Goal: Task Accomplishment & Management: Complete application form

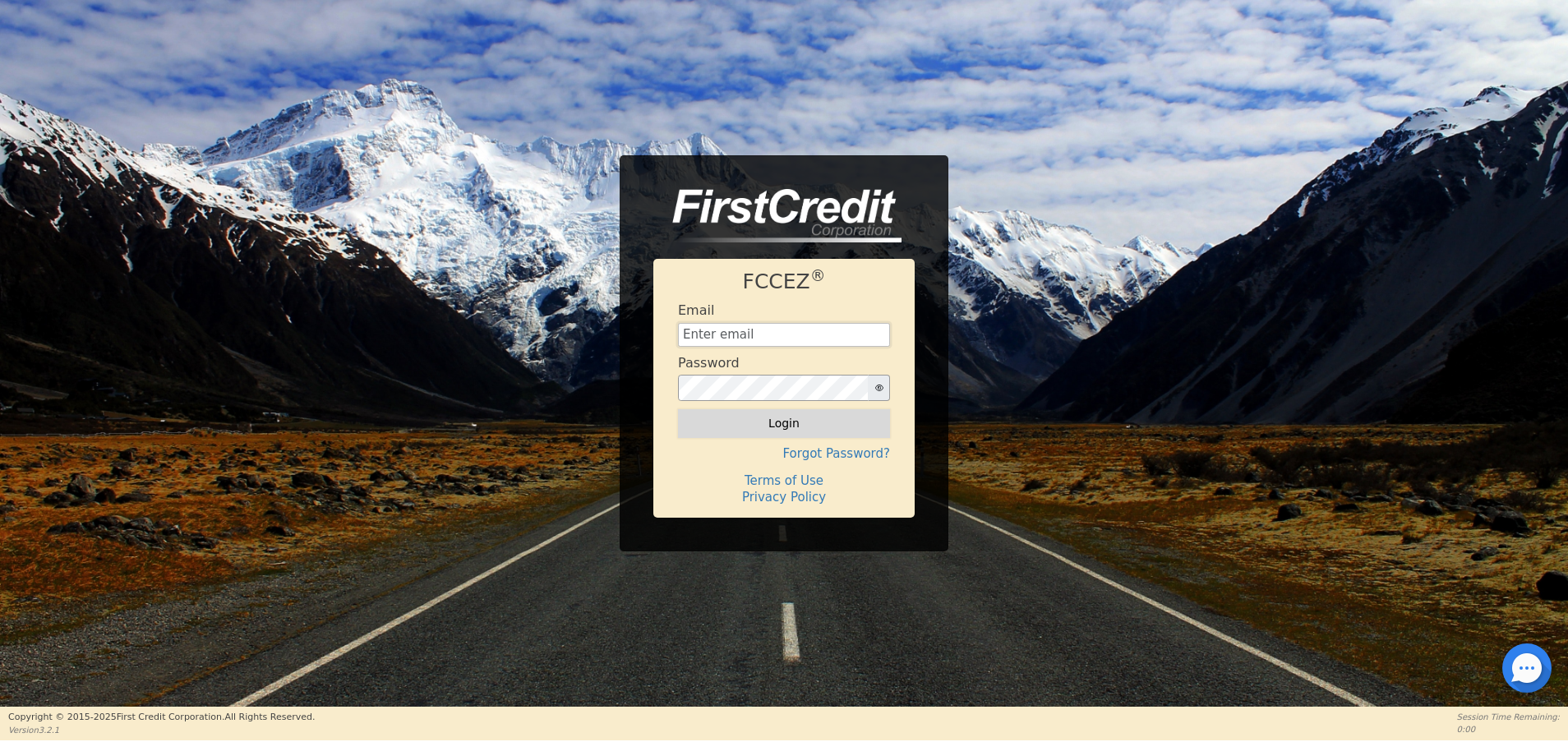
type input "[EMAIL_ADDRESS][DOMAIN_NAME]"
click at [759, 430] on button "Login" at bounding box center [783, 422] width 212 height 28
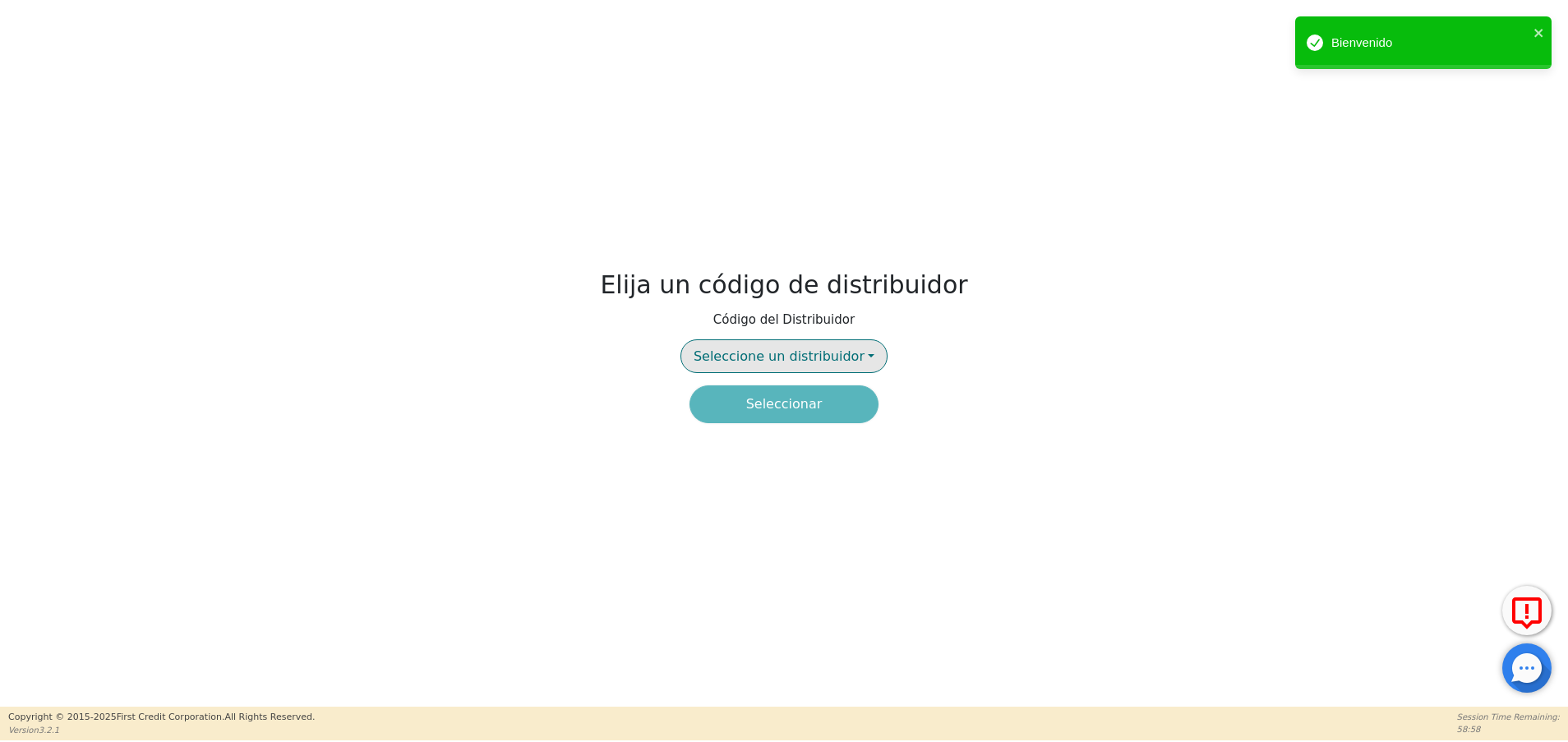
click at [790, 359] on span "Seleccione un distribuidor" at bounding box center [779, 356] width 171 height 15
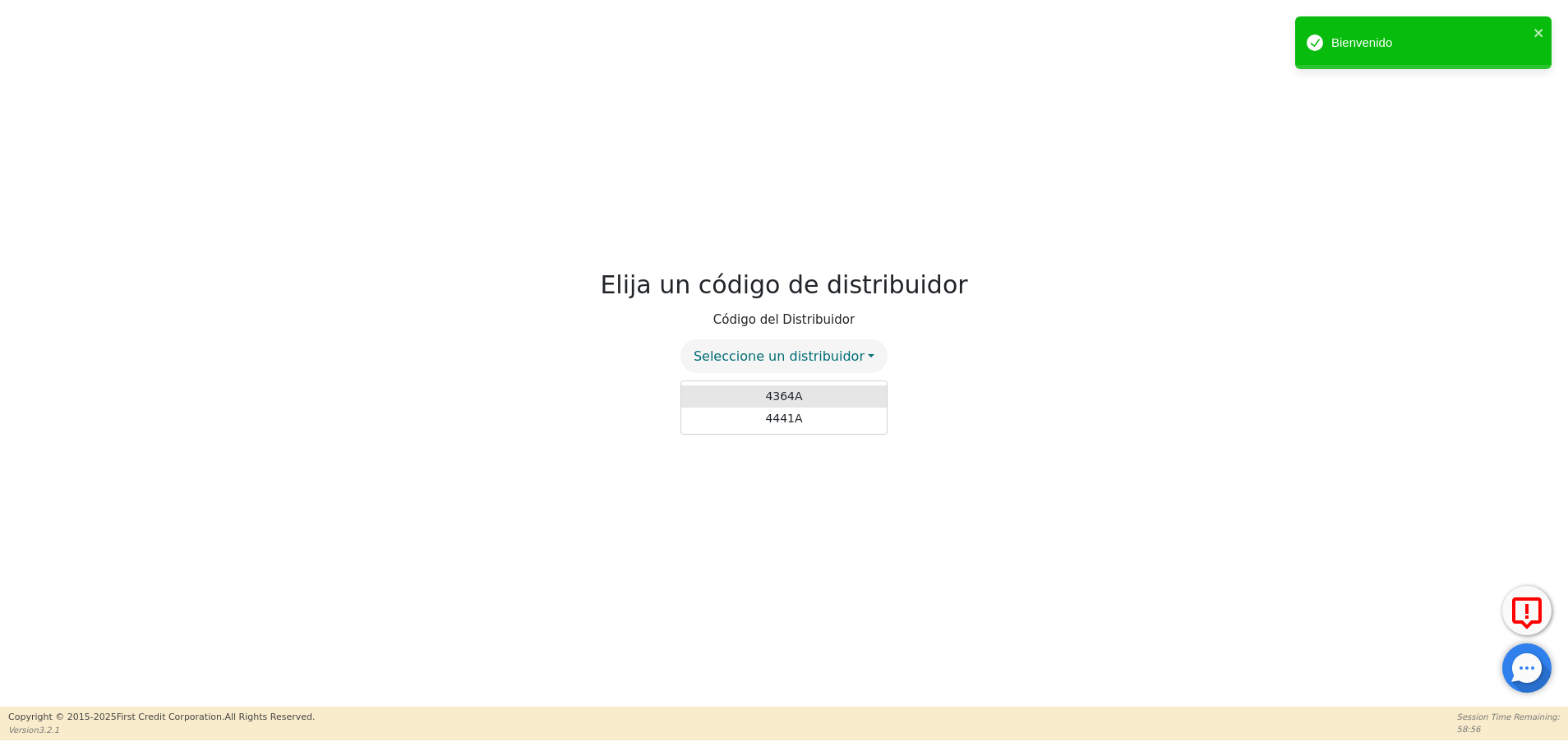
click at [780, 396] on link "4364A" at bounding box center [784, 396] width 205 height 22
click at [798, 420] on button "Seleccionar" at bounding box center [783, 404] width 189 height 37
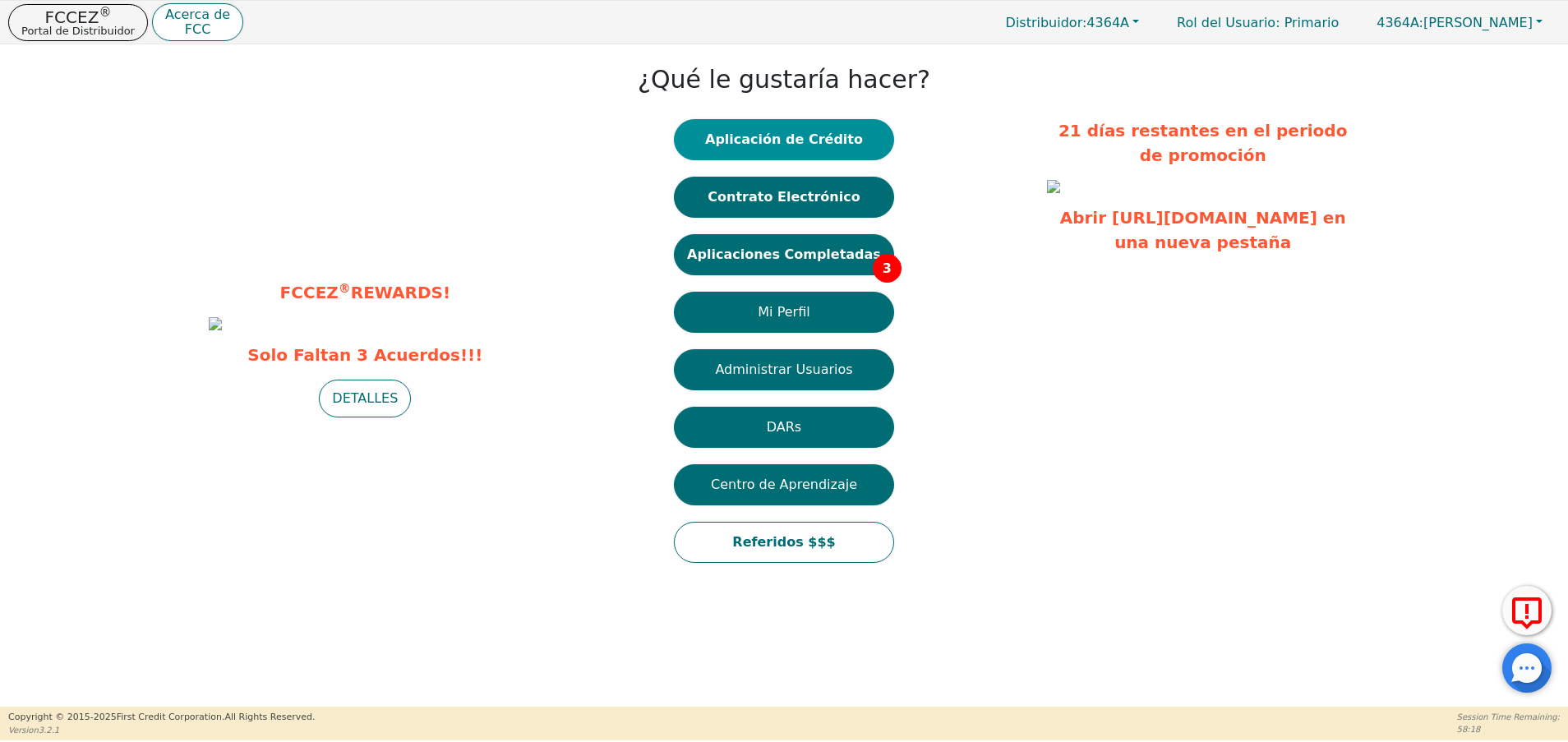
click at [820, 129] on button "Aplicación de Crédito" at bounding box center [783, 139] width 220 height 41
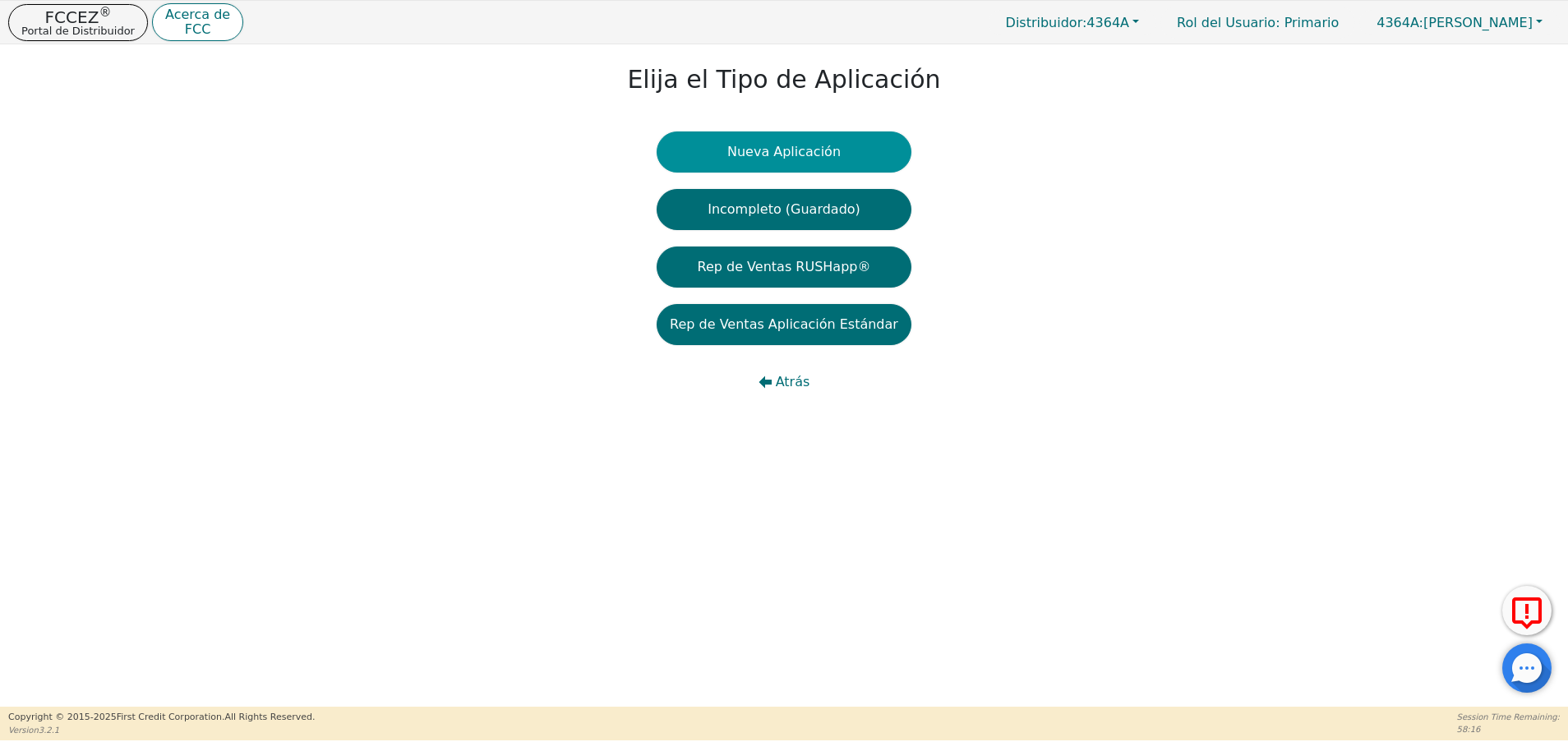
click at [820, 156] on button "Nueva Aplicación" at bounding box center [783, 152] width 254 height 41
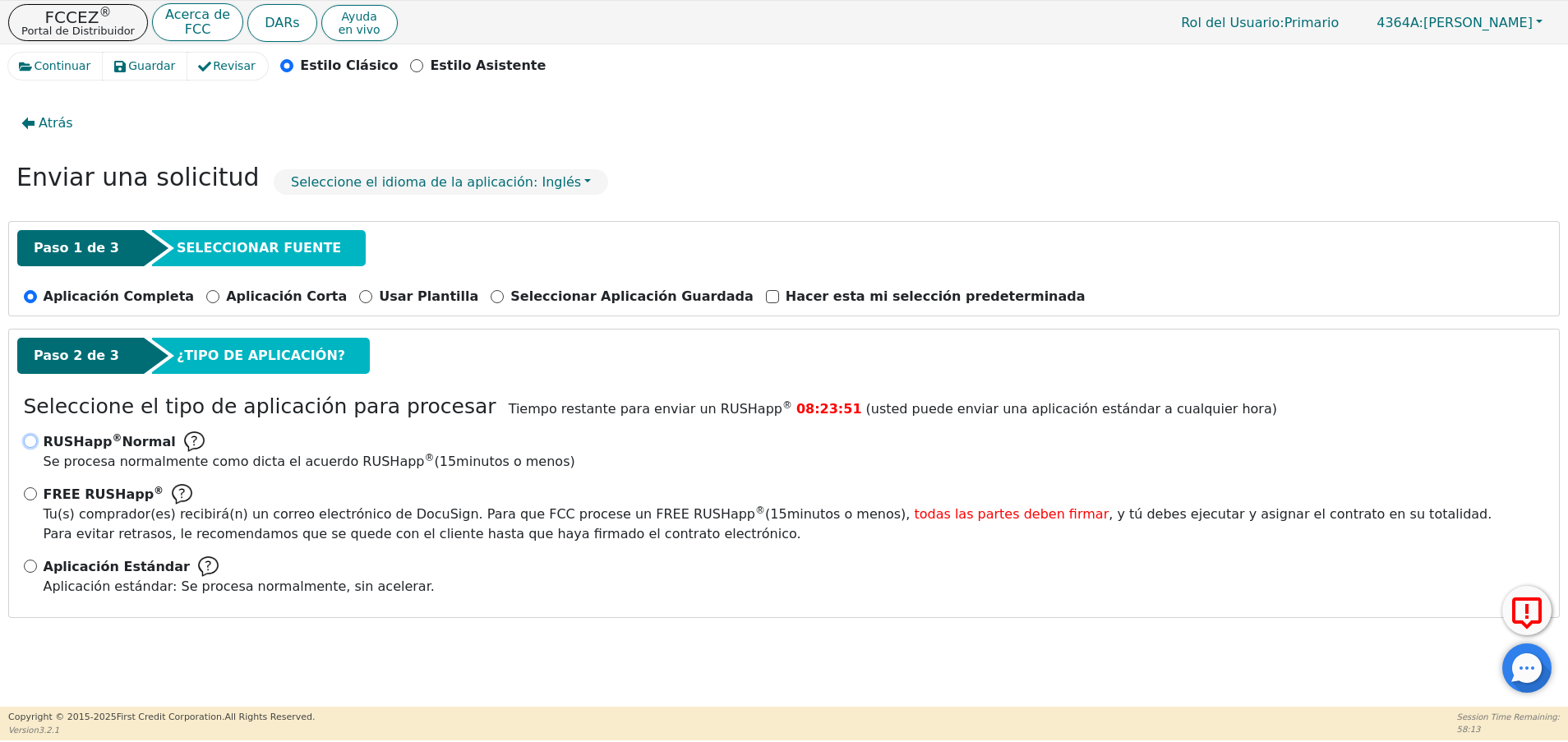
click at [26, 439] on input "RUSHapp ® Normal Se procesa normalmente como dicta el acuerdo RUSHapp ® ( 15 mi…" at bounding box center [31, 442] width 13 height 13
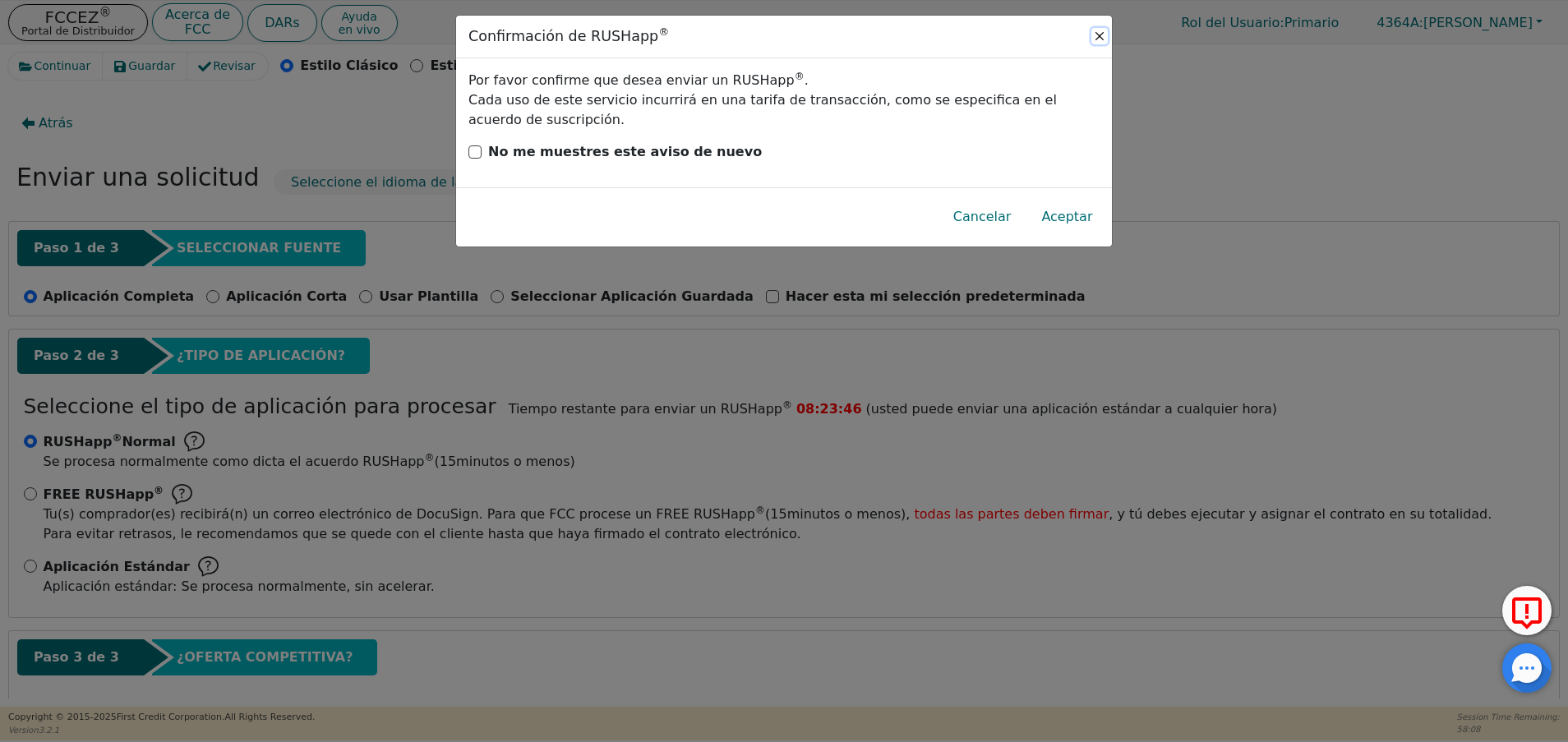
click at [1100, 32] on button "Close" at bounding box center [1099, 36] width 16 height 16
radio input "false"
radio input "true"
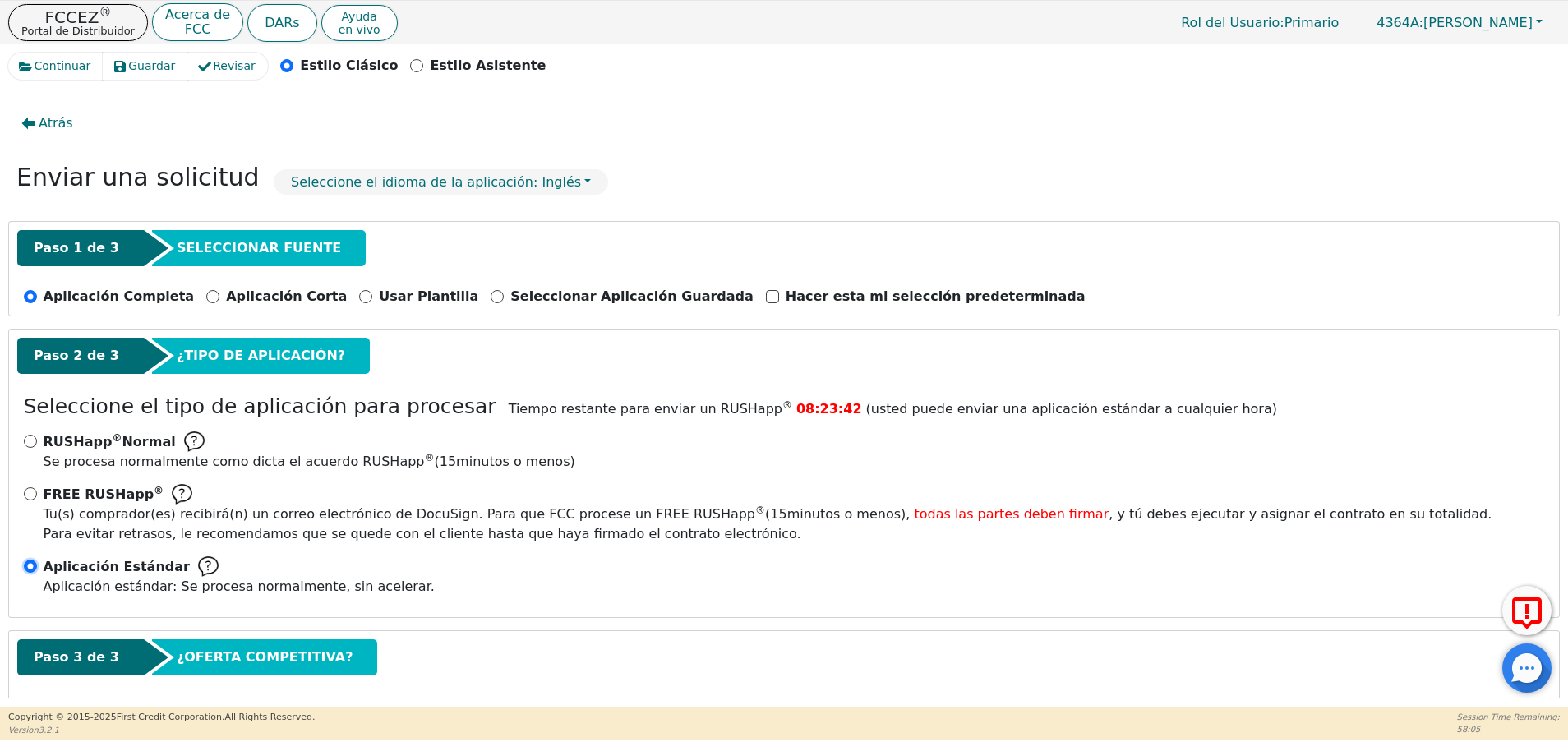
click at [30, 567] on input "Aplicación Estándar Aplicación estándar: Se procesa normalmente, sin acelerar." at bounding box center [31, 566] width 13 height 13
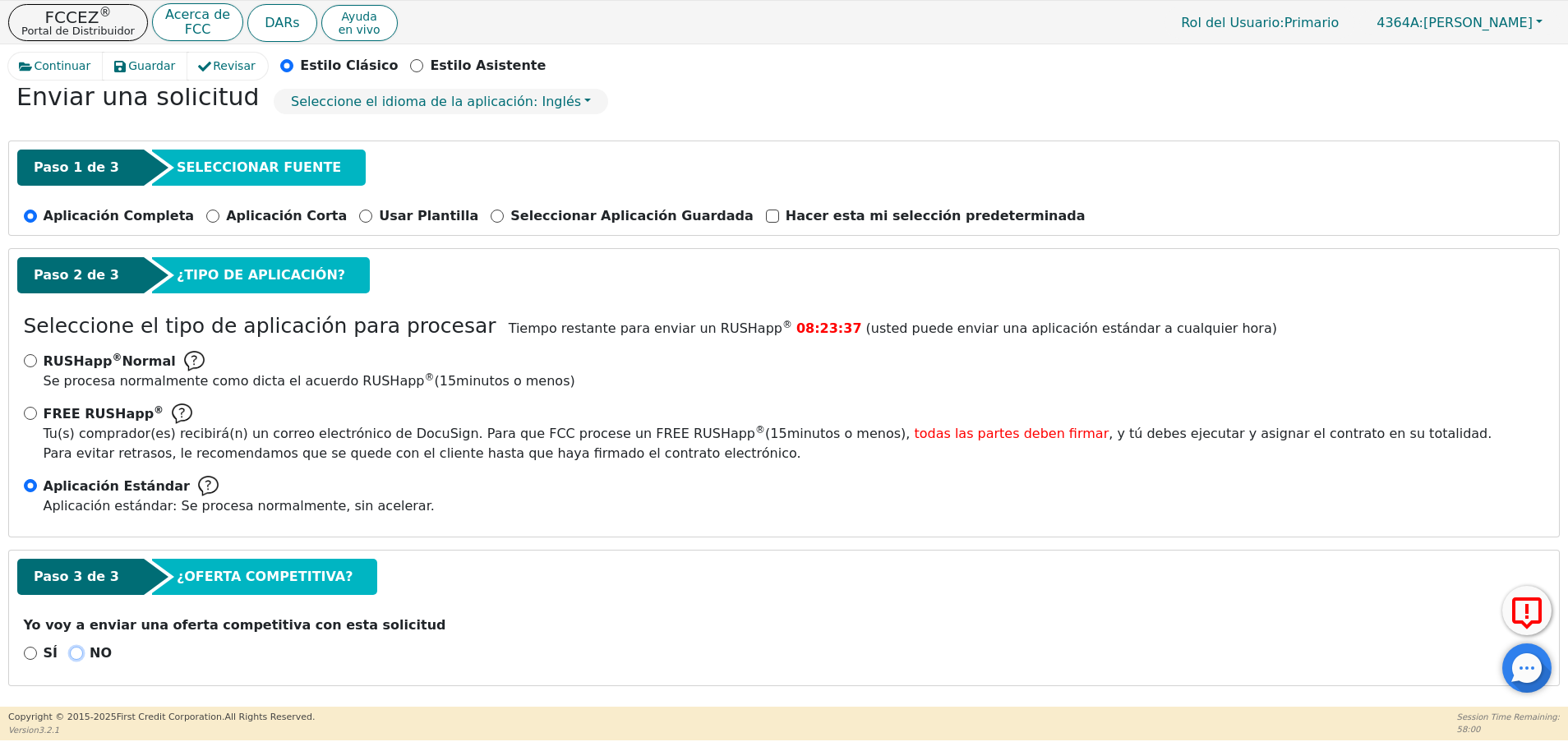
click at [78, 651] on input "NO" at bounding box center [77, 654] width 13 height 13
radio input "true"
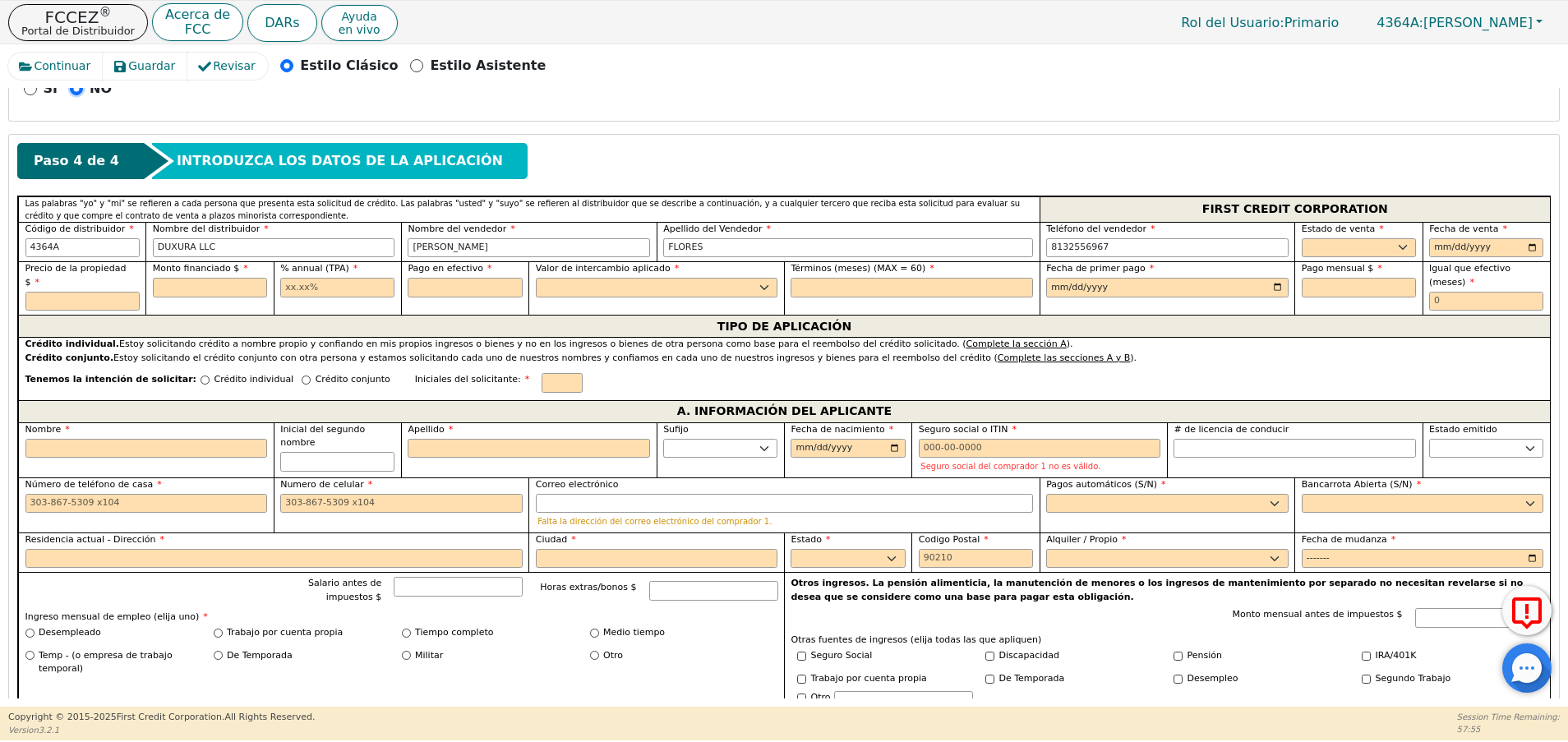
scroll to position [639, 0]
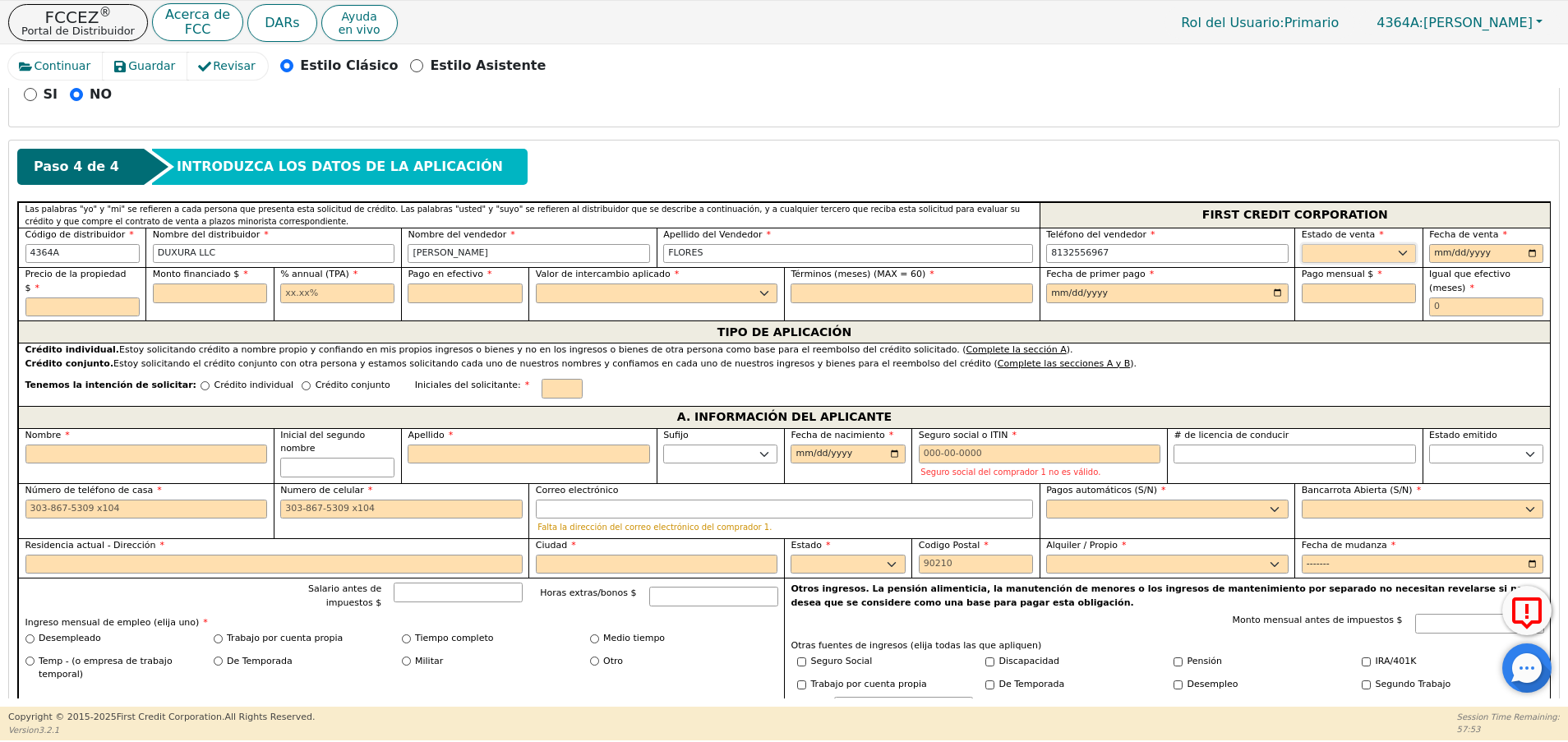
click at [1367, 245] on select "AK AL AR AZ CA CO CT DC DE FL [GEOGRAPHIC_DATA] HI IA ID IL IN KS [GEOGRAPHIC_D…" at bounding box center [1358, 253] width 114 height 20
select select "NJ"
click at [1301, 244] on select "AK AL AR AZ CA CO CT DC DE FL [GEOGRAPHIC_DATA] HI IA ID IL IN KS [GEOGRAPHIC_D…" at bounding box center [1358, 253] width 114 height 20
click at [1435, 255] on input "date" at bounding box center [1485, 253] width 114 height 20
type input "[DATE]"
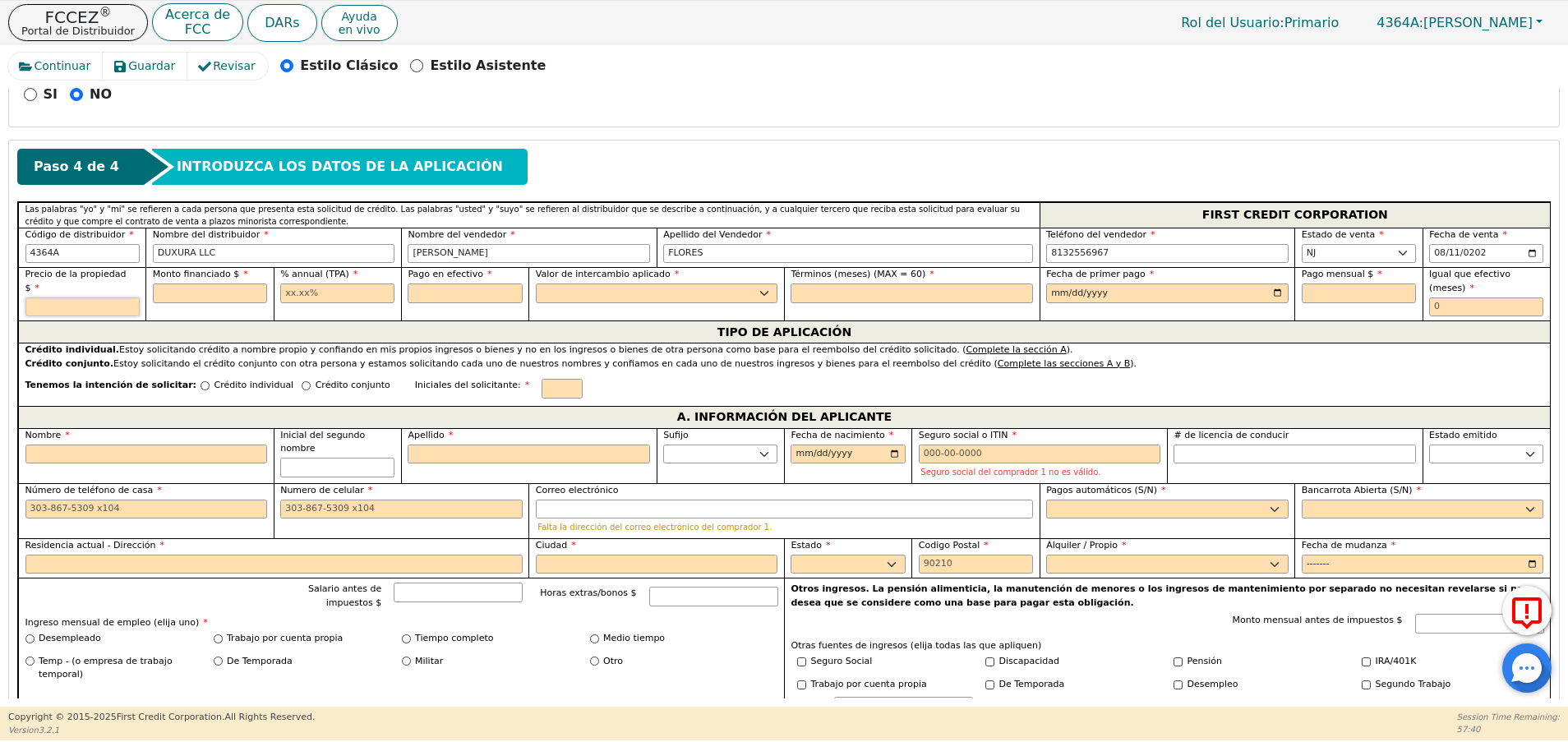
click at [92, 298] on input "text" at bounding box center [83, 307] width 114 height 20
type input "8990.00"
click at [213, 296] on input "text" at bounding box center [209, 293] width 114 height 20
type input "8990.00"
click at [370, 295] on input "text" at bounding box center [337, 293] width 114 height 20
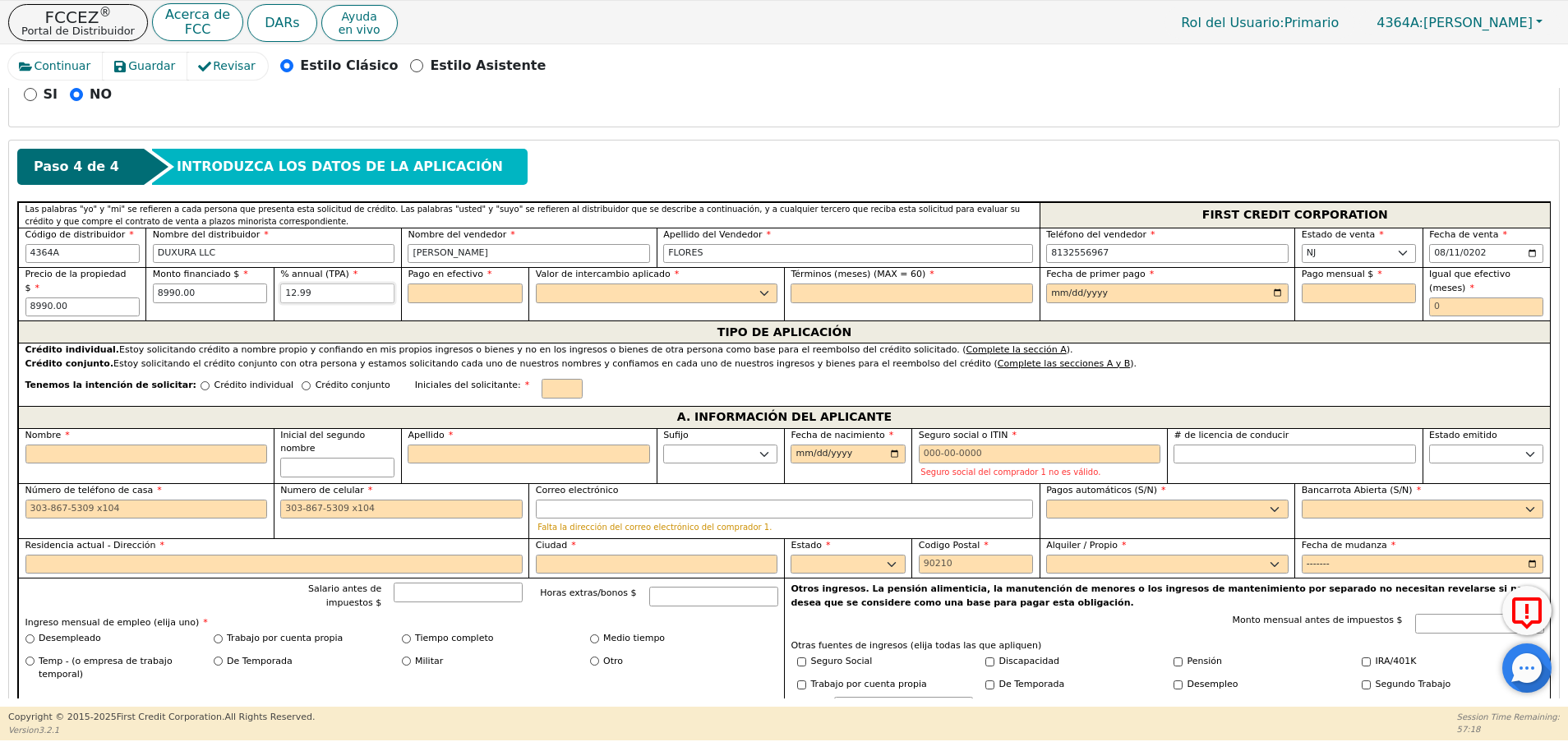
type input "12.99"
click at [422, 295] on input "text" at bounding box center [464, 293] width 114 height 20
type input "0.00"
click at [613, 292] on select "Sí No" at bounding box center [656, 293] width 243 height 20
select select "n"
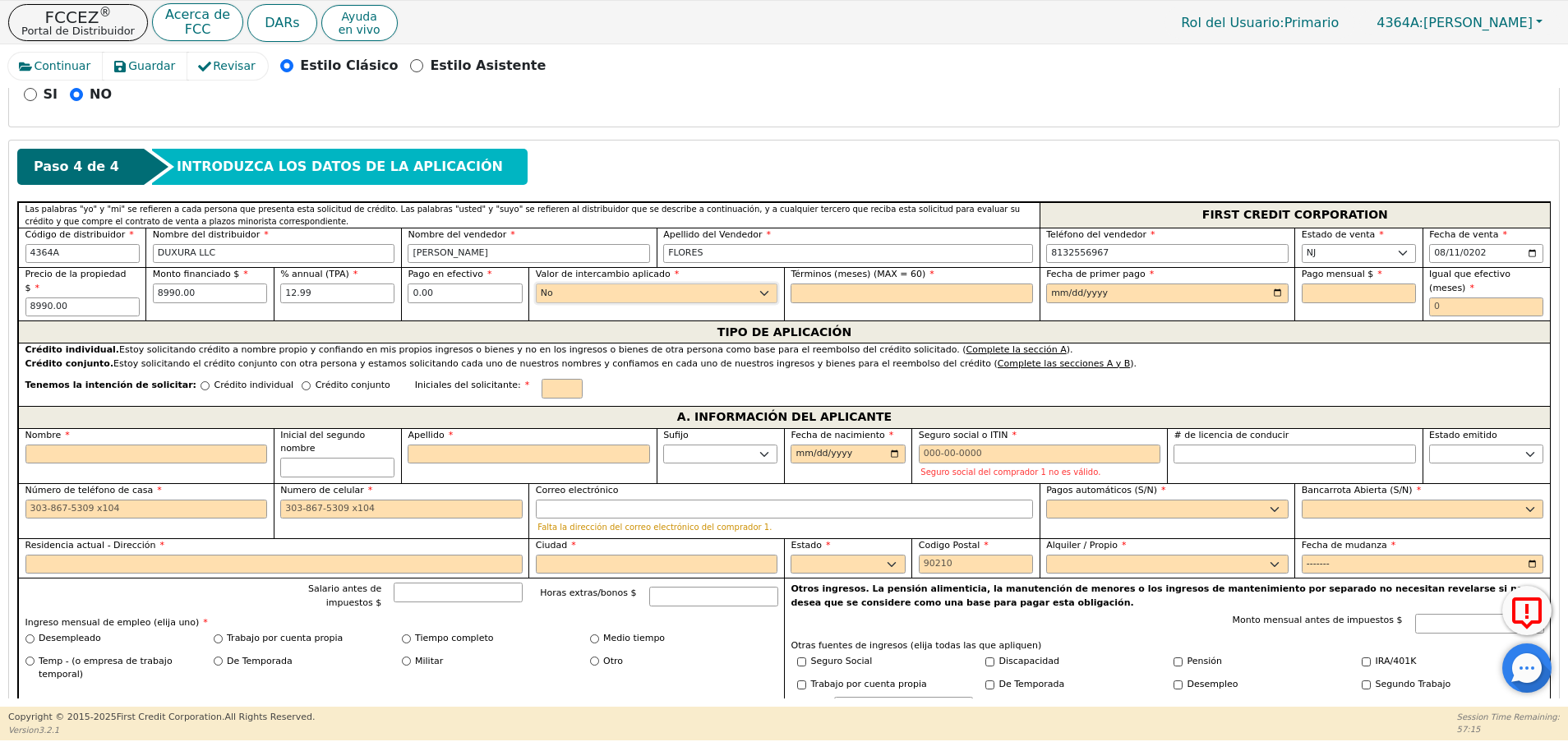
click at [535, 283] on select "Sí No" at bounding box center [656, 293] width 243 height 20
click at [315, 296] on input "12.99" at bounding box center [337, 293] width 114 height 20
type input "12.99"
click at [890, 298] on input "text" at bounding box center [912, 293] width 243 height 20
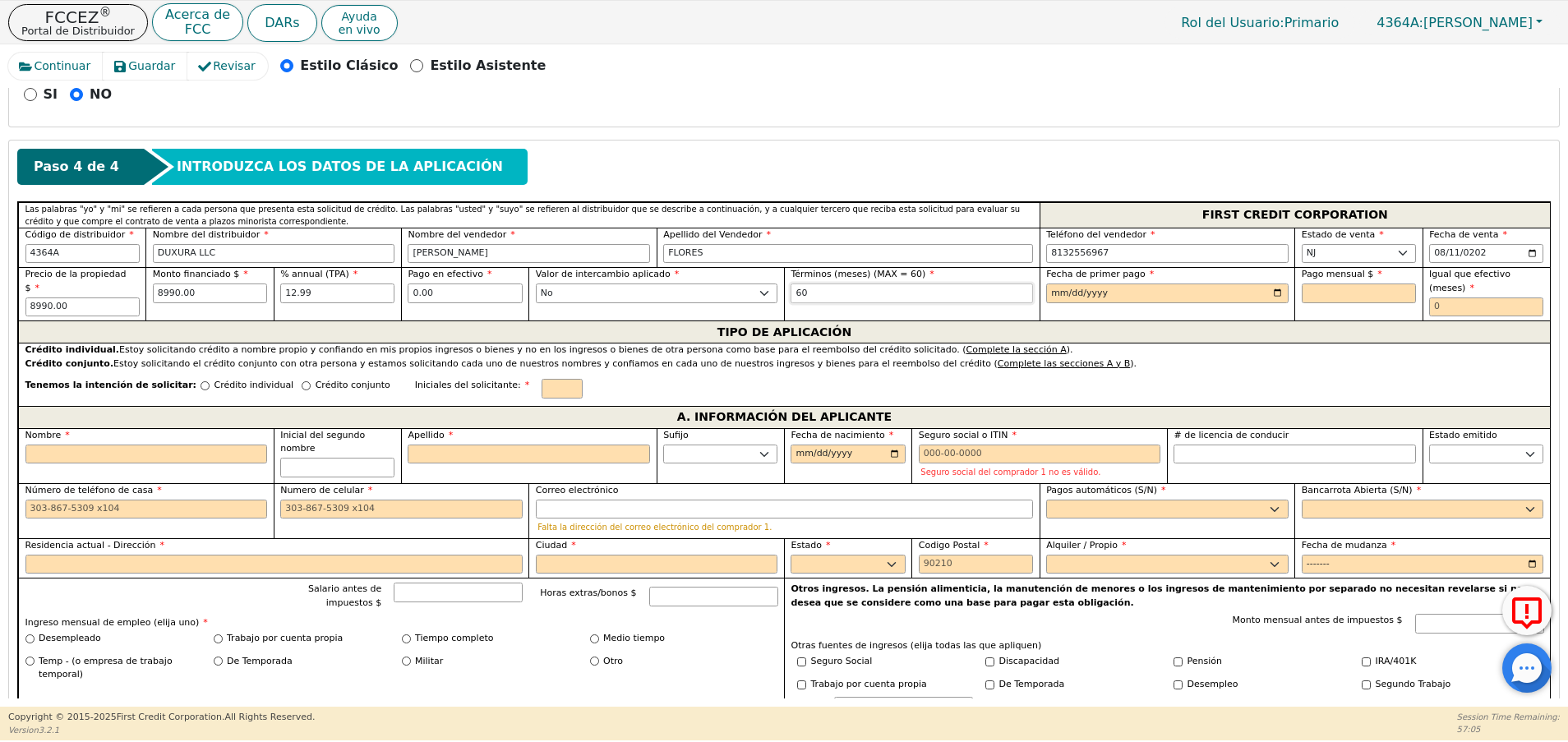
type input "60"
click at [1051, 289] on input "date" at bounding box center [1167, 293] width 243 height 20
type input "[DATE]"
click at [1369, 289] on input "text" at bounding box center [1358, 293] width 114 height 20
click at [314, 295] on input "12.99" at bounding box center [337, 293] width 114 height 20
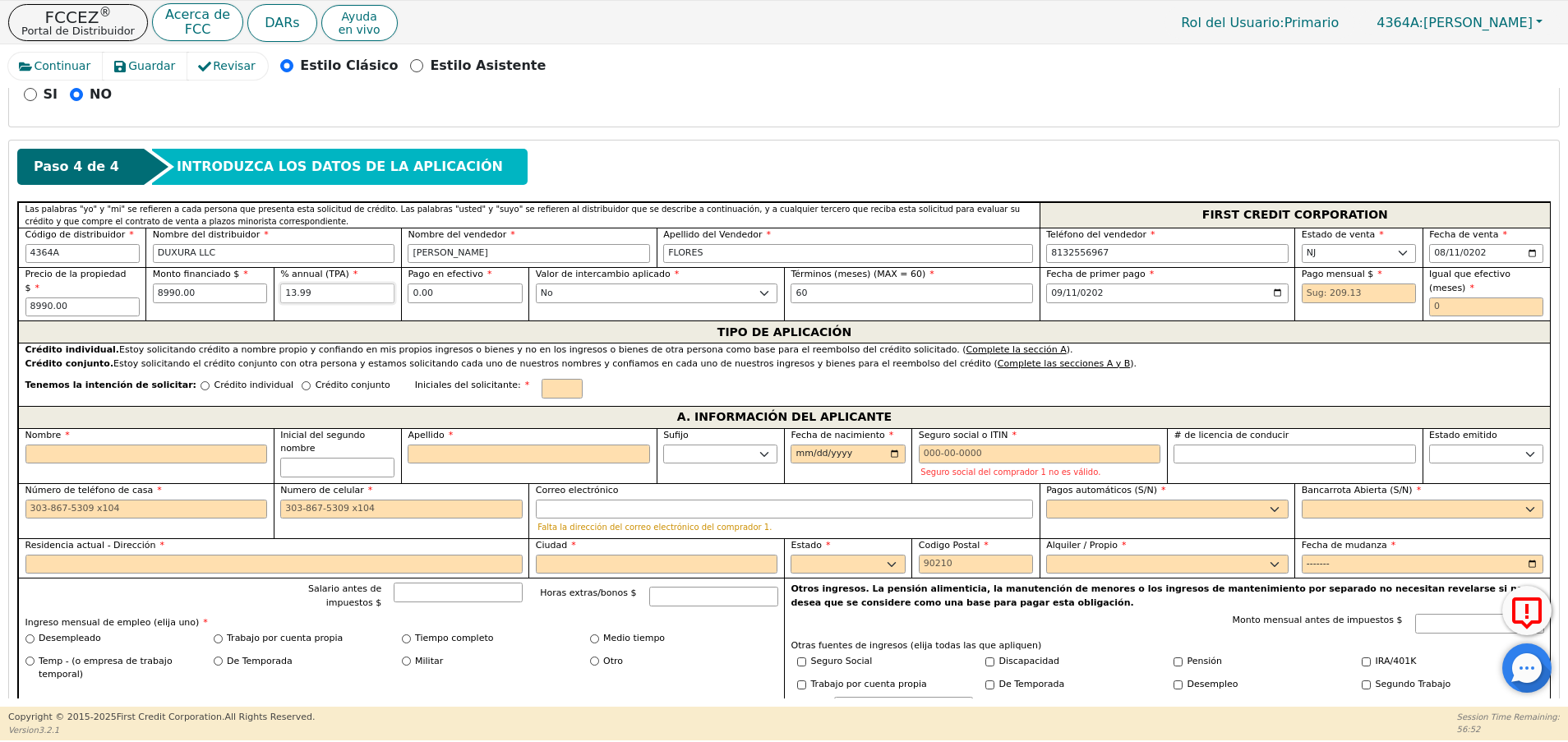
type input "13.99"
click at [1484, 298] on input "text" at bounding box center [1485, 307] width 114 height 20
click at [1342, 289] on input "text" at bounding box center [1358, 293] width 114 height 20
click at [1344, 292] on input "text" at bounding box center [1358, 293] width 114 height 20
click at [328, 293] on input "13.99" at bounding box center [337, 293] width 114 height 20
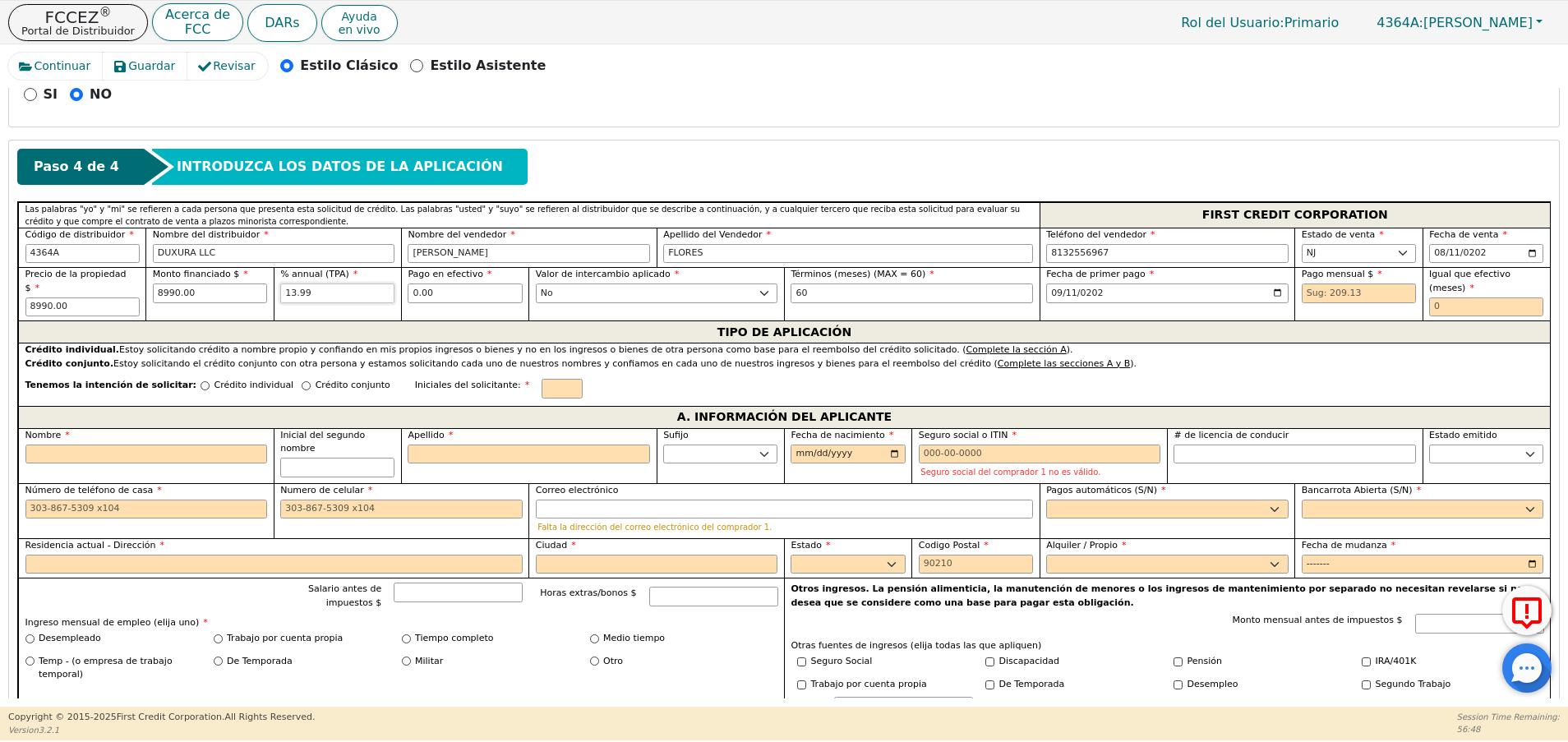
click at [328, 293] on input "13.99" at bounding box center [337, 293] width 114 height 20
click at [865, 289] on input "60" at bounding box center [912, 293] width 243 height 20
click at [1333, 294] on input "text" at bounding box center [1358, 293] width 114 height 20
click at [330, 299] on input "text" at bounding box center [337, 293] width 114 height 20
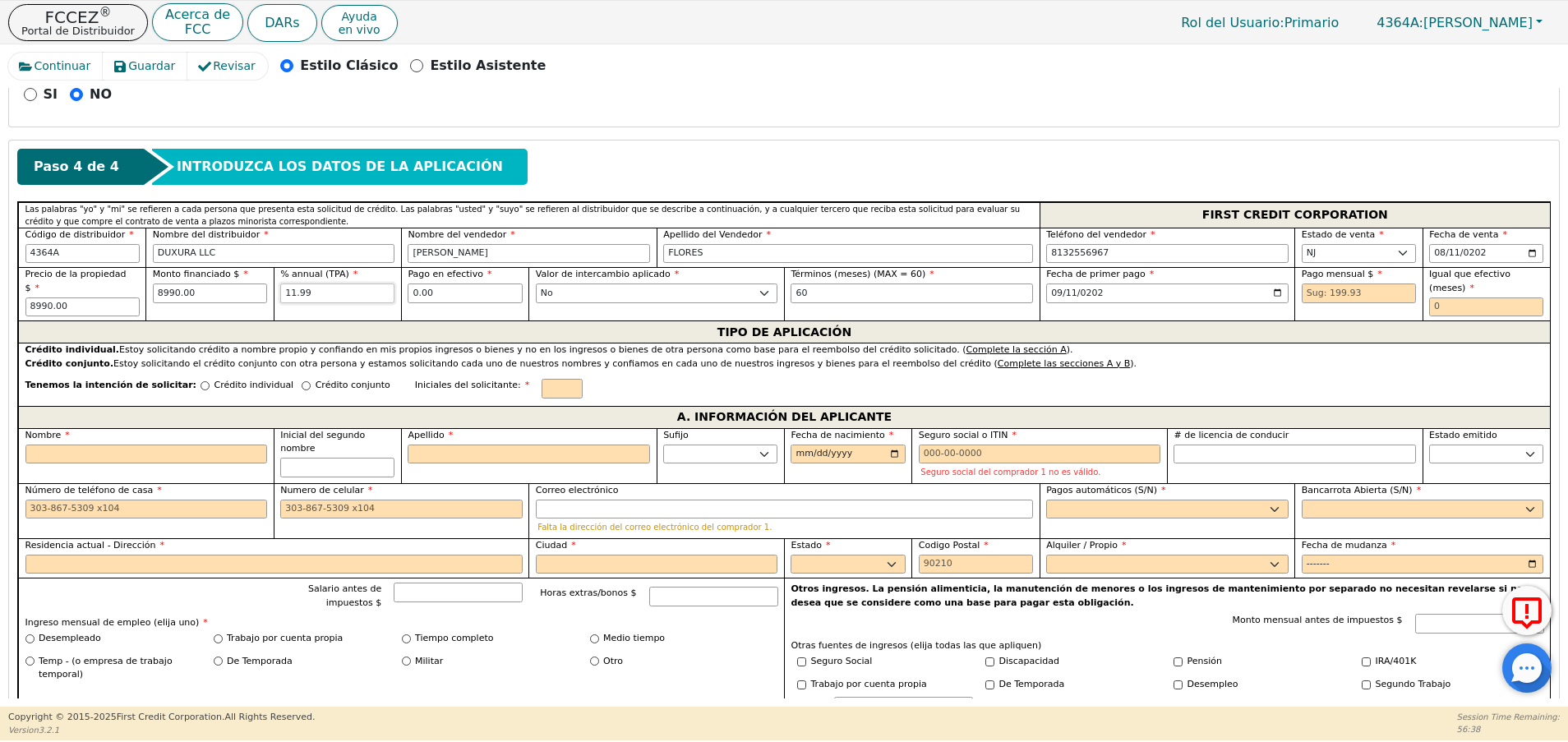
type input "11.99"
click at [1322, 301] on input "text" at bounding box center [1358, 293] width 114 height 20
type input "199.93"
click at [1509, 298] on input "text" at bounding box center [1485, 307] width 114 height 20
type input "0"
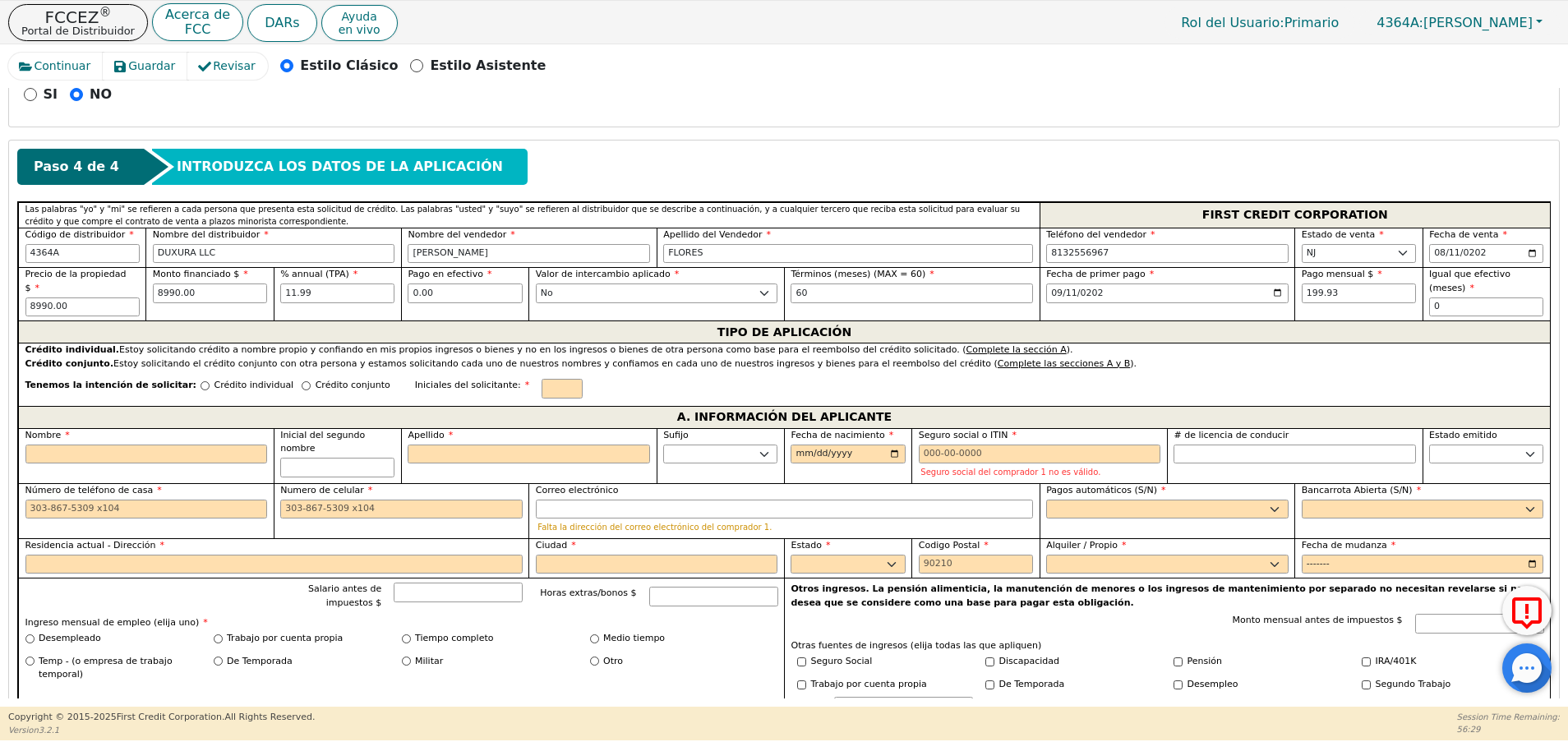
click at [301, 379] on div "Crédito conjunto" at bounding box center [345, 390] width 88 height 22
click at [301, 381] on input "Crédito conjunto" at bounding box center [305, 385] width 9 height 9
radio input "true"
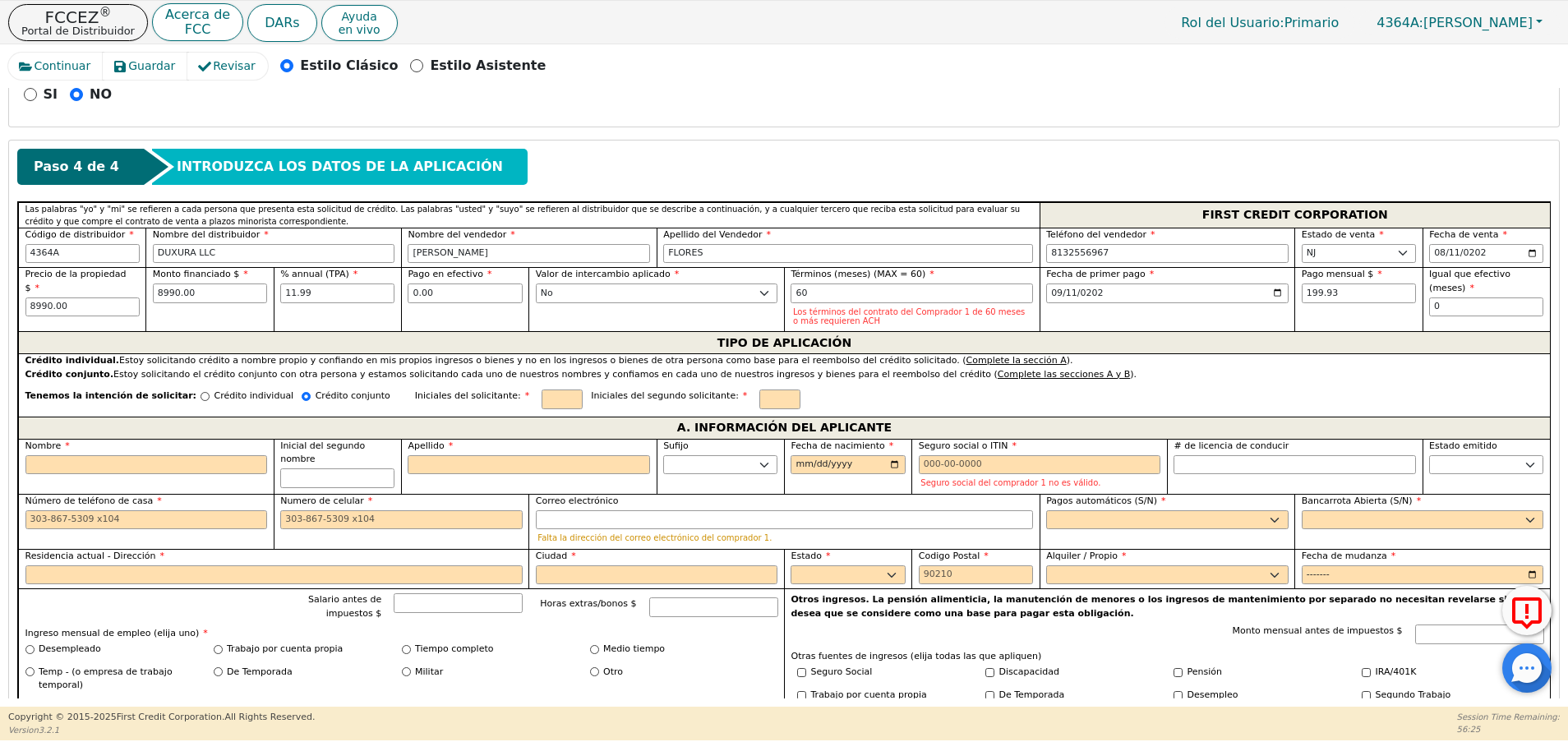
click at [478, 403] on div "Iniciales del solicitante:" at bounding box center [498, 399] width 168 height 20
click at [541, 397] on input "text" at bounding box center [561, 399] width 41 height 20
type input "c"
type input "CM"
click at [759, 401] on input "text" at bounding box center [779, 399] width 41 height 20
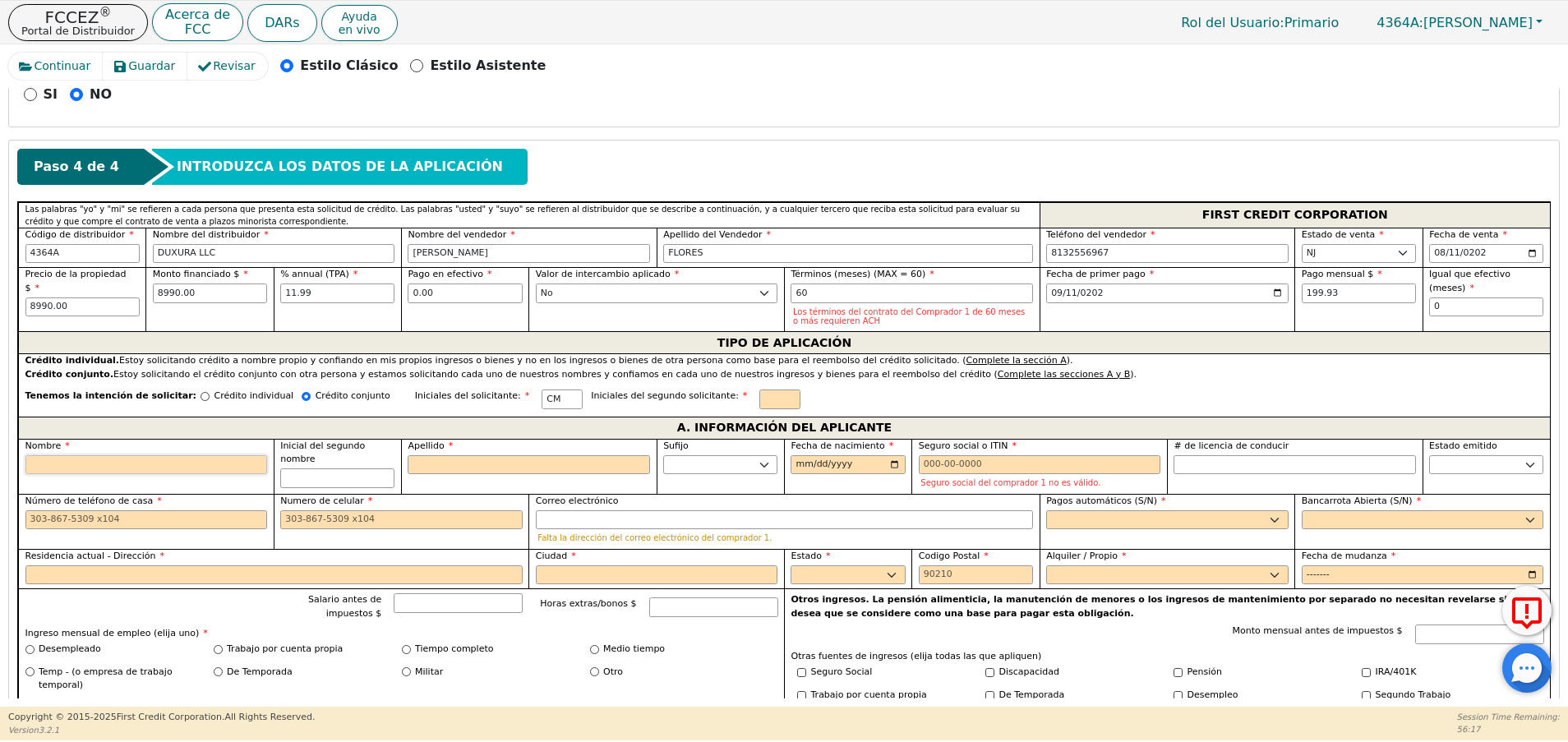
click at [106, 464] on input "Nombre" at bounding box center [147, 465] width 243 height 20
type input "C"
type input "CA"
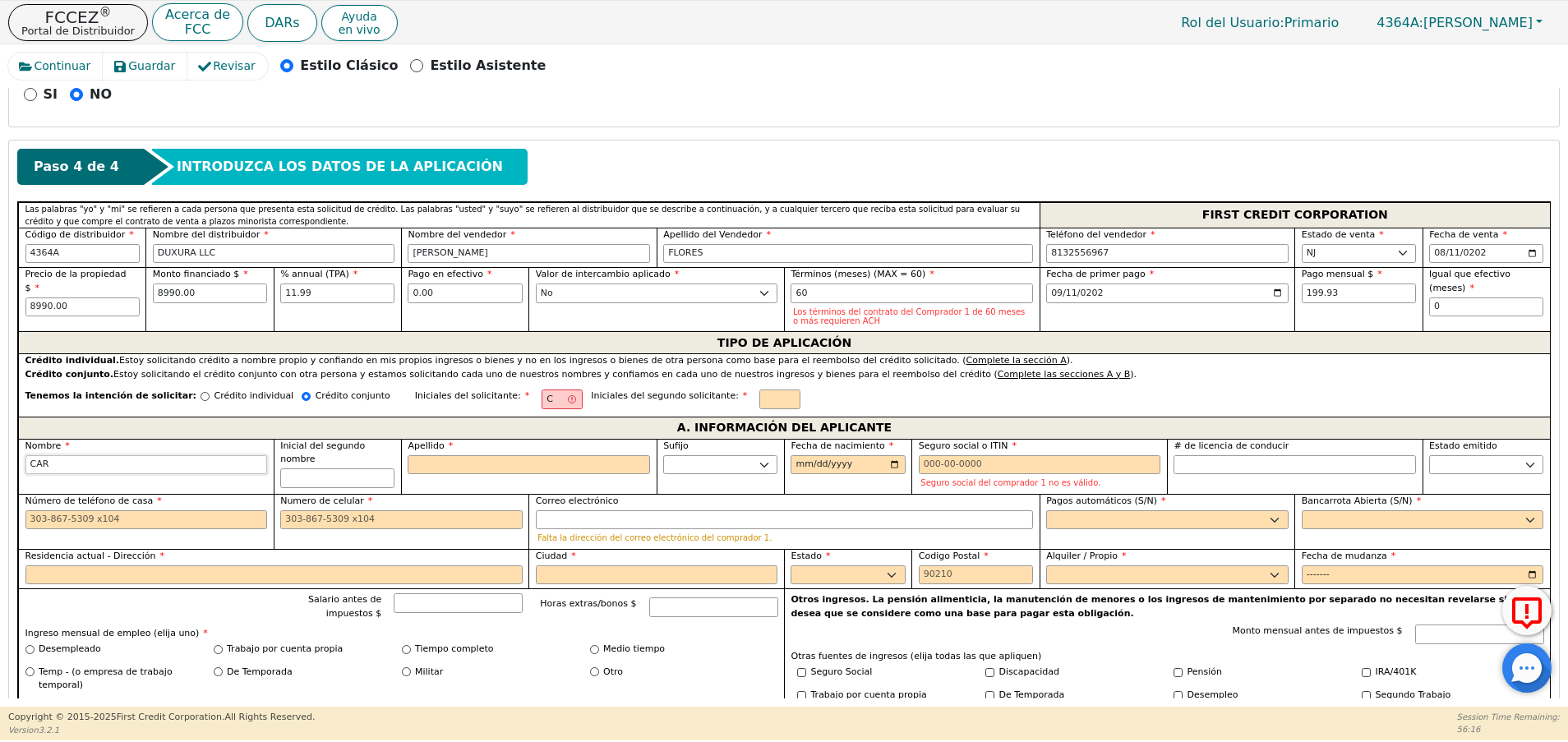
type input "[PERSON_NAME]"
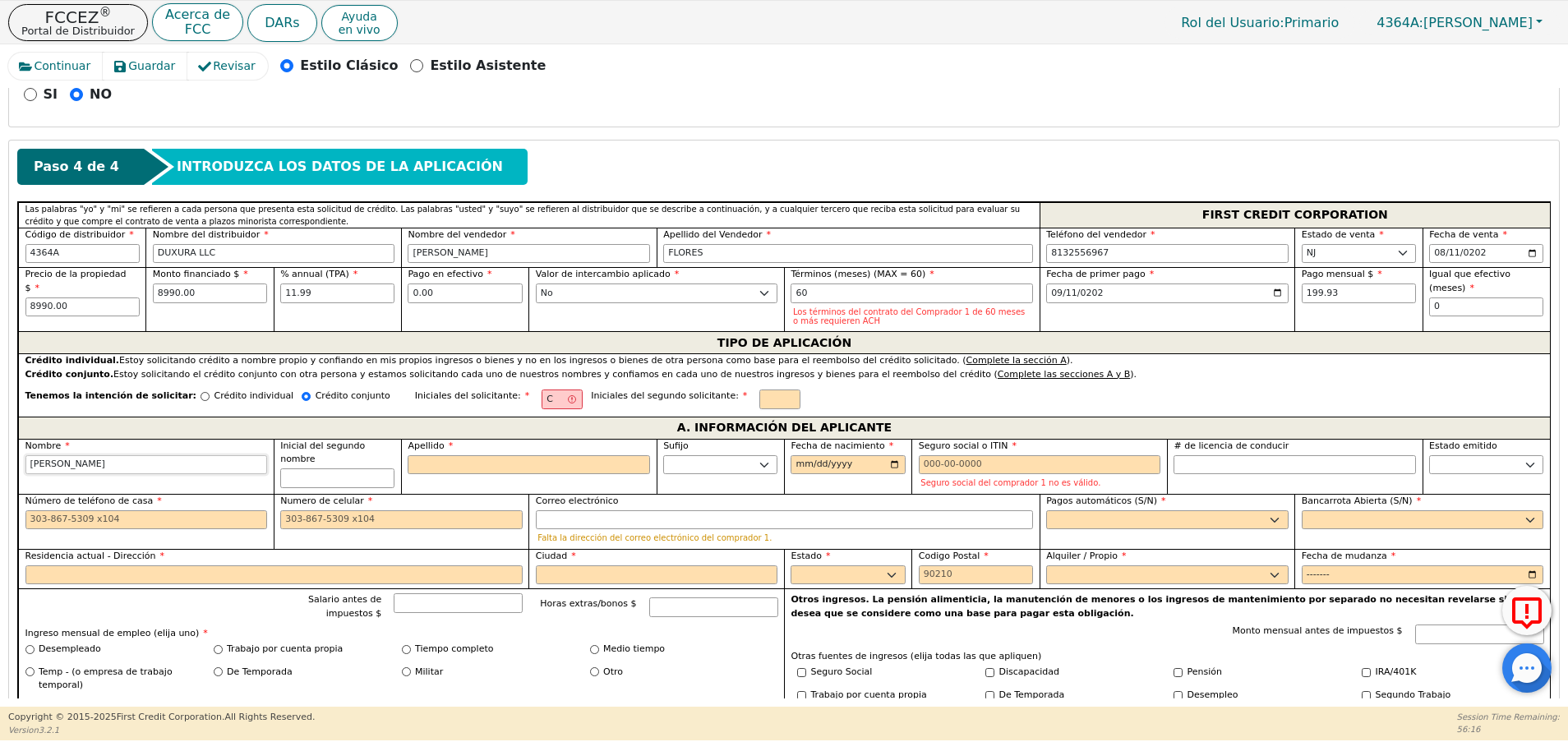
type input "[PERSON_NAME]"
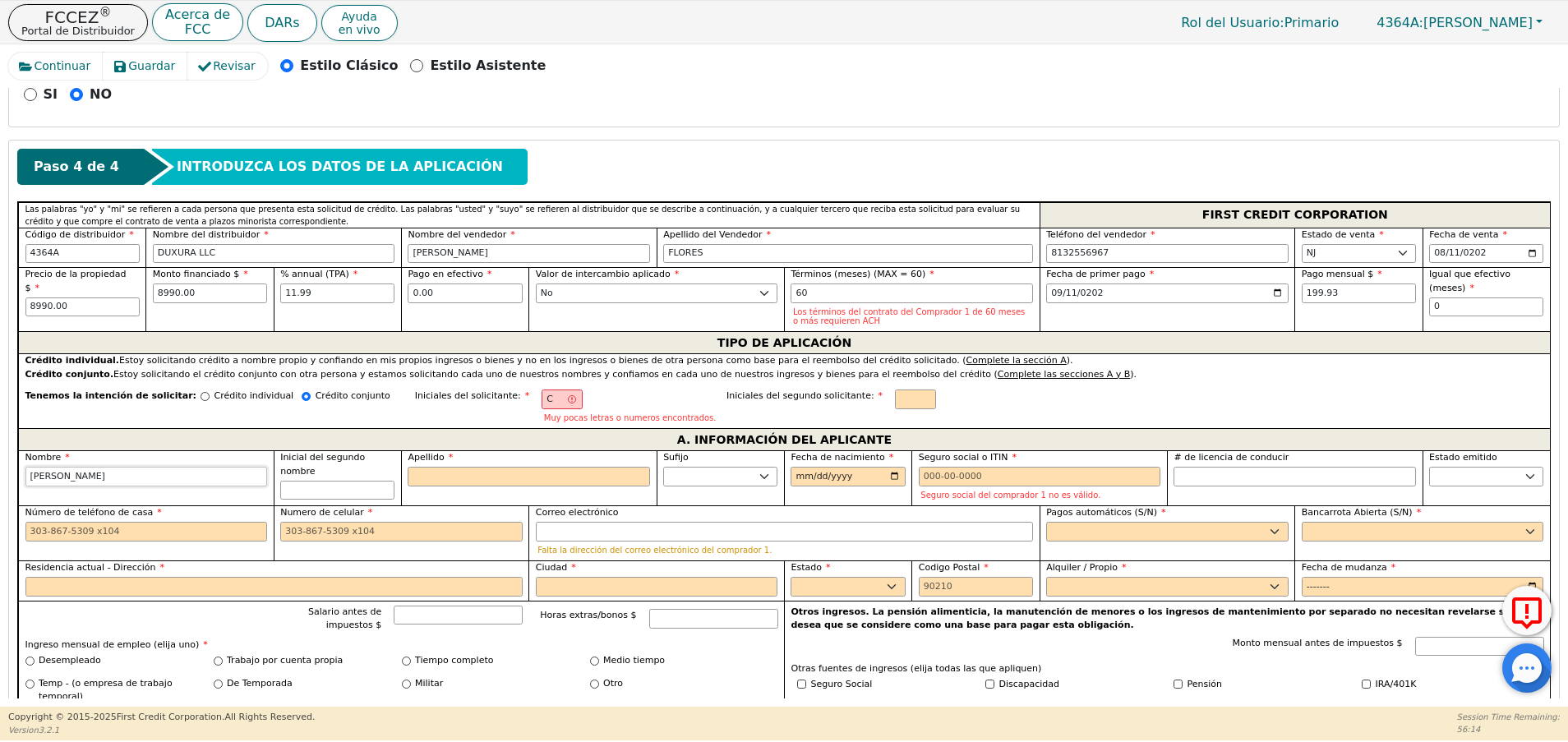
type input "[PERSON_NAME]"
click at [361, 481] on input "Inicial del segundo nombre" at bounding box center [337, 491] width 114 height 20
click at [478, 481] on input "Apellido" at bounding box center [529, 476] width 243 height 20
type input "M"
type input "CM"
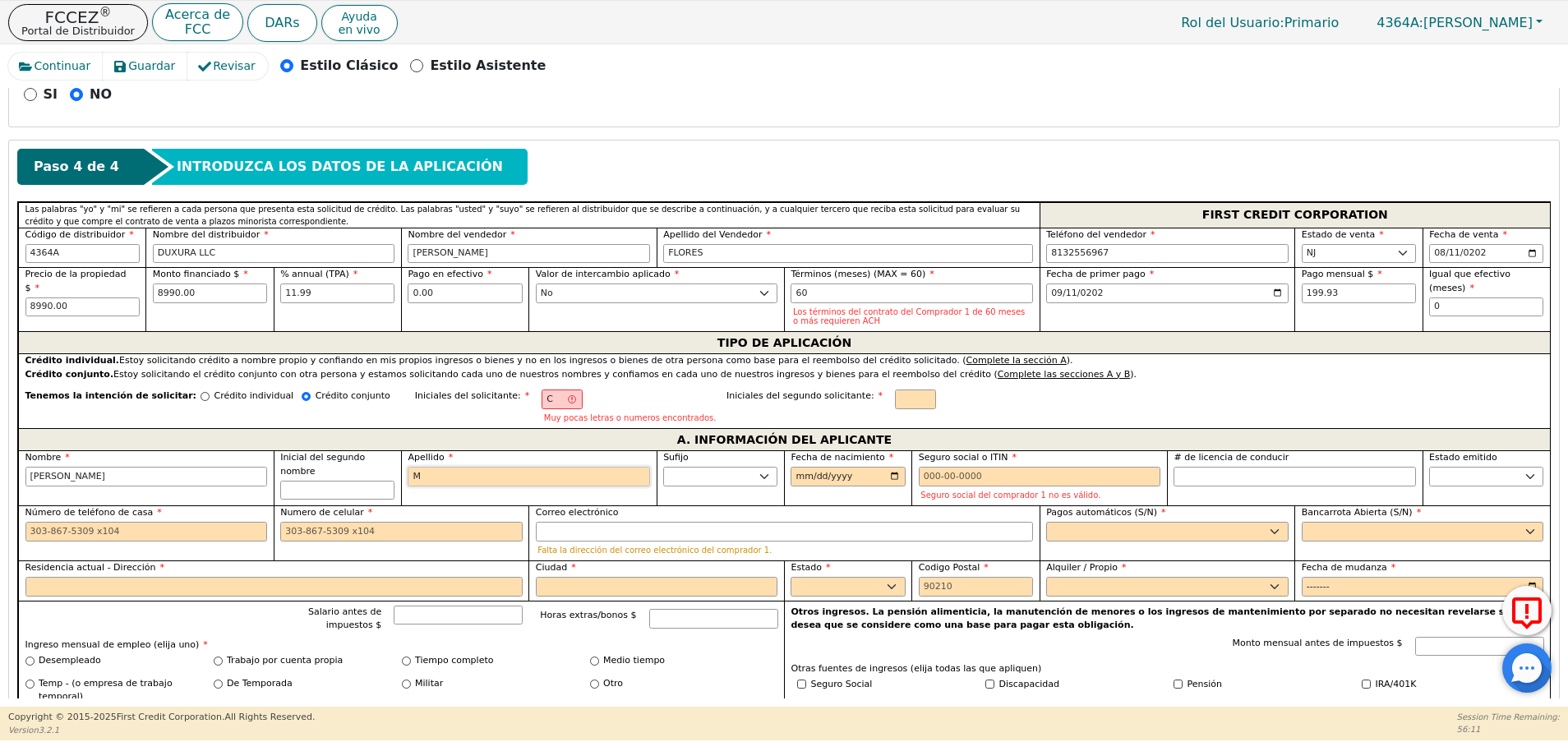
type input "[PERSON_NAME]"
type input "MOR"
type input "[PERSON_NAME]"
type input "MORA"
type input "[PERSON_NAME]"
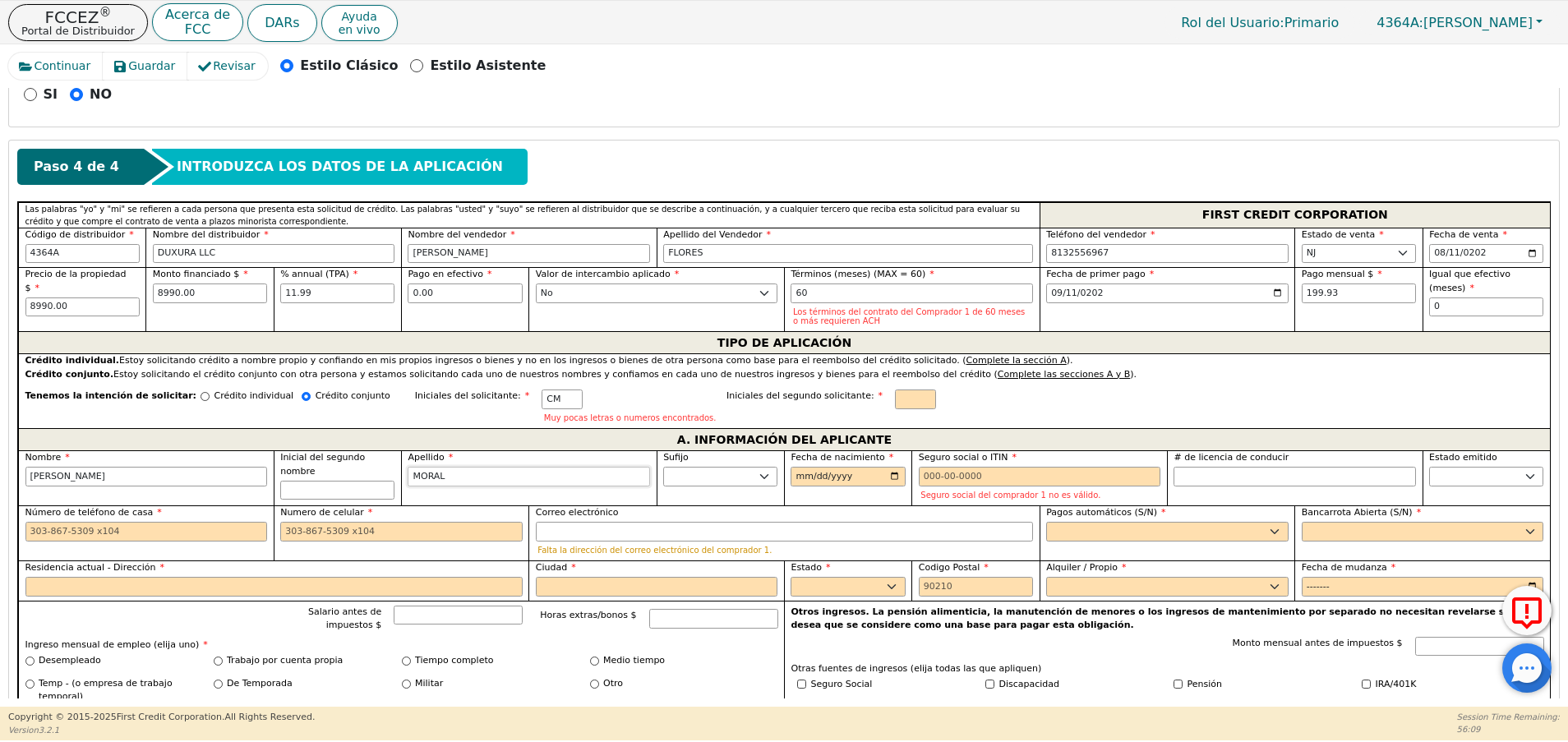
type input "MORALE"
type input "[PERSON_NAME]"
type input "MORALES"
type input "[PERSON_NAME]"
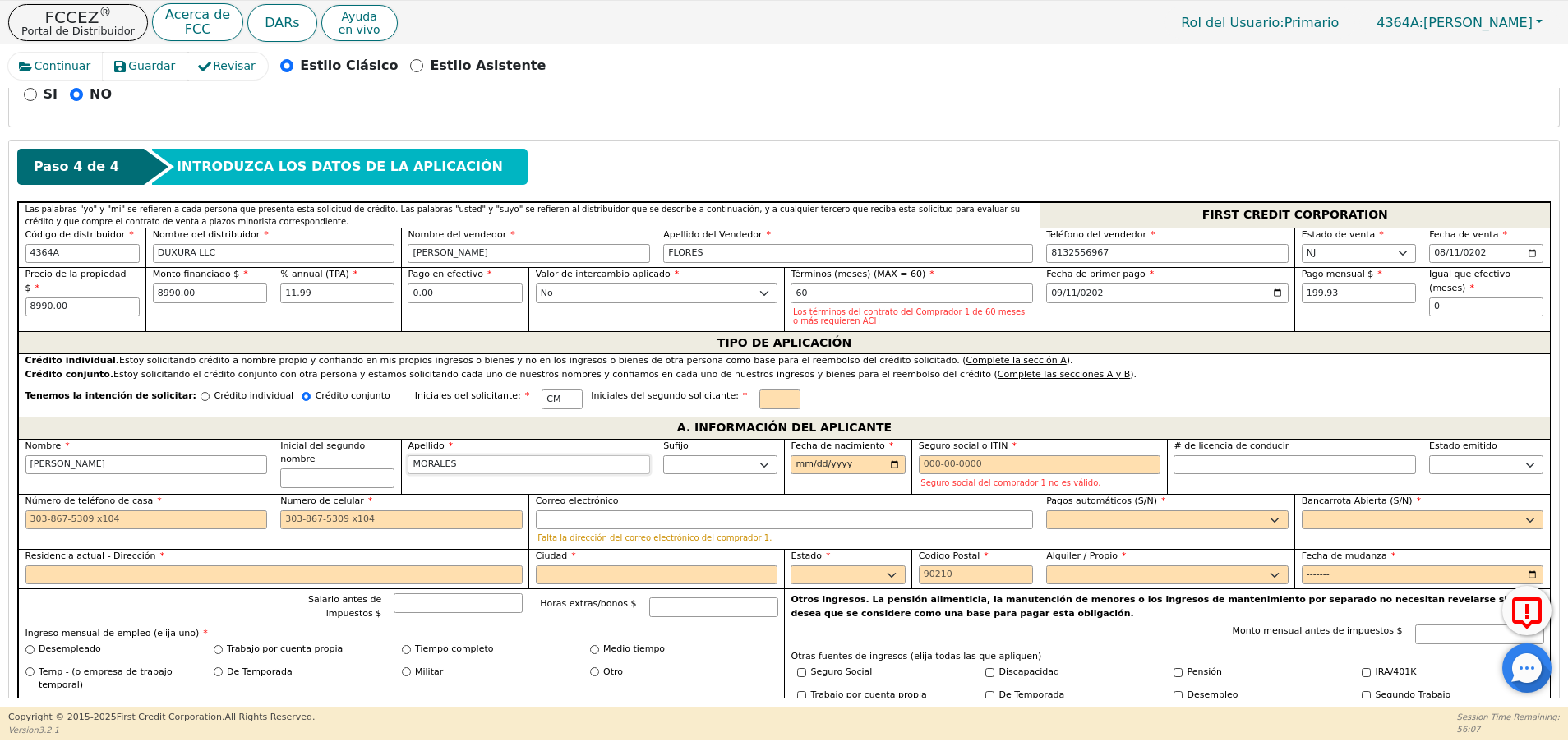
type input "MORALES"
click at [798, 465] on input "Fecha de nacimiento" at bounding box center [847, 465] width 114 height 20
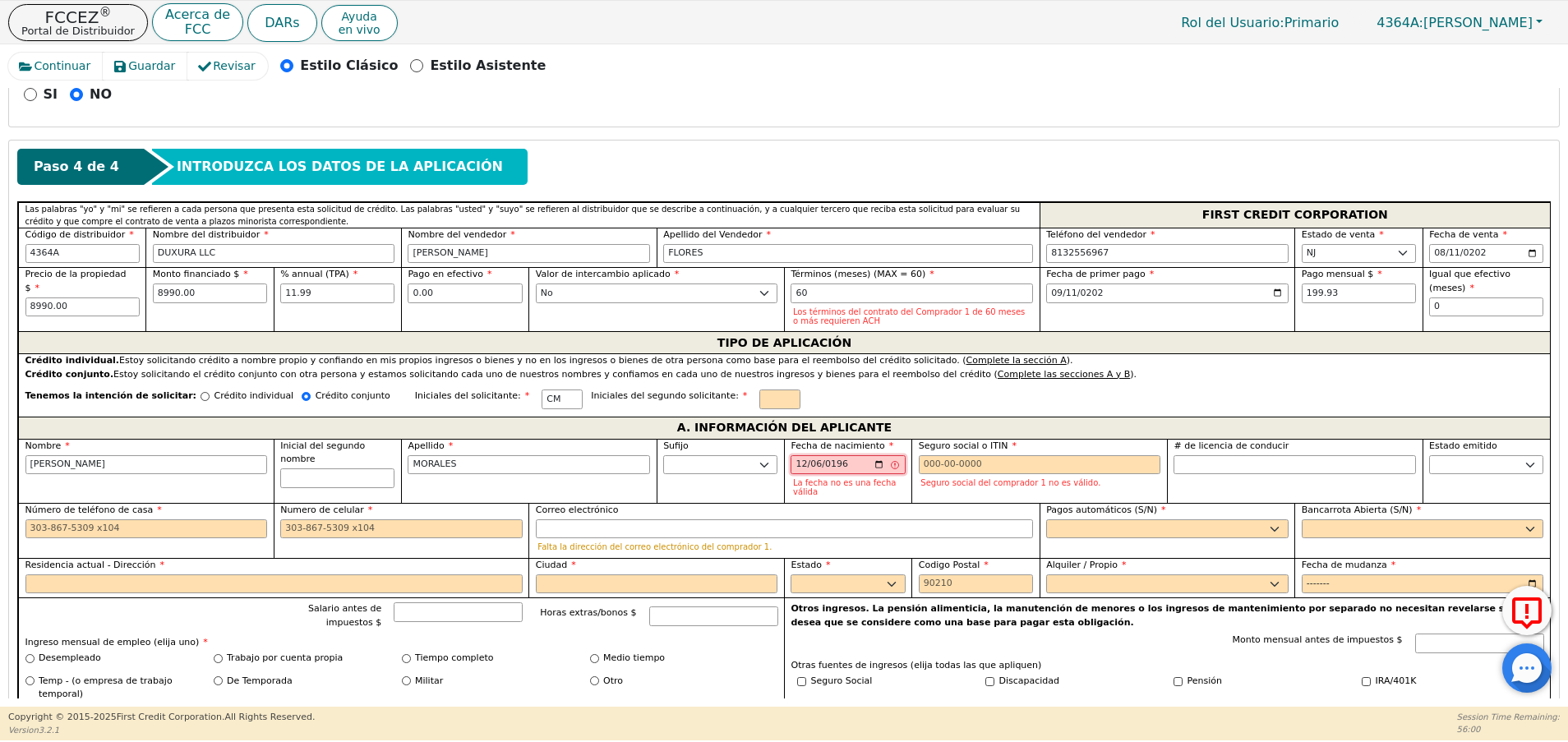
type input "[DATE]"
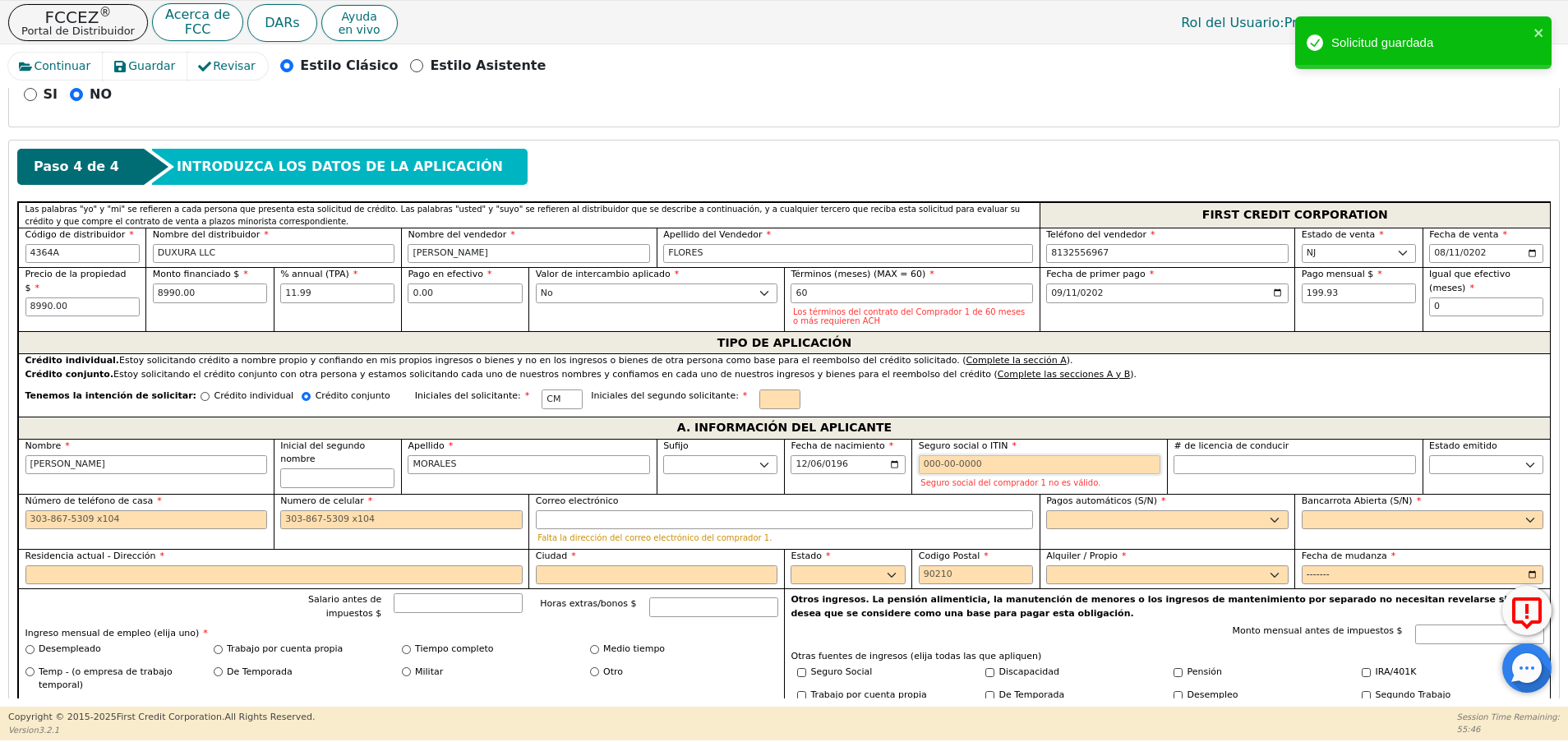
click at [976, 470] on input "Seguro social o ITIN" at bounding box center [1039, 465] width 243 height 20
paste input "969988246"
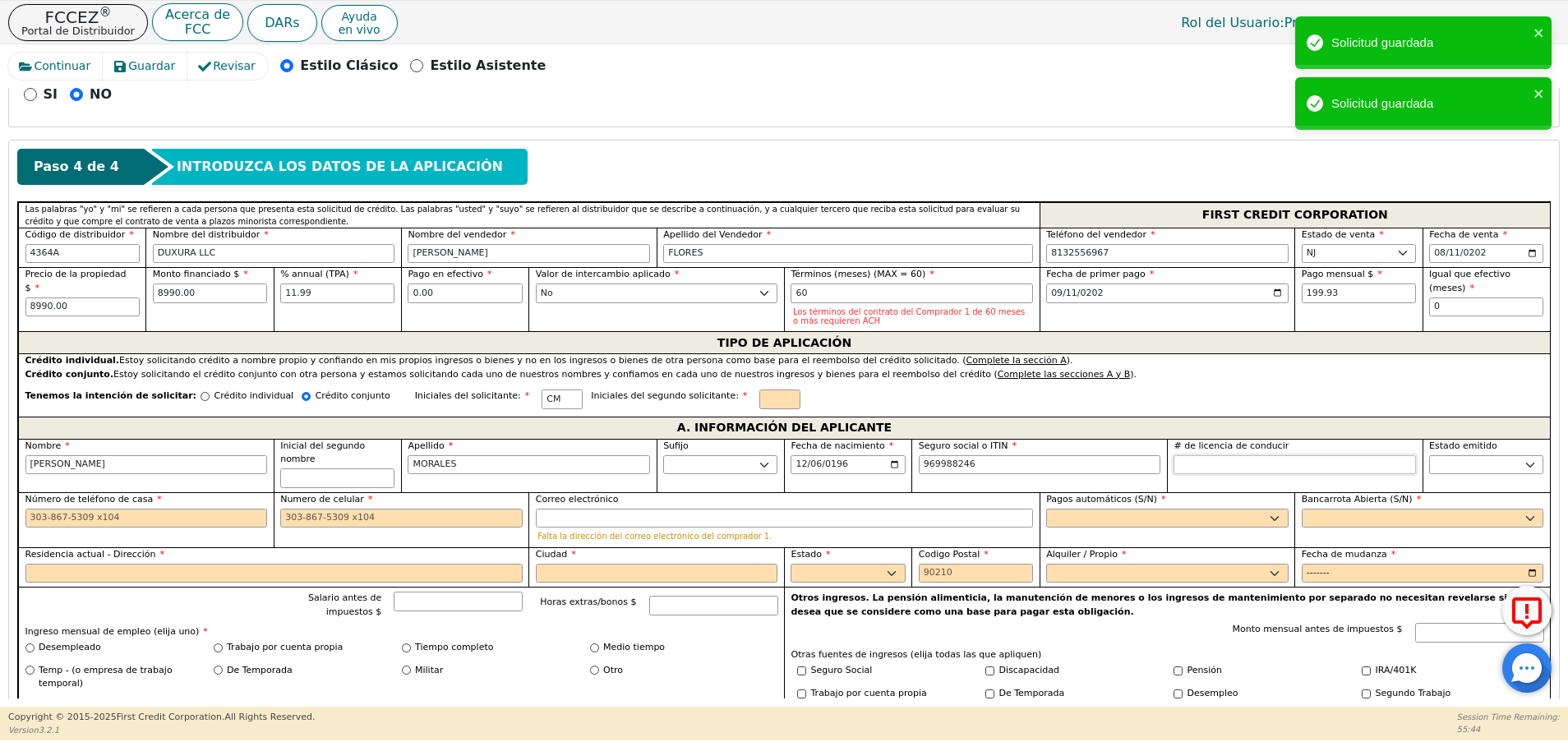
click at [1267, 470] on input "# de licencia de conducir" at bounding box center [1295, 465] width 243 height 20
type input "***-**-8246"
type input "6"
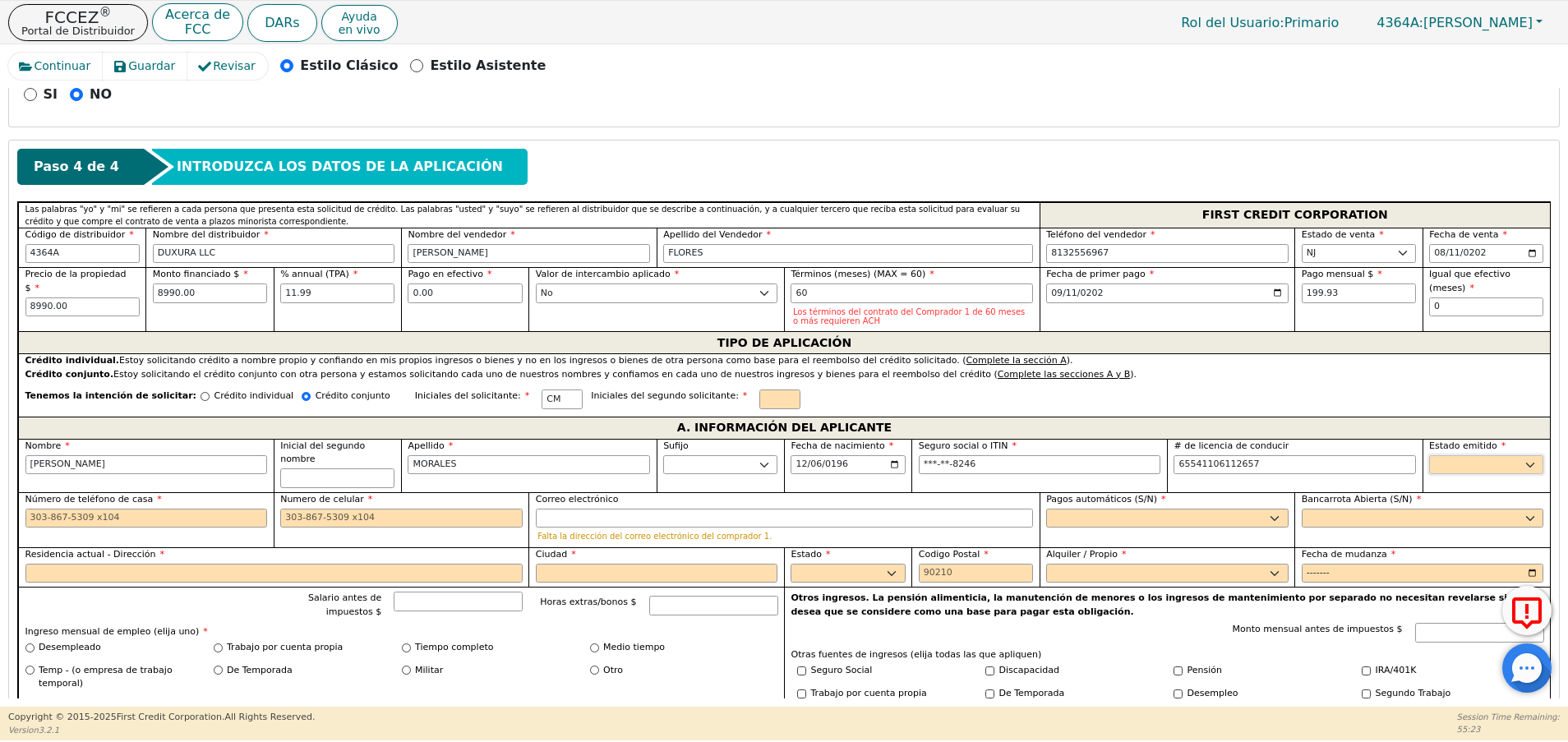
type input "**********"
click at [1510, 467] on select "AK AL AR AZ CA CO CT DC DE FL [GEOGRAPHIC_DATA] HI IA ID IL IN KS [GEOGRAPHIC_D…" at bounding box center [1485, 465] width 114 height 20
select select "NJ"
click at [1429, 455] on select "AK AL AR AZ CA CO CT DC DE FL [GEOGRAPHIC_DATA] HI IA ID IL IN KS [GEOGRAPHIC_D…" at bounding box center [1485, 465] width 114 height 20
click at [85, 509] on input "Número de teléfono de casa" at bounding box center [147, 518] width 243 height 20
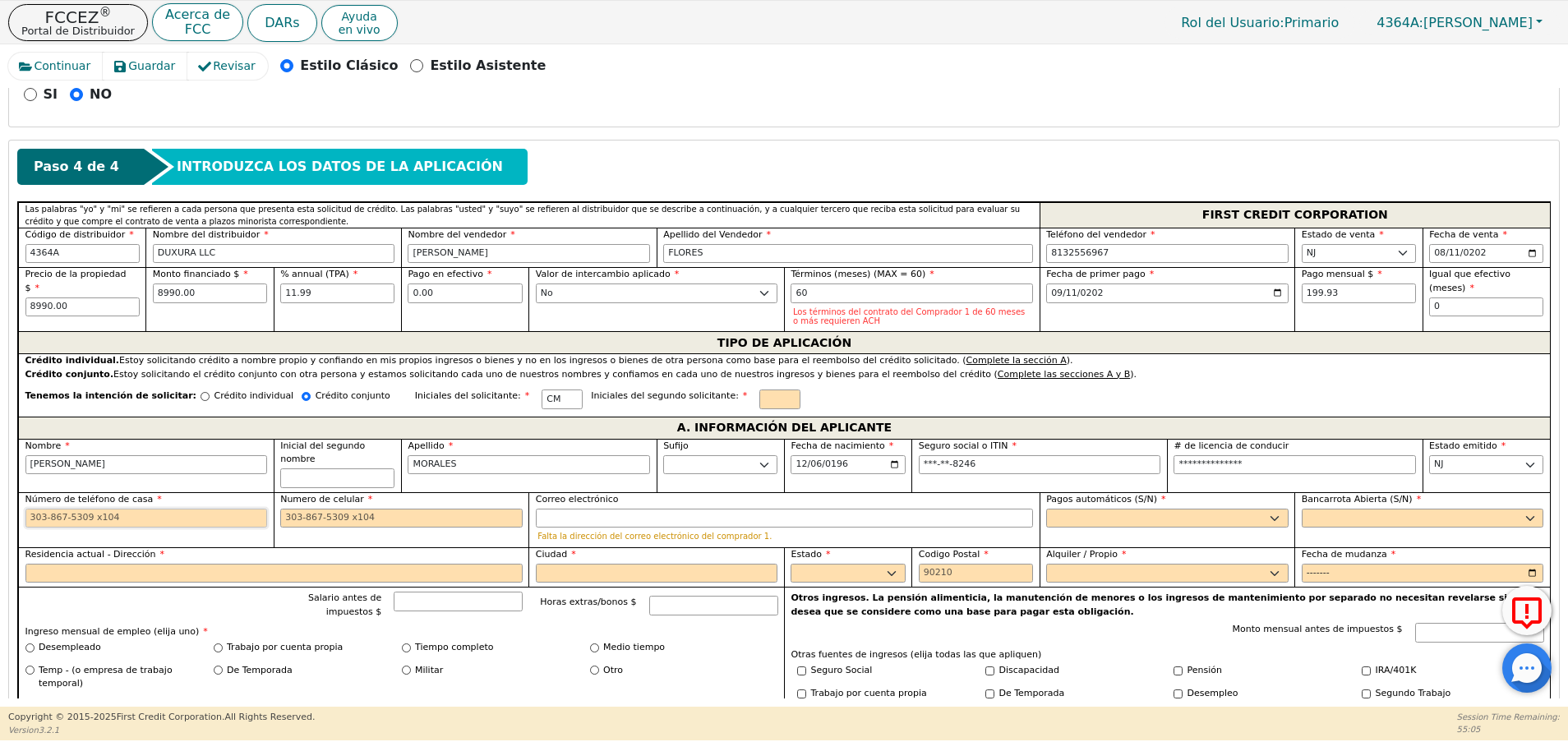
paste input "8622547561"
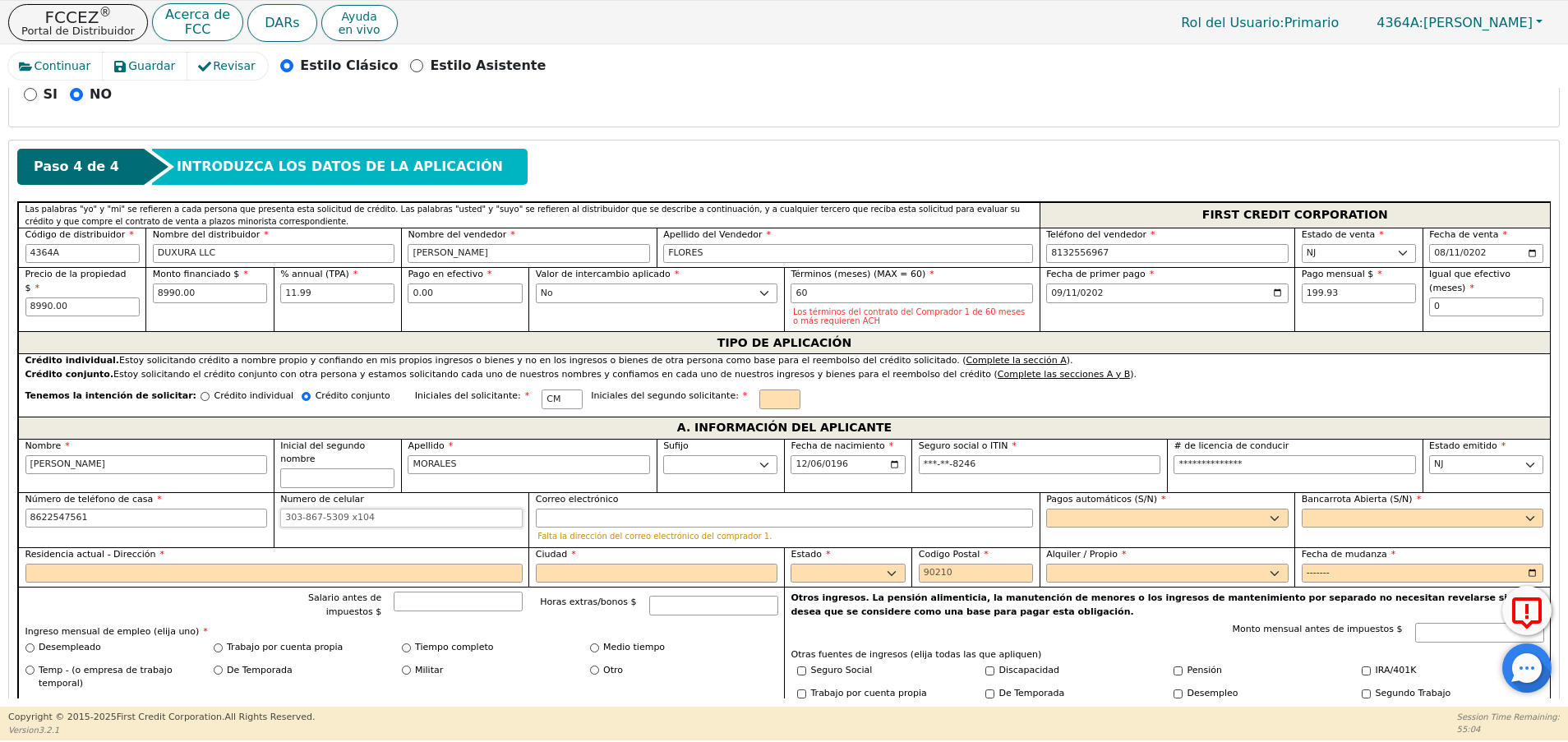
type input "[PHONE_NUMBER]"
click at [317, 509] on input "Numero de celular" at bounding box center [401, 518] width 243 height 20
paste input "8622547561"
type input "[PHONE_NUMBER]"
click at [792, 509] on input "Correo electrónico" at bounding box center [784, 518] width 497 height 20
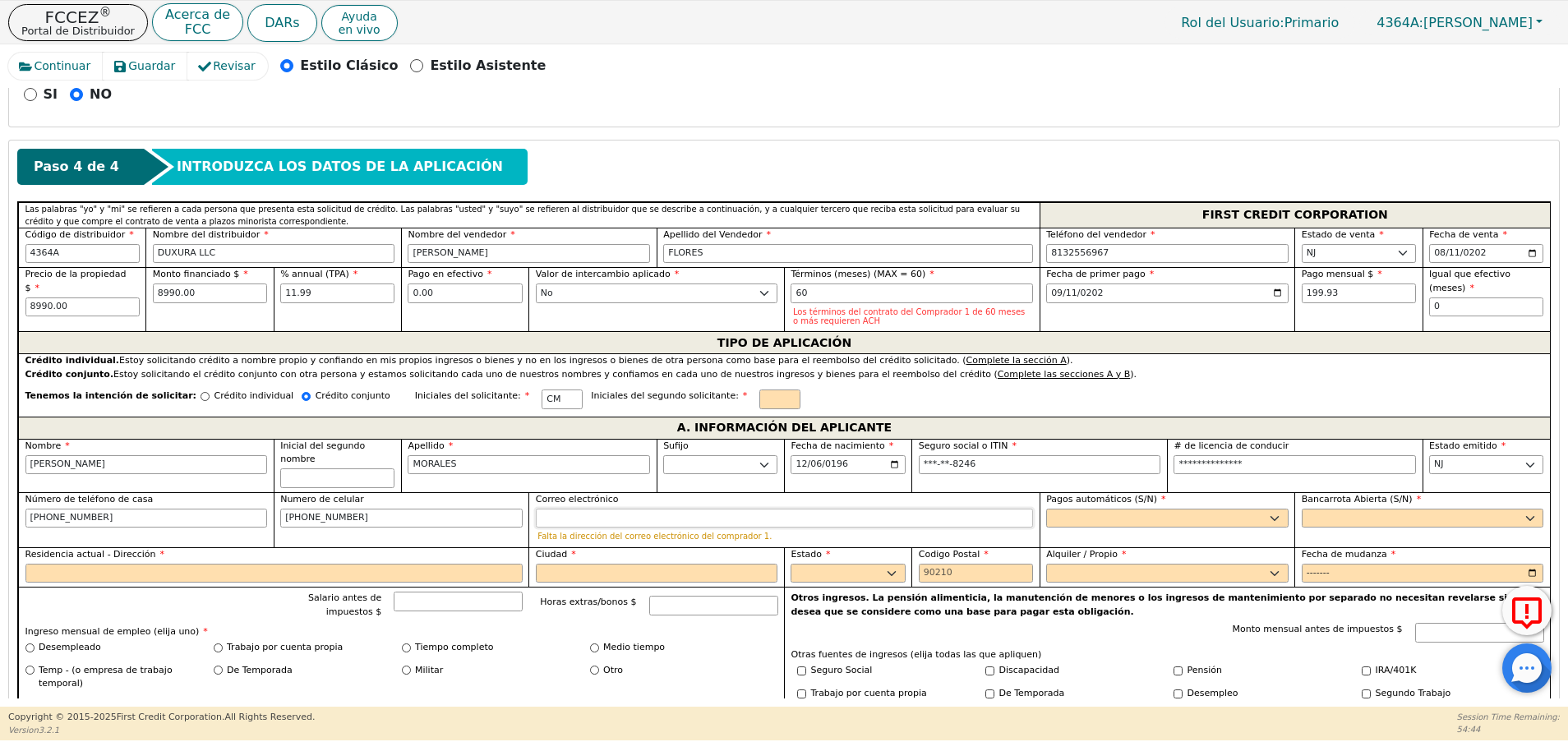
paste input "[EMAIL_ADDRESS][DOMAIN_NAME]"
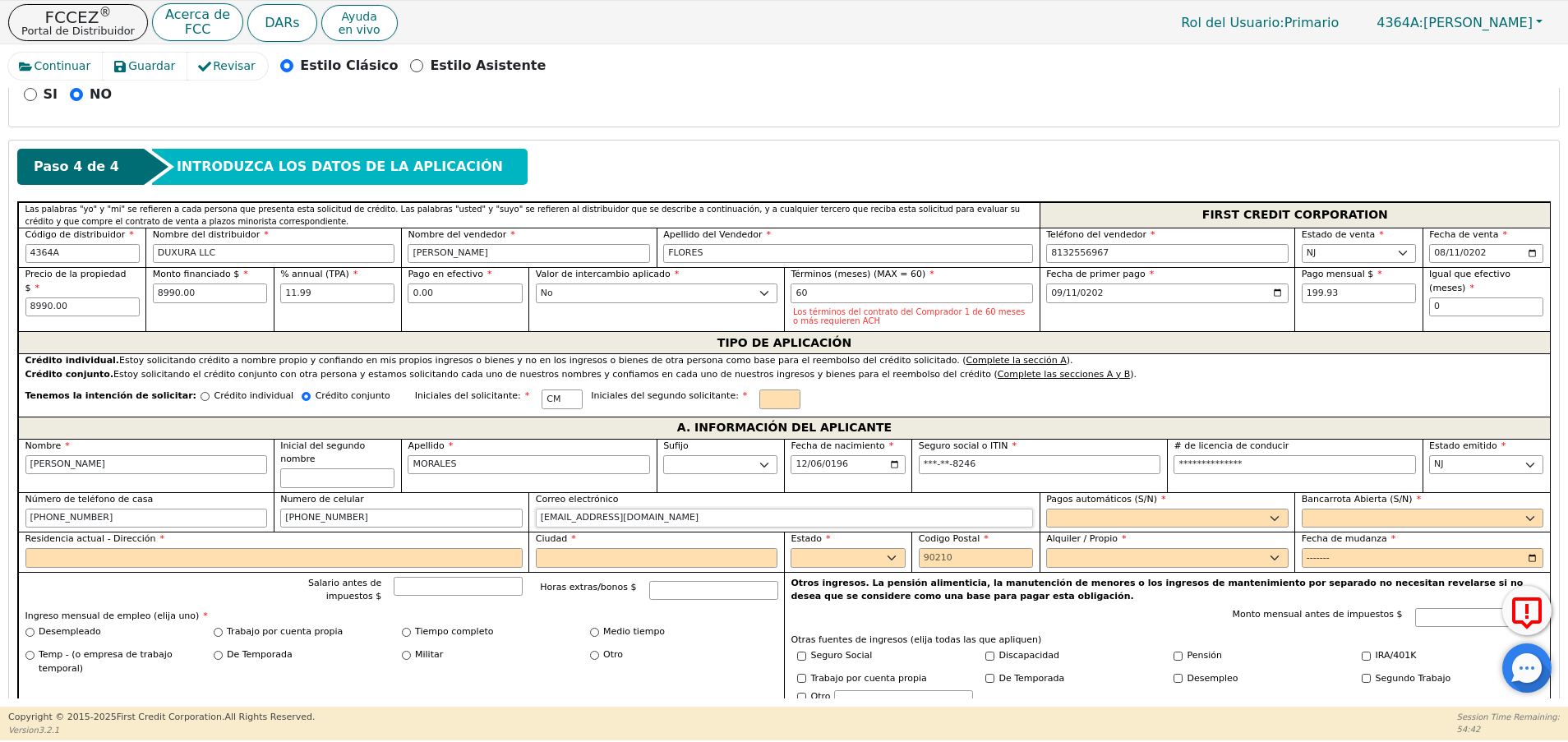
type input "[EMAIL_ADDRESS][DOMAIN_NAME]"
click at [1095, 509] on select "Sí No" at bounding box center [1167, 518] width 243 height 20
select select "y"
click at [1046, 509] on select "Sí No" at bounding box center [1167, 518] width 243 height 20
type input "[PERSON_NAME]"
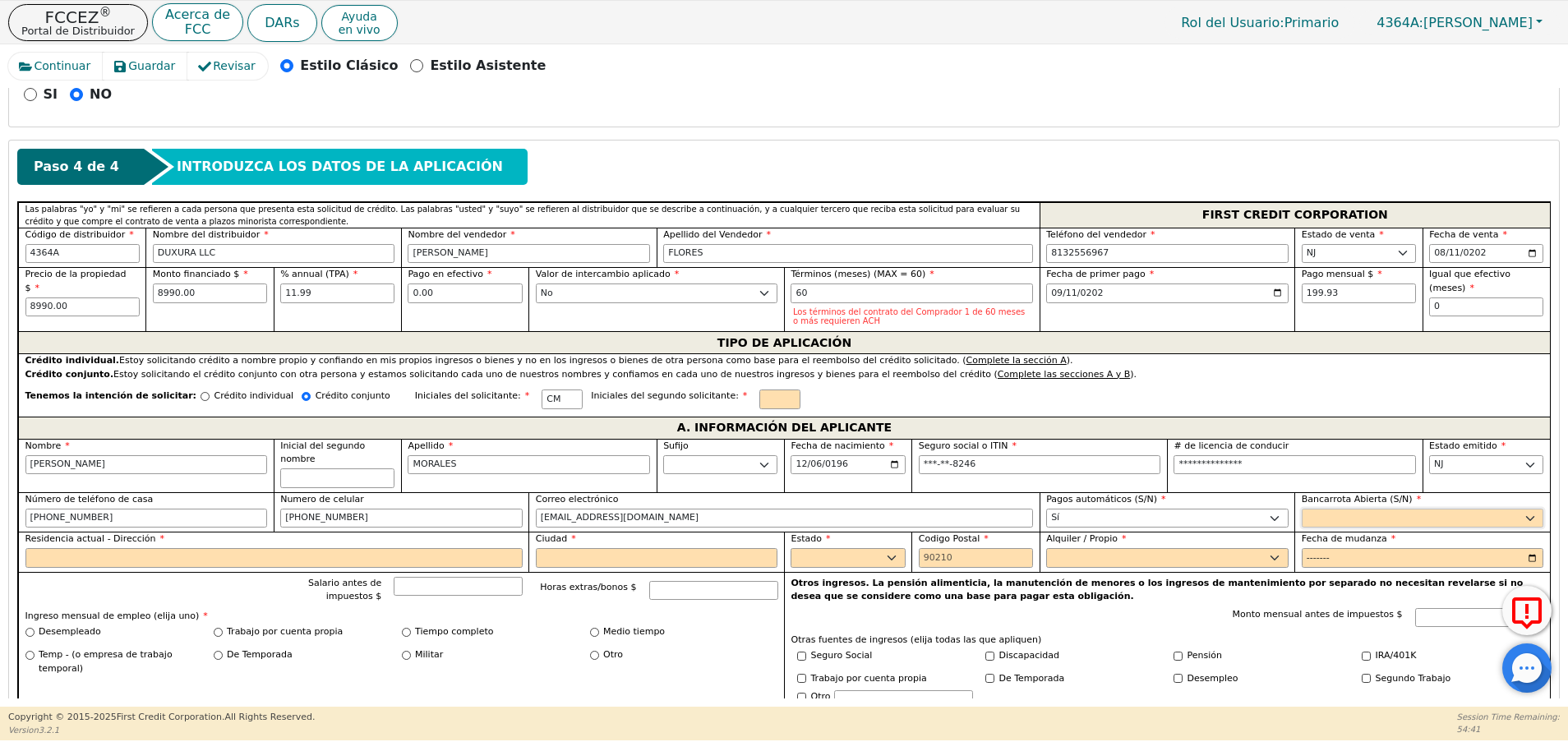
click at [1349, 509] on select "Sí No" at bounding box center [1422, 518] width 243 height 20
select select "n"
click at [1301, 509] on select "Sí No" at bounding box center [1422, 518] width 243 height 20
click at [262, 548] on input "Residencia actual - Dirección" at bounding box center [274, 558] width 497 height 20
paste input "[STREET_ADDRESS]"
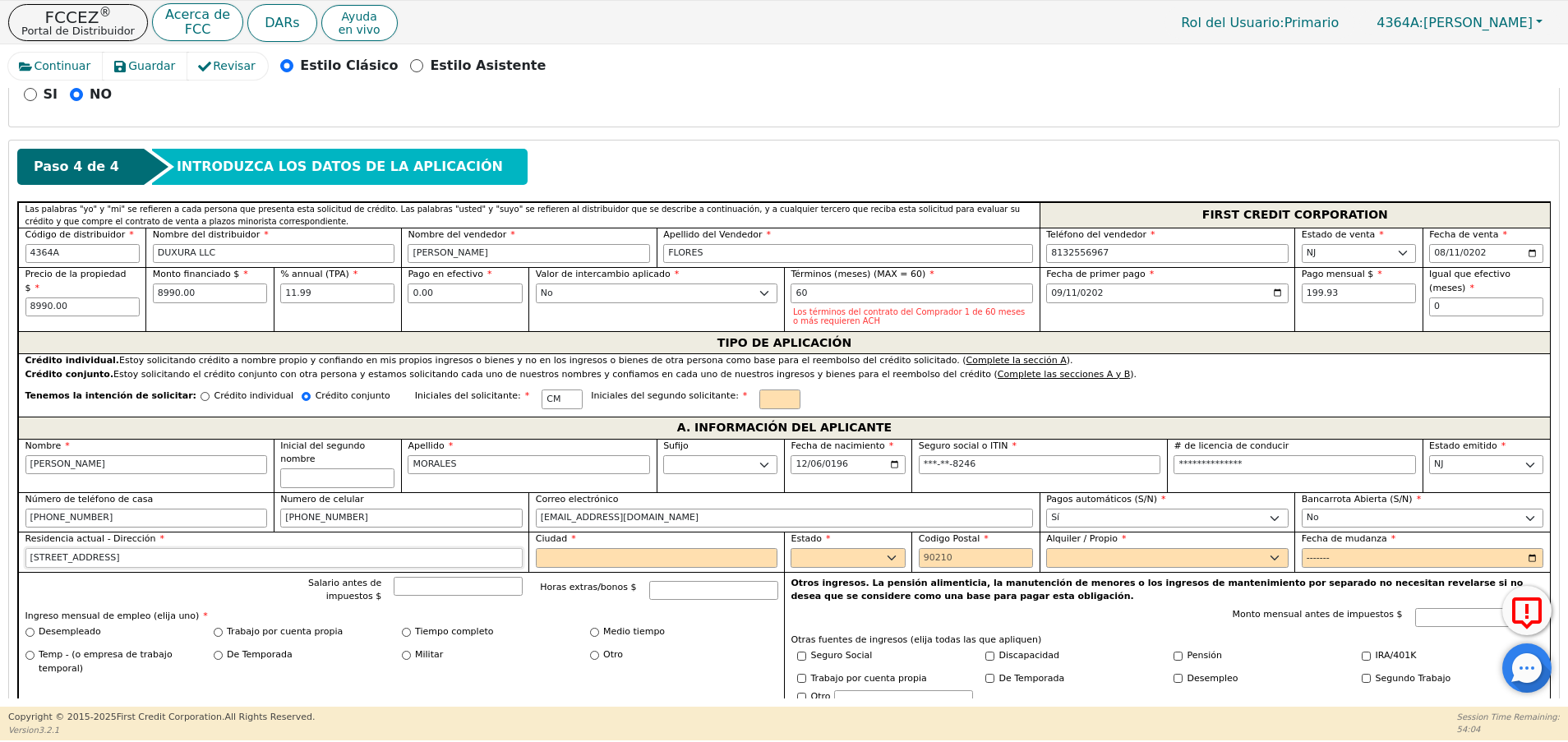
type input "[STREET_ADDRESS]"
click at [575, 548] on input "Ciudad" at bounding box center [656, 558] width 243 height 20
type input "[GEOGRAPHIC_DATA]"
click at [872, 548] on select "AK AL AR AZ CA CO CT DC DE FL [GEOGRAPHIC_DATA] HI IA ID IL IN KS [GEOGRAPHIC_D…" at bounding box center [847, 558] width 114 height 20
select select "NJ"
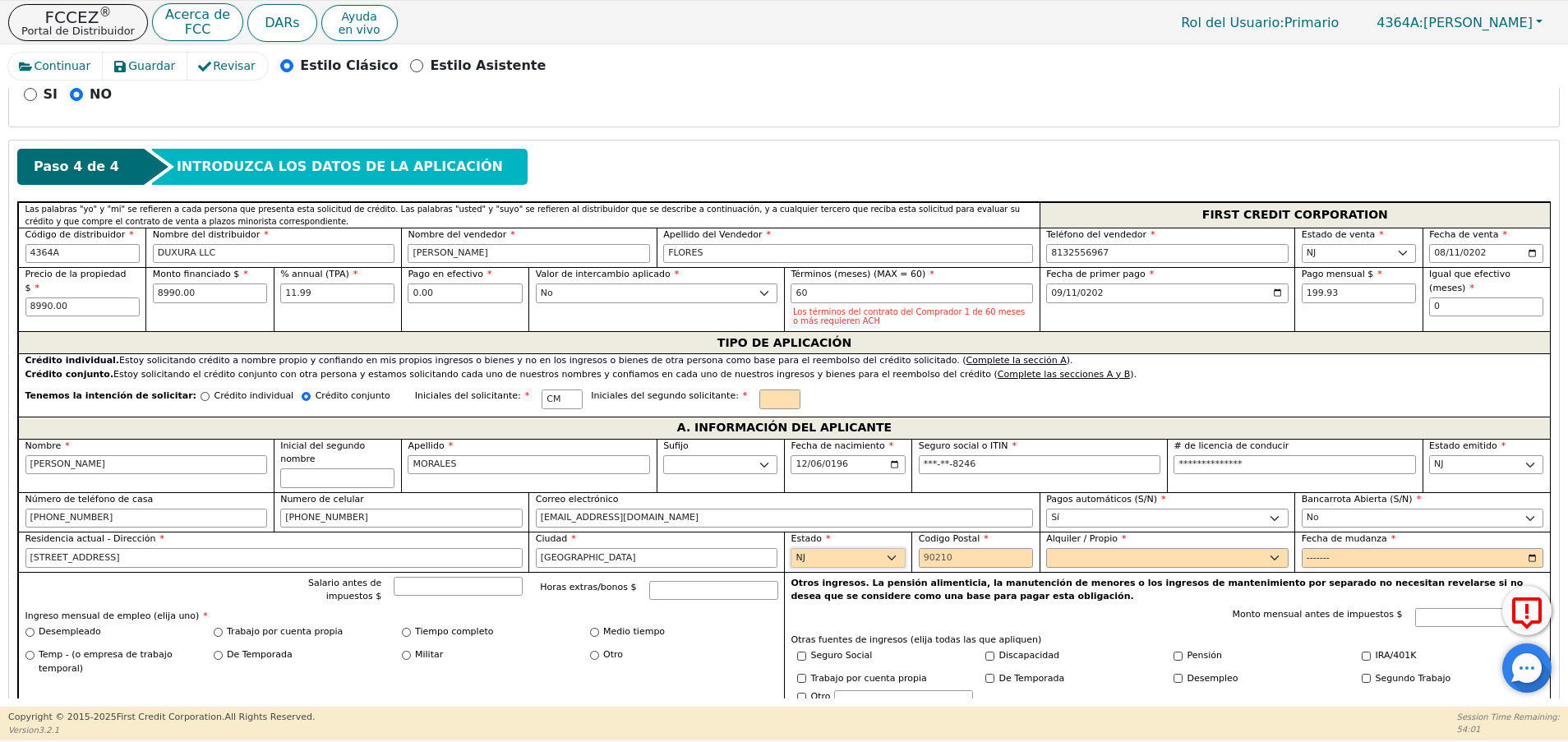
click at [791, 548] on select "AK AL AR AZ CA CO CT DC DE FL [GEOGRAPHIC_DATA] HI IA ID IL IN KS [GEOGRAPHIC_D…" at bounding box center [847, 558] width 114 height 20
click at [935, 548] on input "Codigo Postal" at bounding box center [975, 558] width 114 height 20
paste input "07801"
type input "07801"
click at [1064, 551] on select "Alquilar Propietario" at bounding box center [1167, 558] width 243 height 20
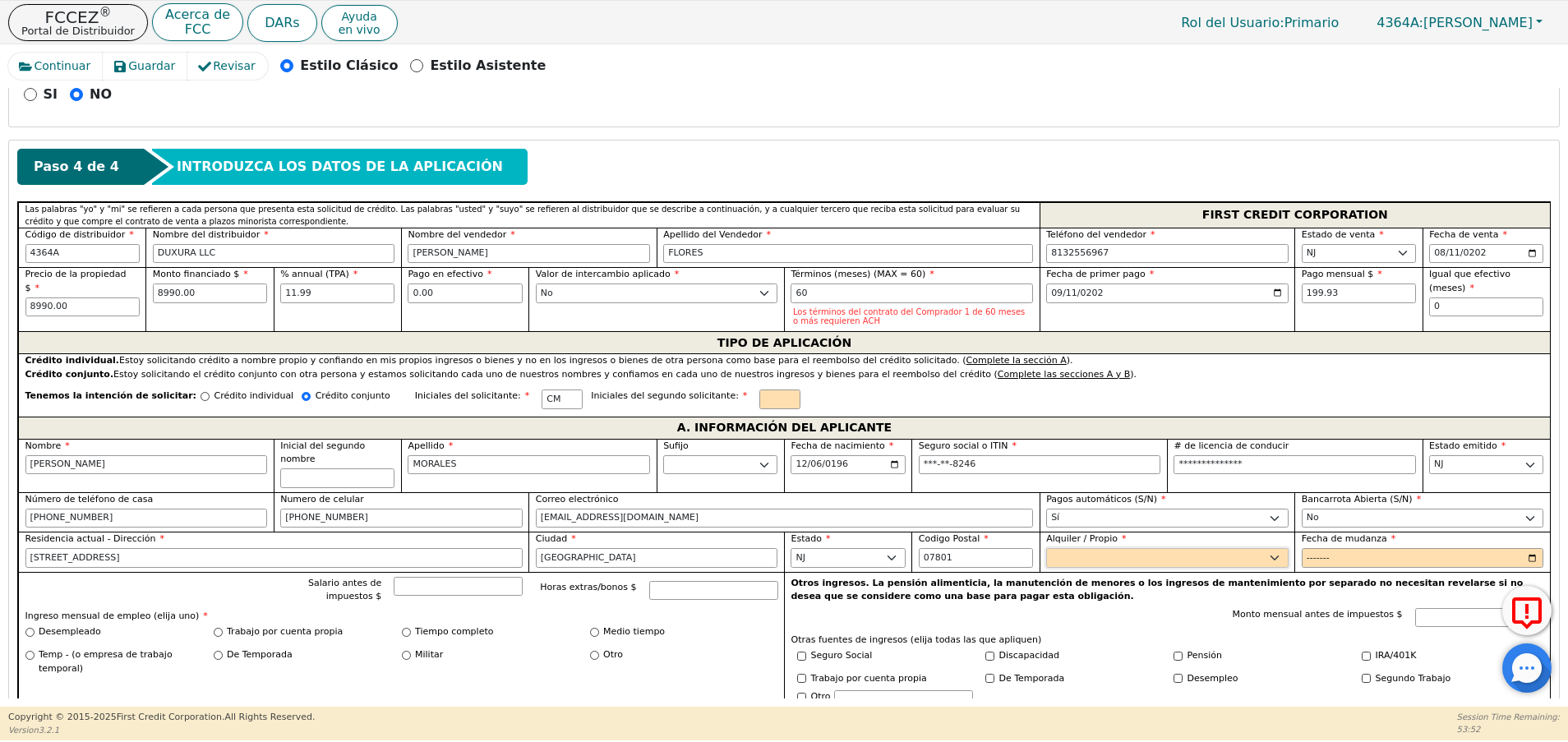
select select "Rent"
click at [1046, 548] on select "Alquilar Propietario" at bounding box center [1167, 558] width 243 height 20
click at [1390, 548] on input "Fecha de mudanza" at bounding box center [1422, 558] width 243 height 20
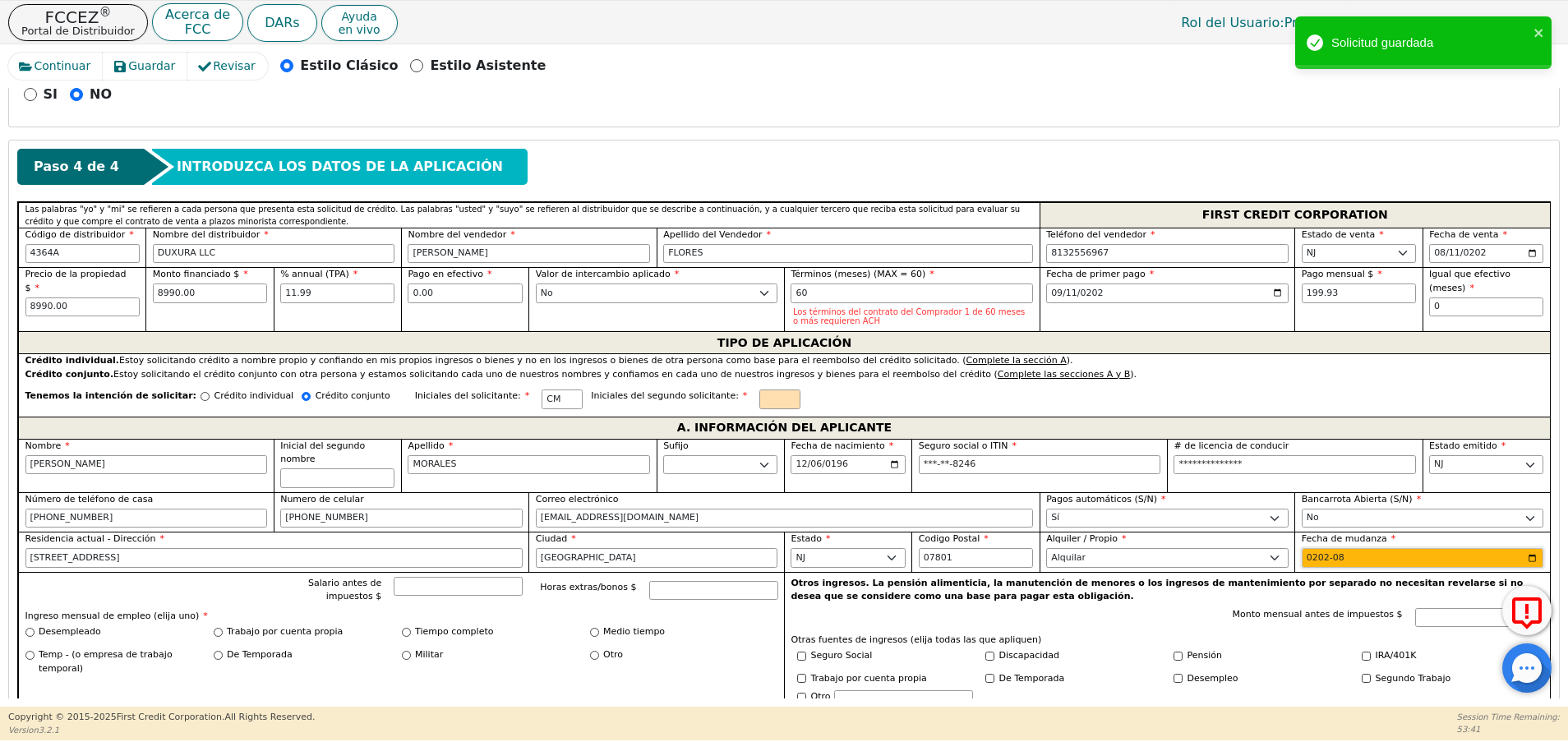
type input "2024-08"
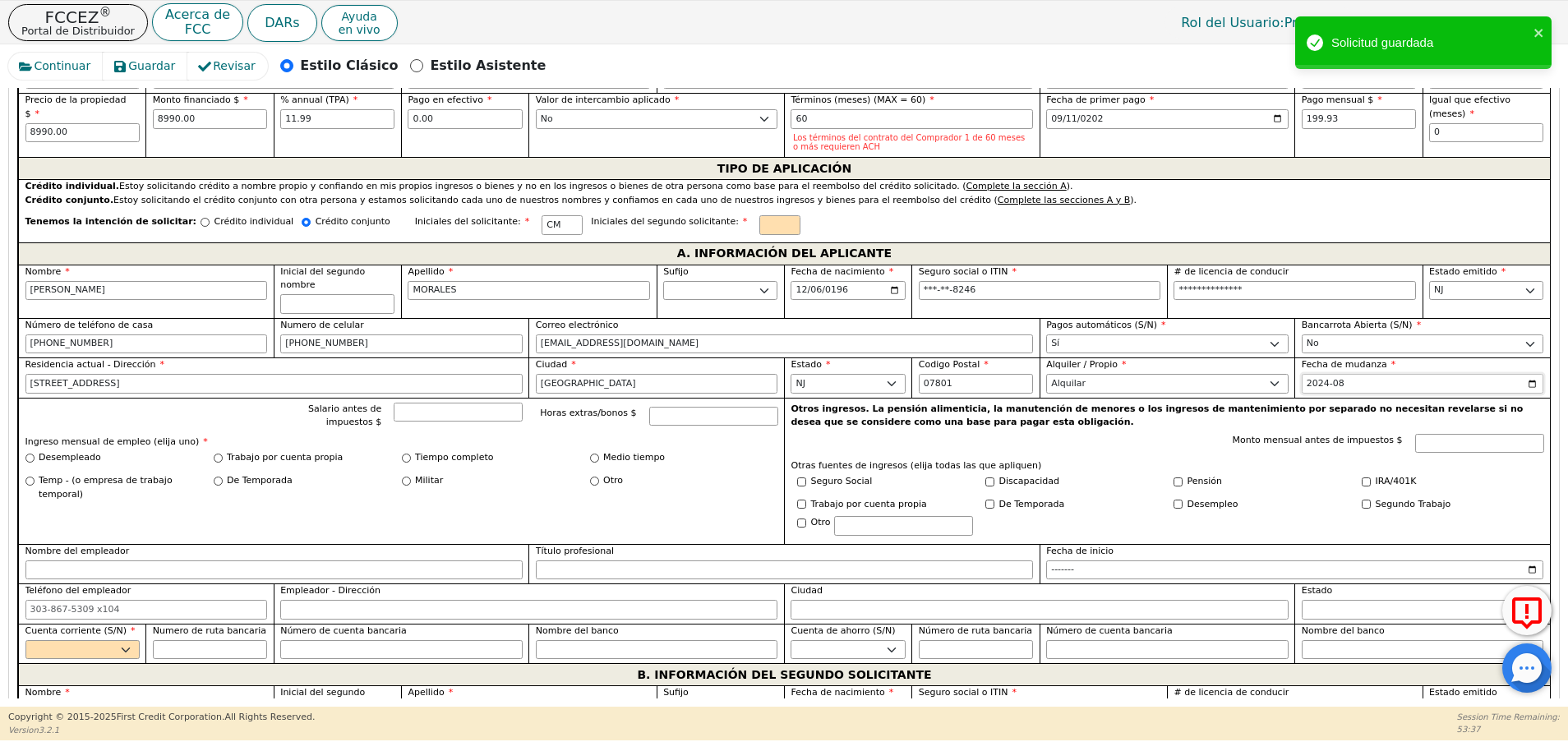
scroll to position [824, 0]
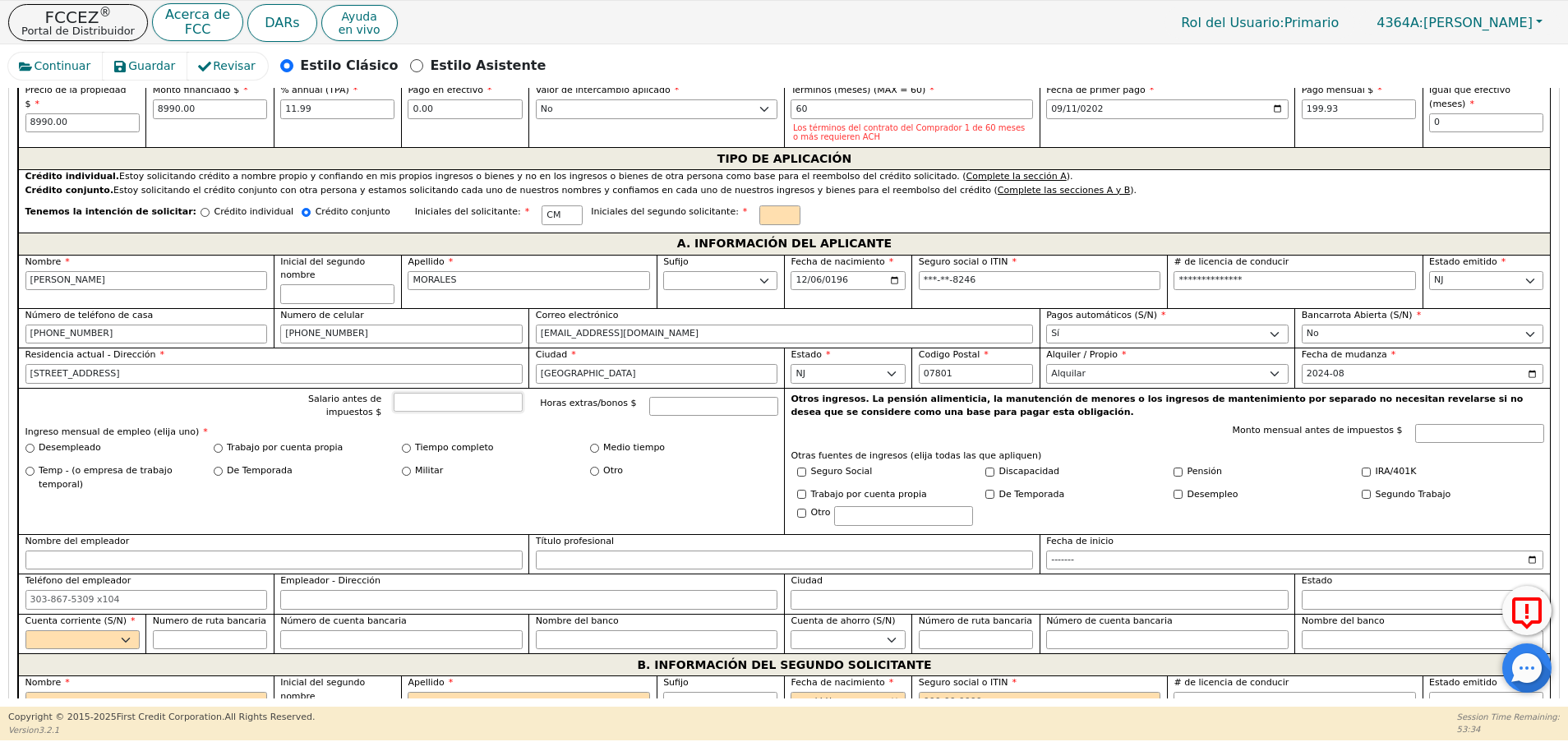
click at [484, 393] on input "Salario antes de impuestos $" at bounding box center [458, 402] width 129 height 20
click at [217, 443] on input "Trabajo por cuenta propia" at bounding box center [218, 447] width 9 height 9
radio input "true"
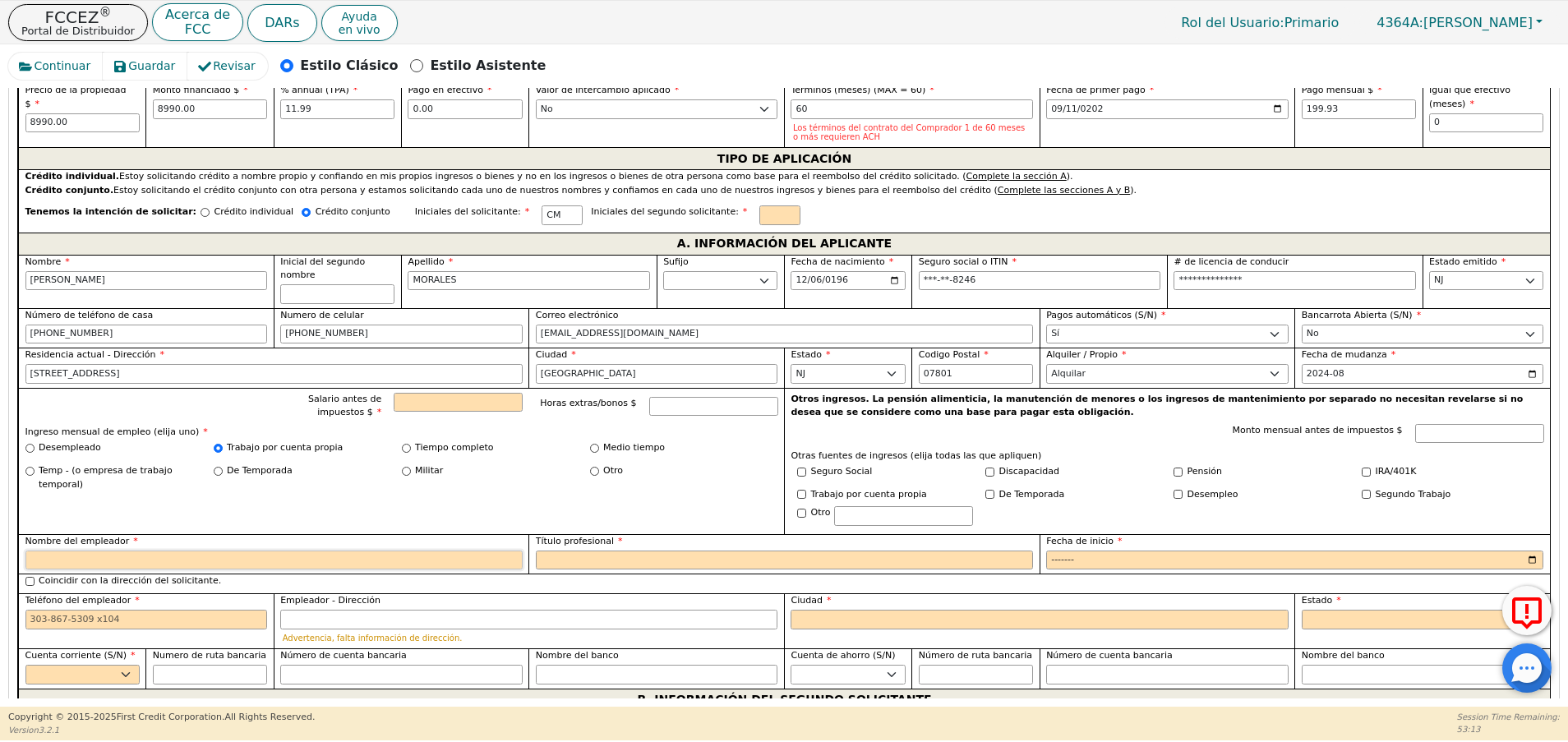
click at [411, 551] on input "Nombre del empleador" at bounding box center [274, 561] width 497 height 20
type input "SELF EMPLOYED"
click at [650, 551] on input "Título profesional" at bounding box center [784, 561] width 497 height 20
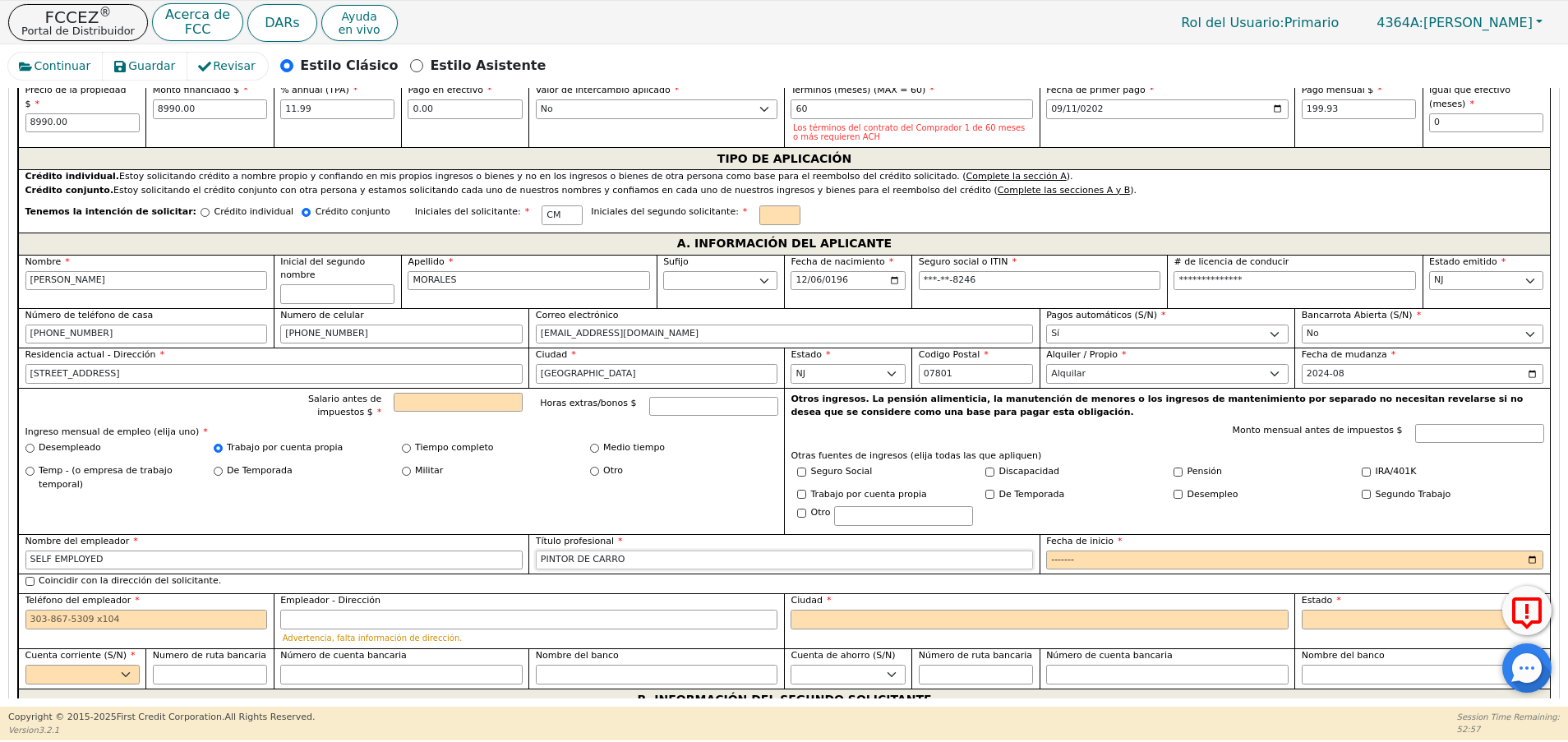
type input "PINTOR DE CARRO"
click at [429, 393] on input "Salario antes de impuestos $" at bounding box center [458, 402] width 129 height 20
click at [1060, 551] on input "Fecha de inicio" at bounding box center [1295, 561] width 497 height 20
type input "12000.00"
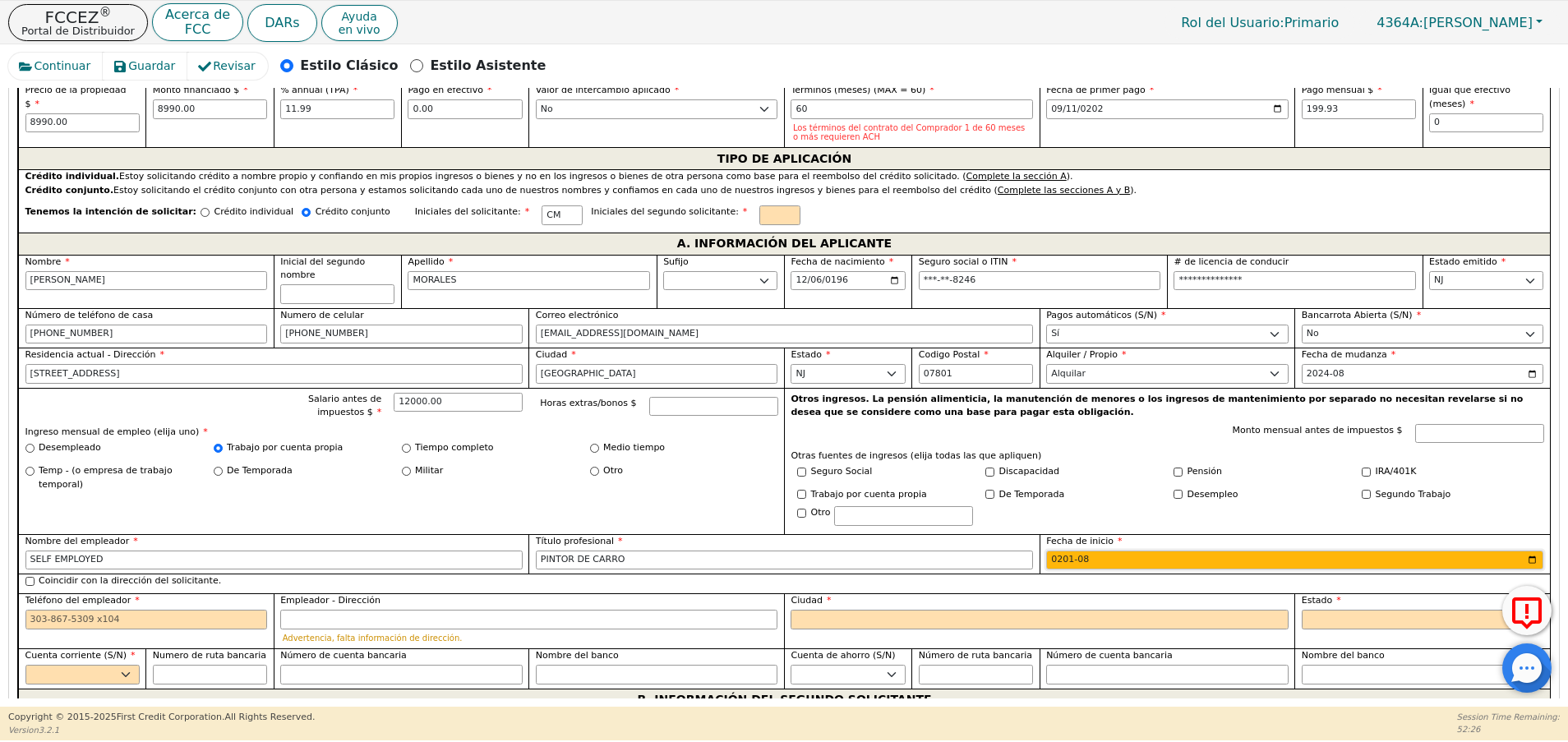
type input "2016-08"
click at [124, 324] on input "[PHONE_NUMBER]" at bounding box center [147, 334] width 243 height 20
click at [94, 610] on input "Teléfono del empleador" at bounding box center [147, 619] width 243 height 20
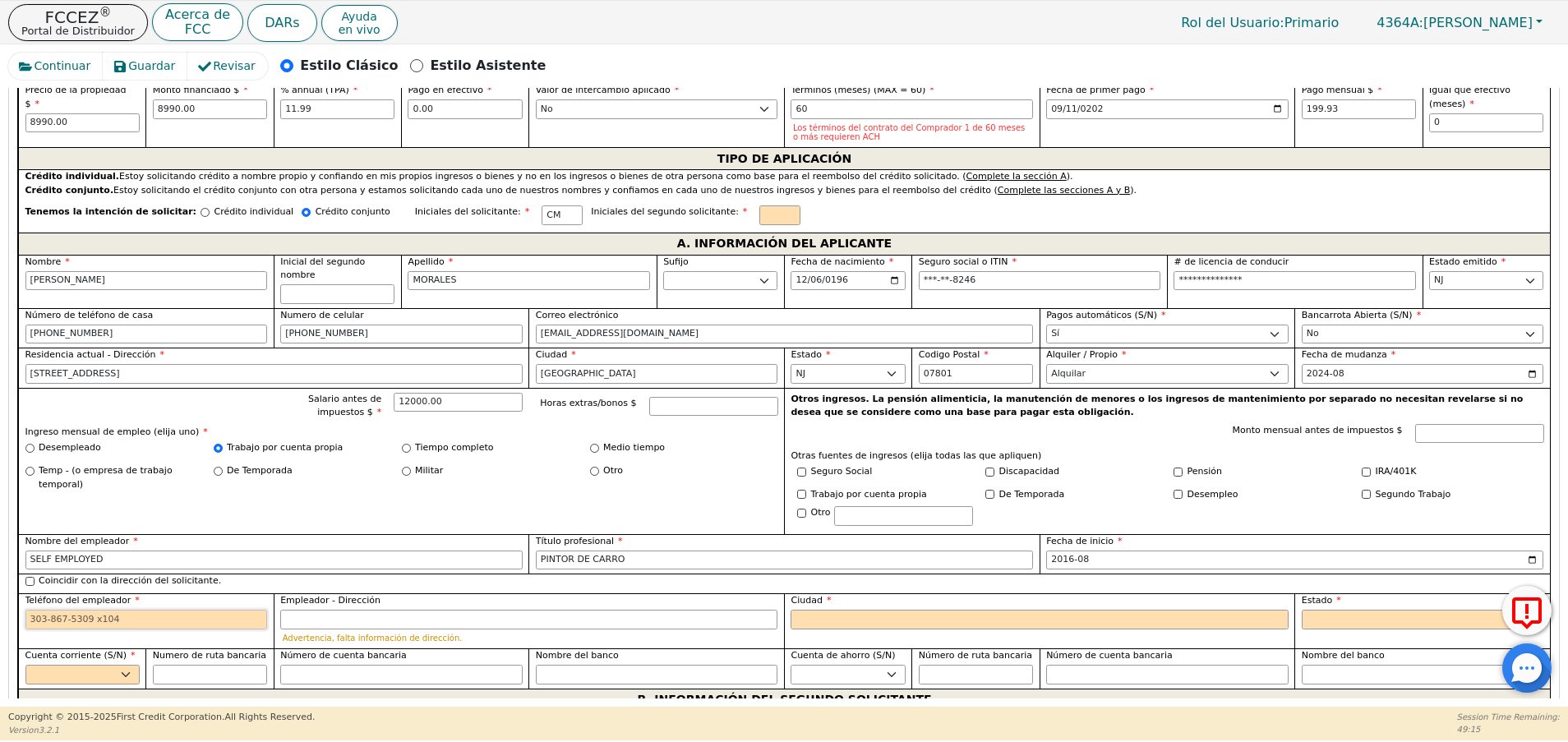
paste input "[PHONE_NUMBER]"
type input "[PHONE_NUMBER]"
click at [106, 665] on select "Sí No" at bounding box center [83, 675] width 114 height 20
select select "y"
click at [26, 665] on select "Sí No" at bounding box center [83, 675] width 114 height 20
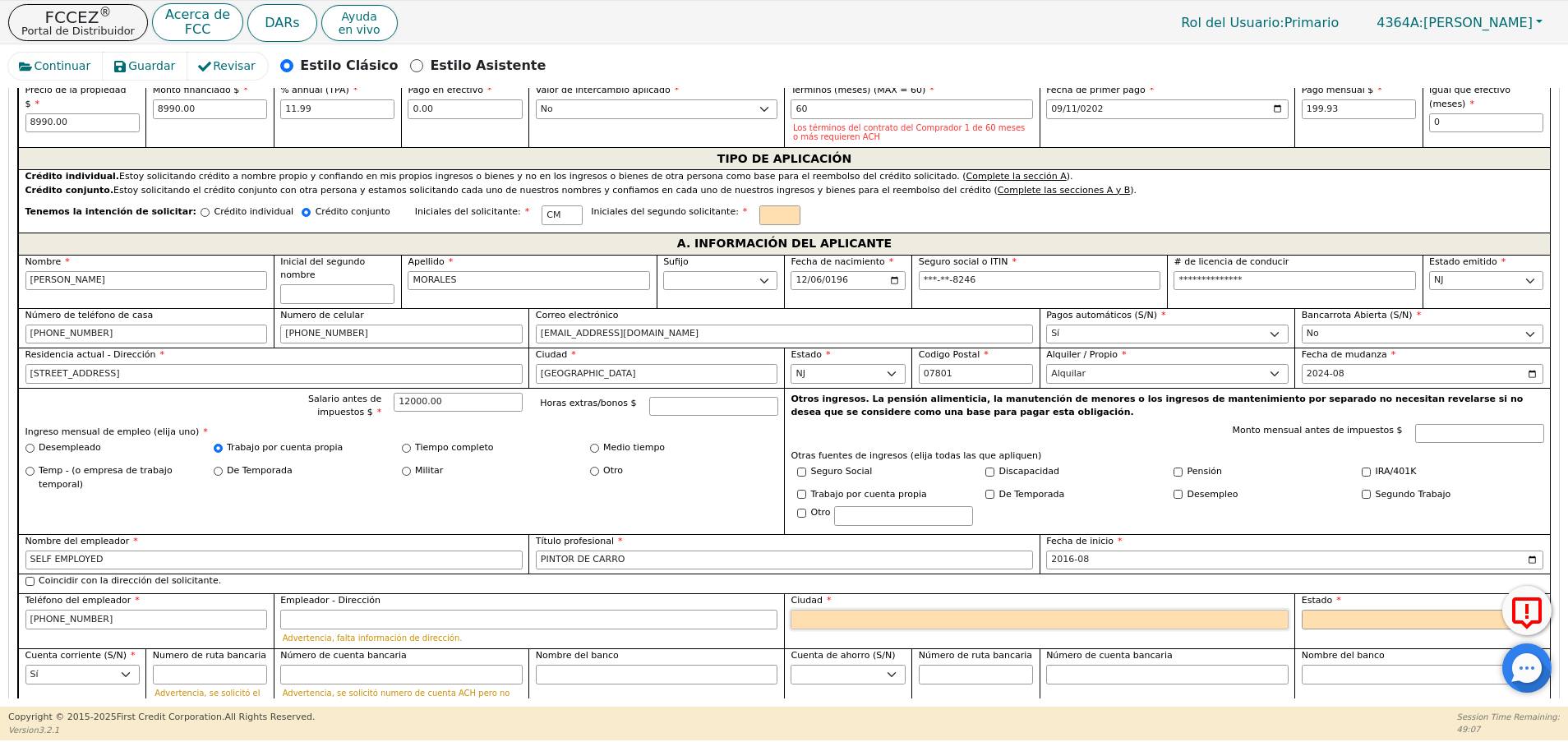
click at [890, 610] on input "Ciudad" at bounding box center [1039, 619] width 497 height 20
click at [591, 364] on input "[GEOGRAPHIC_DATA]" at bounding box center [656, 373] width 243 height 20
click at [882, 610] on input "Ciudad" at bounding box center [1039, 619] width 497 height 20
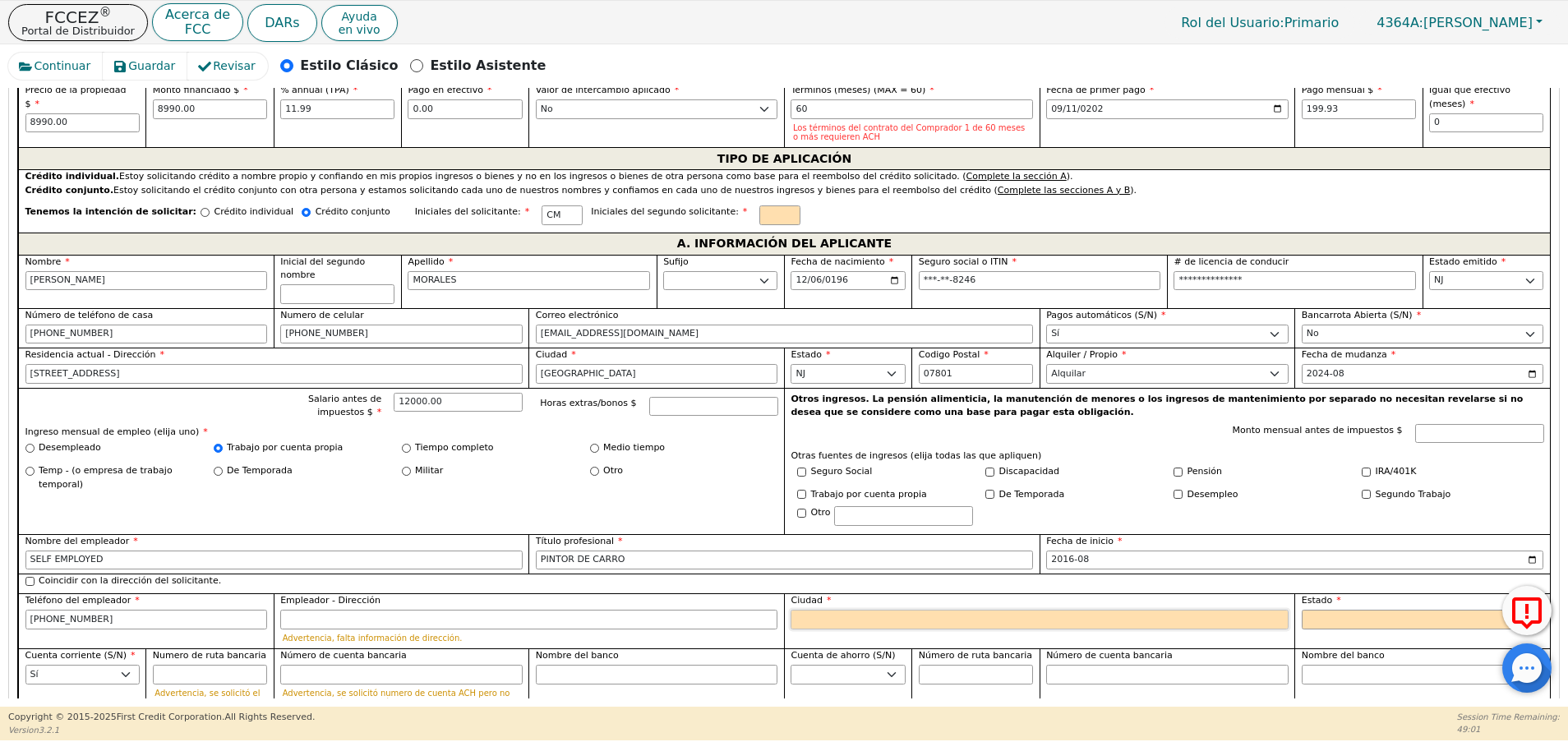
paste input "[GEOGRAPHIC_DATA]"
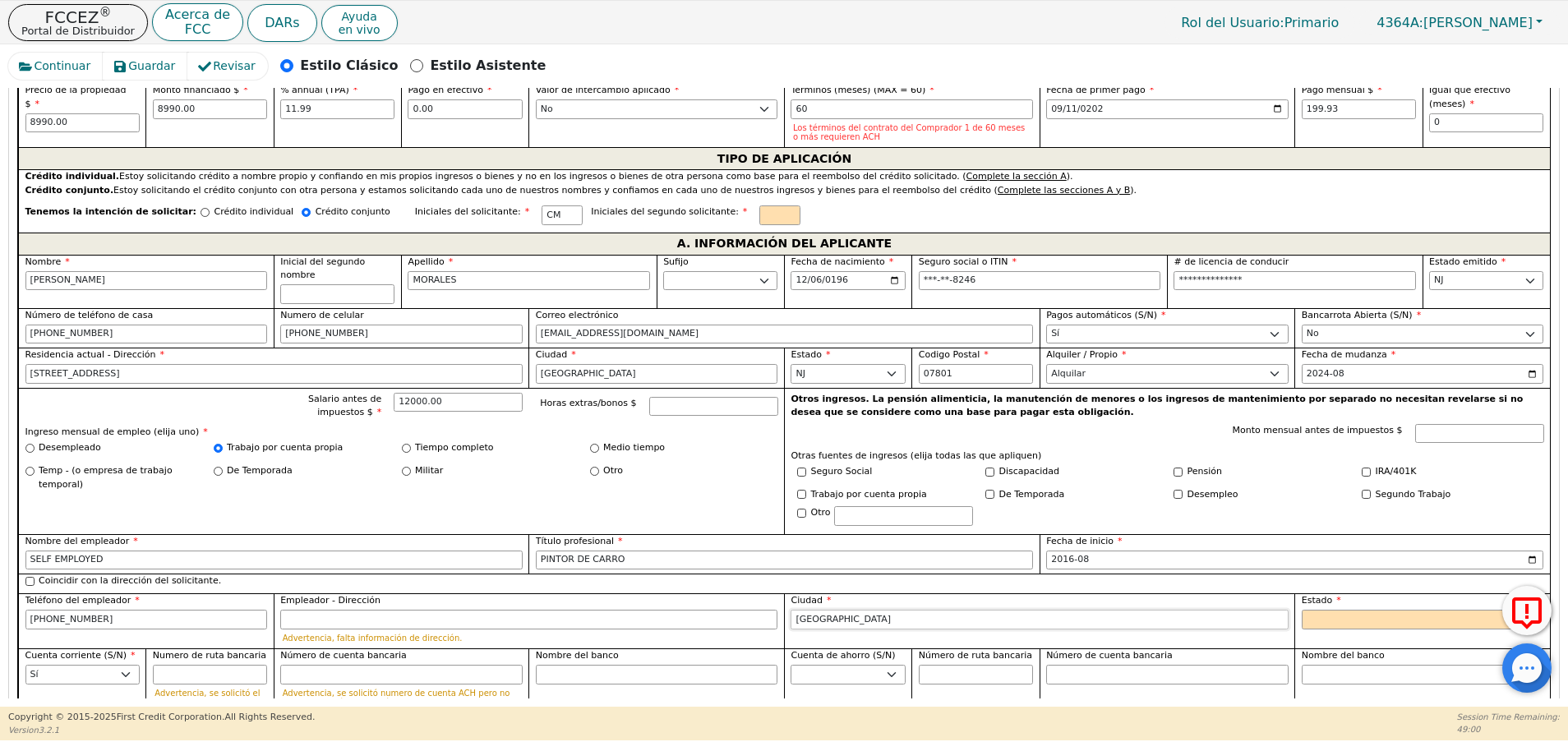
type input "[GEOGRAPHIC_DATA]"
click at [1323, 610] on select "AK AL AR AZ CA CO CT DC DE FL [GEOGRAPHIC_DATA] HI IA ID [GEOGRAPHIC_DATA] IN K…" at bounding box center [1422, 619] width 243 height 20
select select "NJ"
click at [1301, 610] on select "AK AL AR AZ CA CO CT DC DE FL [GEOGRAPHIC_DATA] HI IA ID [GEOGRAPHIC_DATA] IN K…" at bounding box center [1422, 619] width 243 height 20
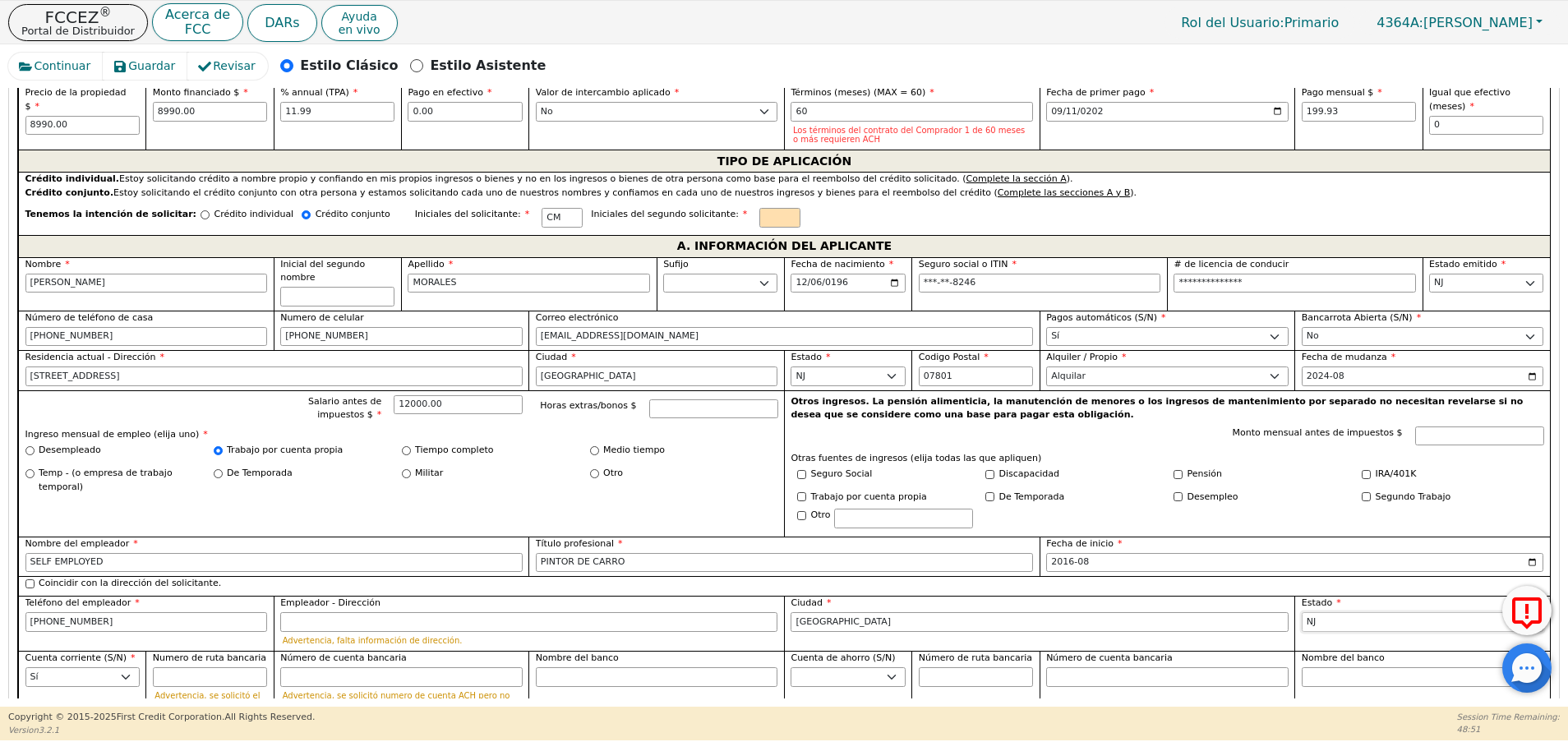
scroll to position [822, 0]
click at [759, 218] on input "text" at bounding box center [779, 217] width 41 height 20
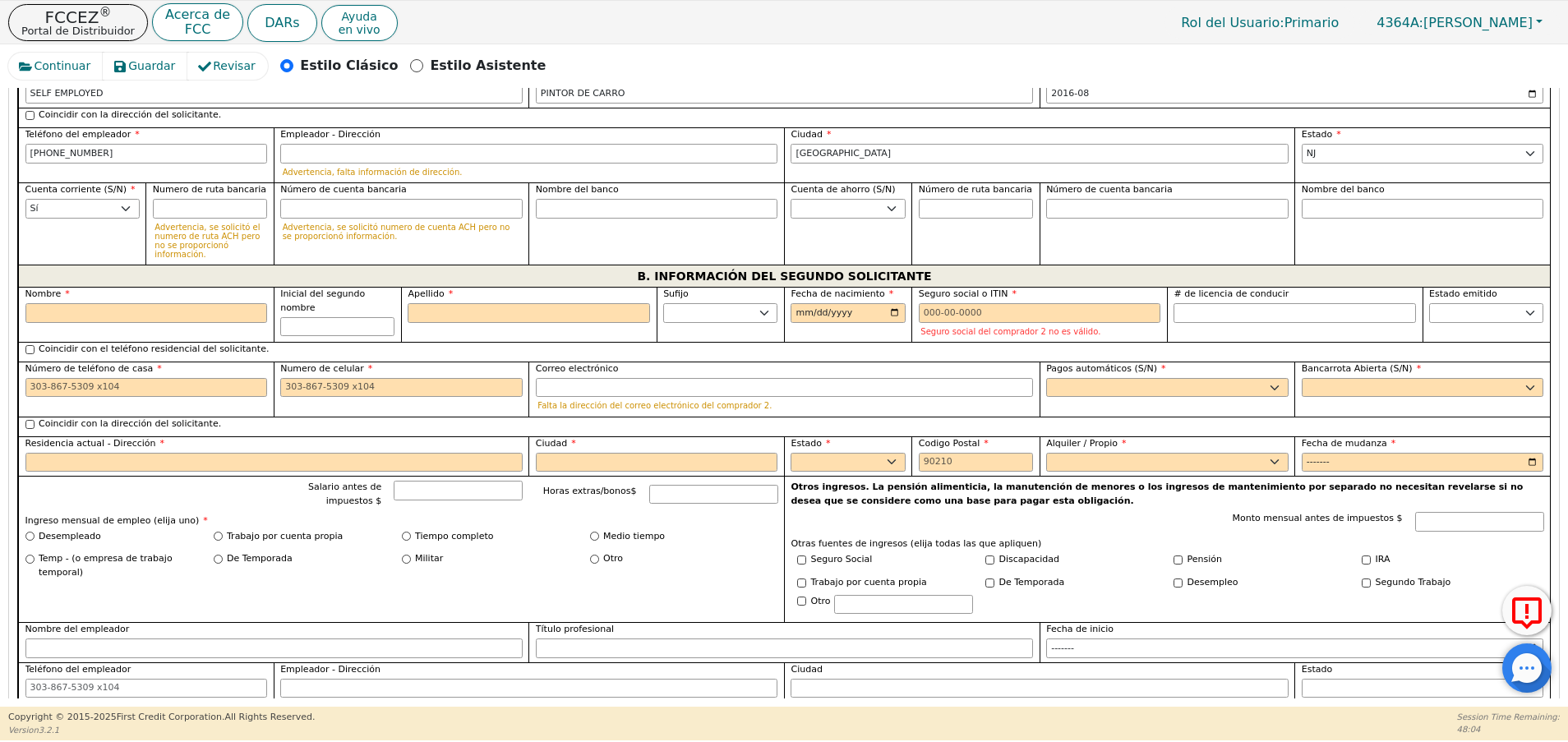
scroll to position [1280, 0]
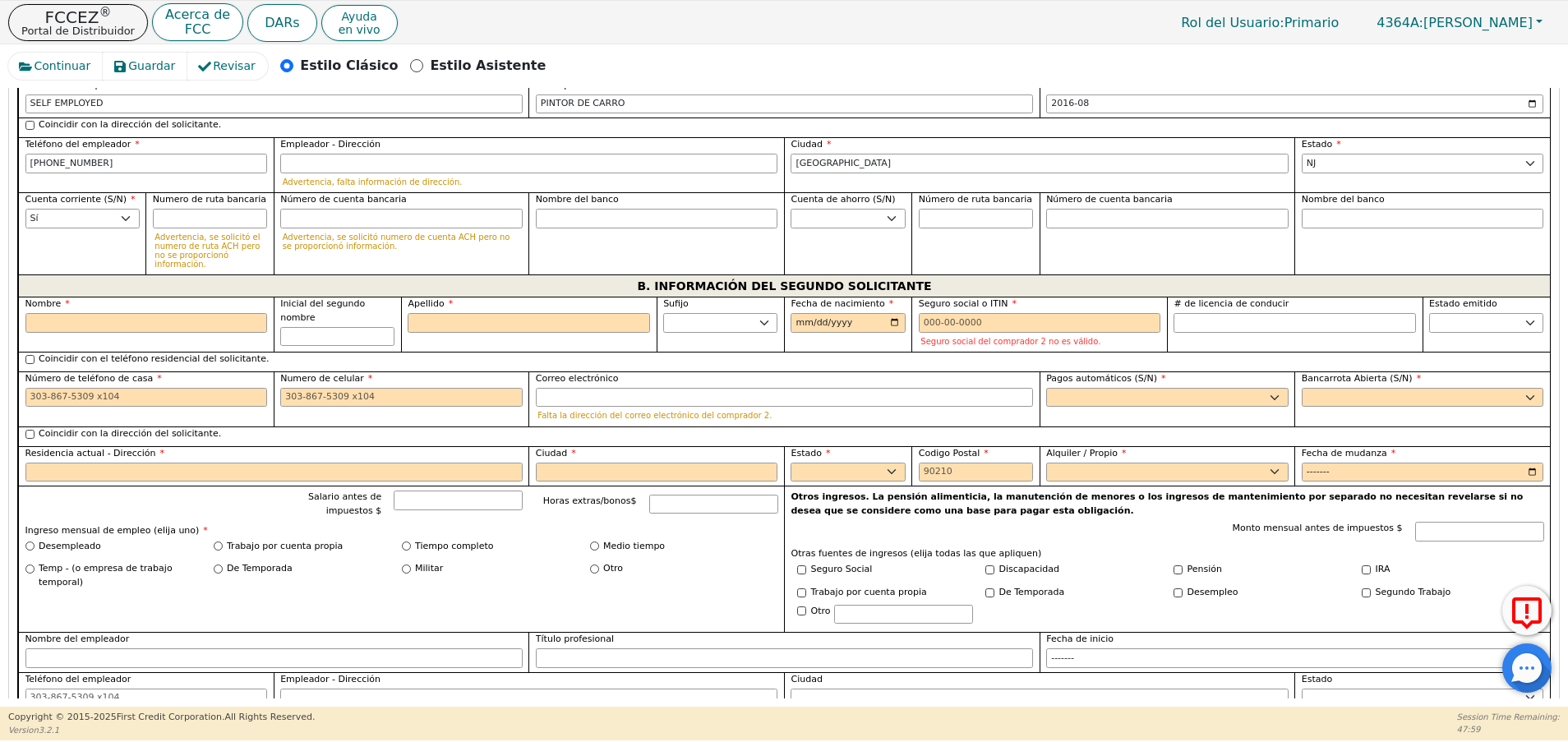
type input "DM"
click at [31, 355] on input "Coincidir con el teléfono residencial del solicitante." at bounding box center [30, 359] width 9 height 9
checkbox input "true"
type input "[PHONE_NUMBER]"
click at [31, 355] on input "Coincidir con el teléfono residencial del solicitante." at bounding box center [30, 359] width 9 height 9
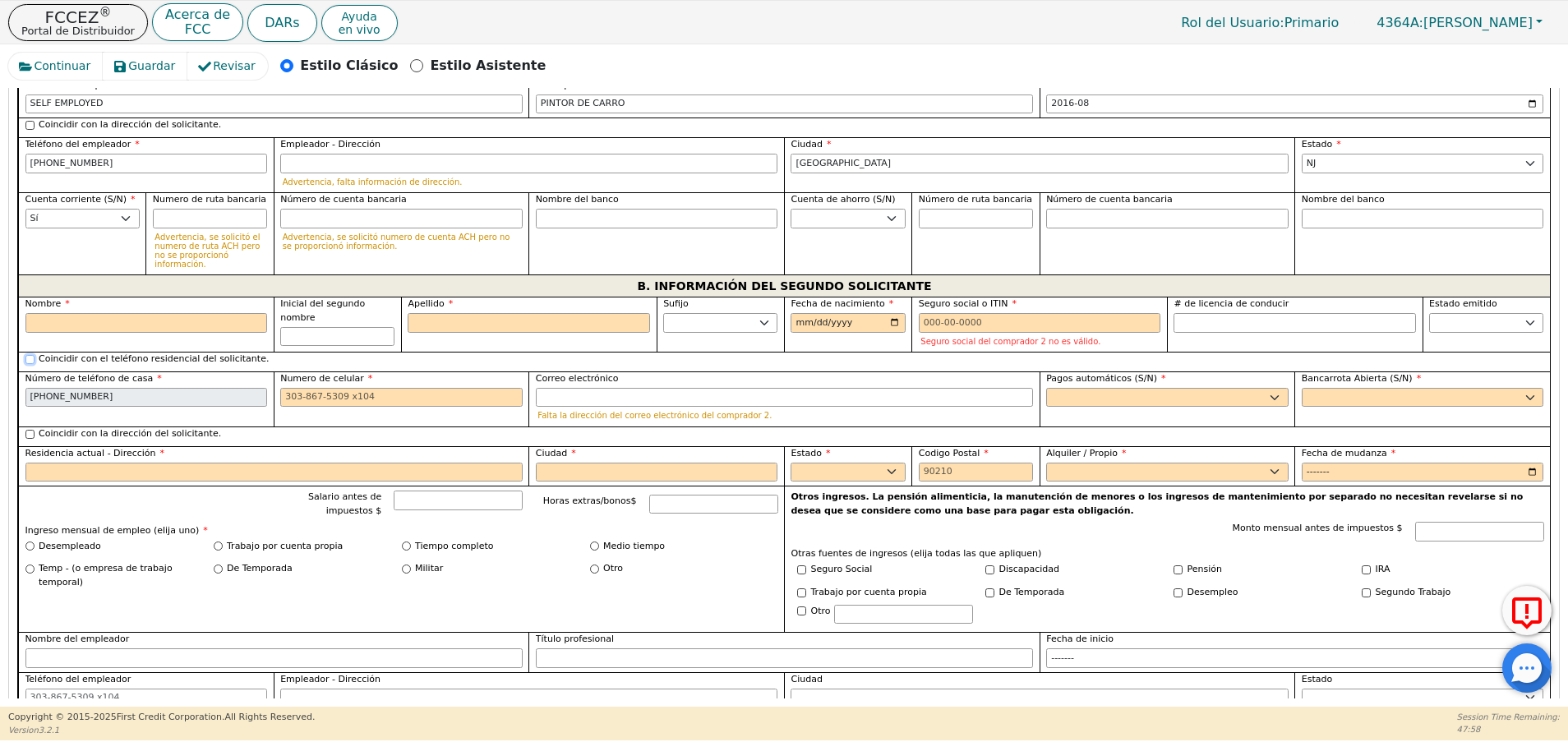
checkbox input "false"
click at [64, 313] on input "Nombre" at bounding box center [147, 323] width 243 height 20
type input "D"
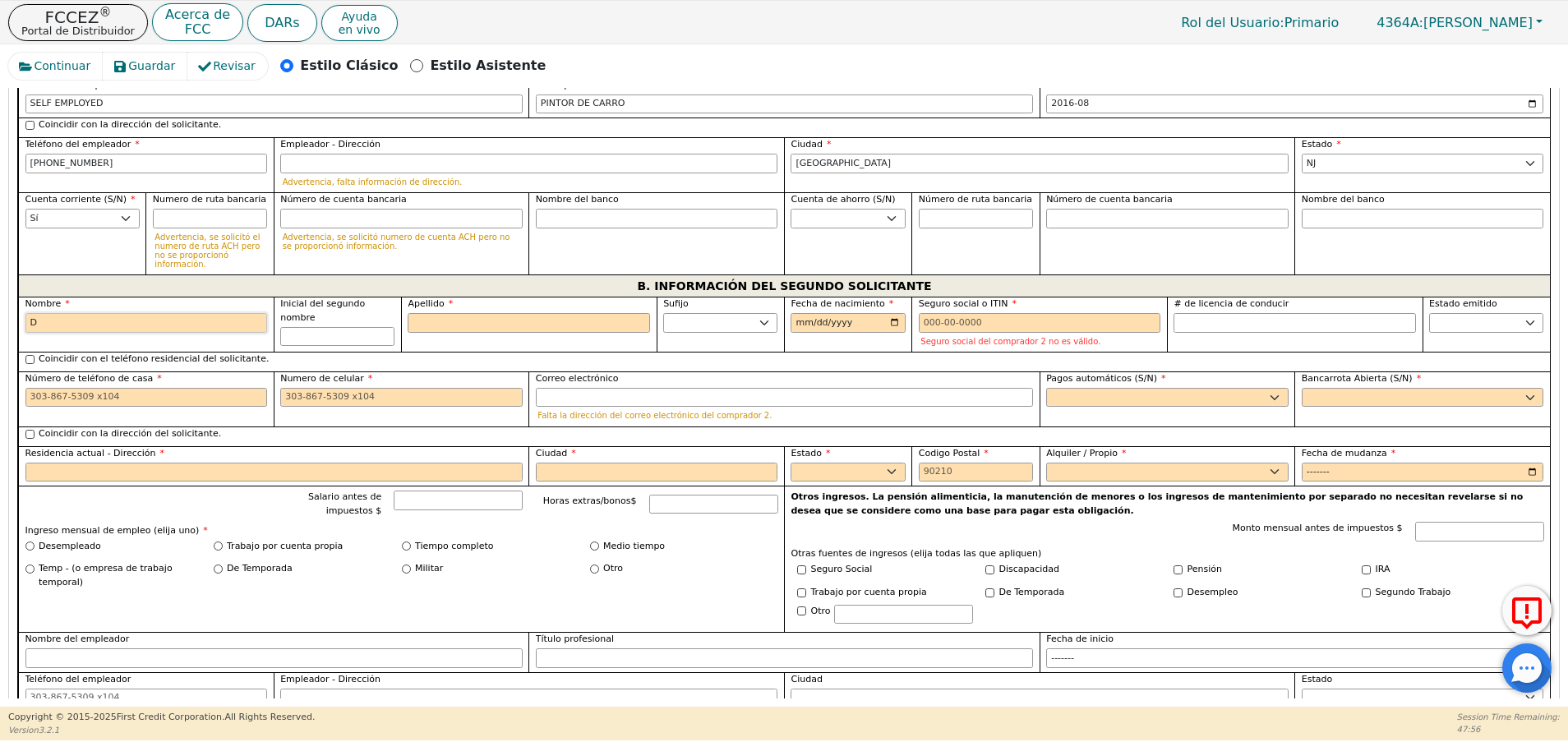
type input "DI"
type input "DIAN"
type input "[PERSON_NAME]"
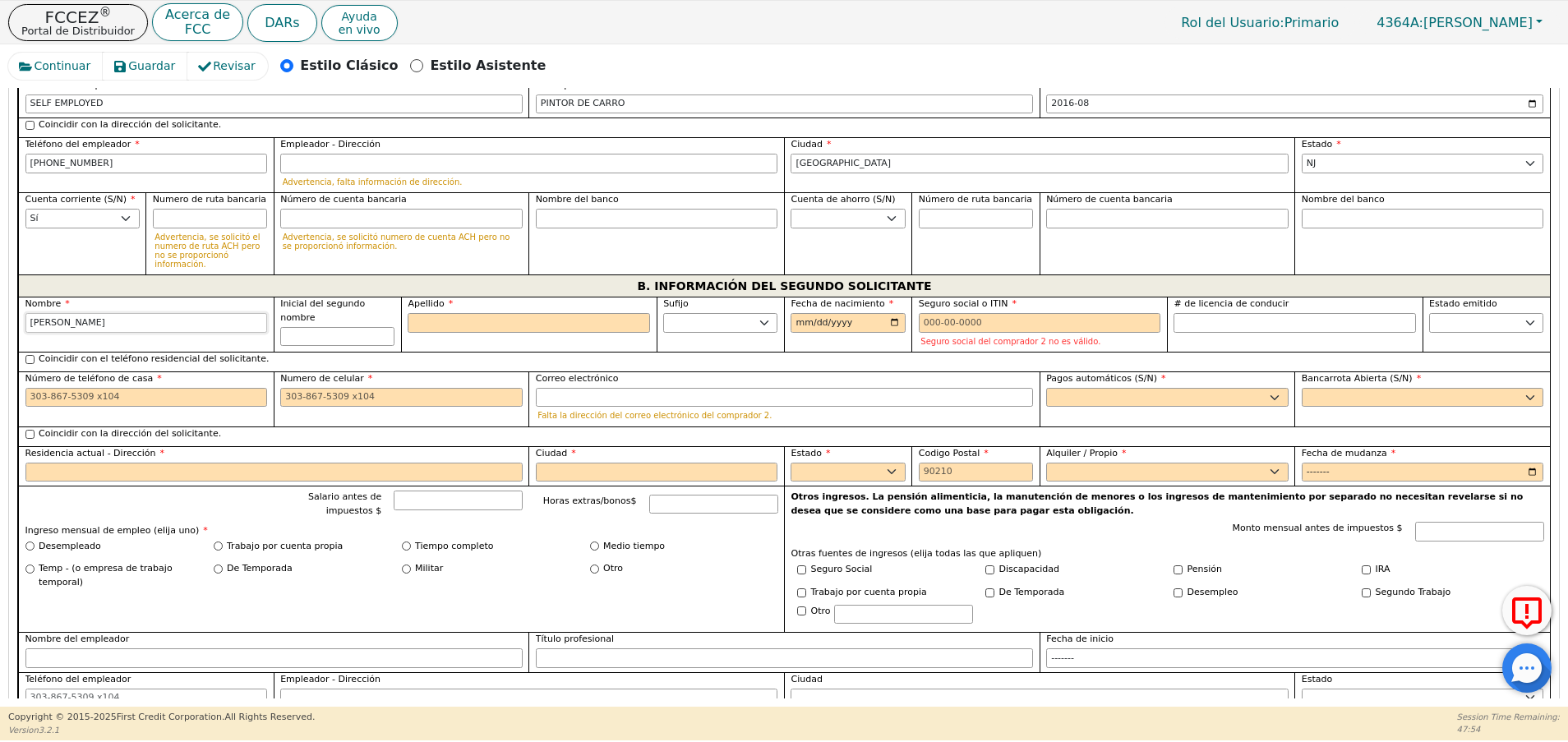
type input "[PERSON_NAME]"
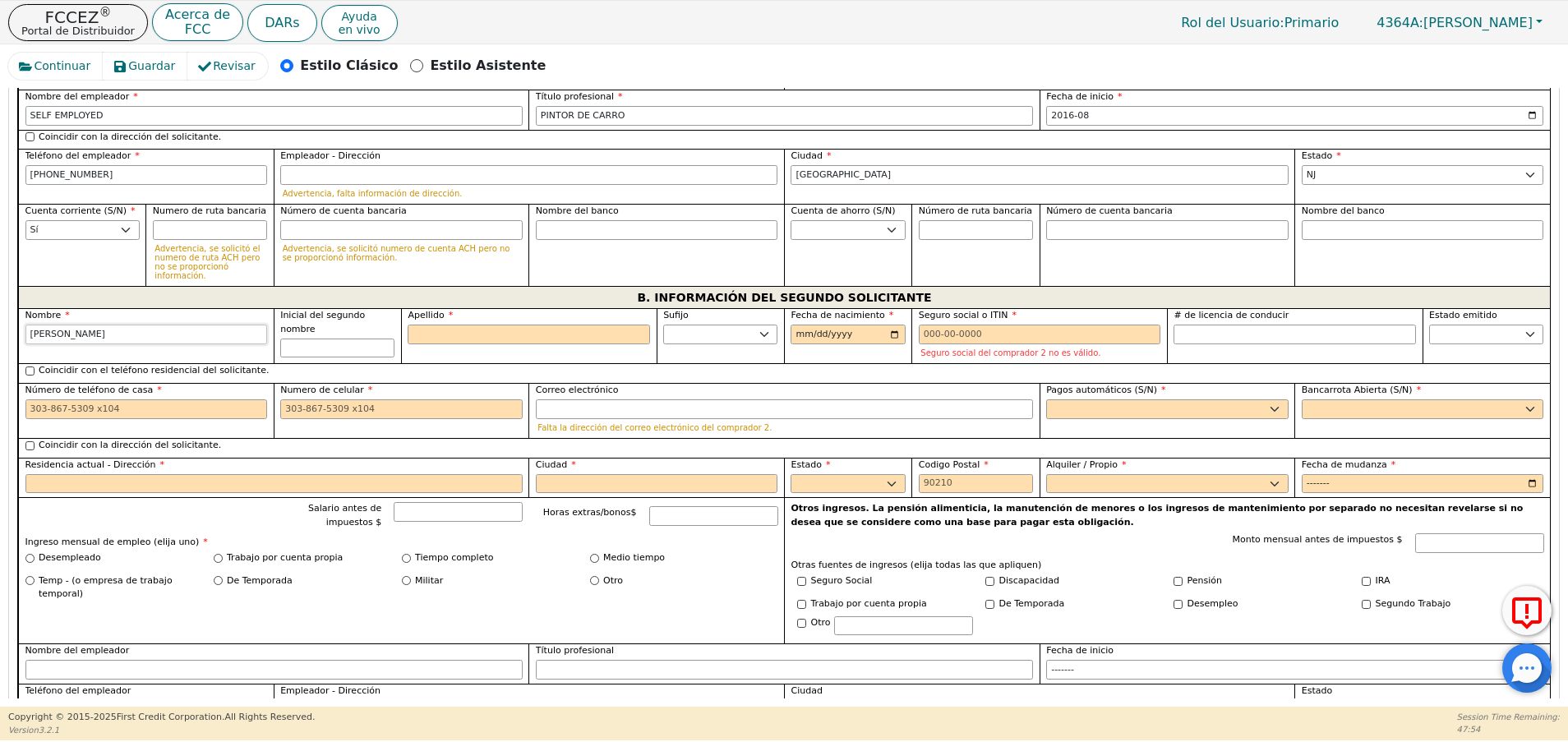
scroll to position [1291, 0]
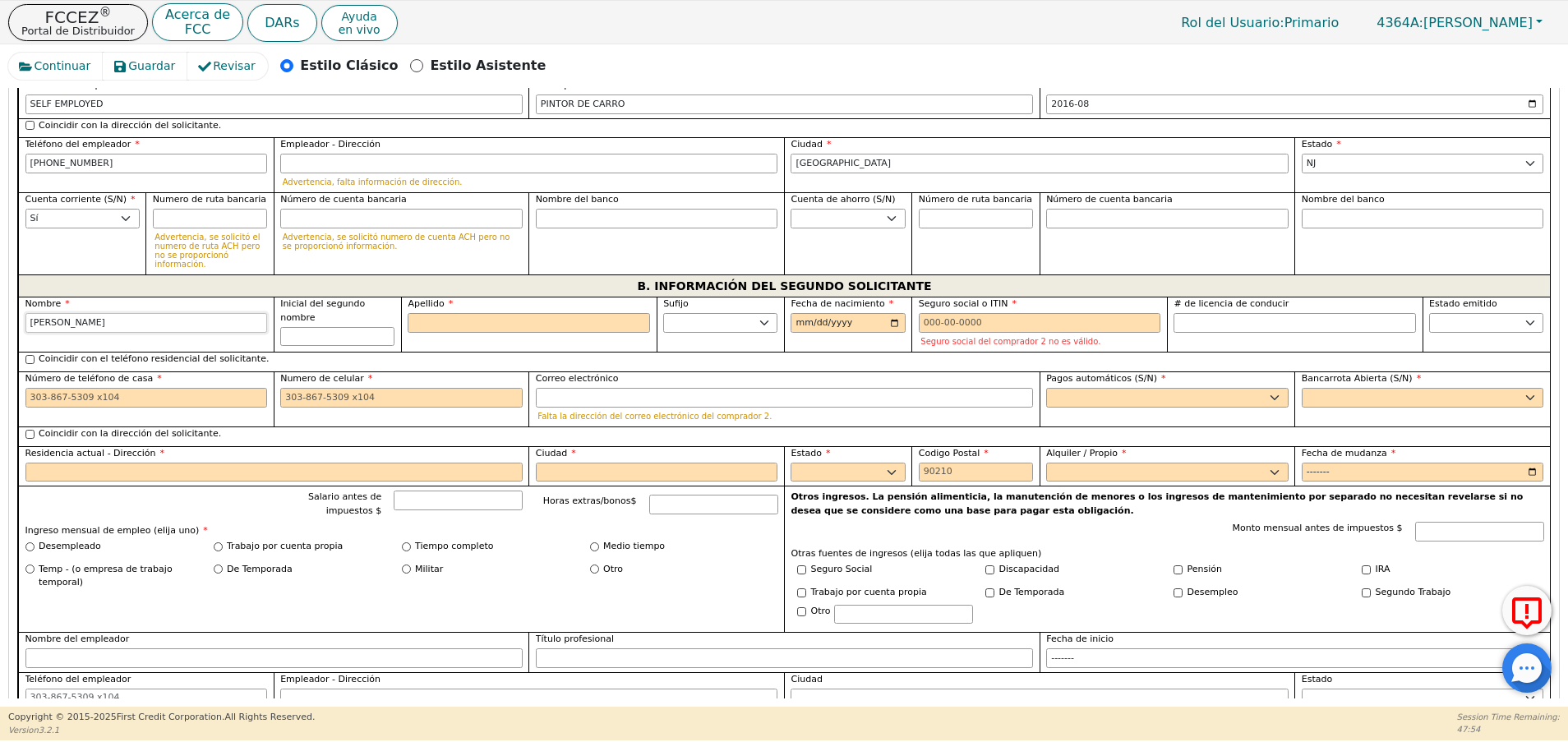
type input "[PERSON_NAME]"
click at [473, 313] on input "Apellido" at bounding box center [529, 323] width 243 height 20
type input "M"
type input "DM"
type input "[PERSON_NAME]"
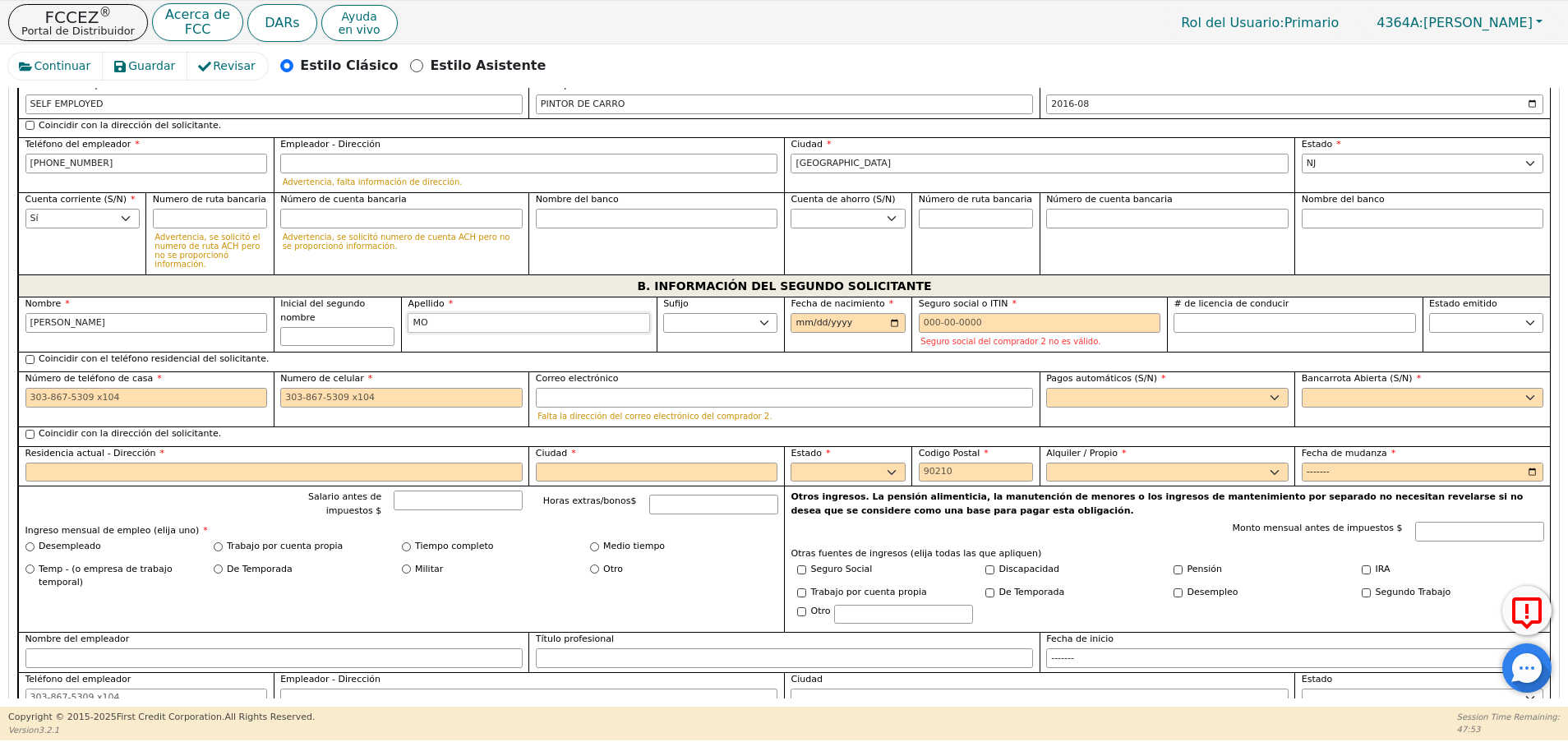
type input "MOR"
type input "[PERSON_NAME]"
type input "MORALE"
type input "[PERSON_NAME]"
type input "MORALES"
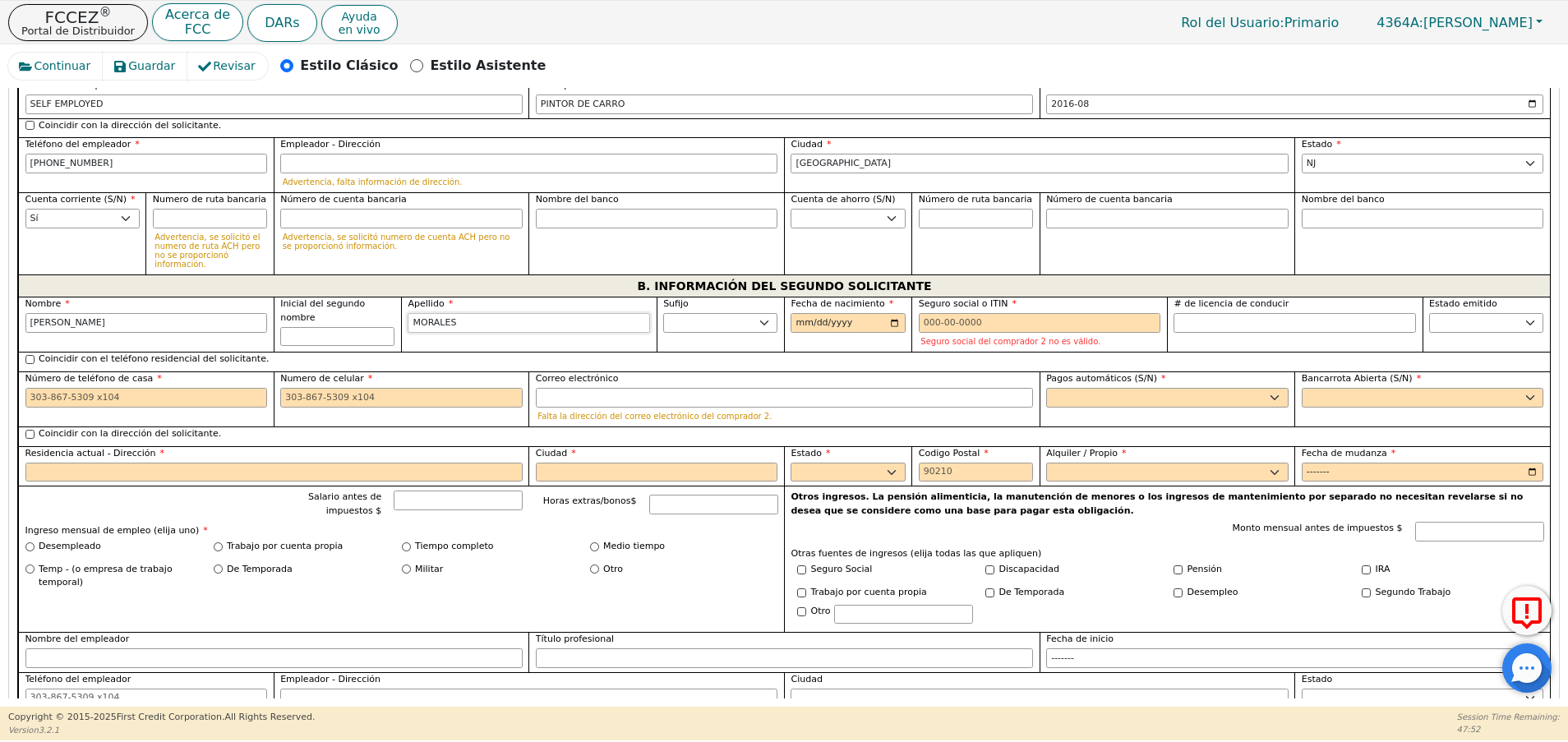
type input "[PERSON_NAME]"
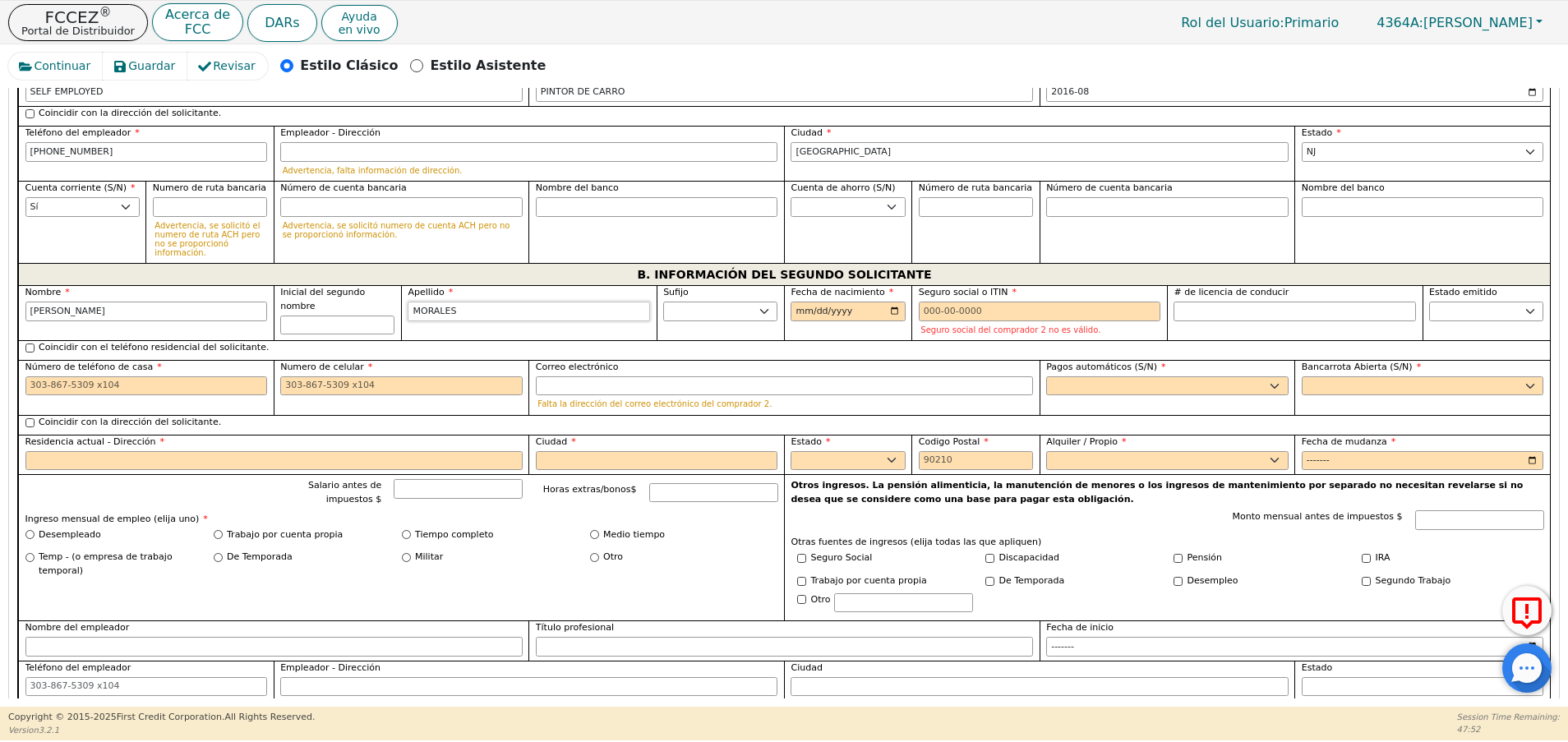
scroll to position [1280, 0]
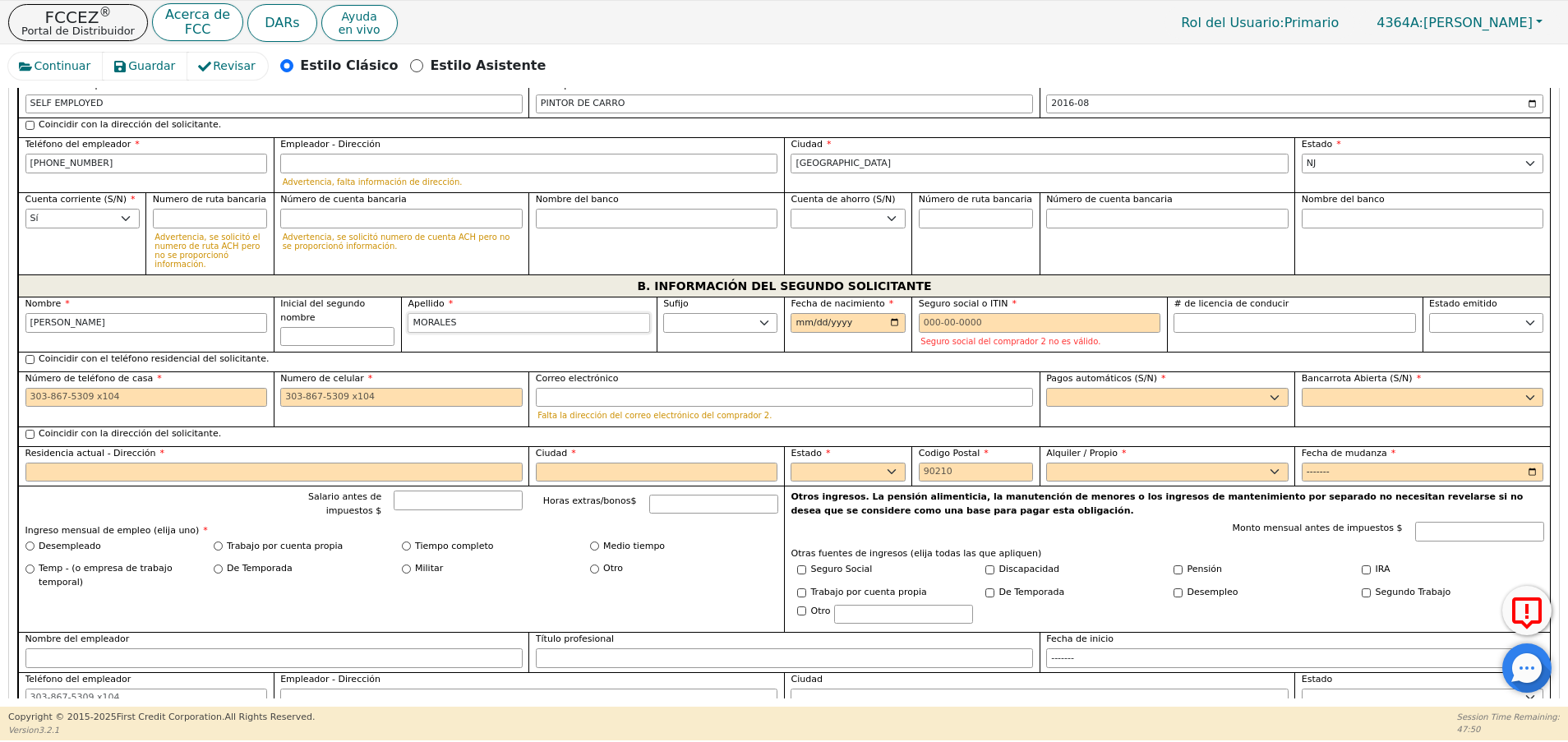
type input "MORALES"
click at [801, 313] on input "Fecha de nacimiento" at bounding box center [847, 323] width 114 height 20
type input "[DATE]"
click at [1231, 313] on input "# de licencia de conducir" at bounding box center [1295, 323] width 243 height 20
type input "**********"
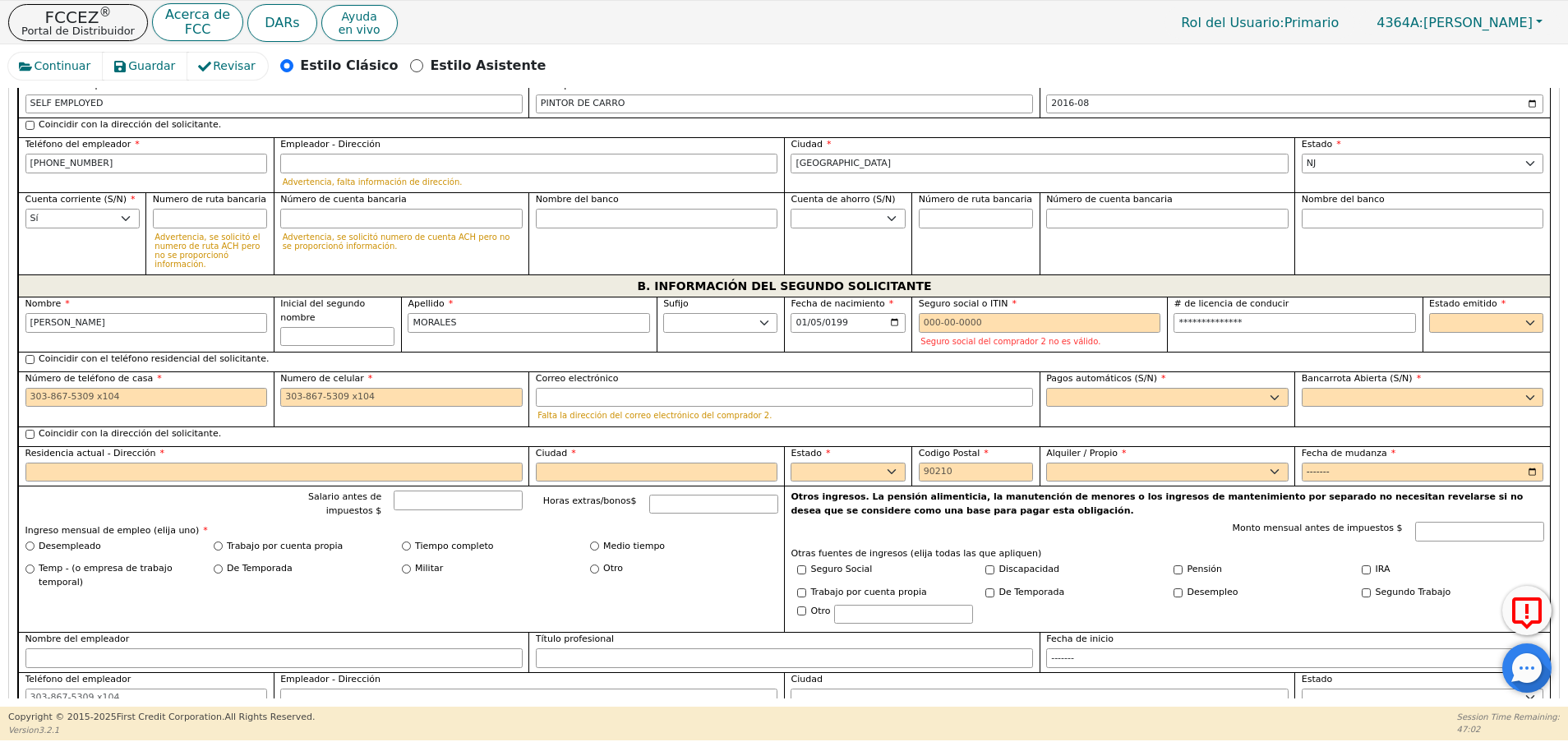
click at [1488, 310] on div "Estado emitido AK AL AR AZ CA CO CT DC DE FL [GEOGRAPHIC_DATA] HI IA ID IL IN K…" at bounding box center [1485, 323] width 128 height 55
click at [1485, 313] on select "AK AL AR AZ CA CO CT DC DE FL [GEOGRAPHIC_DATA] HI IA ID IL IN KS [GEOGRAPHIC_D…" at bounding box center [1485, 323] width 114 height 20
select select "NJ"
click at [1429, 313] on select "AK AL AR AZ CA CO CT DC DE FL [GEOGRAPHIC_DATA] HI IA ID IL IN KS [GEOGRAPHIC_D…" at bounding box center [1485, 323] width 114 height 20
click at [27, 430] on input "Coincidir con la dirección del solicitante." at bounding box center [30, 434] width 9 height 9
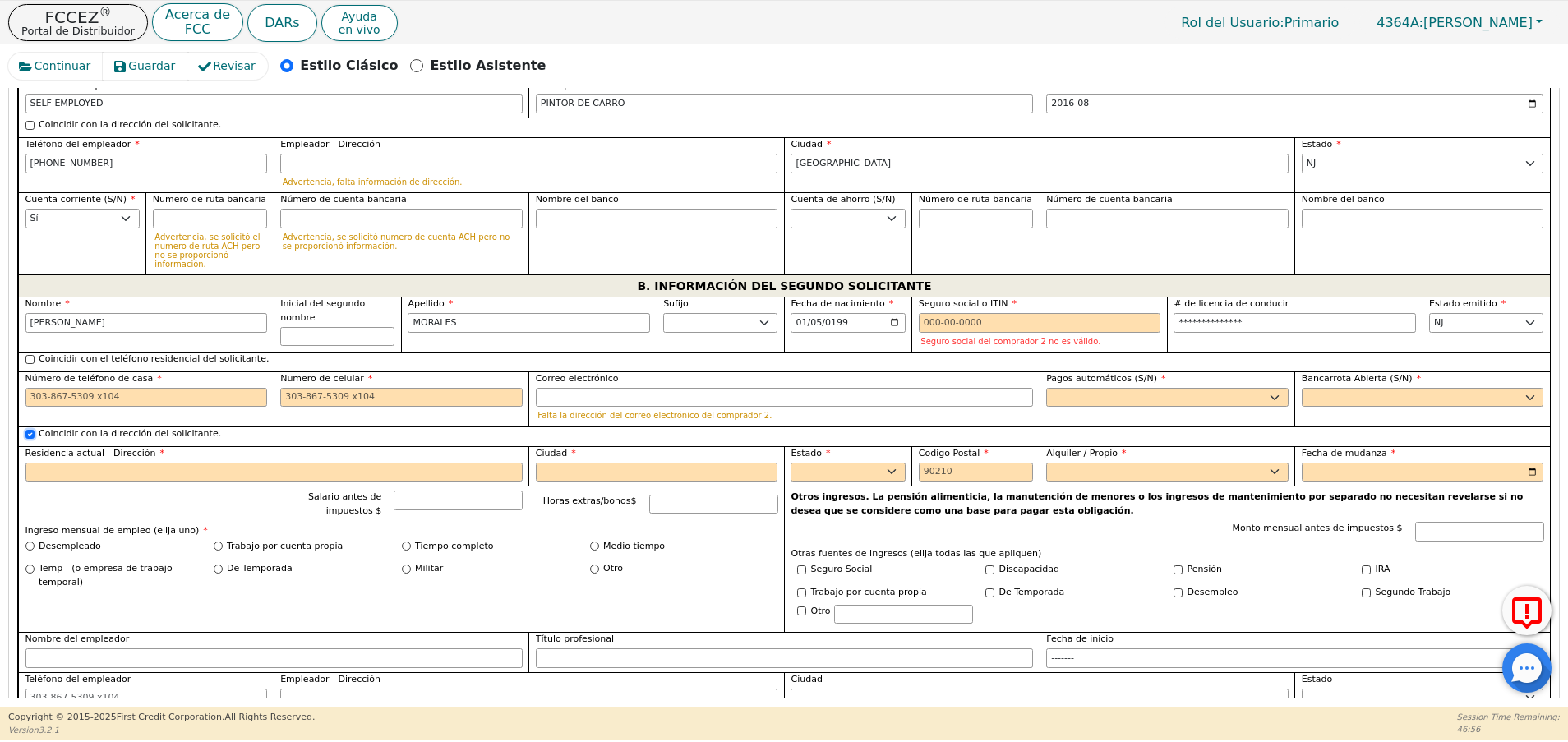
checkbox input "true"
type input "[STREET_ADDRESS]"
type input "[GEOGRAPHIC_DATA]"
select select "NJ"
type input "07801"
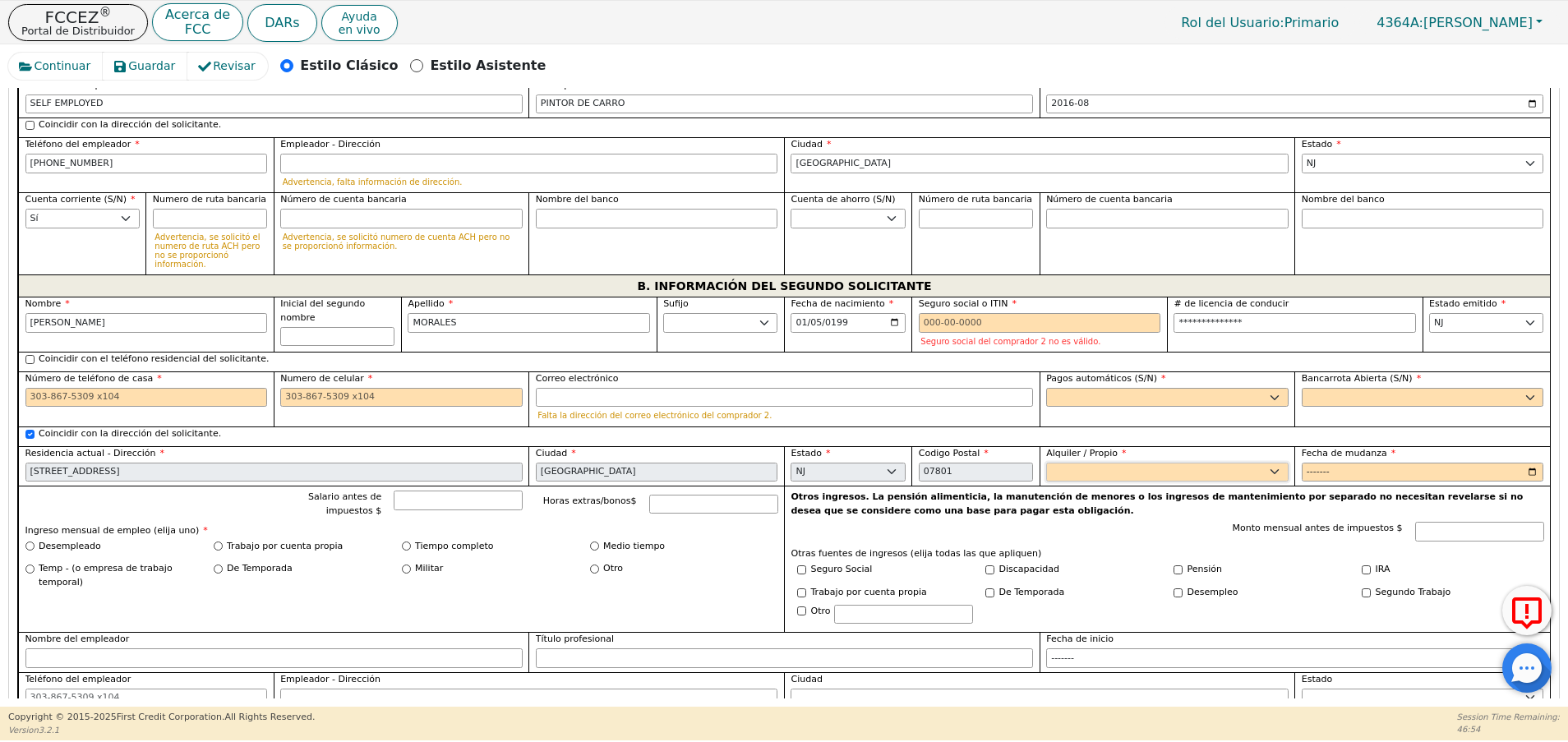
click at [1150, 463] on select "Alquilar Propietario" at bounding box center [1167, 472] width 243 height 20
select select "Rent"
click at [1046, 463] on select "Alquilar Propietario" at bounding box center [1167, 472] width 243 height 20
click at [1315, 463] on input "Fecha de mudanza" at bounding box center [1422, 472] width 243 height 20
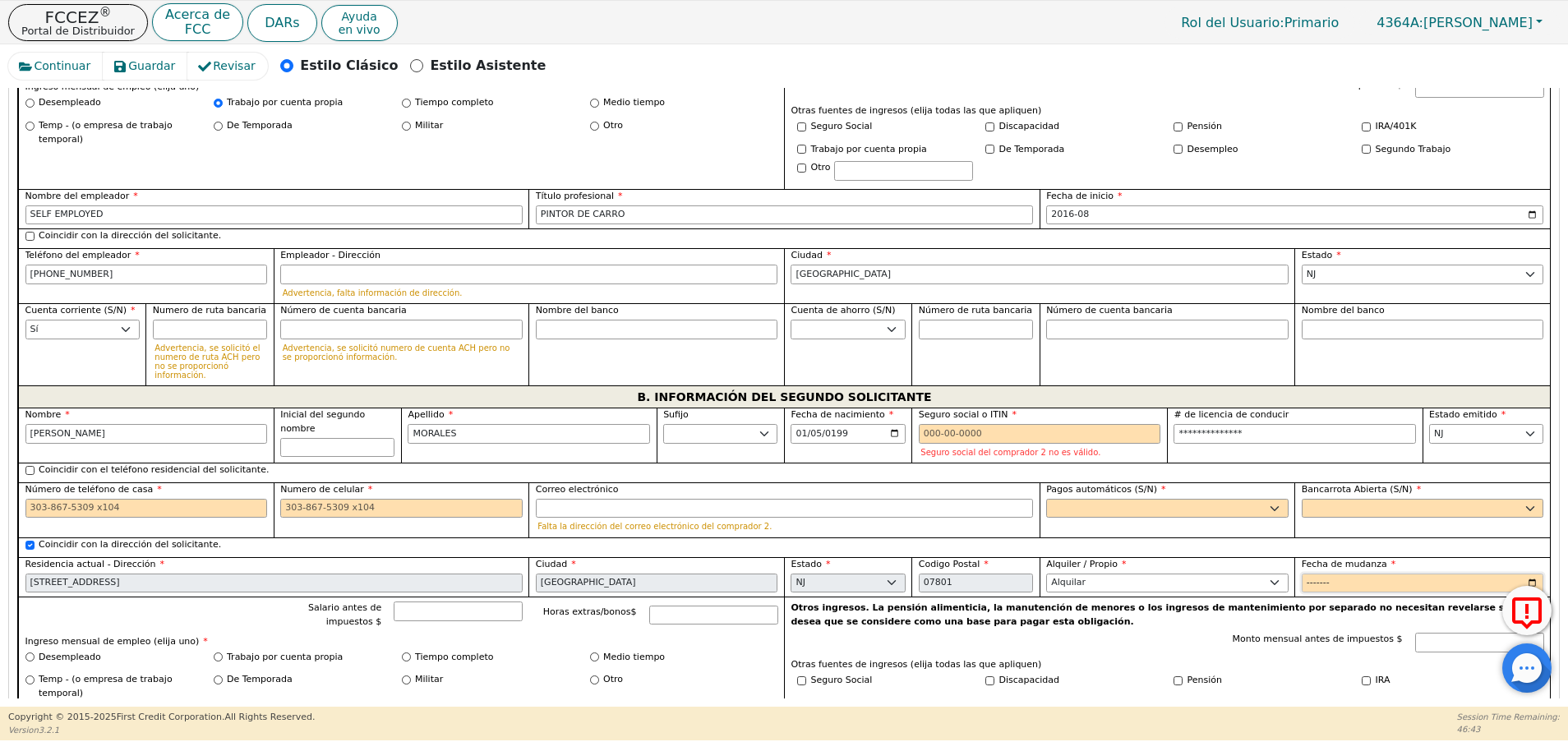
scroll to position [1208, 0]
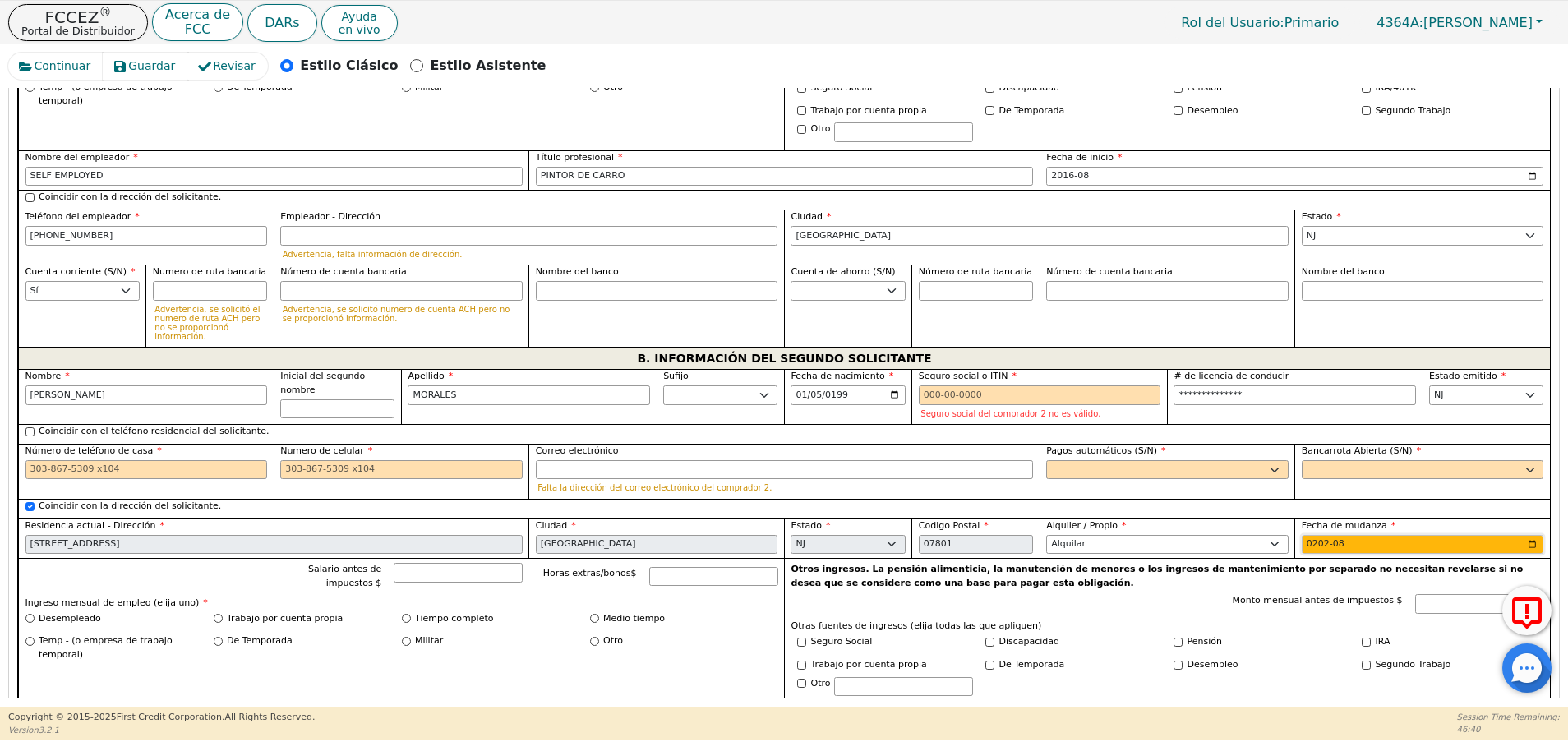
type input "2024-08"
click at [604, 482] on div "Falta la dirección del correo electrónico del comprador 2." at bounding box center [784, 489] width 497 height 13
click at [595, 461] on input "Correo electrónico" at bounding box center [784, 470] width 497 height 20
paste input "[EMAIL_ADDRESS][DOMAIN_NAME]"
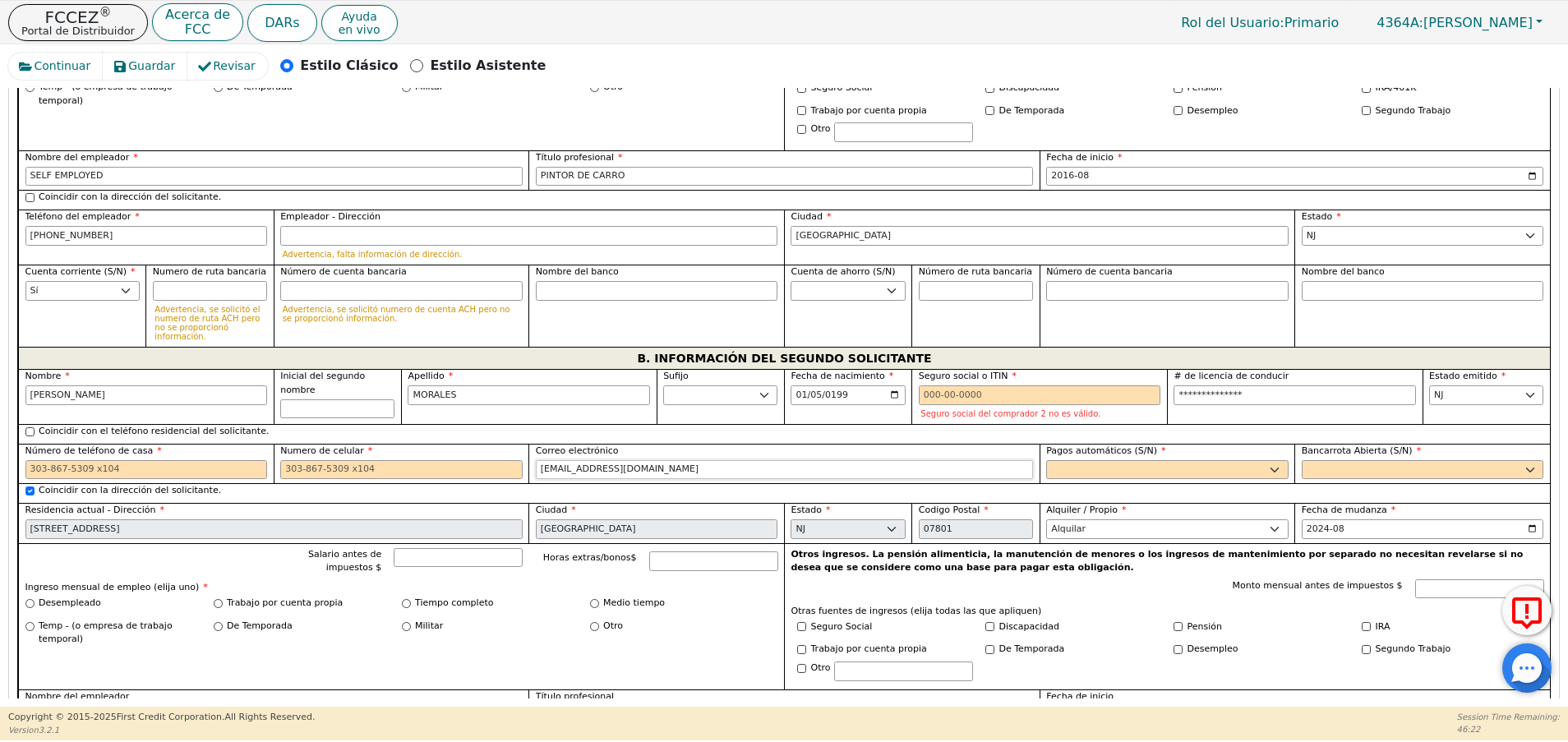
type input "[EMAIL_ADDRESS][DOMAIN_NAME]"
drag, startPoint x: 1187, startPoint y: 447, endPoint x: 1084, endPoint y: 507, distance: 119.2
click at [1084, 507] on div "**********" at bounding box center [784, 598] width 1532 height 460
select select "y"
click at [1046, 461] on select "Sí No" at bounding box center [1167, 470] width 243 height 20
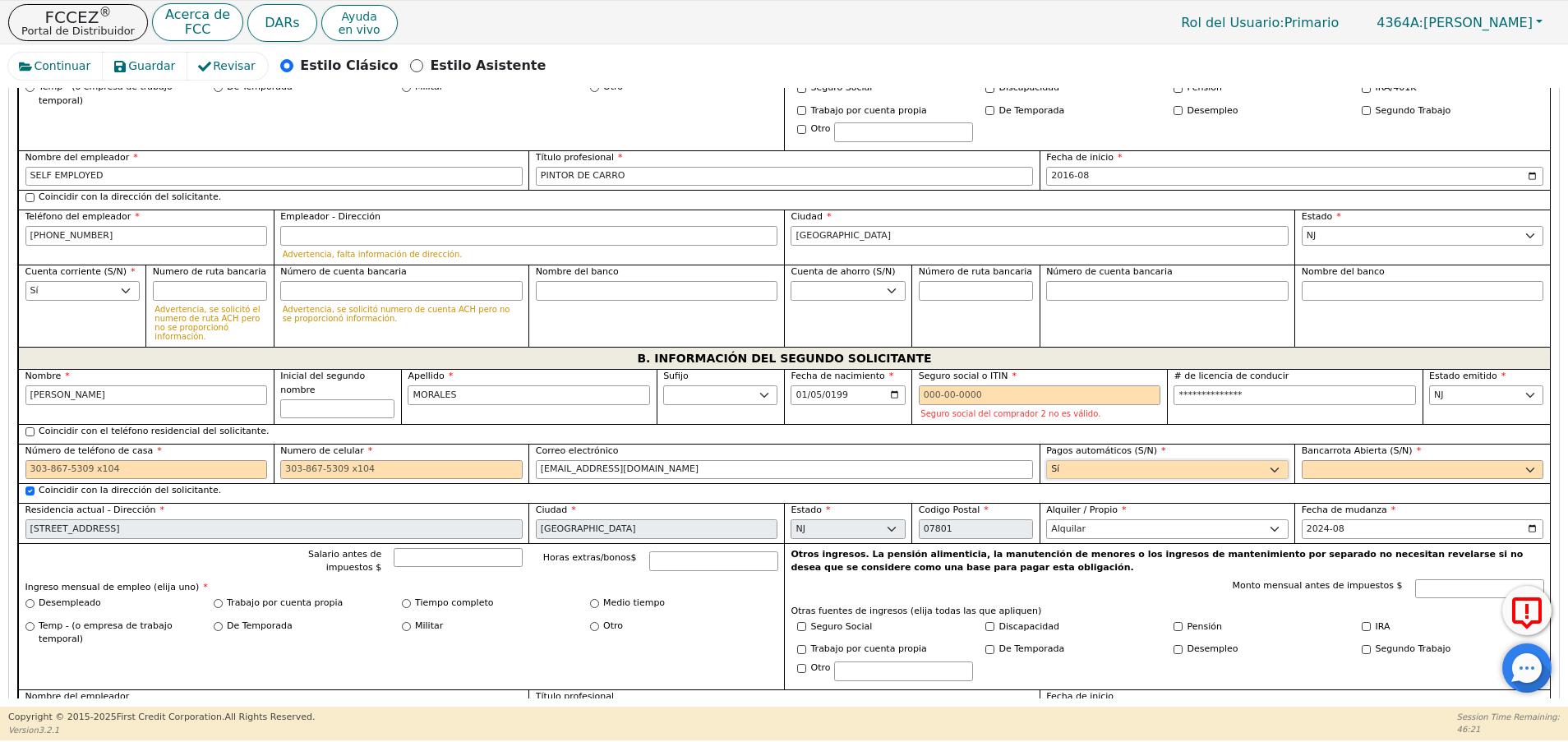
type input "[PERSON_NAME]"
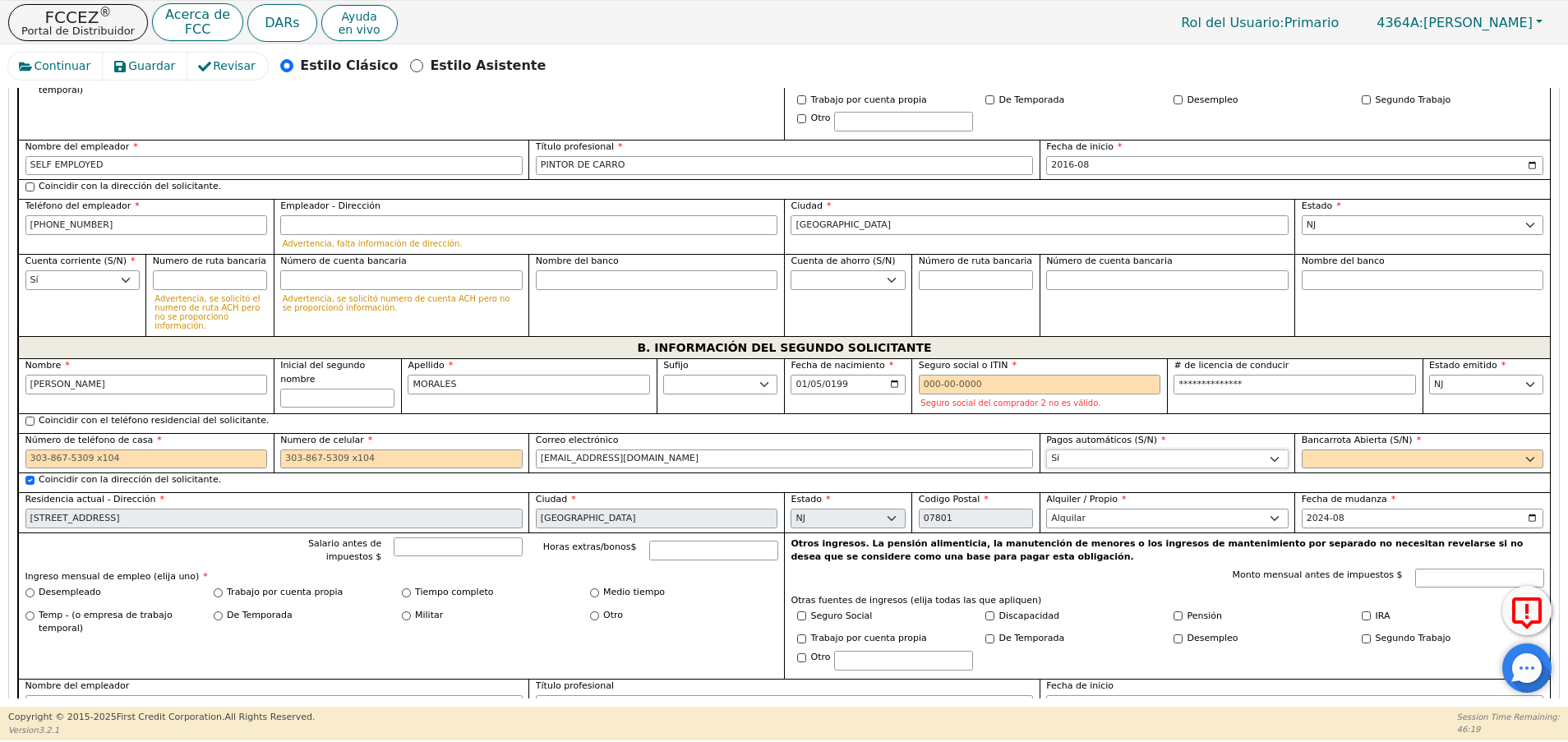
scroll to position [1184, 0]
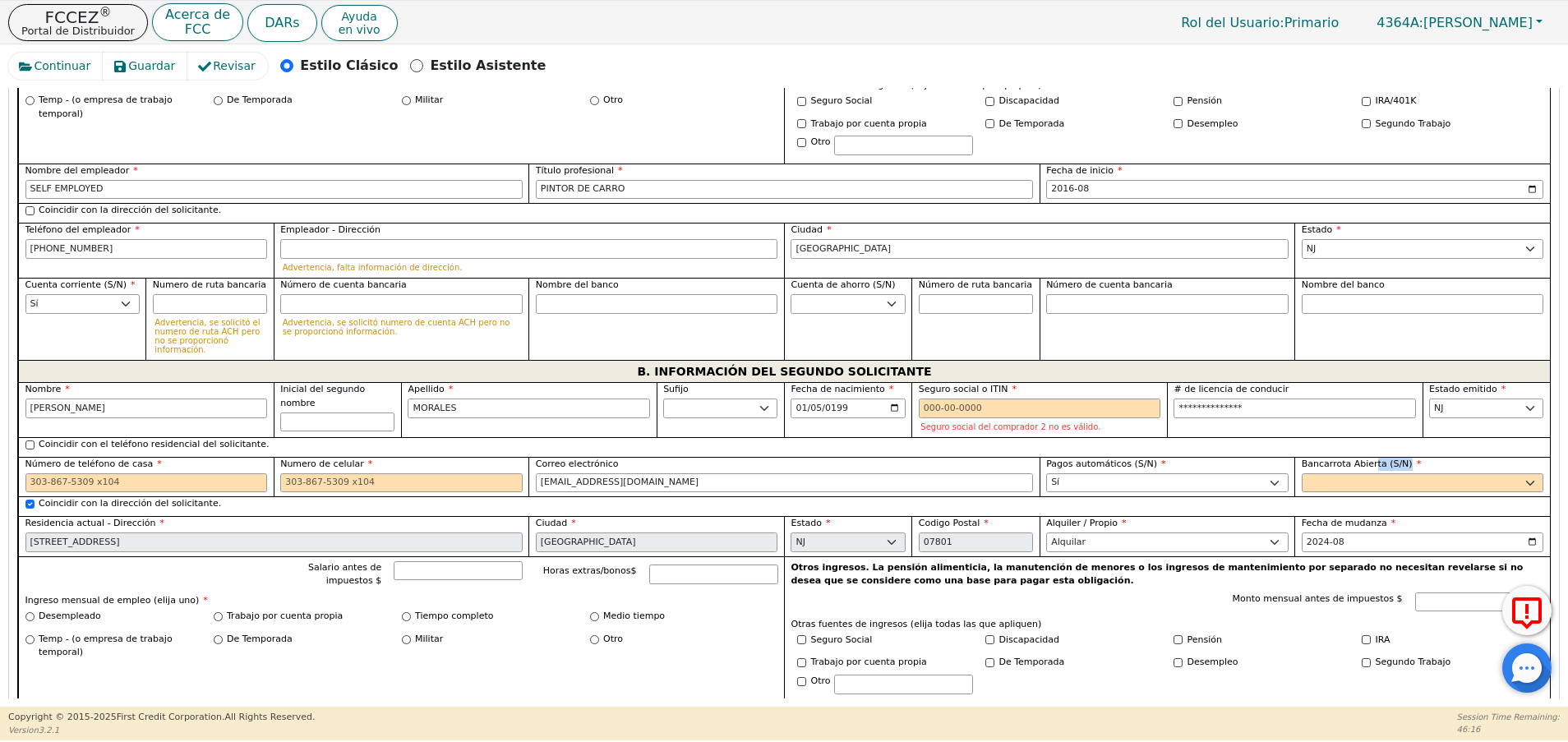
drag, startPoint x: 1364, startPoint y: 436, endPoint x: 1355, endPoint y: 443, distance: 11.4
click at [1355, 458] on div "Bancarrota Abierta (S/N) Sí No" at bounding box center [1422, 475] width 243 height 36
click at [1355, 473] on select "Sí No" at bounding box center [1422, 483] width 243 height 20
select select "n"
click at [1301, 473] on select "Sí No" at bounding box center [1422, 483] width 243 height 20
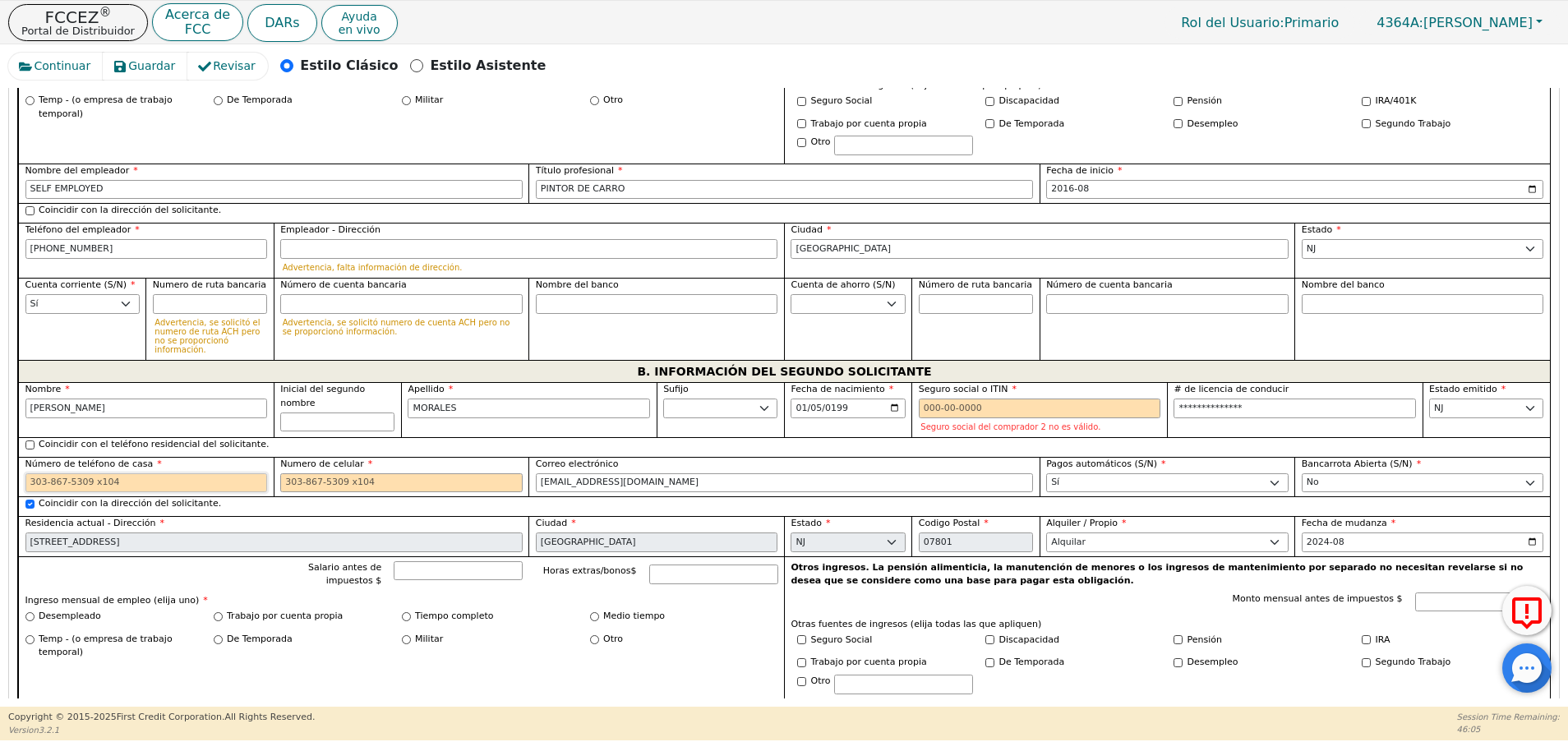
click at [150, 473] on input "Número de teléfono de casa" at bounding box center [147, 483] width 243 height 20
paste input "9736777358"
type input "[PHONE_NUMBER]"
click at [329, 473] on input "Numero de celular" at bounding box center [401, 483] width 243 height 20
paste input "9736777358"
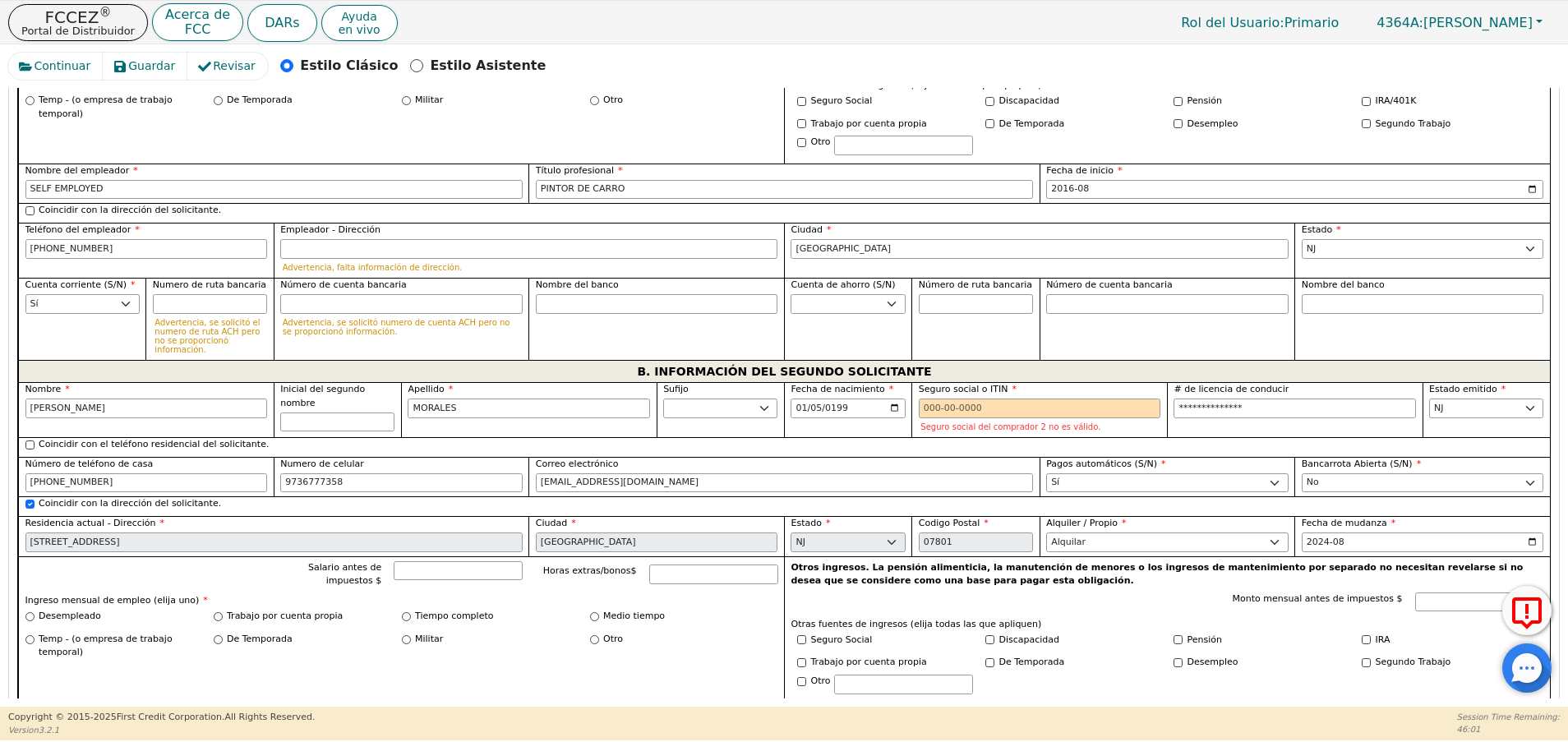
type input "[PHONE_NUMBER]"
click at [986, 398] on div "Seguro social del comprador 2 no es válido." at bounding box center [1039, 416] width 243 height 35
click at [969, 398] on input "Seguro social o ITIN" at bounding box center [1039, 408] width 243 height 20
paste input "728833194"
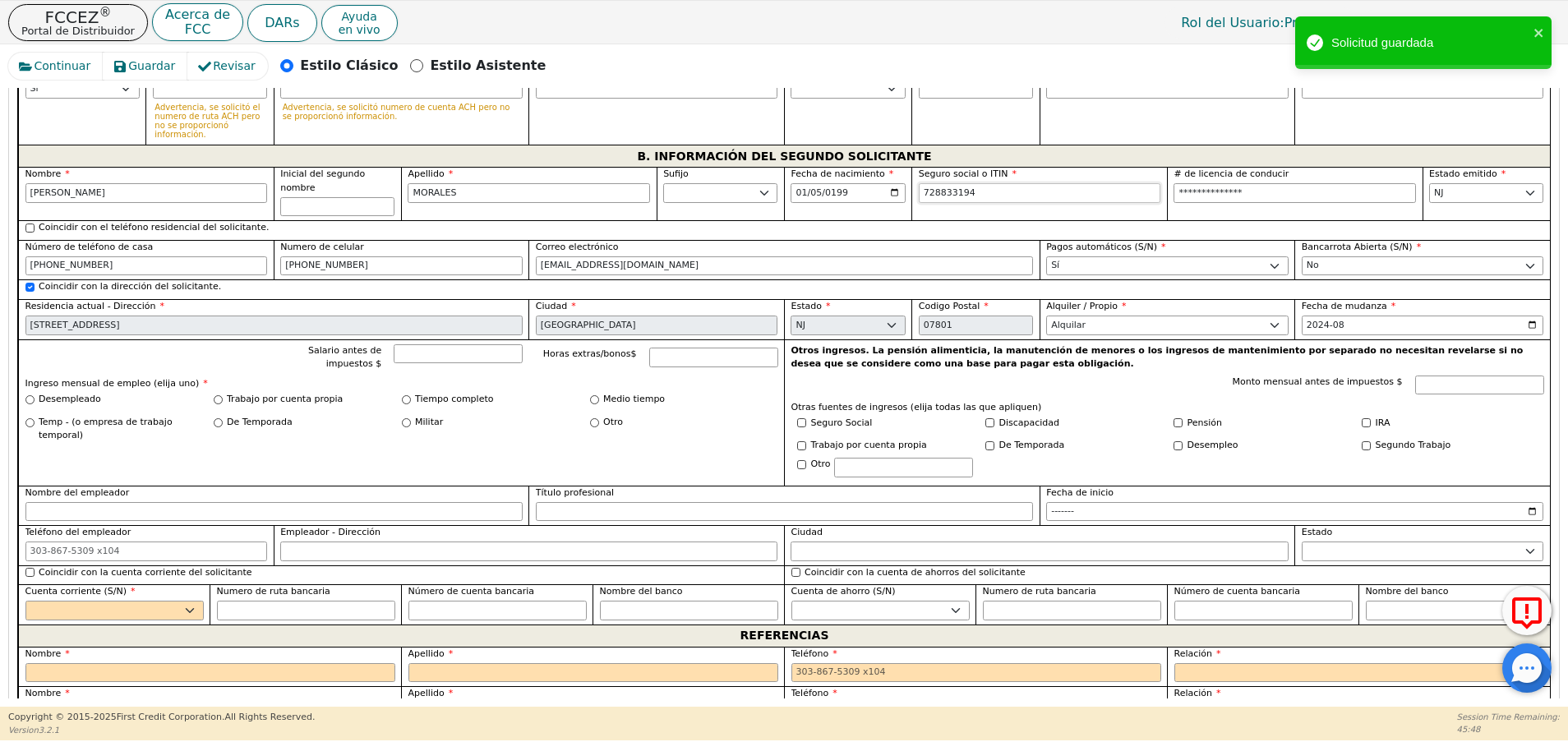
scroll to position [1409, 0]
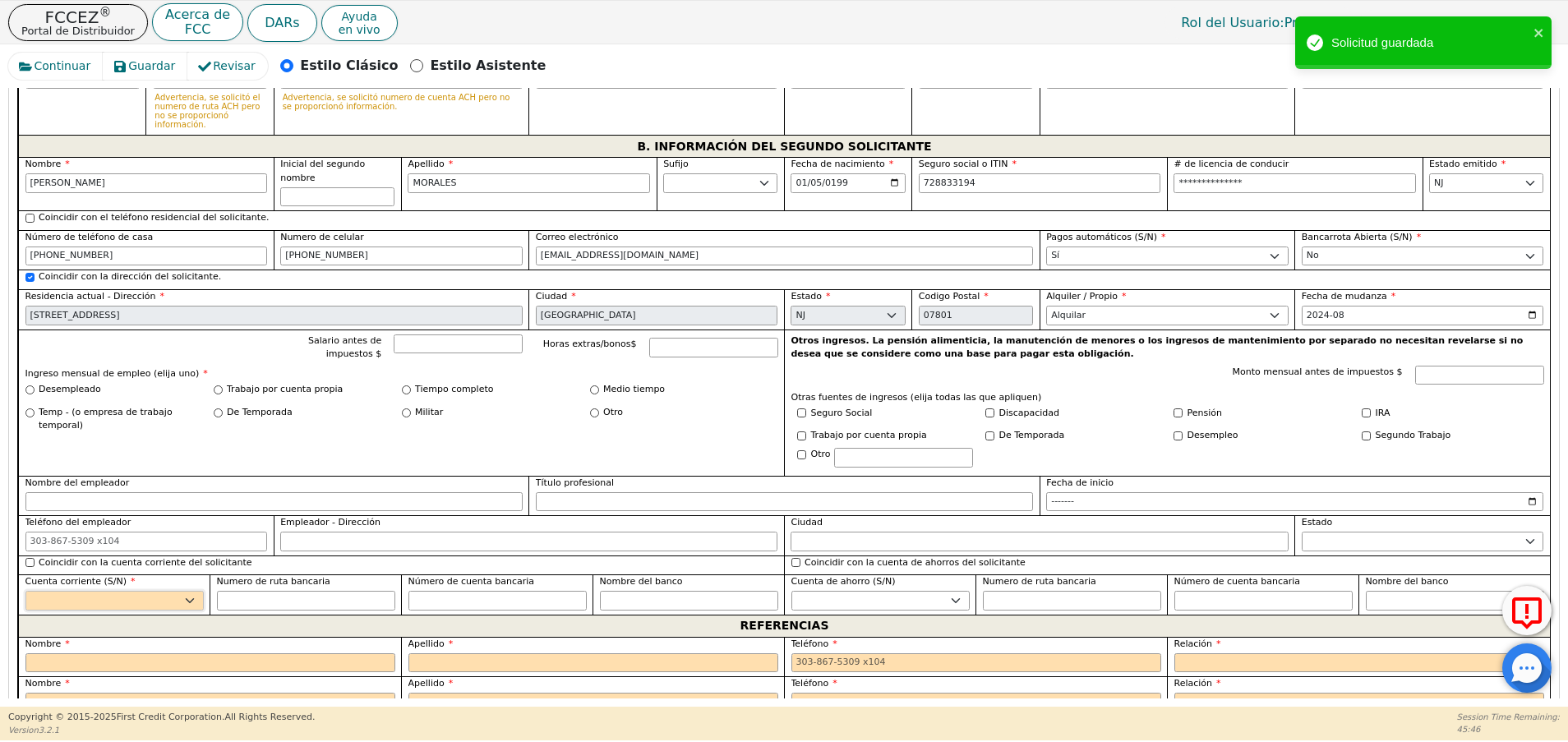
drag, startPoint x: 180, startPoint y: 555, endPoint x: 158, endPoint y: 563, distance: 23.4
click at [180, 591] on select "Sí No" at bounding box center [115, 601] width 178 height 20
type input "***-**-3194"
select select "y"
click at [26, 591] on select "Sí No" at bounding box center [115, 601] width 178 height 20
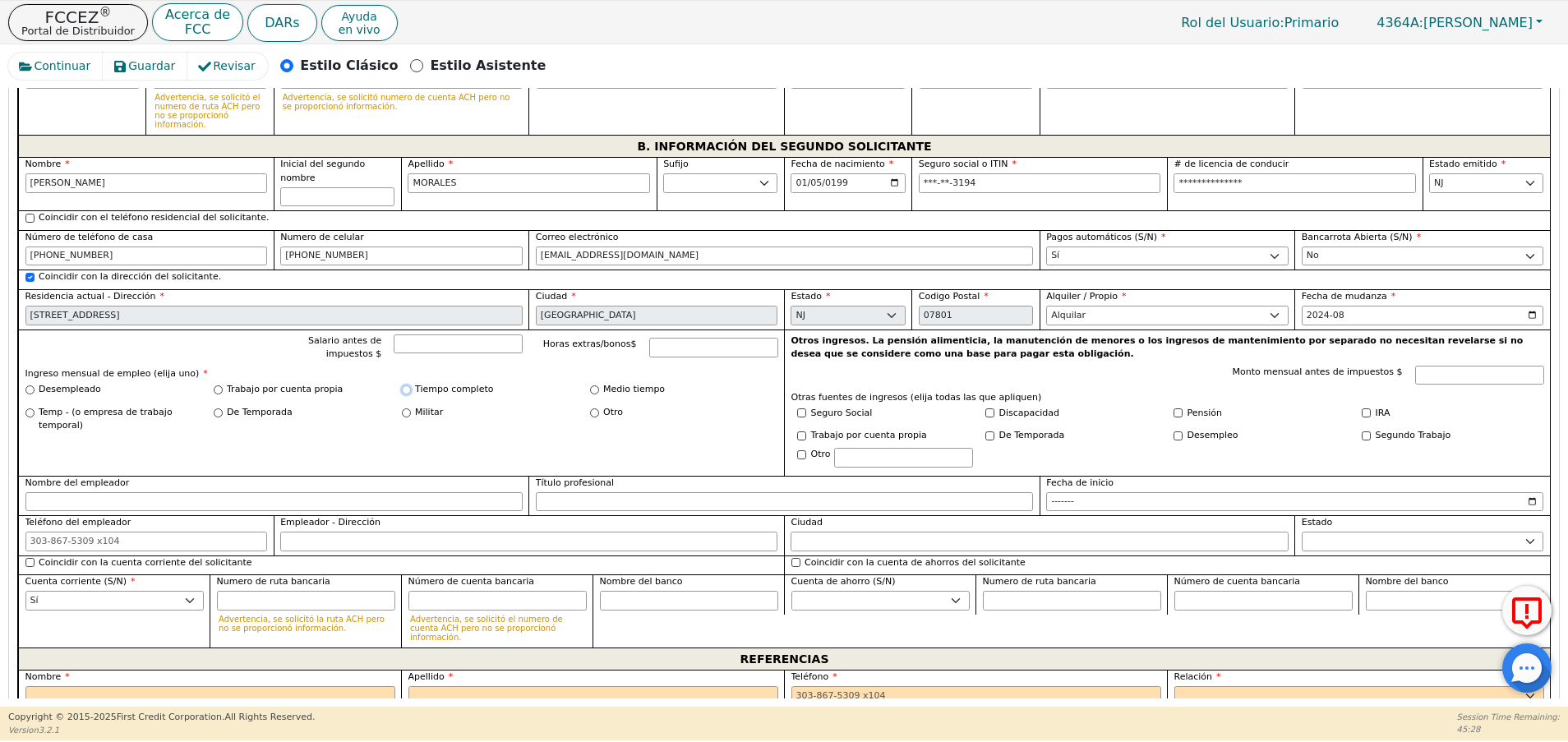
click at [403, 386] on input "Tiempo completo" at bounding box center [406, 390] width 9 height 9
radio input "true"
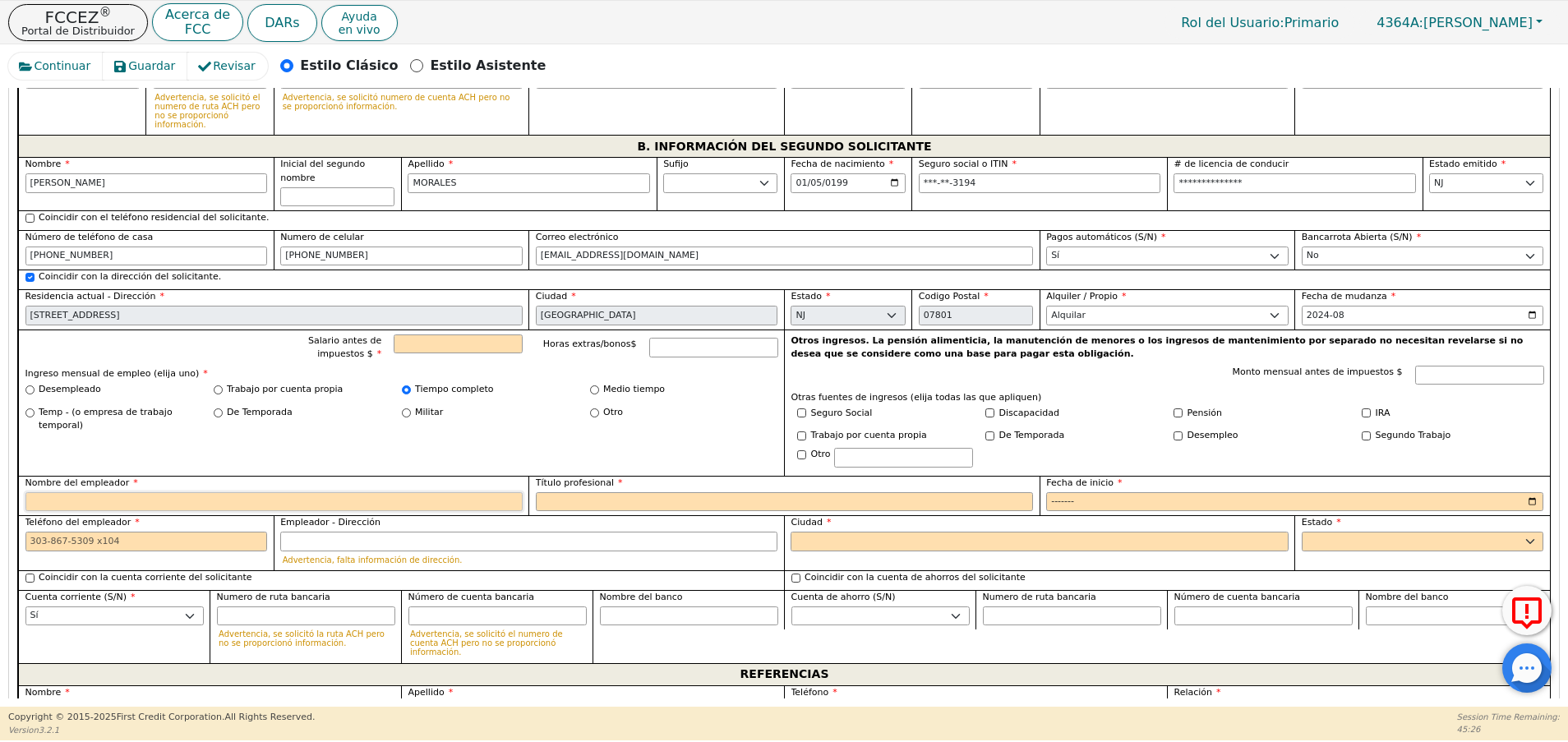
click at [169, 492] on input "Nombre del empleador" at bounding box center [274, 502] width 497 height 20
paste input "Sweet Green"
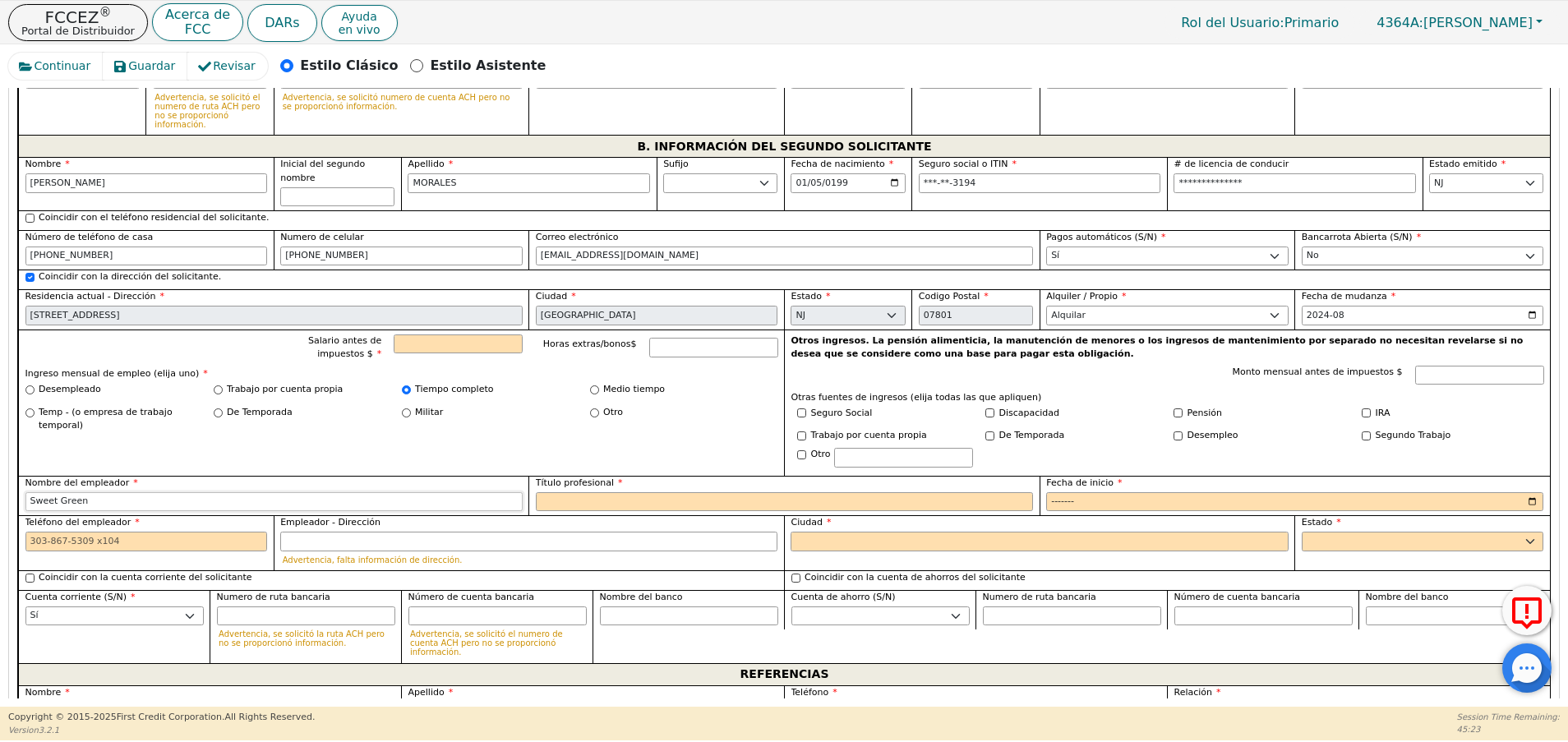
type input "Sweet Green"
click at [1066, 492] on input "Fecha de inicio" at bounding box center [1295, 502] width 497 height 20
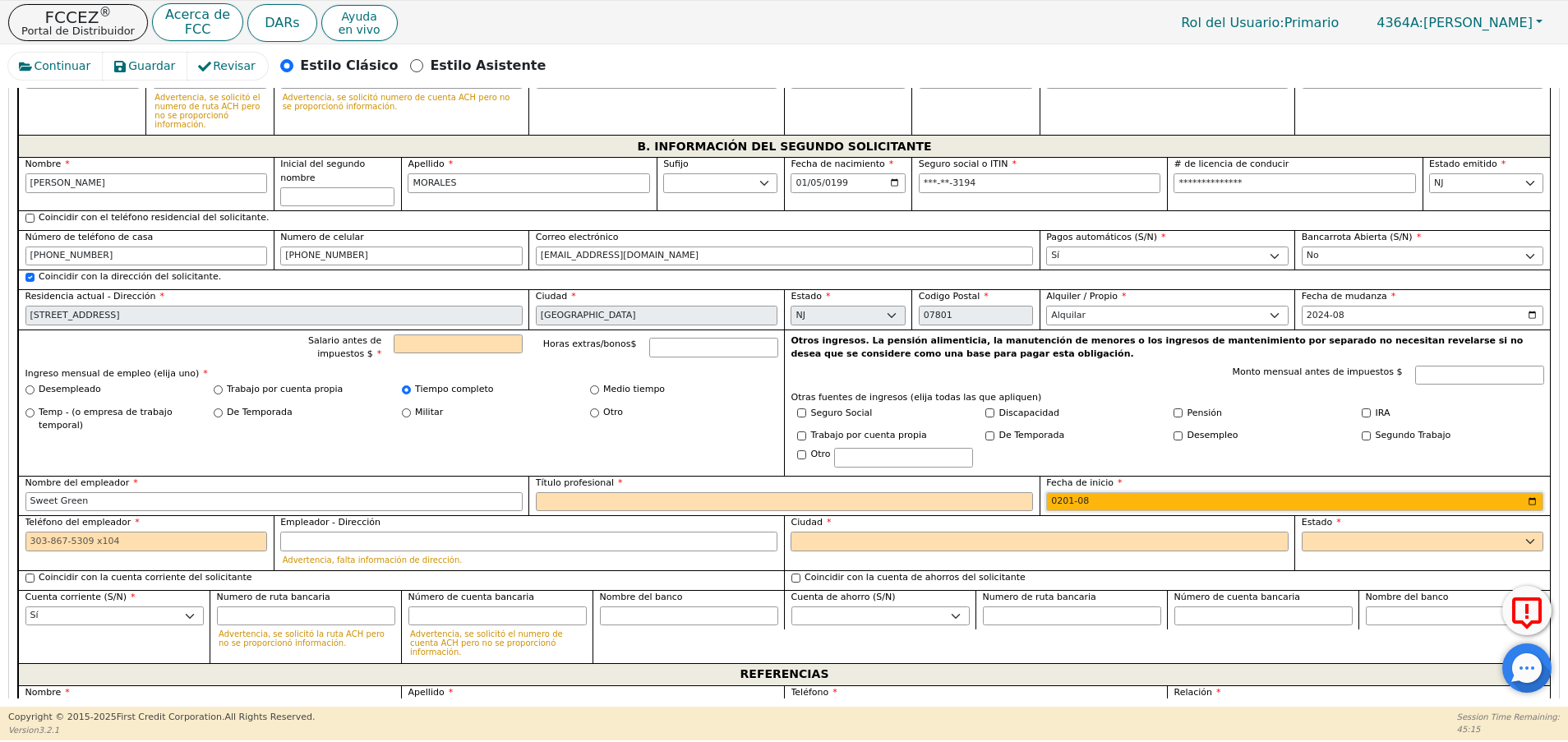
type input "2015-08"
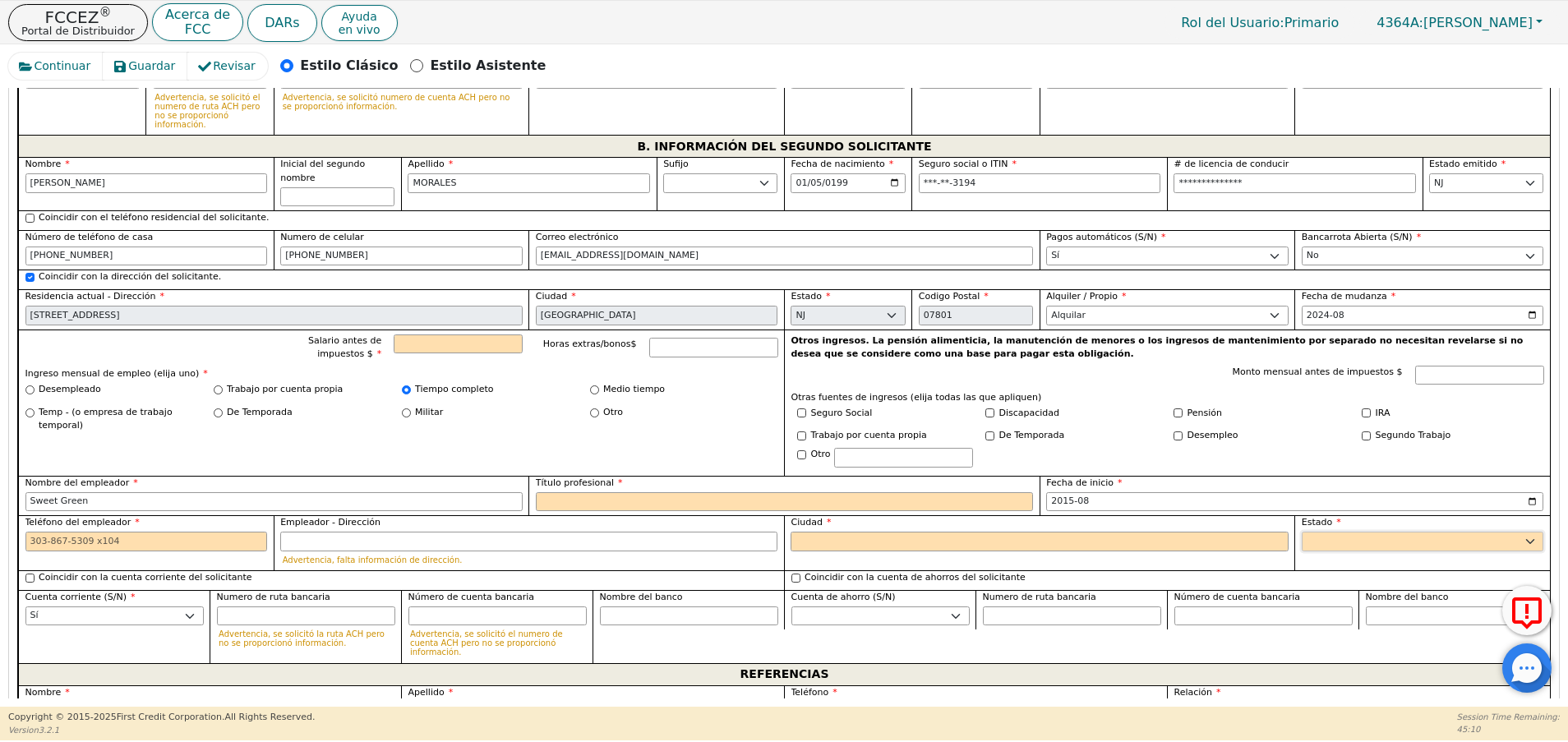
click at [1341, 532] on select "AK AL AR AZ CA CO CT DC DE FL [GEOGRAPHIC_DATA] HI IA ID [GEOGRAPHIC_DATA] IN K…" at bounding box center [1422, 541] width 243 height 20
select select "NJ"
click at [1301, 532] on select "AK AL AR AZ CA CO CT DC DE FL [GEOGRAPHIC_DATA] HI IA ID [GEOGRAPHIC_DATA] IN K…" at bounding box center [1422, 541] width 243 height 20
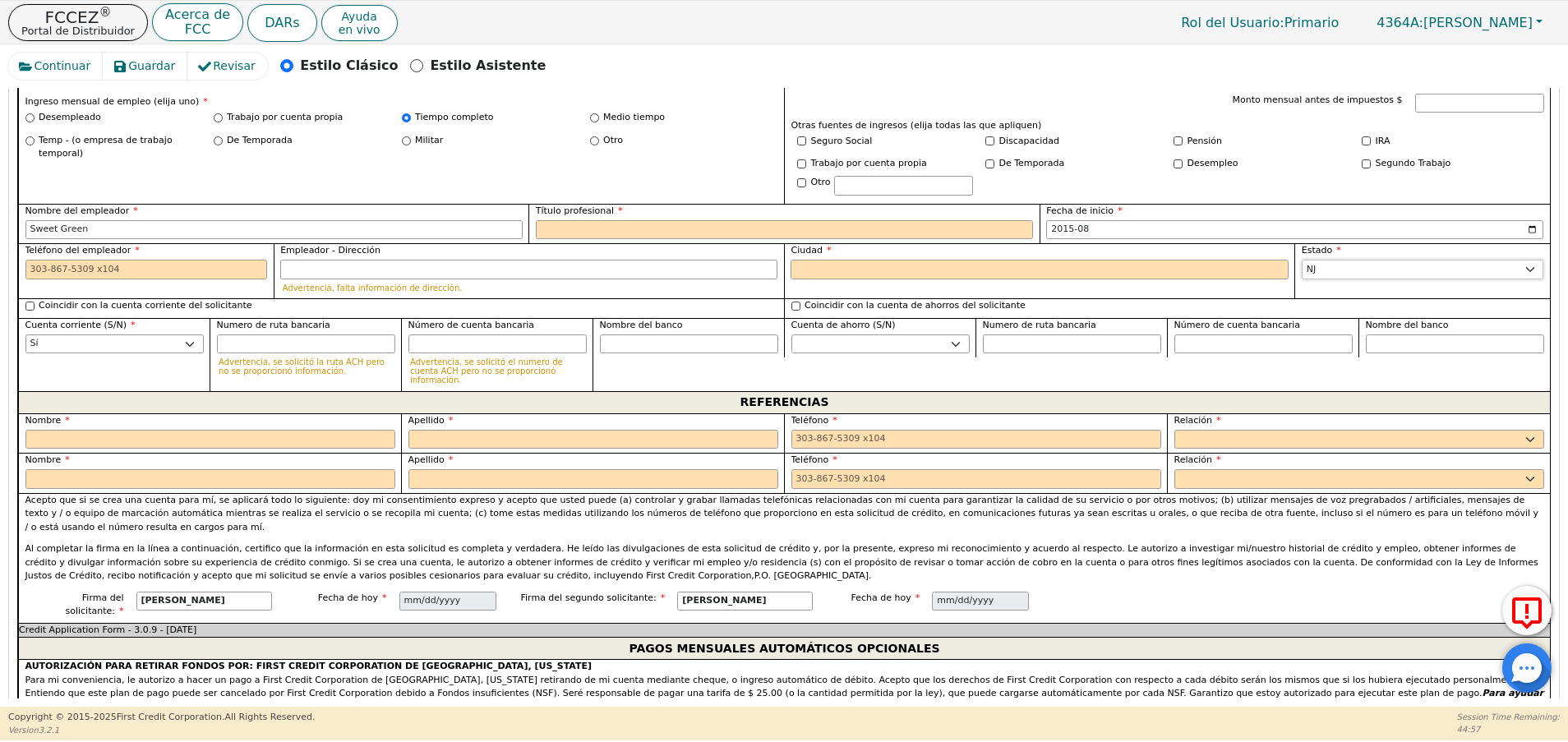
scroll to position [1605, 0]
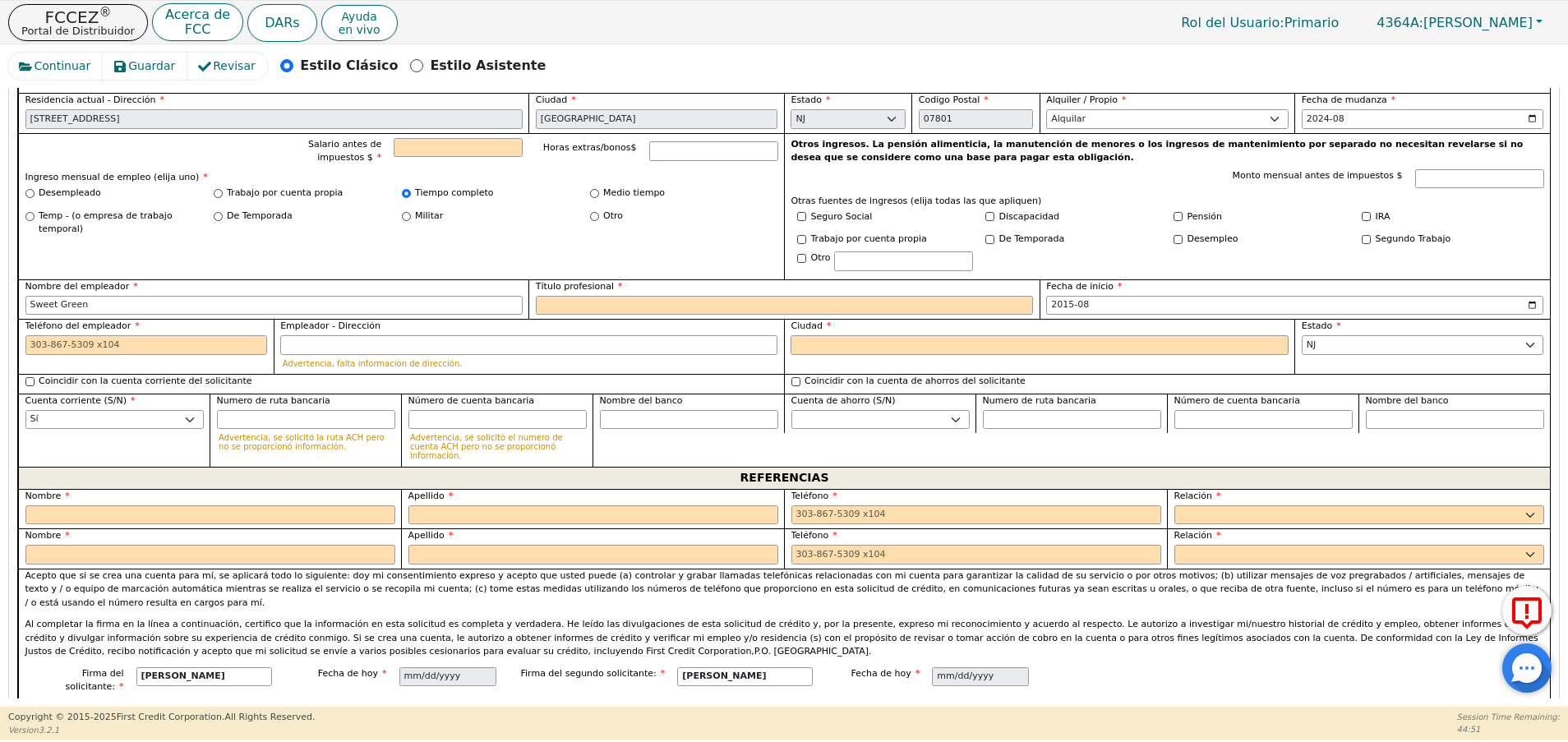
click at [1556, 415] on div "Atrás Enviar una solicitud Seleccione el idioma de la aplicación: Inglés Paso 1…" at bounding box center [784, 394] width 1552 height 610
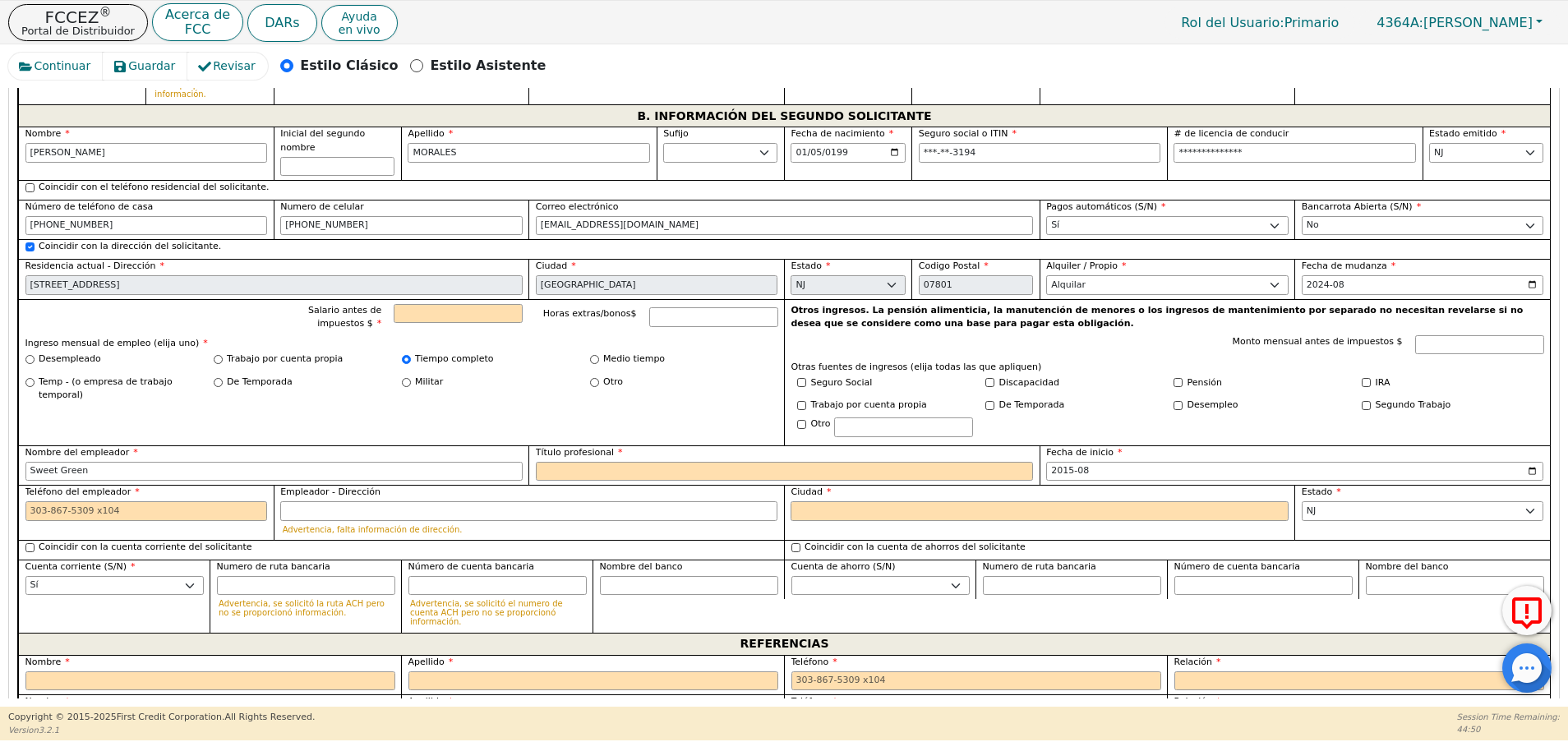
scroll to position [1374, 0]
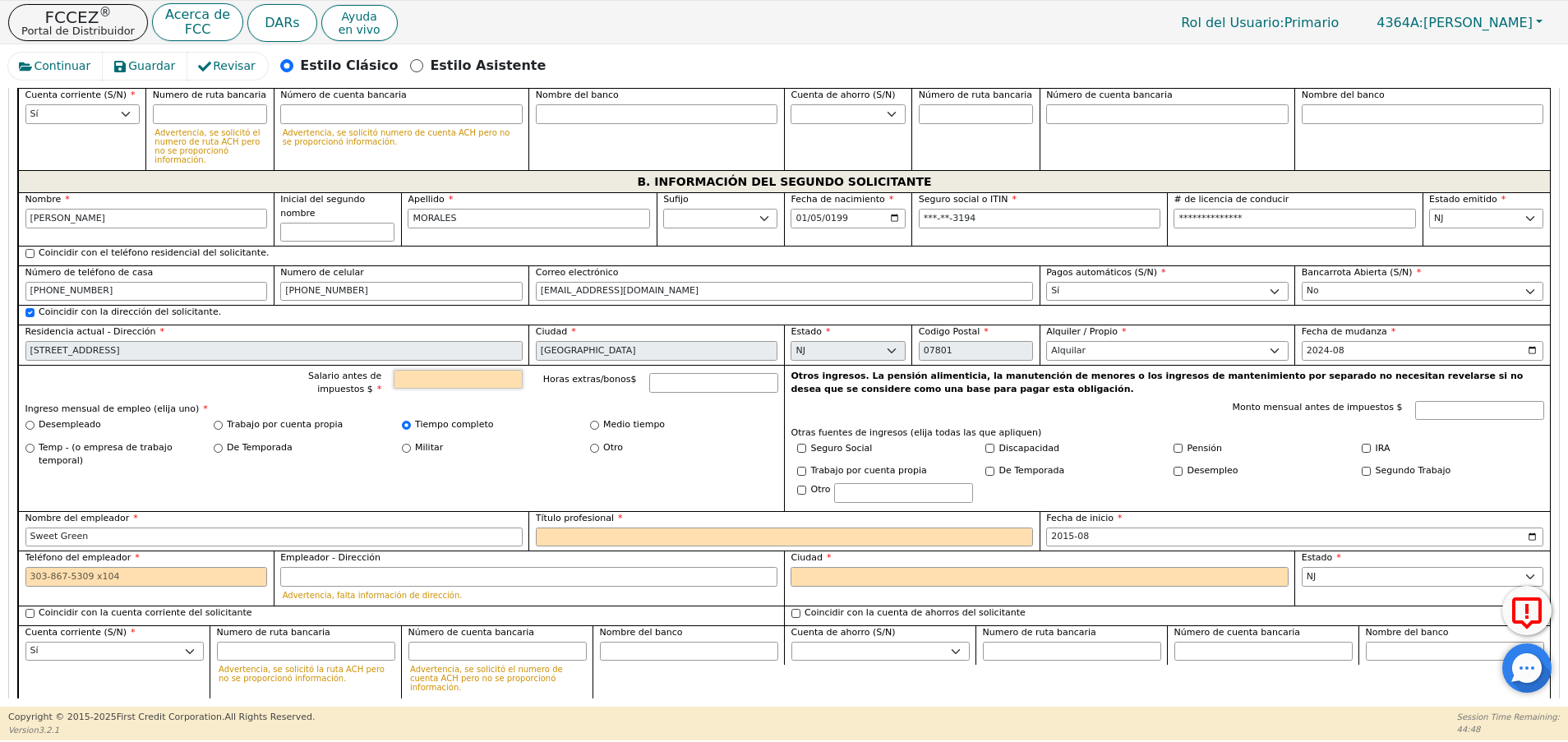
click at [471, 370] on input "Salario antes de impuestos $" at bounding box center [458, 379] width 129 height 20
type input "8000.00"
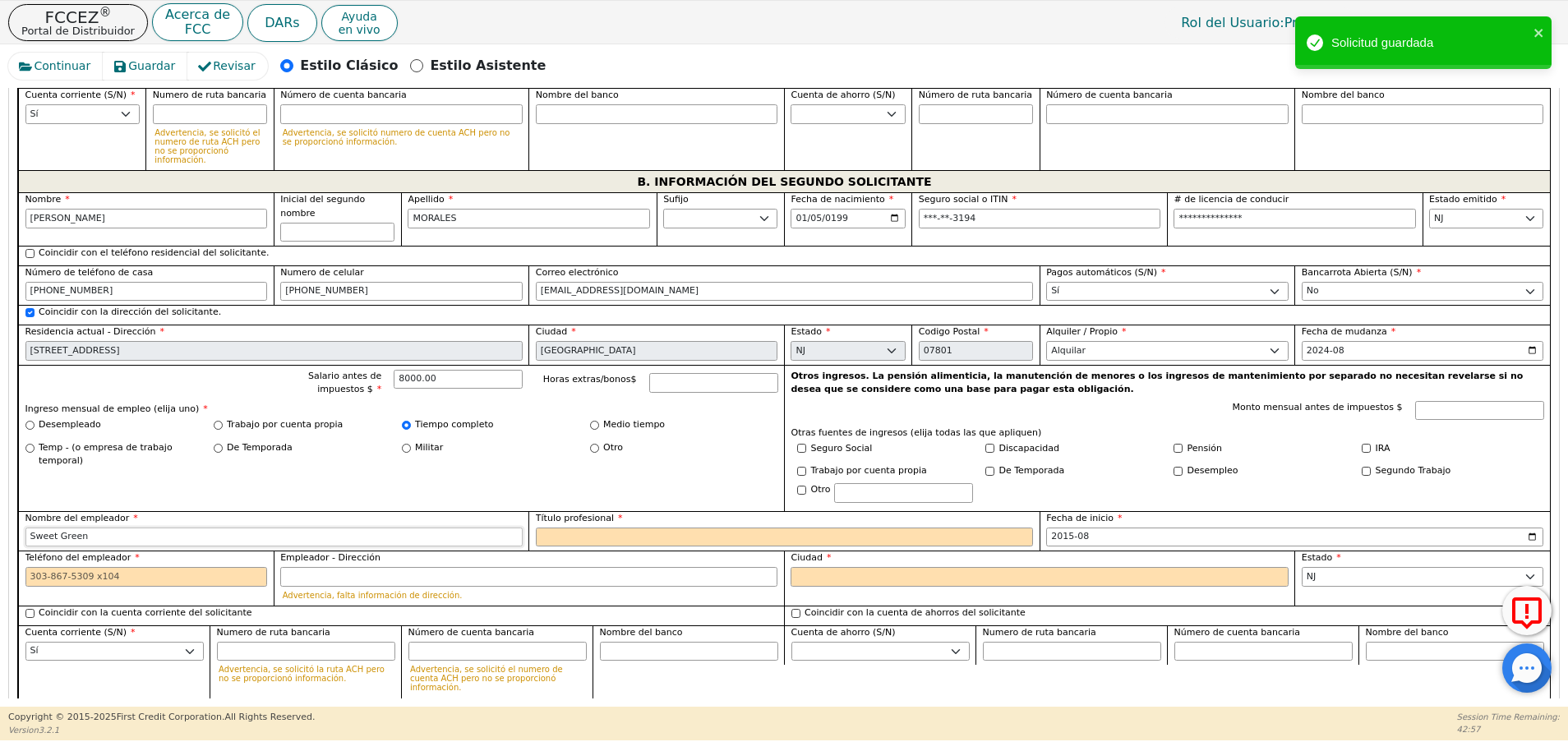
click at [189, 528] on input "Sweet Green" at bounding box center [274, 538] width 497 height 20
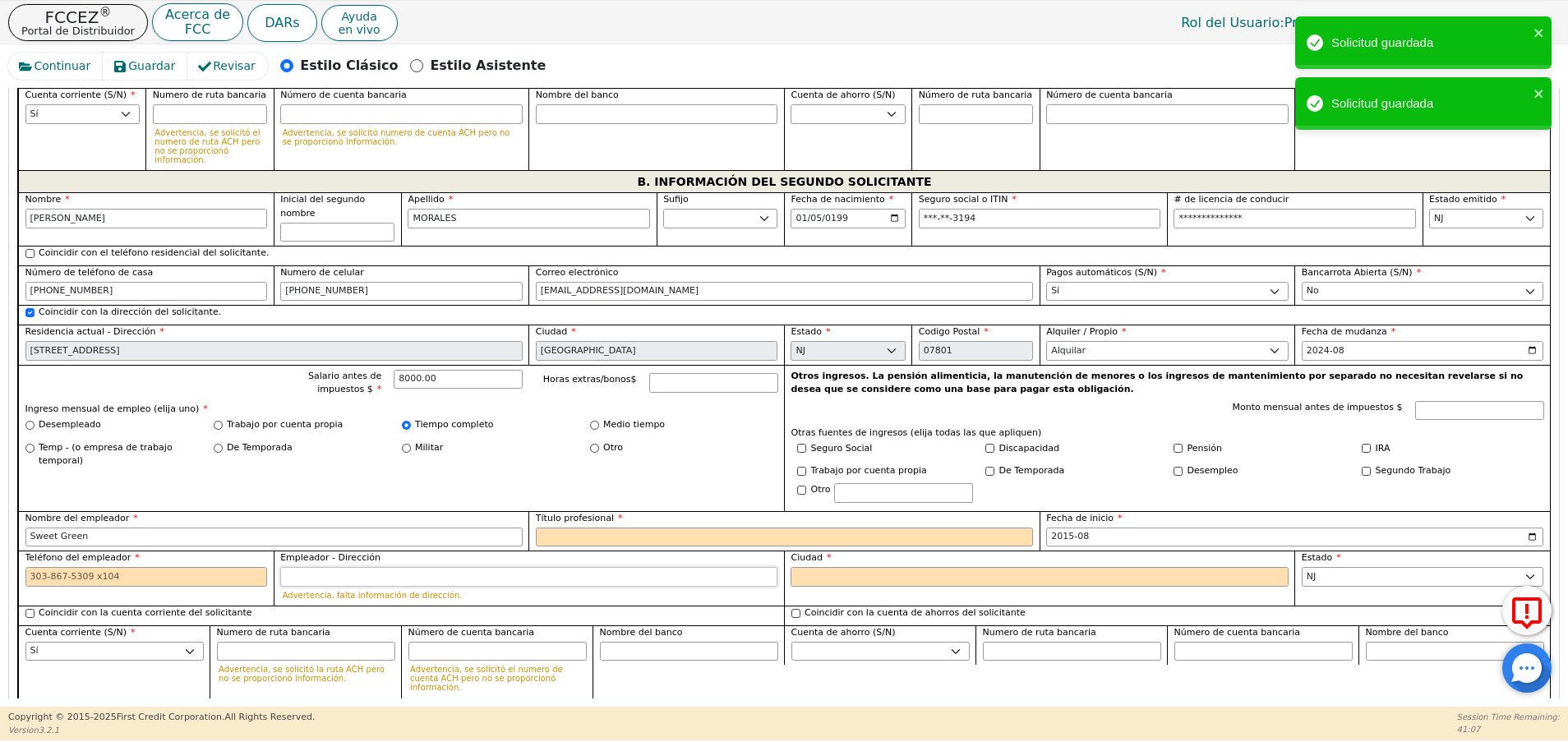
click at [382, 567] on input "Empleador - Dirección" at bounding box center [529, 577] width 497 height 20
click at [163, 567] on input "Teléfono del empleador" at bounding box center [147, 577] width 243 height 20
paste input "[PHONE_NUMBER]"
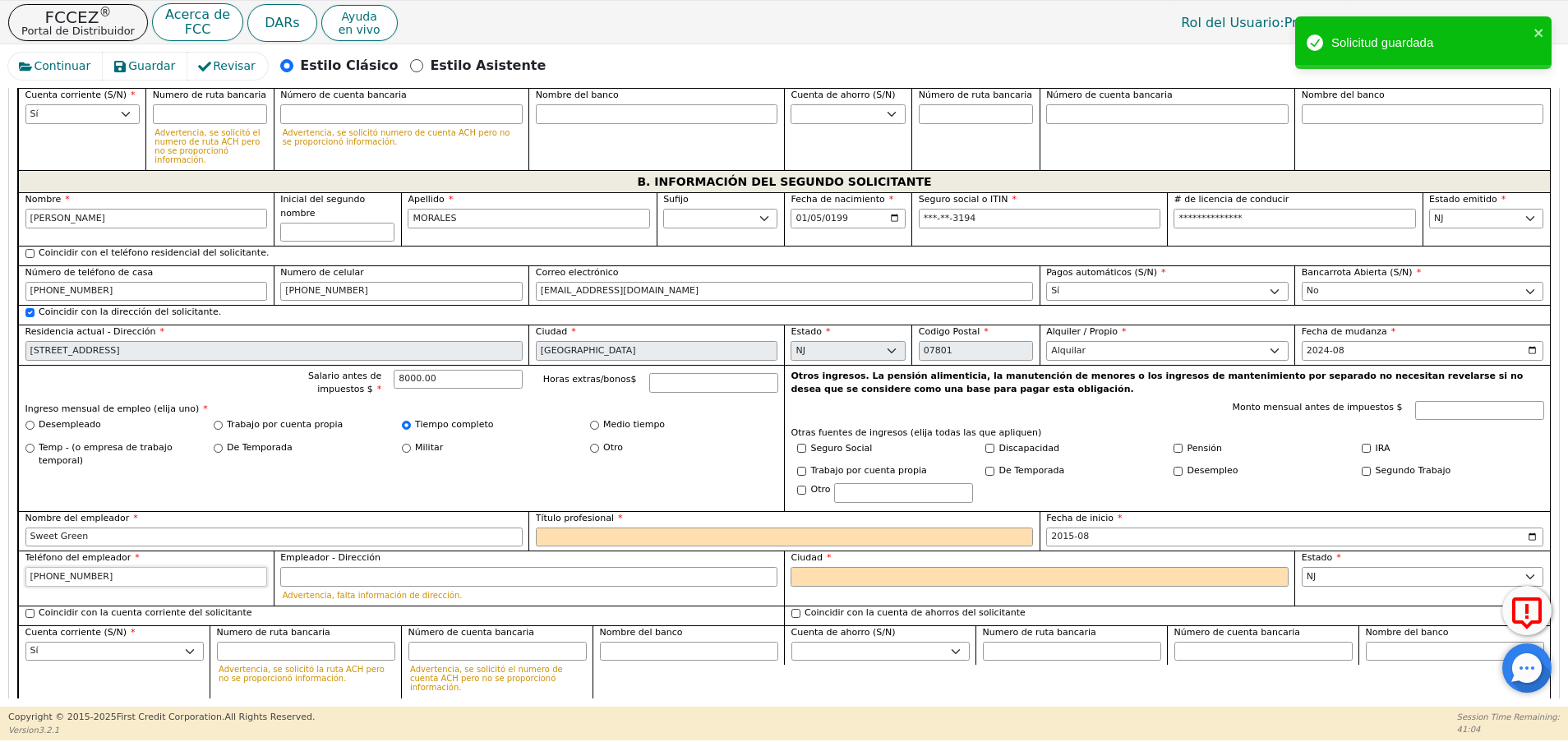
type input "[PHONE_NUMBER]"
click at [832, 567] on input "Ciudad" at bounding box center [1039, 577] width 497 height 20
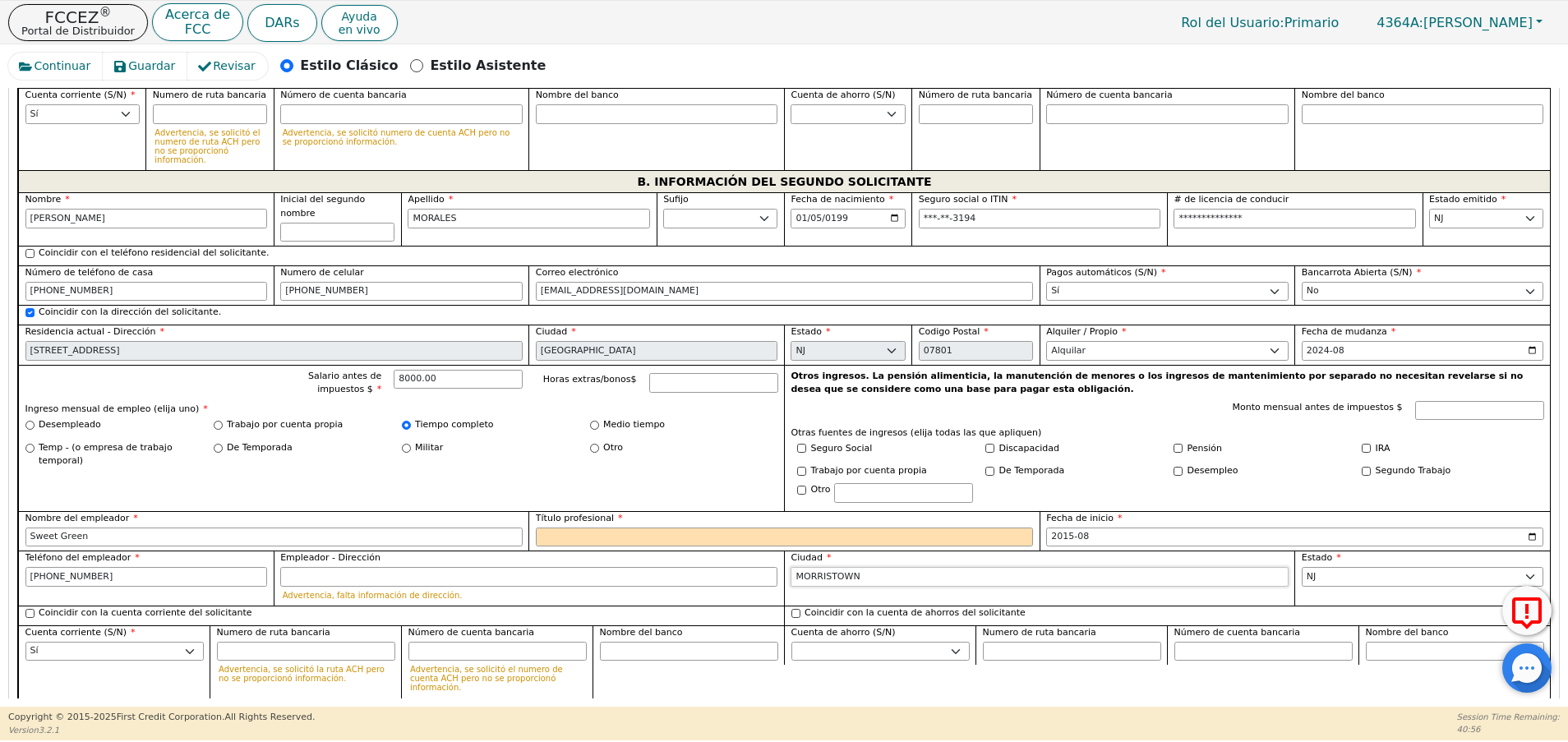
type input "MORRISTOWN"
click at [646, 528] on input "Título profesional" at bounding box center [784, 538] width 497 height 20
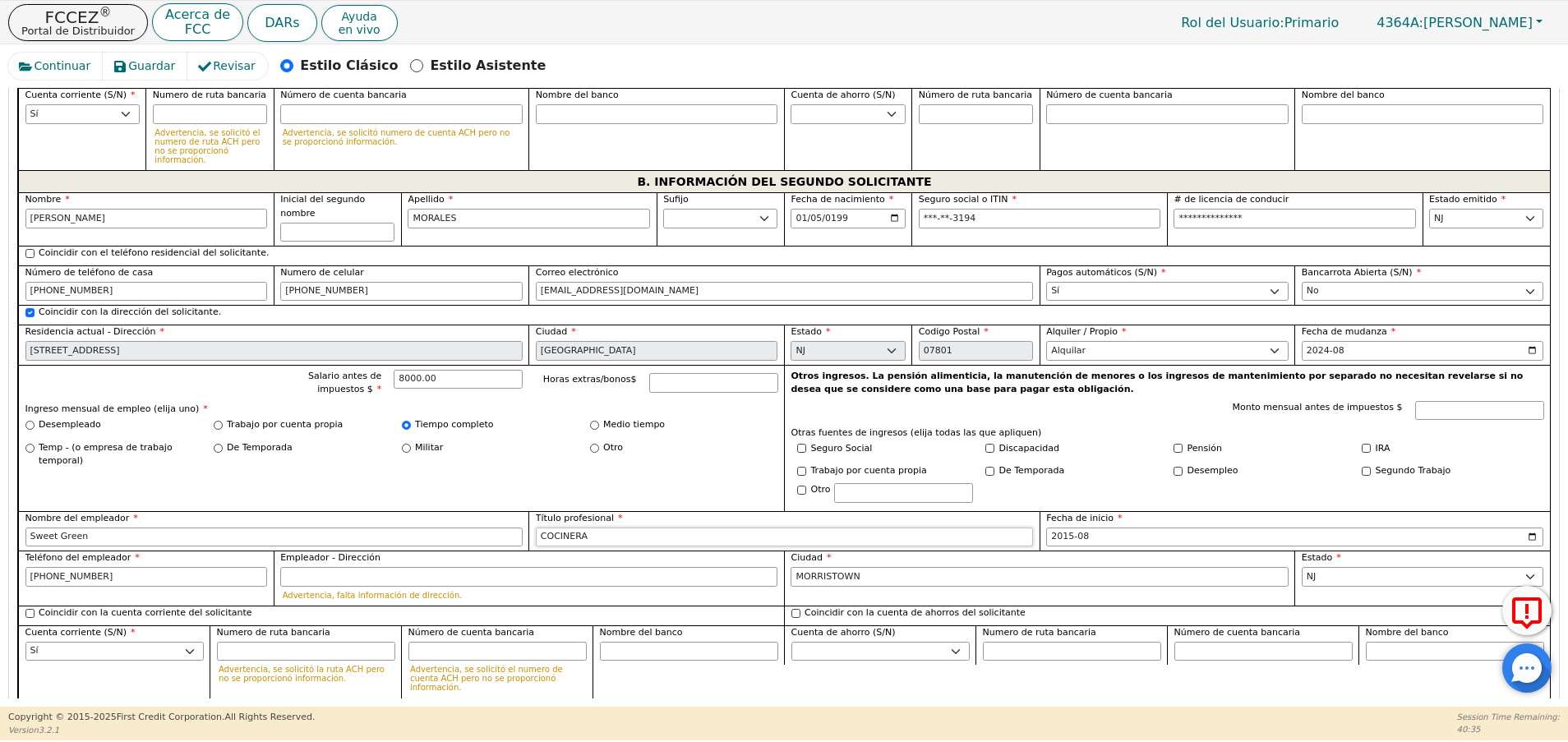
type input "COCINERA"
drag, startPoint x: 1554, startPoint y: 373, endPoint x: 1556, endPoint y: 400, distance: 27.1
click at [1556, 400] on div "Atrás Enviar una solicitud Seleccione el idioma de la aplicación: Inglés Paso 1…" at bounding box center [784, 394] width 1552 height 610
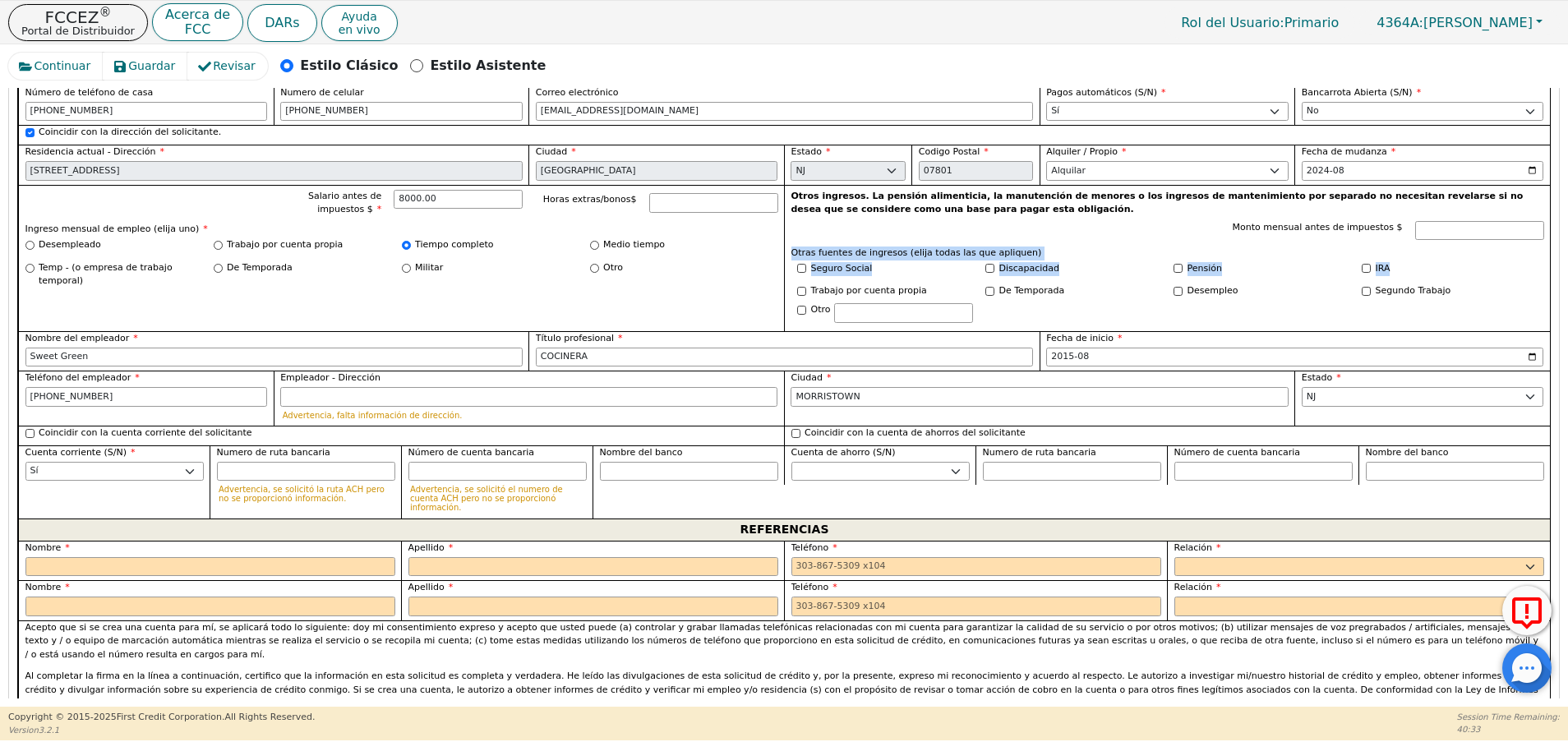
scroll to position [1633, 0]
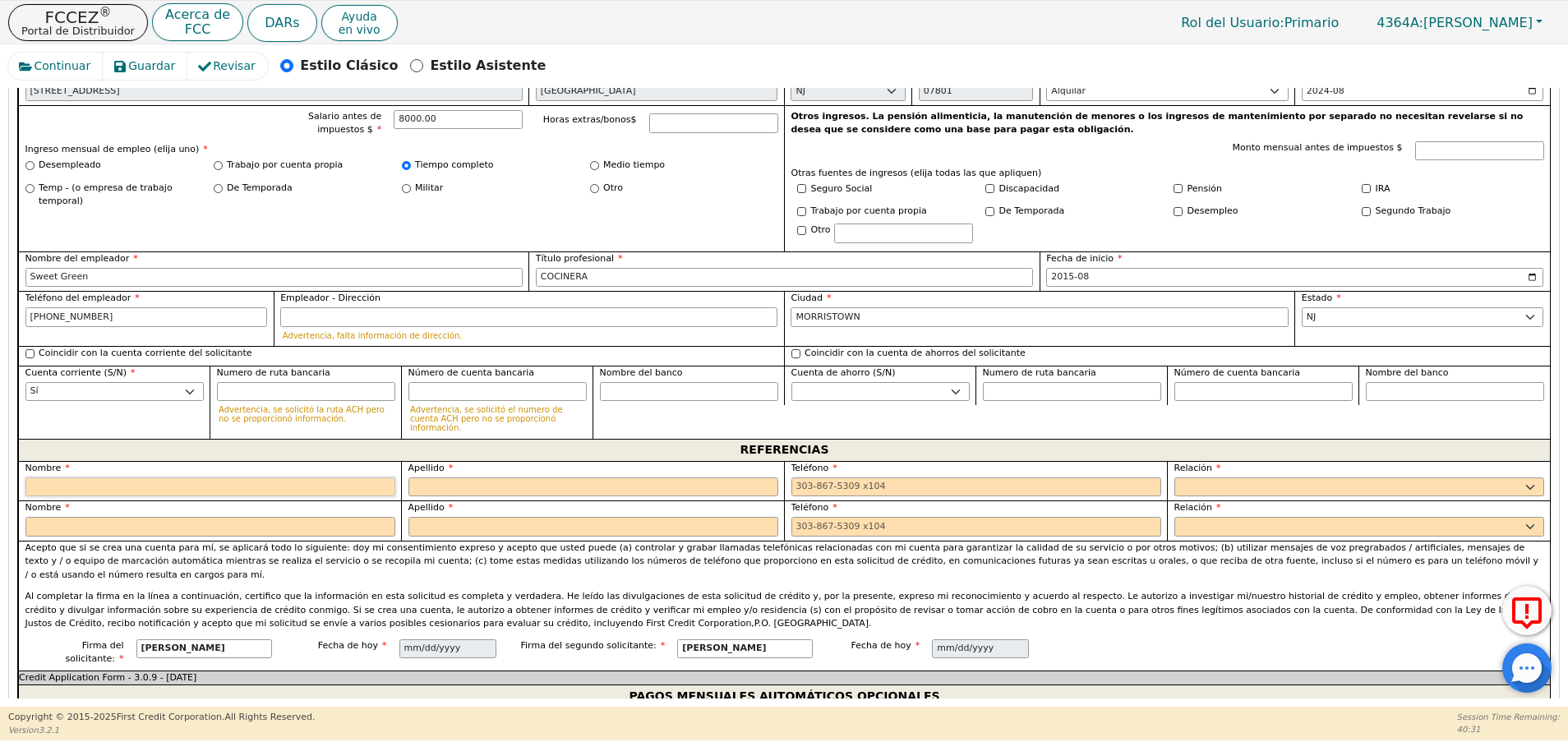
click at [174, 478] on input "text" at bounding box center [210, 488] width 369 height 20
type input "[PERSON_NAME]"
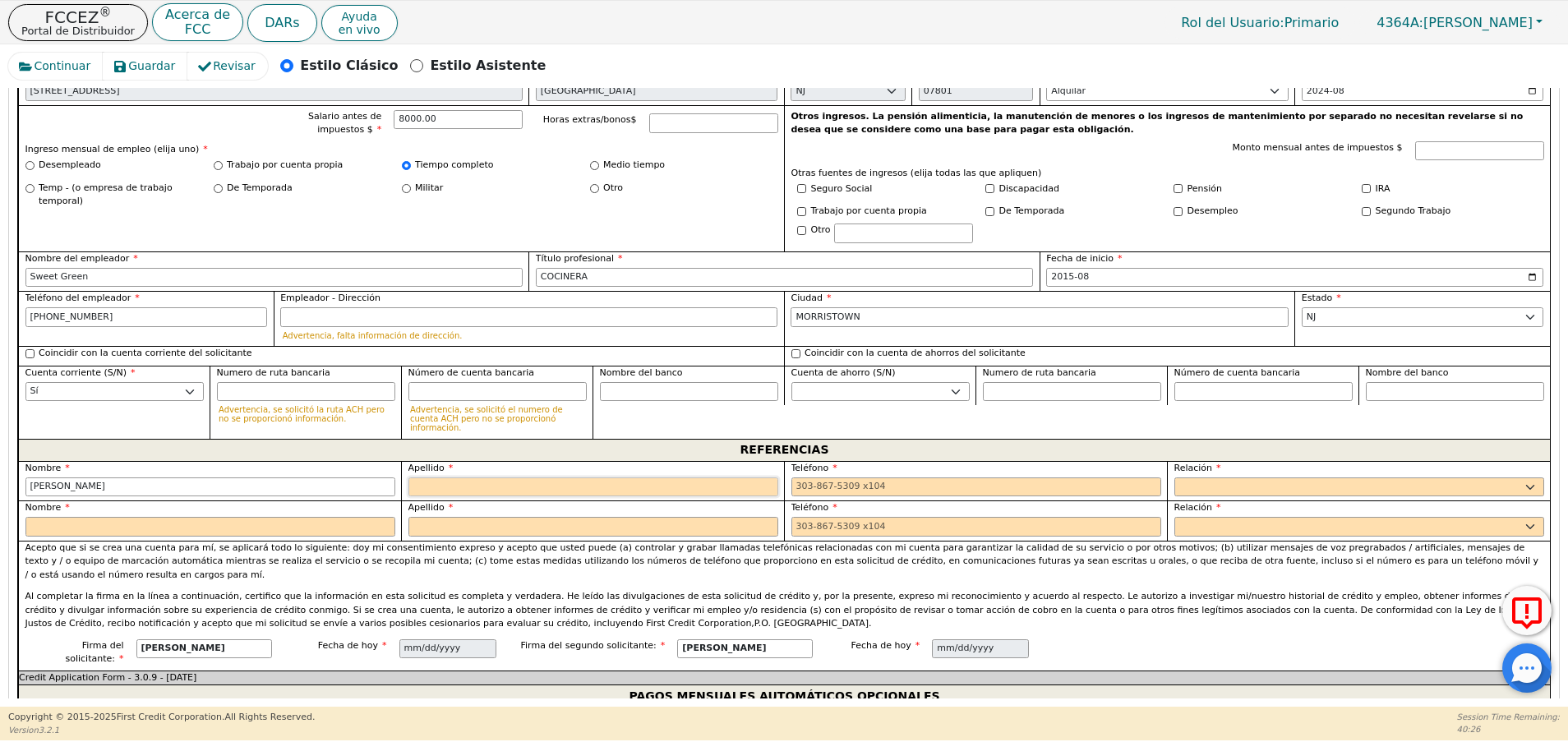
click at [521, 478] on input "text" at bounding box center [593, 488] width 369 height 20
type input "MORALES"
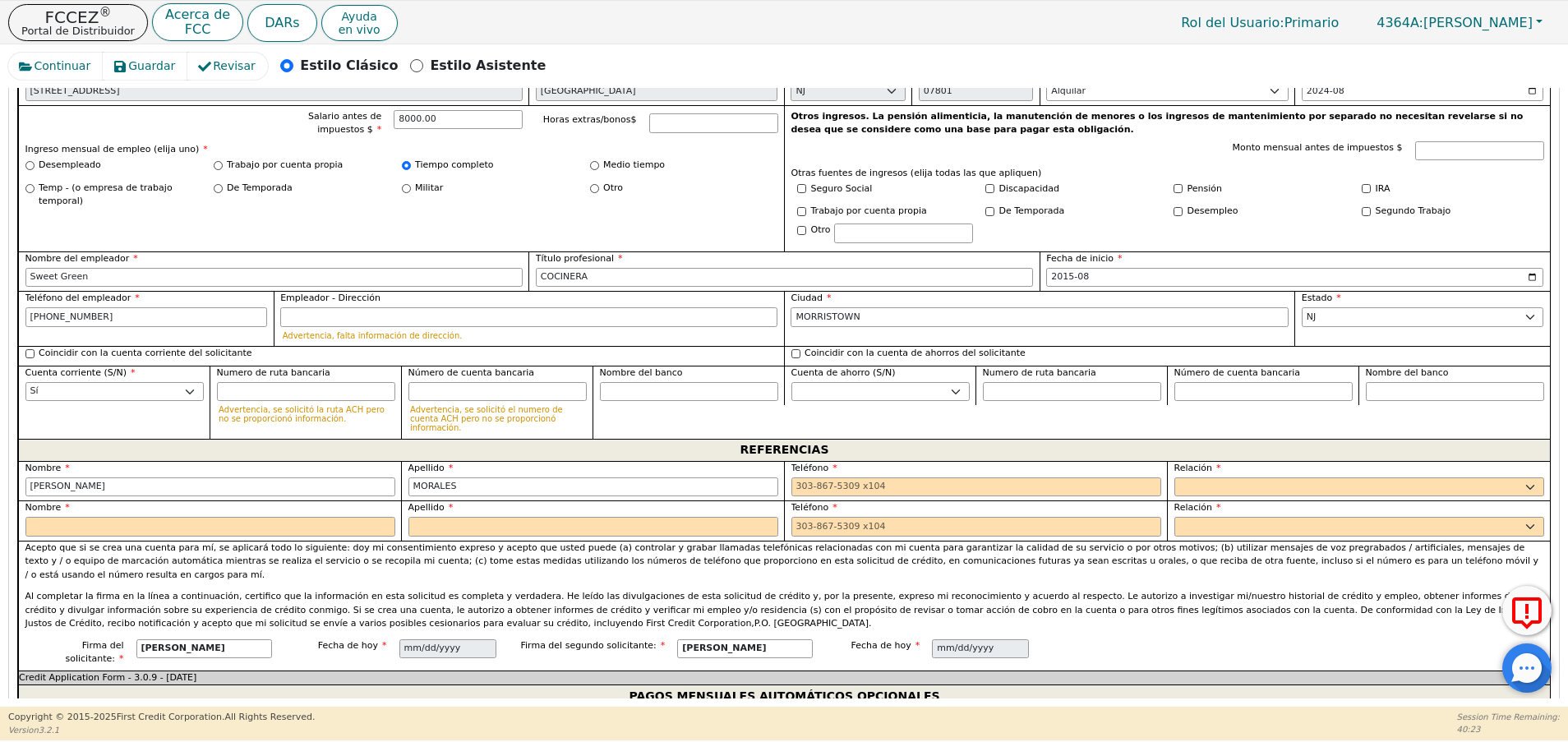
click at [311, 500] on div "Nombre" at bounding box center [209, 520] width 383 height 40
click at [282, 517] on input "text" at bounding box center [210, 527] width 369 height 20
type input "[PERSON_NAME]"
click at [426, 517] on input "text" at bounding box center [593, 527] width 369 height 20
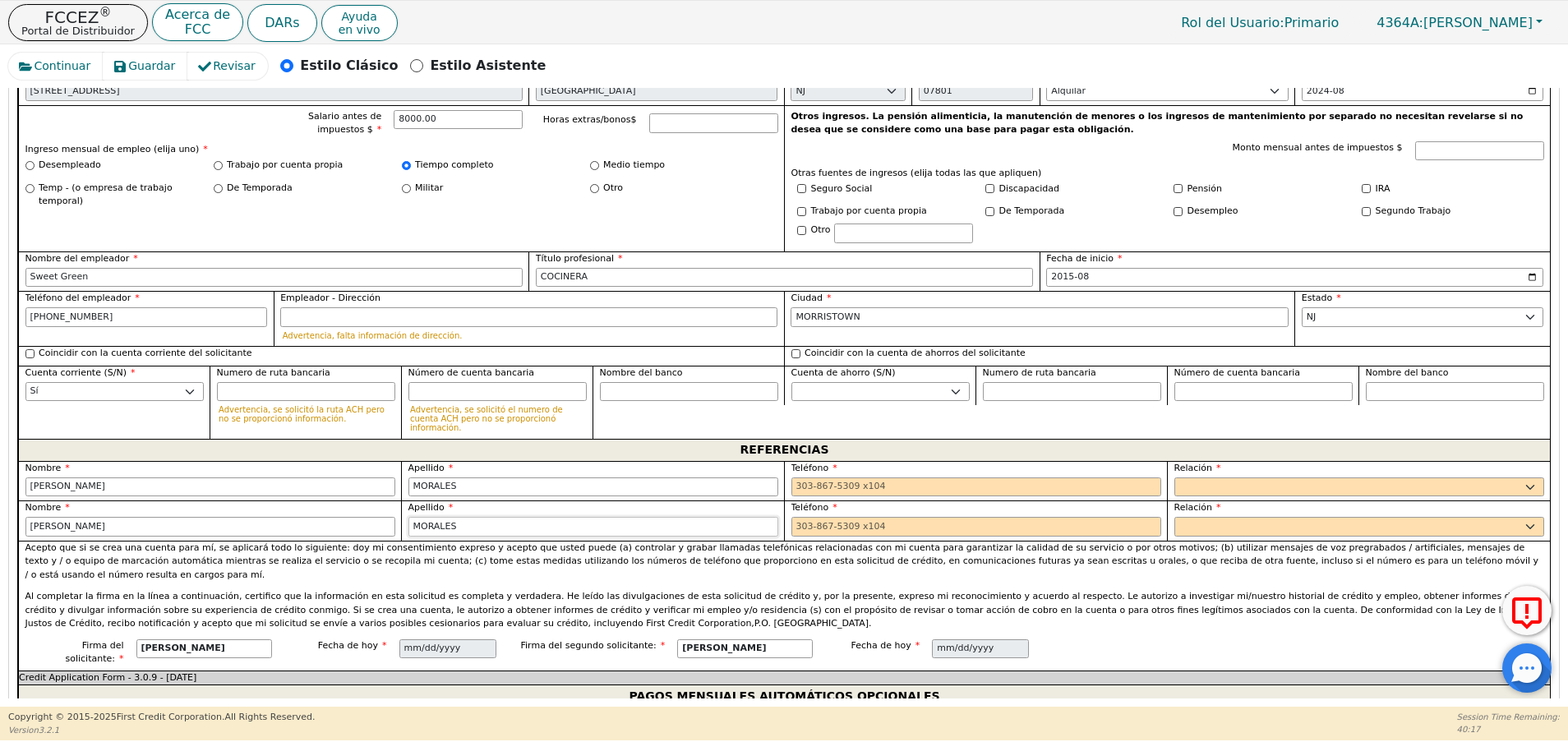
type input "MORALES"
click at [1213, 478] on select "PADRE MADRE HERMANA HERMANO HIJA HIJO COLABORADOR VECINO AMIGO PRIMO ABUELA ABU…" at bounding box center [1359, 488] width 369 height 20
select select "COUSIN"
click at [1175, 478] on select "PADRE MADRE HERMANA HERMANO HIJA HIJO COLABORADOR VECINO AMIGO PRIMO ABUELA ABU…" at bounding box center [1359, 488] width 369 height 20
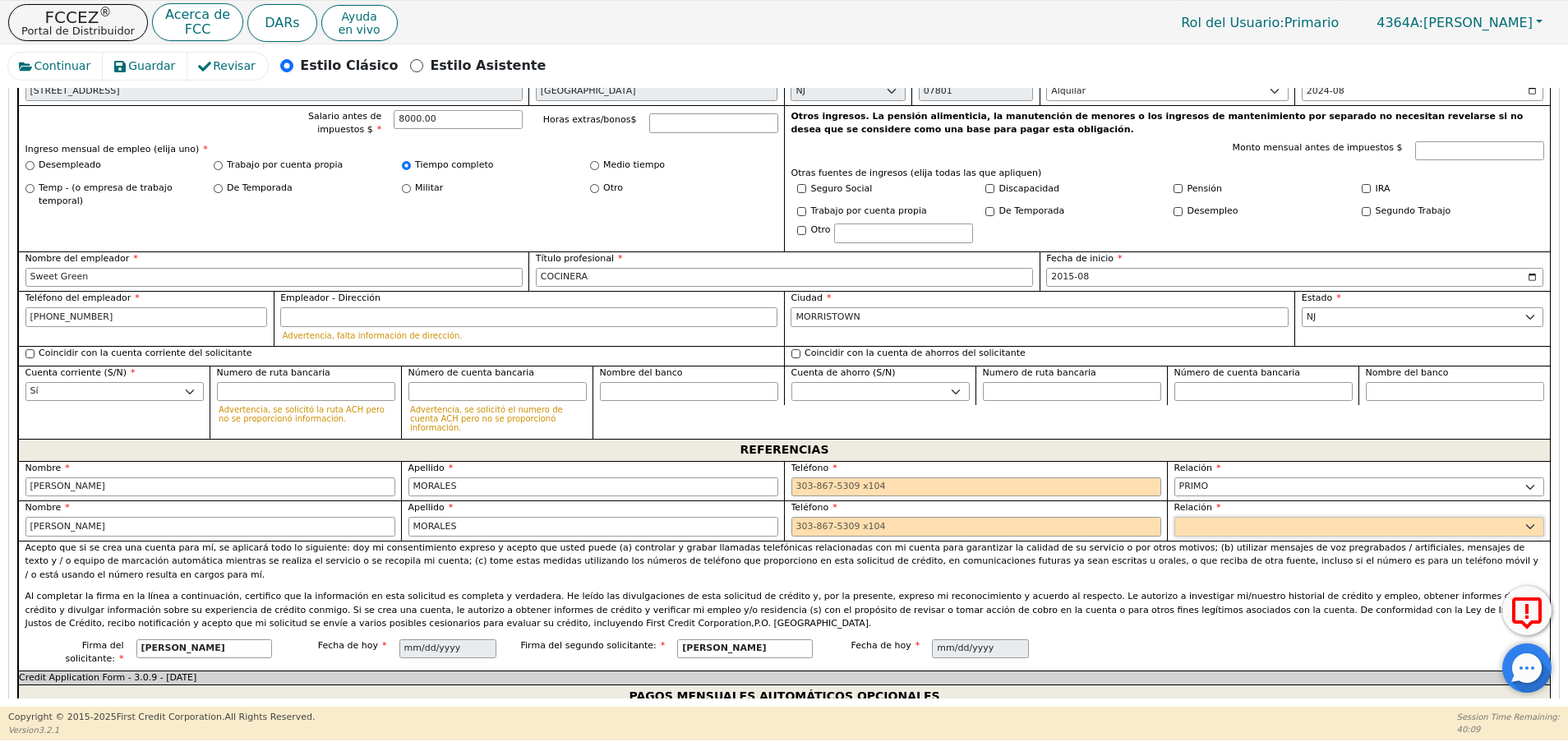
click at [1200, 517] on select "PADRE MADRE HERMANA HERMANO HIJA HIJO COLABORADOR VECINO AMIGO PRIMO ABUELA ABU…" at bounding box center [1359, 527] width 369 height 20
select select "COUSIN"
click at [1175, 517] on select "PADRE MADRE HERMANA HERMANO HIJA HIJO COLABORADOR VECINO AMIGO PRIMO ABUELA ABU…" at bounding box center [1359, 527] width 369 height 20
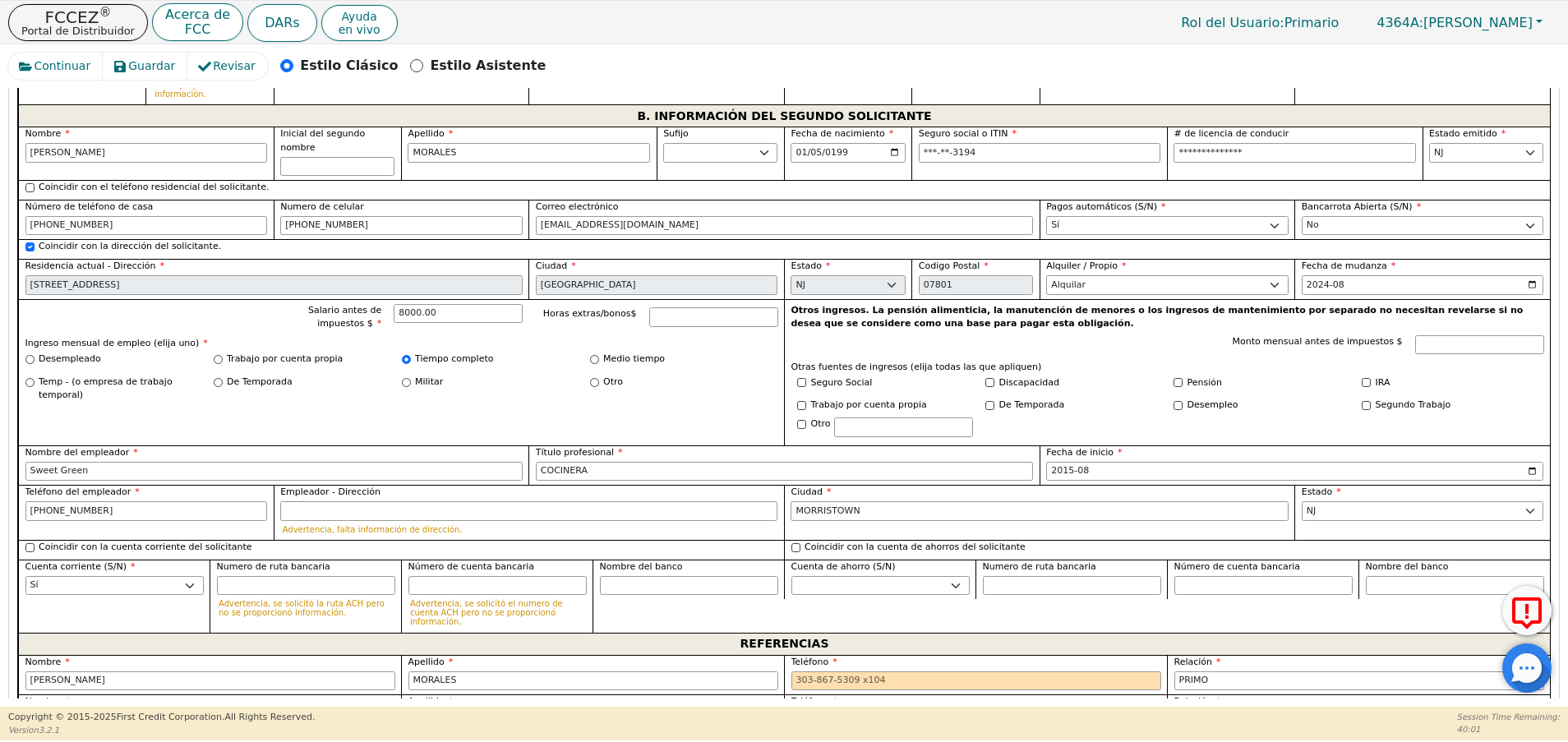
scroll to position [1406, 0]
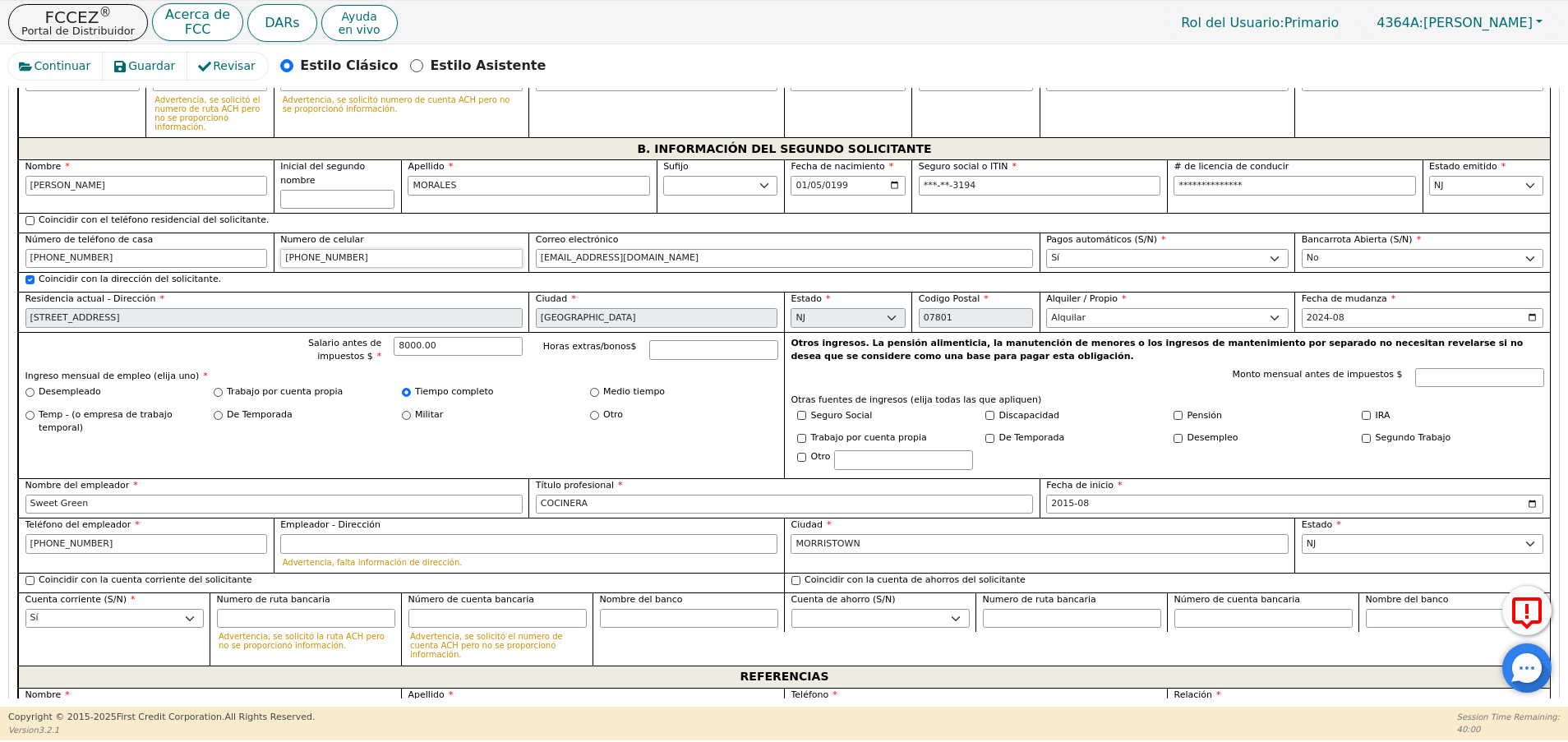
click at [349, 249] on input "[PHONE_NUMBER]" at bounding box center [401, 258] width 243 height 20
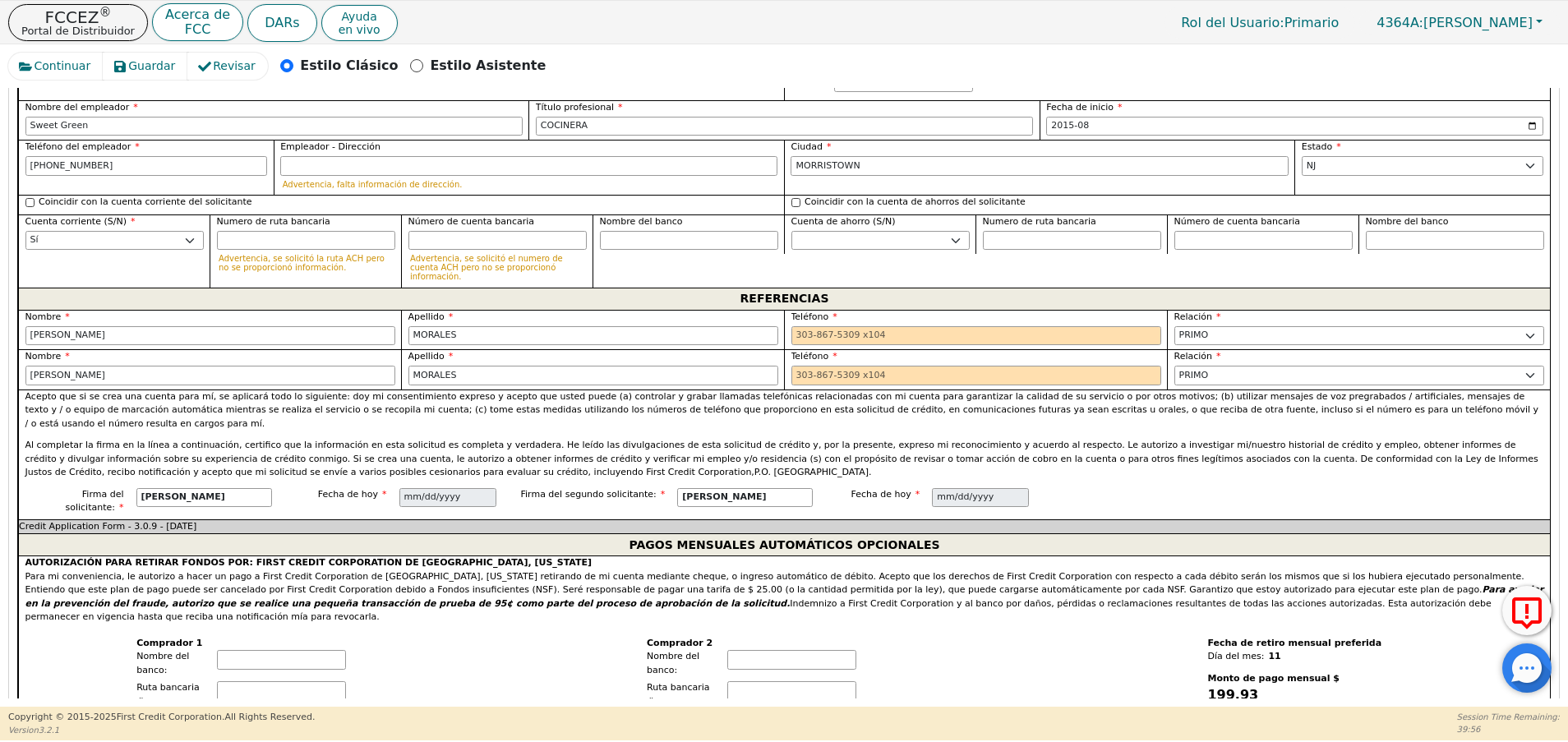
scroll to position [1828, 0]
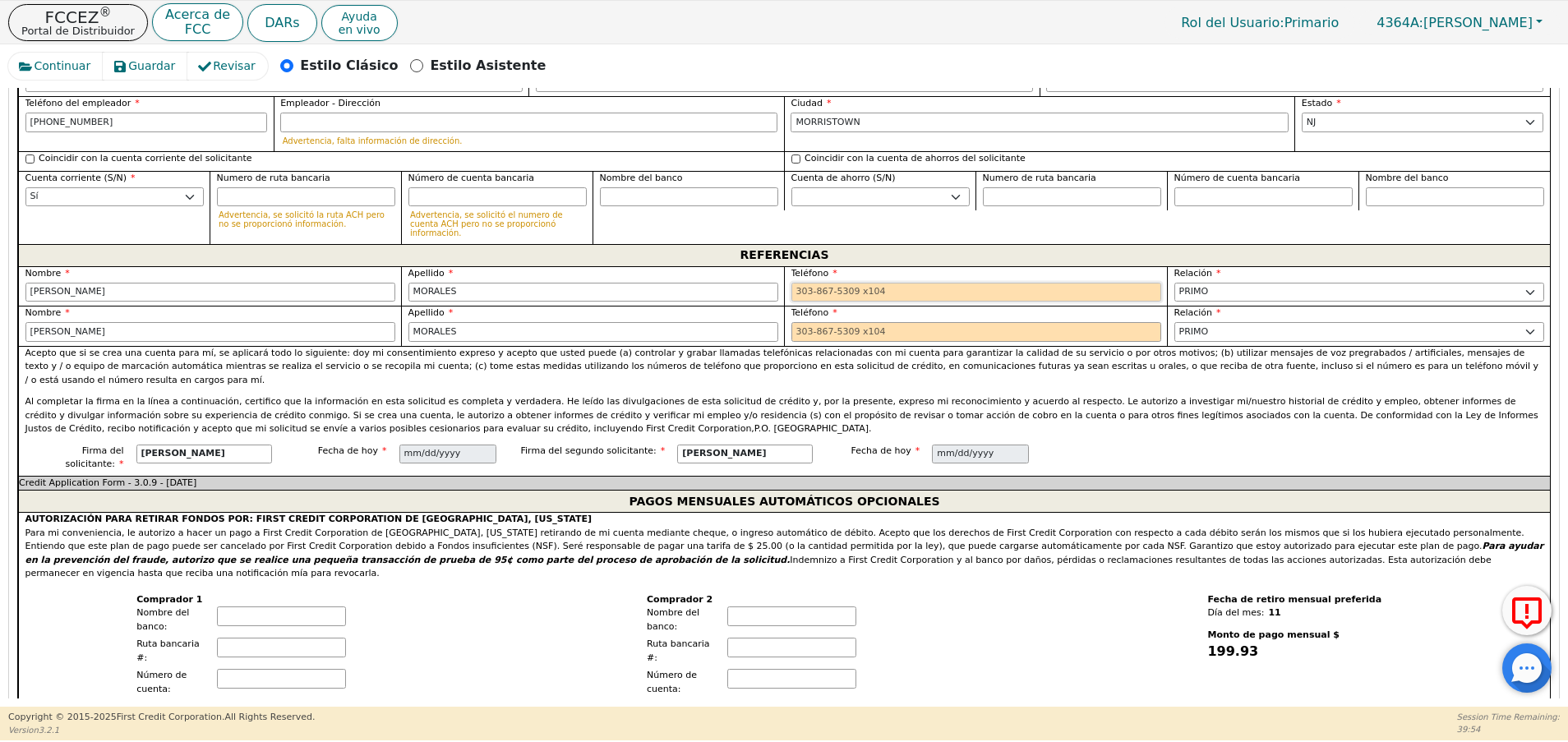
click at [853, 283] on input "tel" at bounding box center [976, 293] width 369 height 20
paste input "[PHONE_NUMBER]"
click at [811, 283] on input "[PHONE_NUMBER]" at bounding box center [976, 293] width 369 height 20
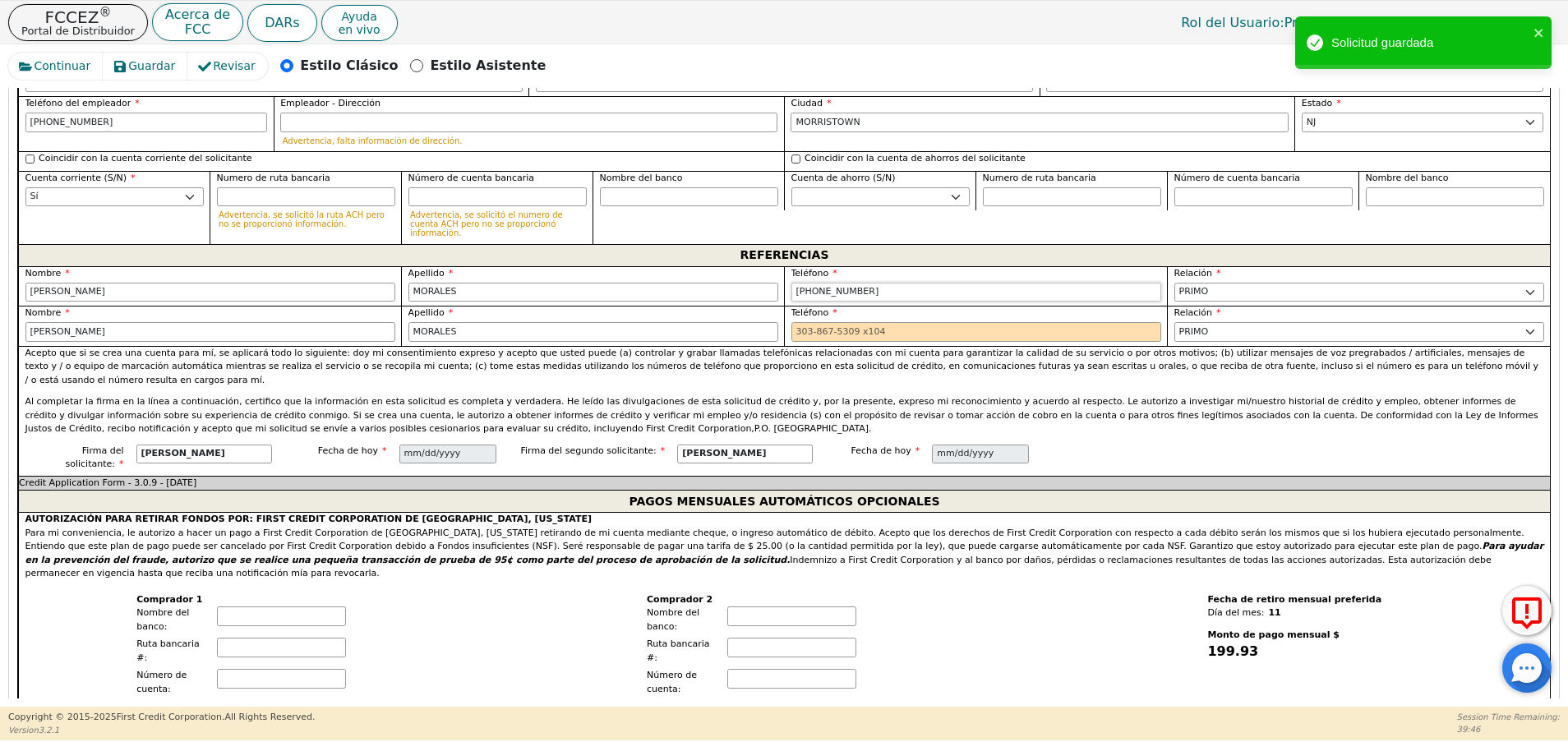
click at [843, 283] on input "[PHONE_NUMBER]" at bounding box center [976, 293] width 369 height 20
click at [880, 283] on input "[PHONE_NUMBER]" at bounding box center [976, 293] width 369 height 20
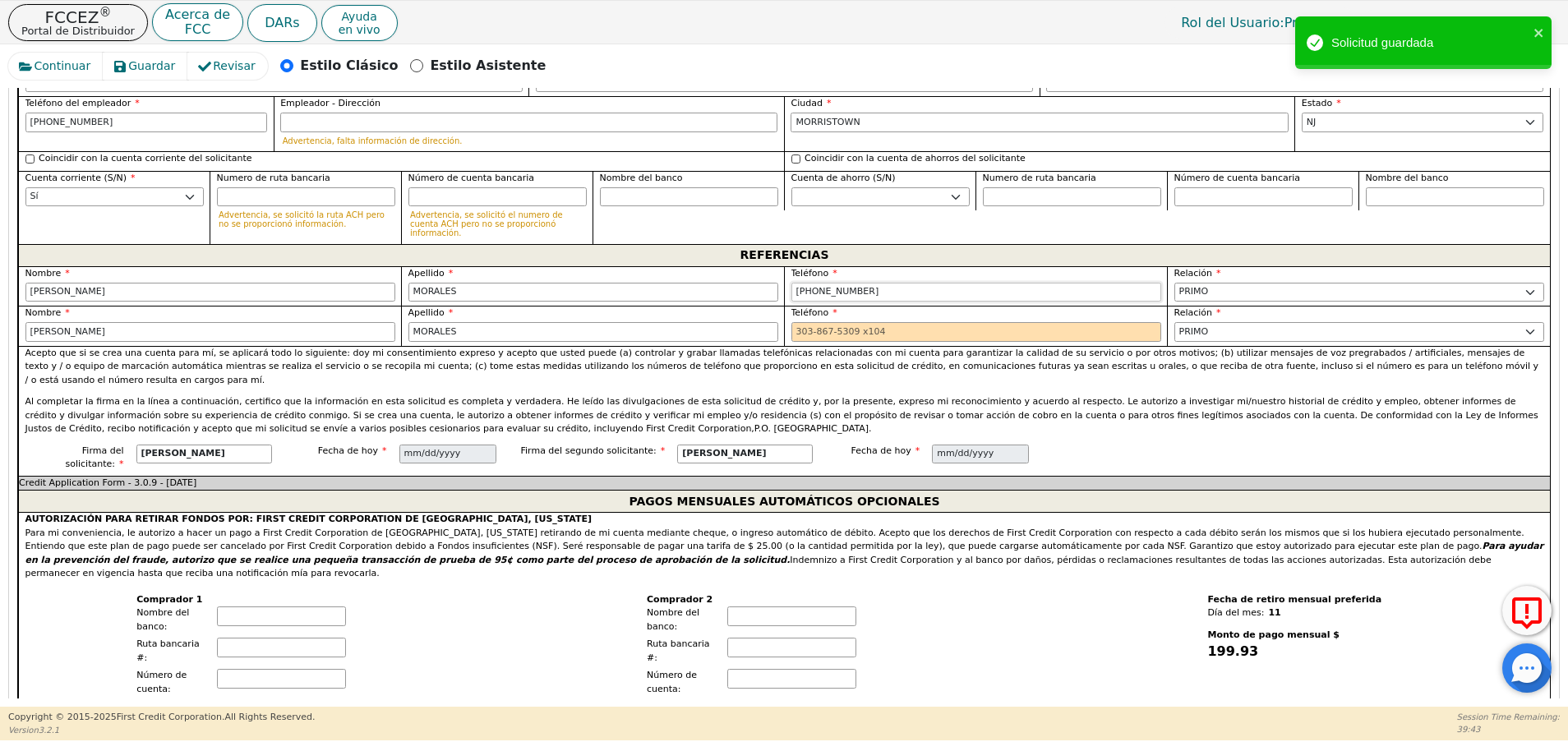
type input "[PHONE_NUMBER]"
click at [834, 323] on input "tel" at bounding box center [976, 332] width 369 height 20
paste input "[PHONE_NUMBER]"
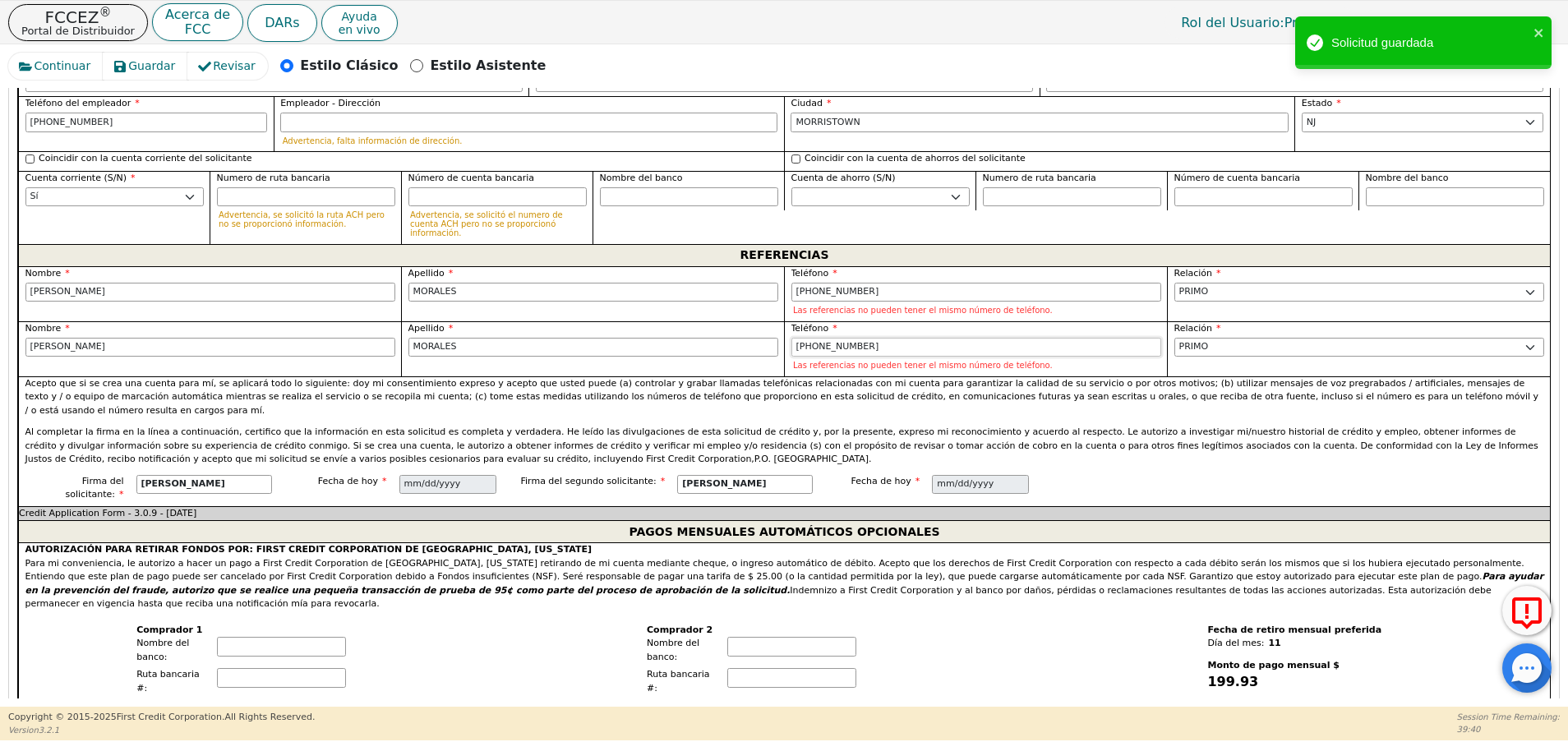
click at [816, 338] on input "[PHONE_NUMBER]" at bounding box center [976, 347] width 369 height 20
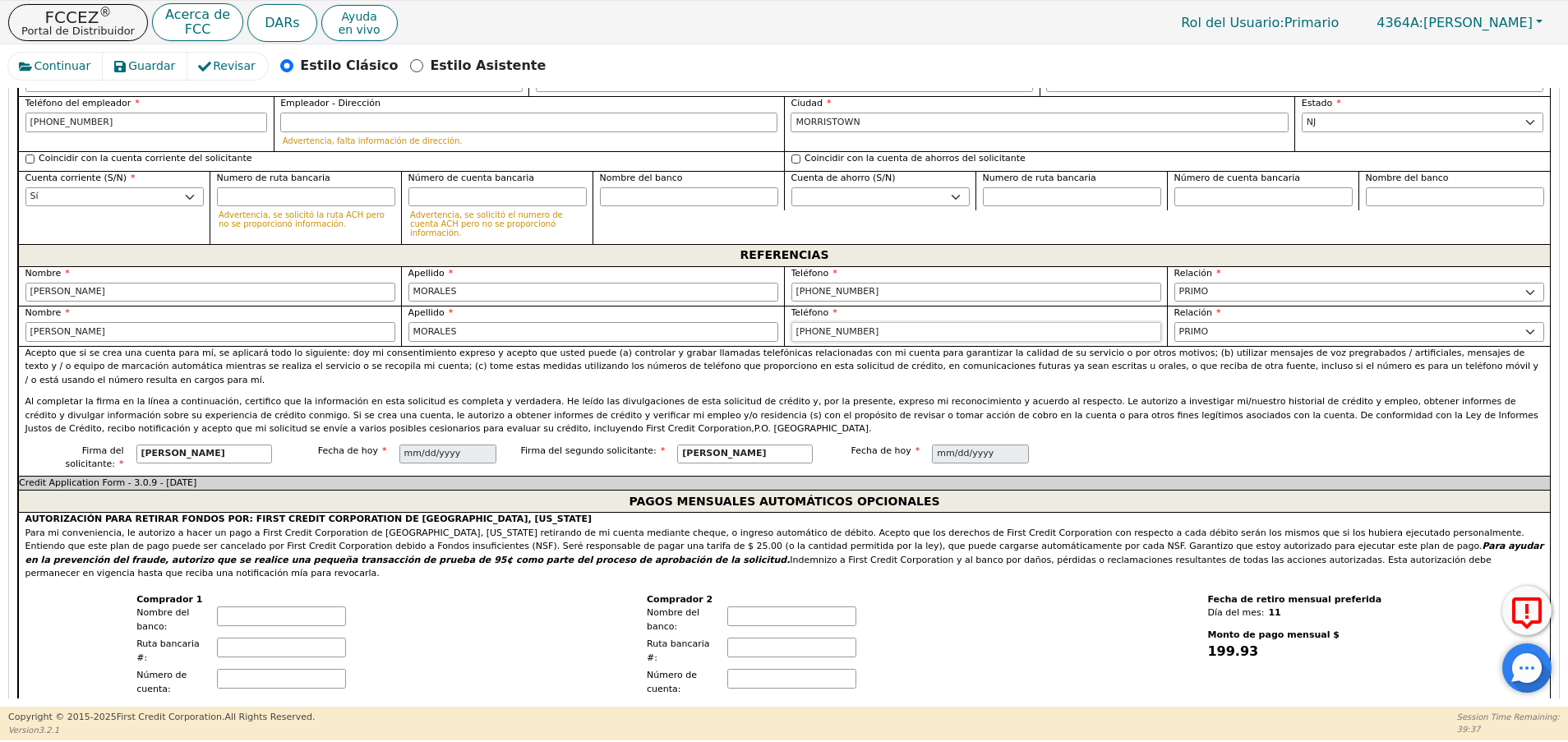
click at [843, 323] on input "[PHONE_NUMBER]" at bounding box center [976, 332] width 369 height 20
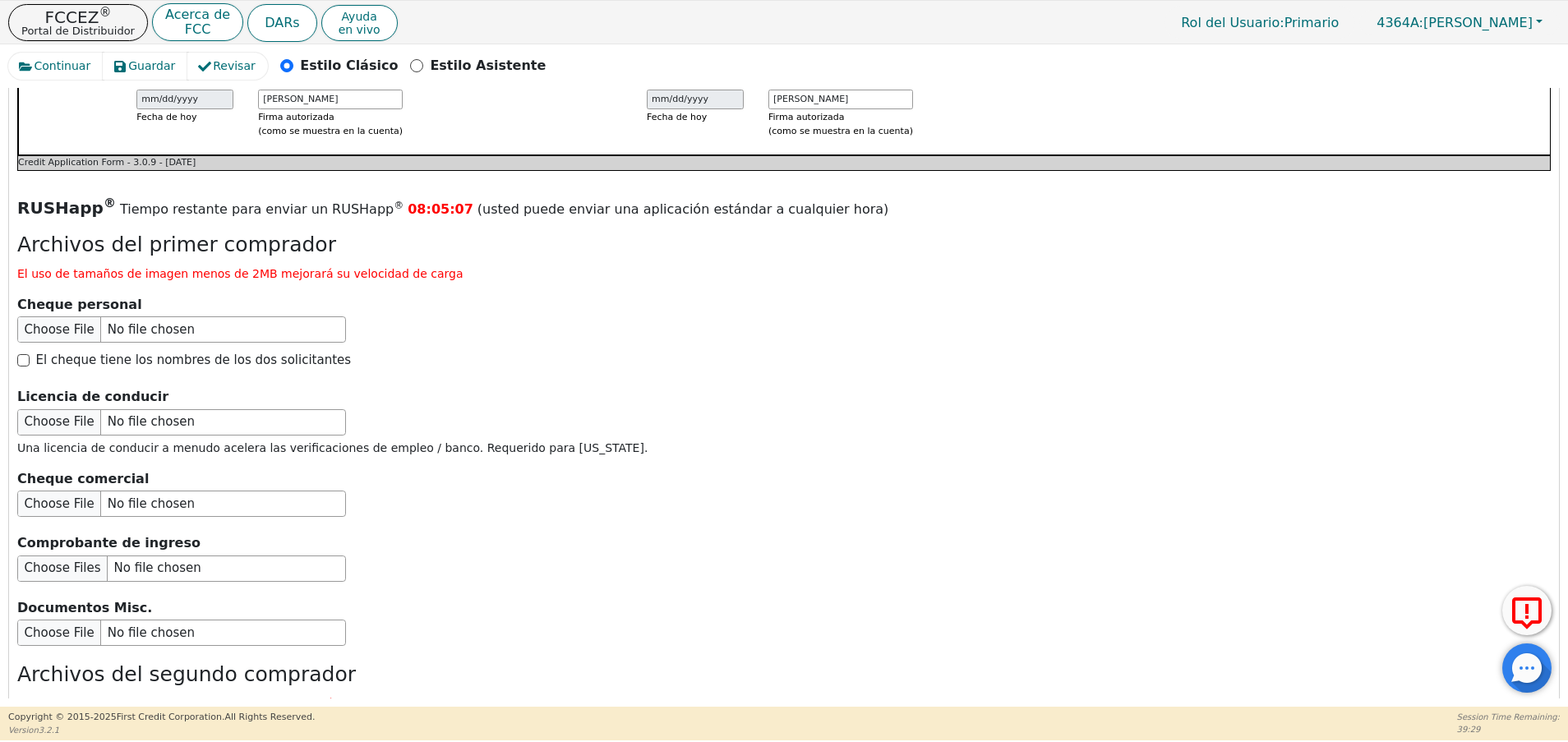
scroll to position [2453, 0]
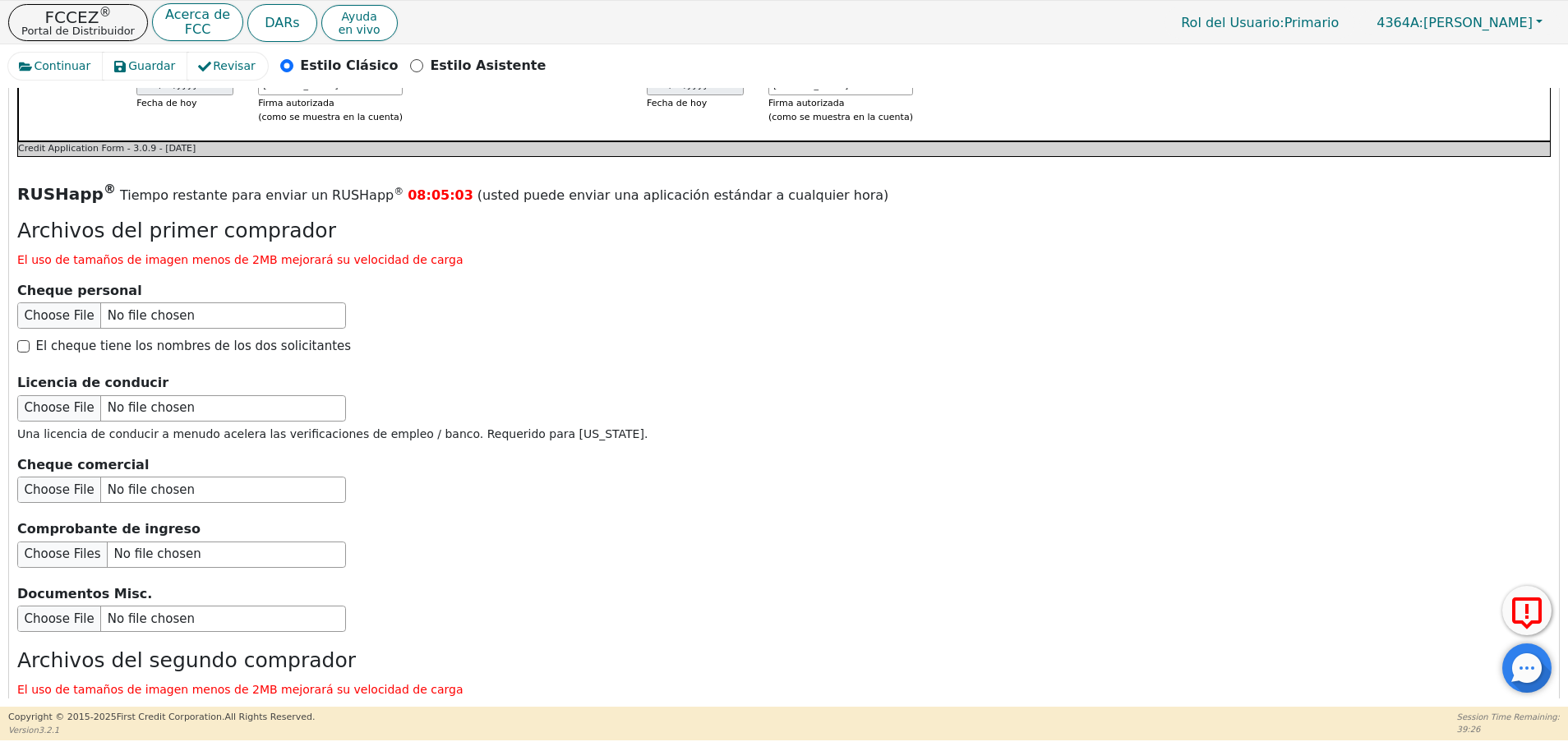
type input "[PHONE_NUMBER]"
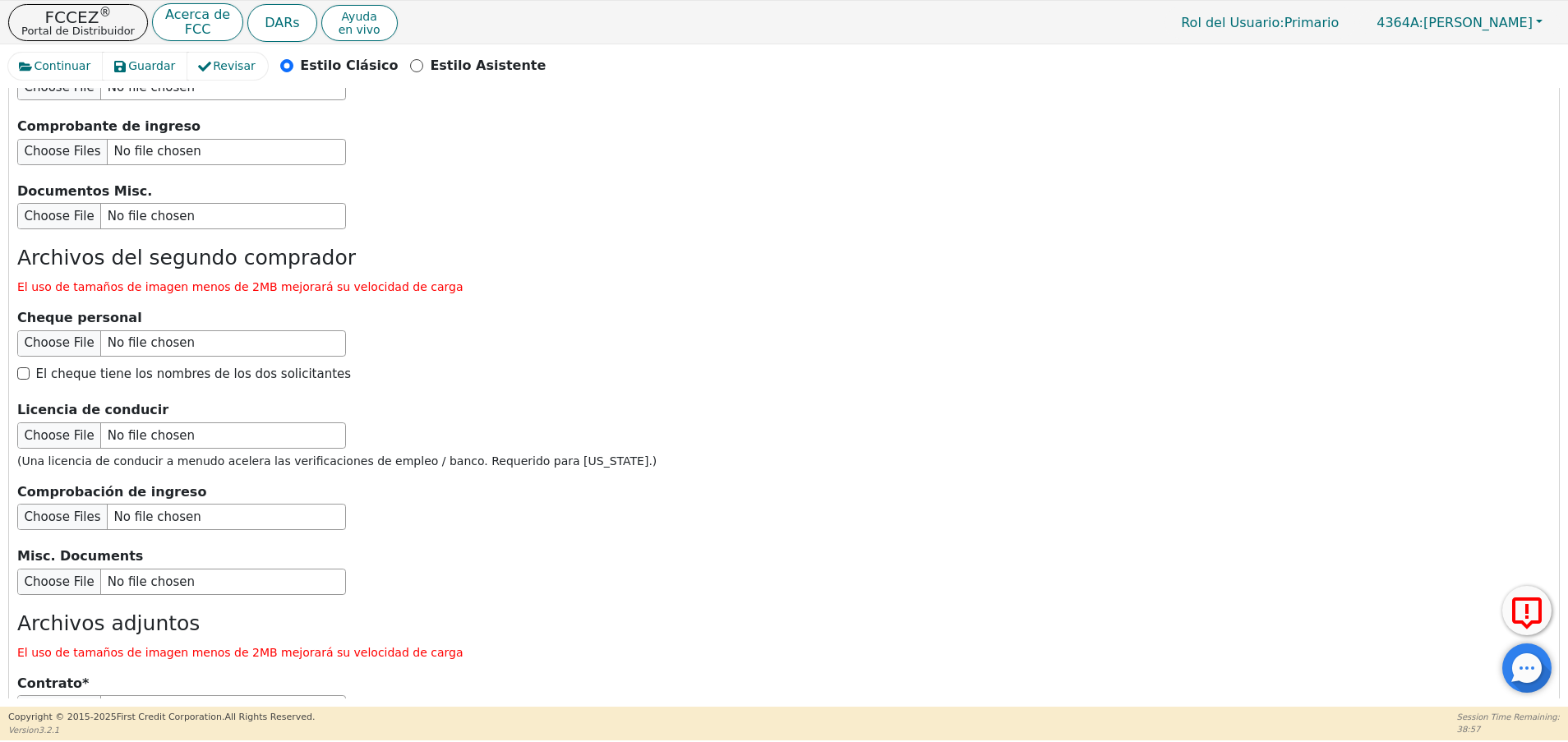
scroll to position [2817, 0]
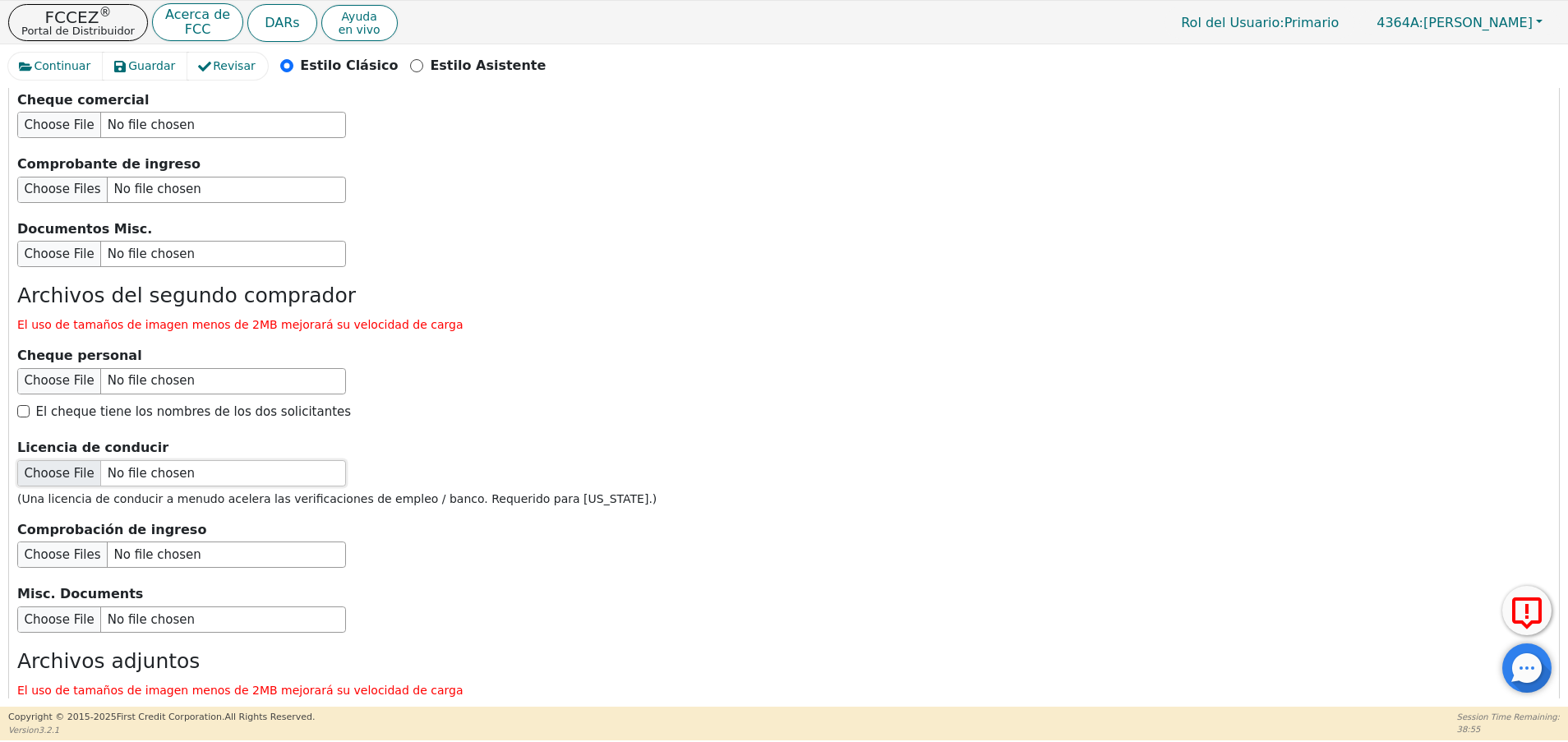
click at [76, 461] on input "file" at bounding box center [181, 473] width 329 height 26
click at [77, 461] on input "file" at bounding box center [181, 473] width 329 height 26
type input "C:\fakepath\ID [PERSON_NAME]..jpg"
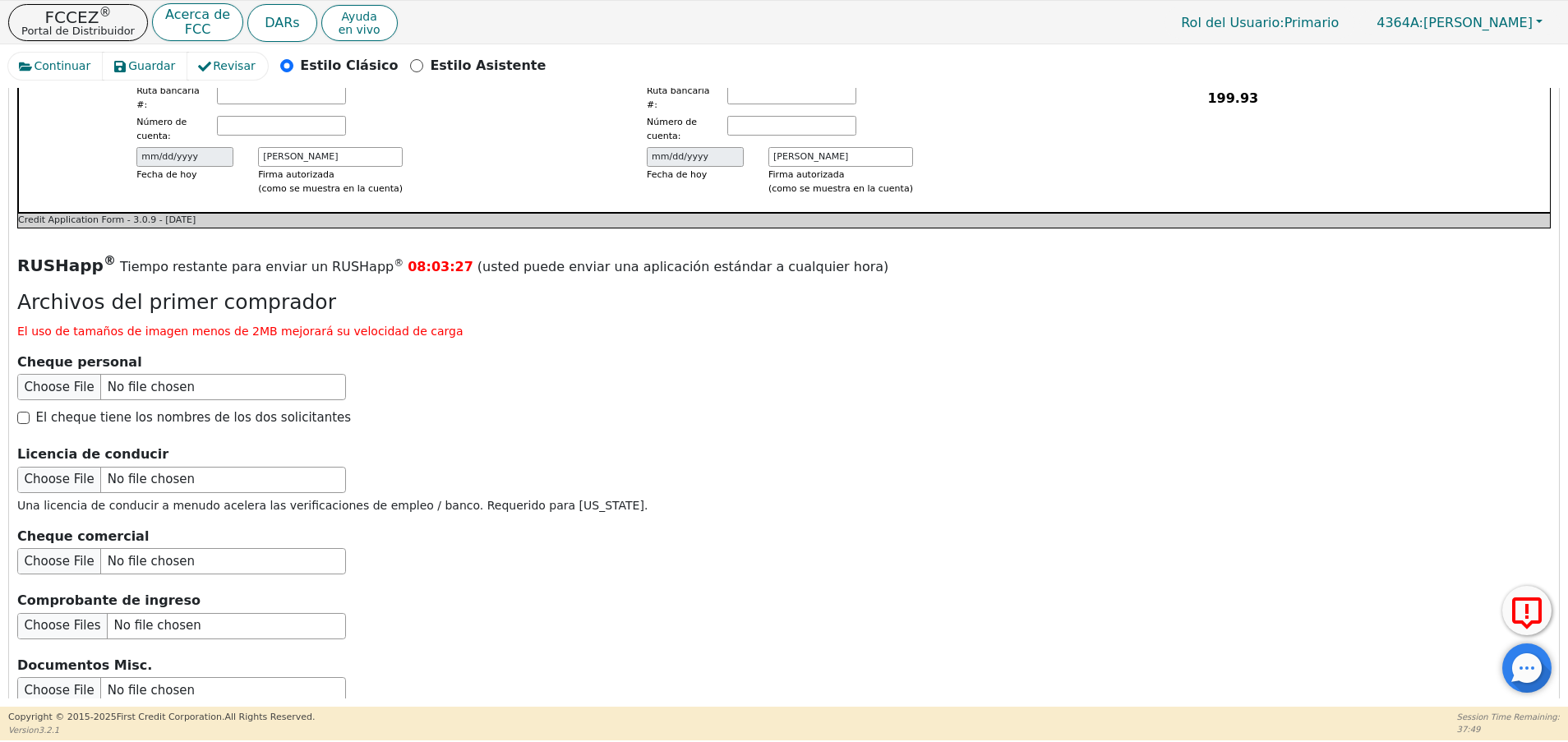
scroll to position [2386, 0]
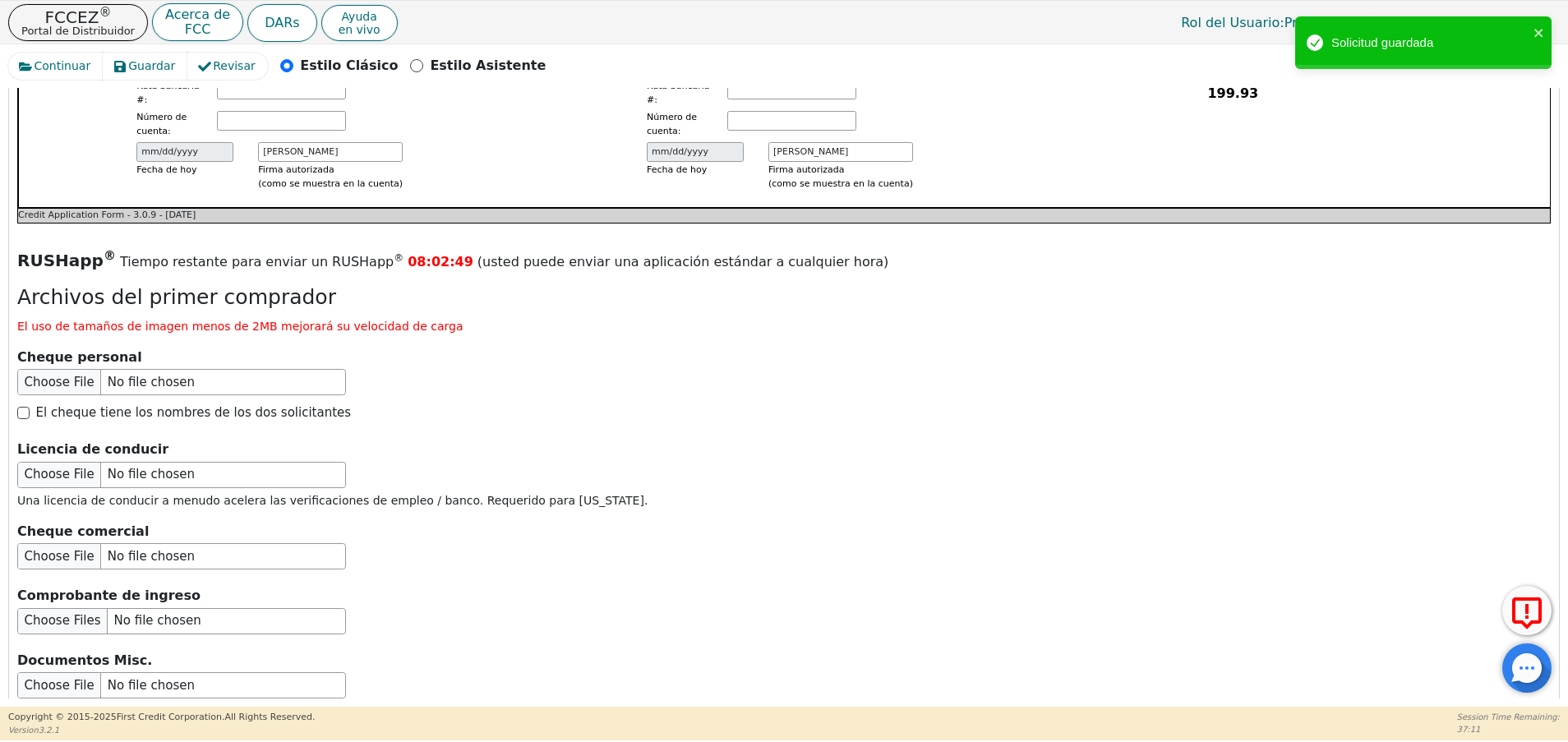
type input "C:\fakepath\ID [PERSON_NAME].jpg"
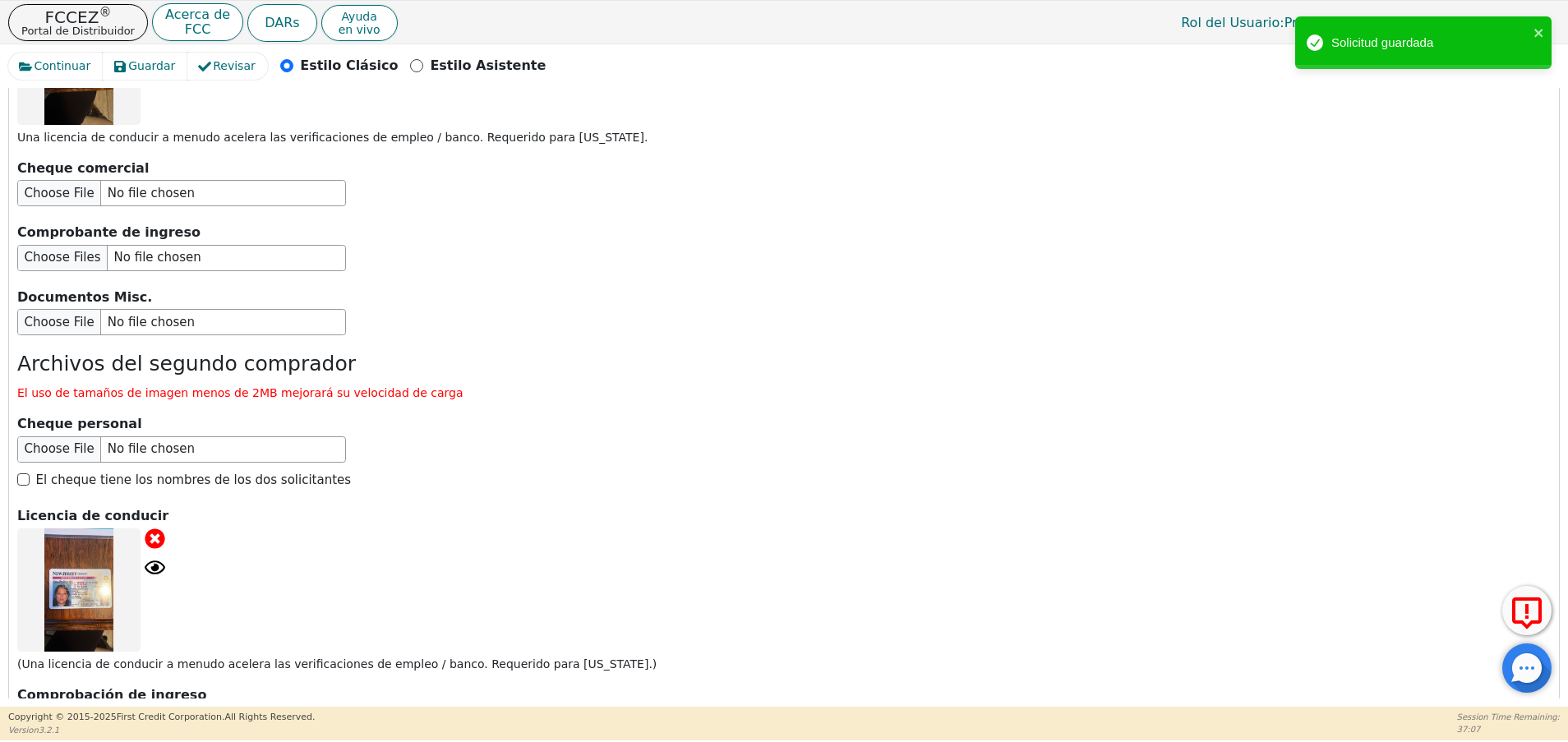
scroll to position [3101, 0]
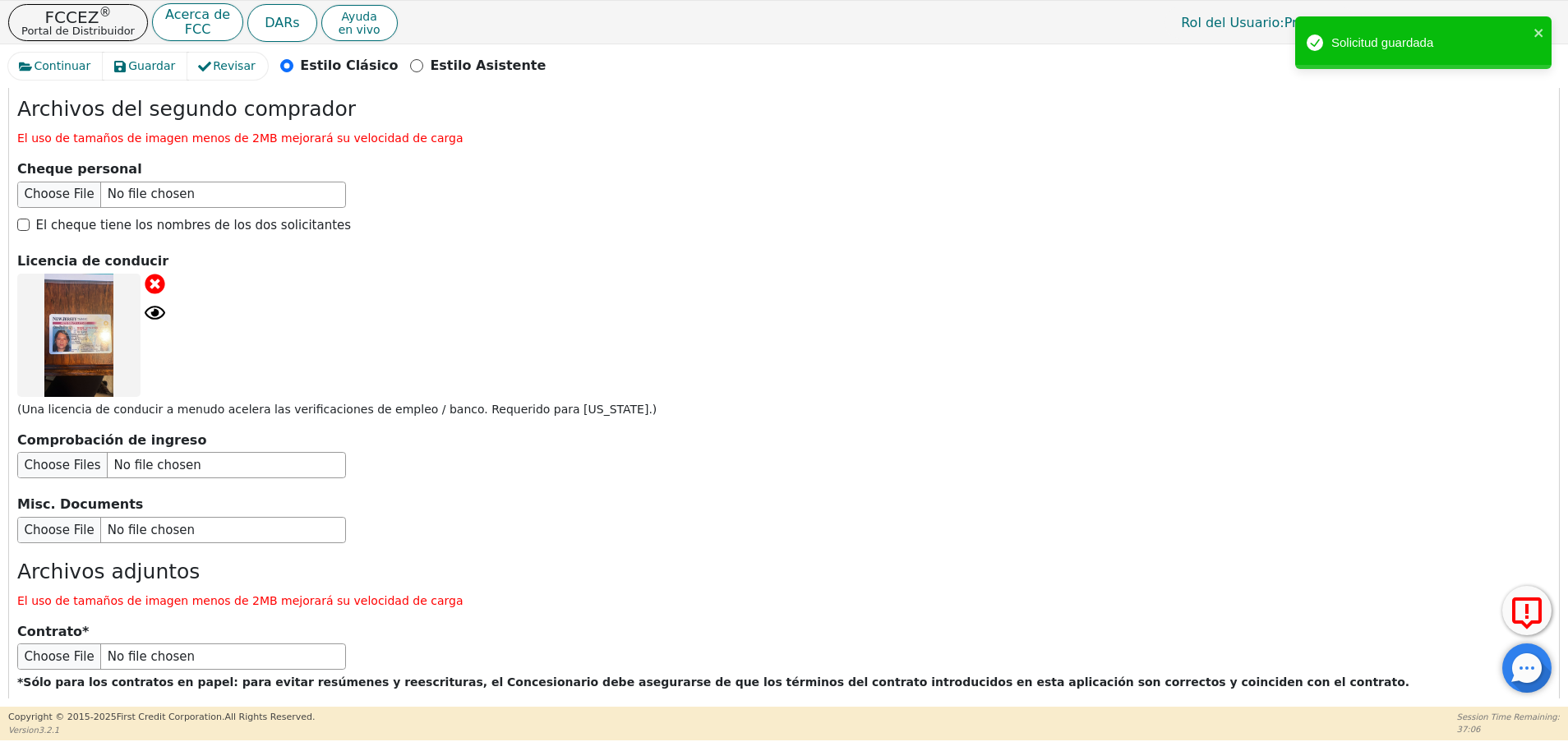
click at [343, 716] on button "Enviar solicitud" at bounding box center [334, 745] width 205 height 58
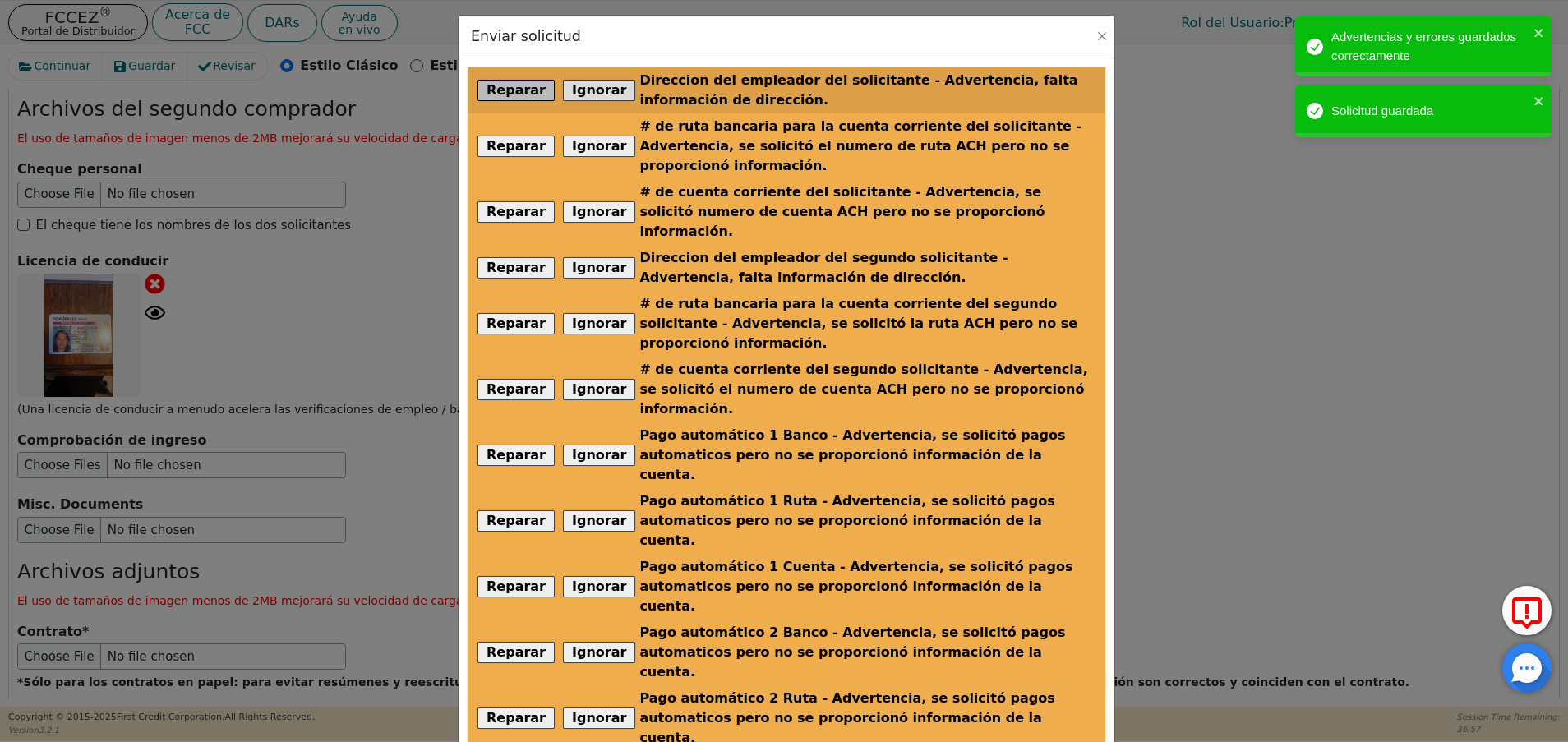
click at [519, 93] on button "Reparar" at bounding box center [516, 90] width 77 height 21
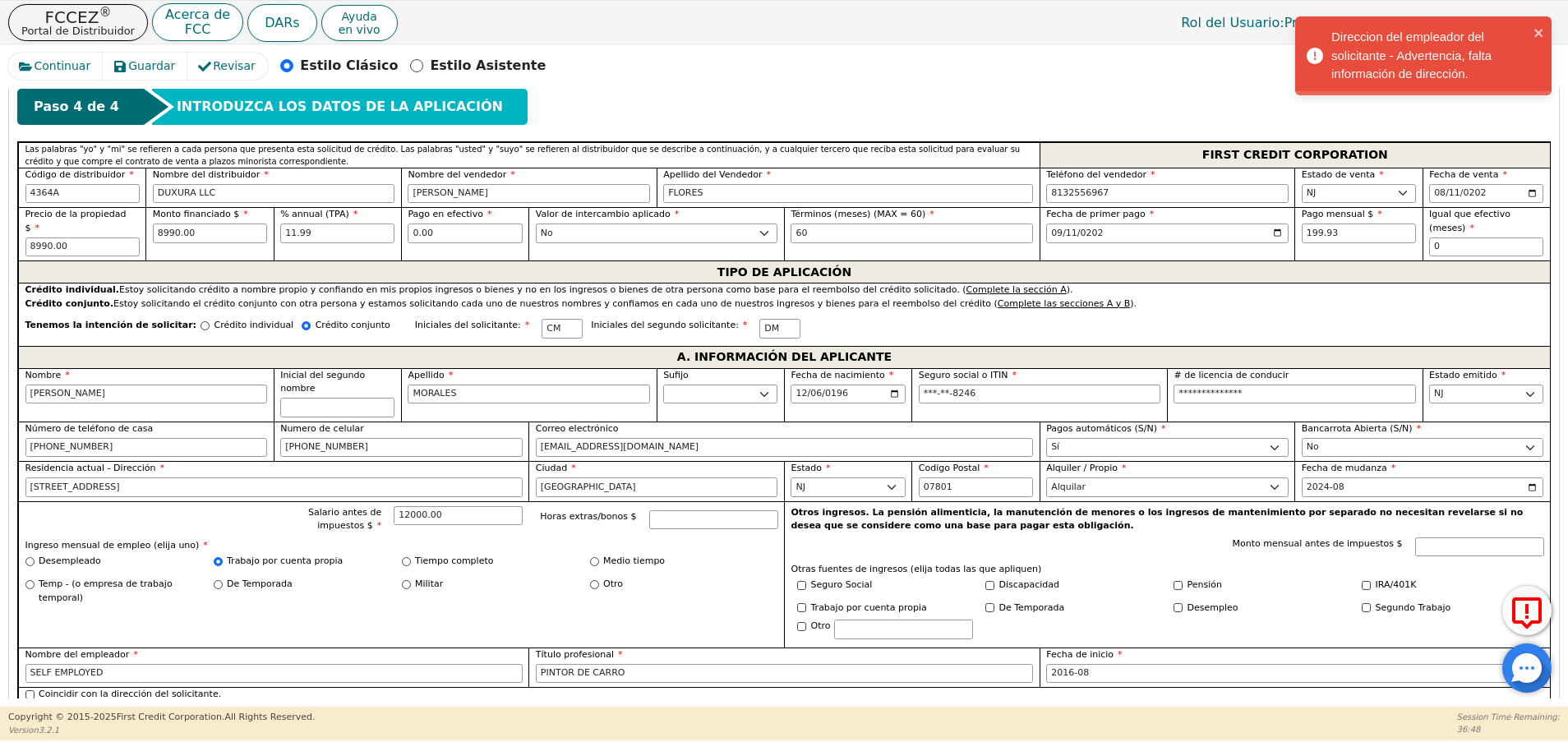
scroll to position [705, 0]
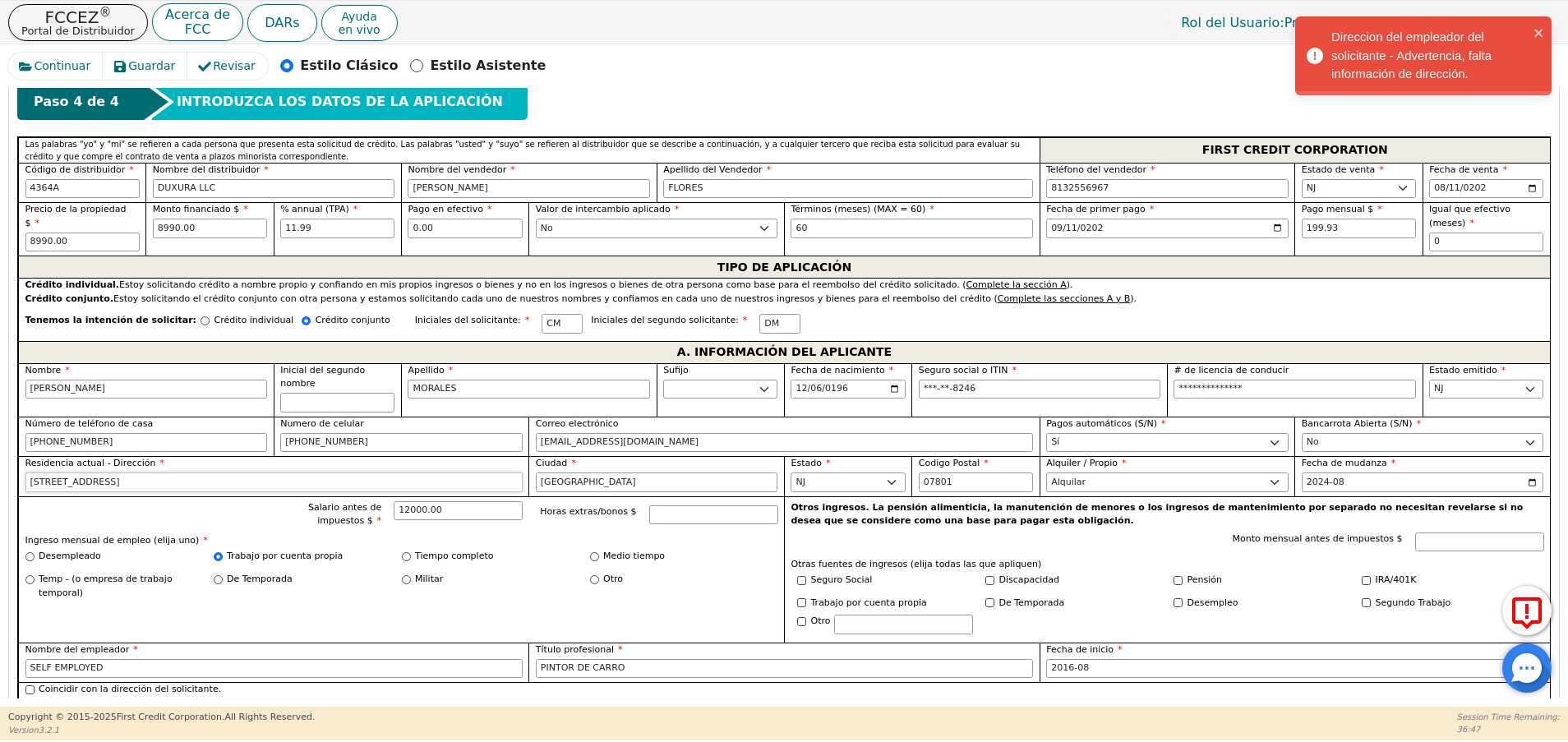
click at [254, 472] on input "[STREET_ADDRESS]" at bounding box center [274, 482] width 497 height 20
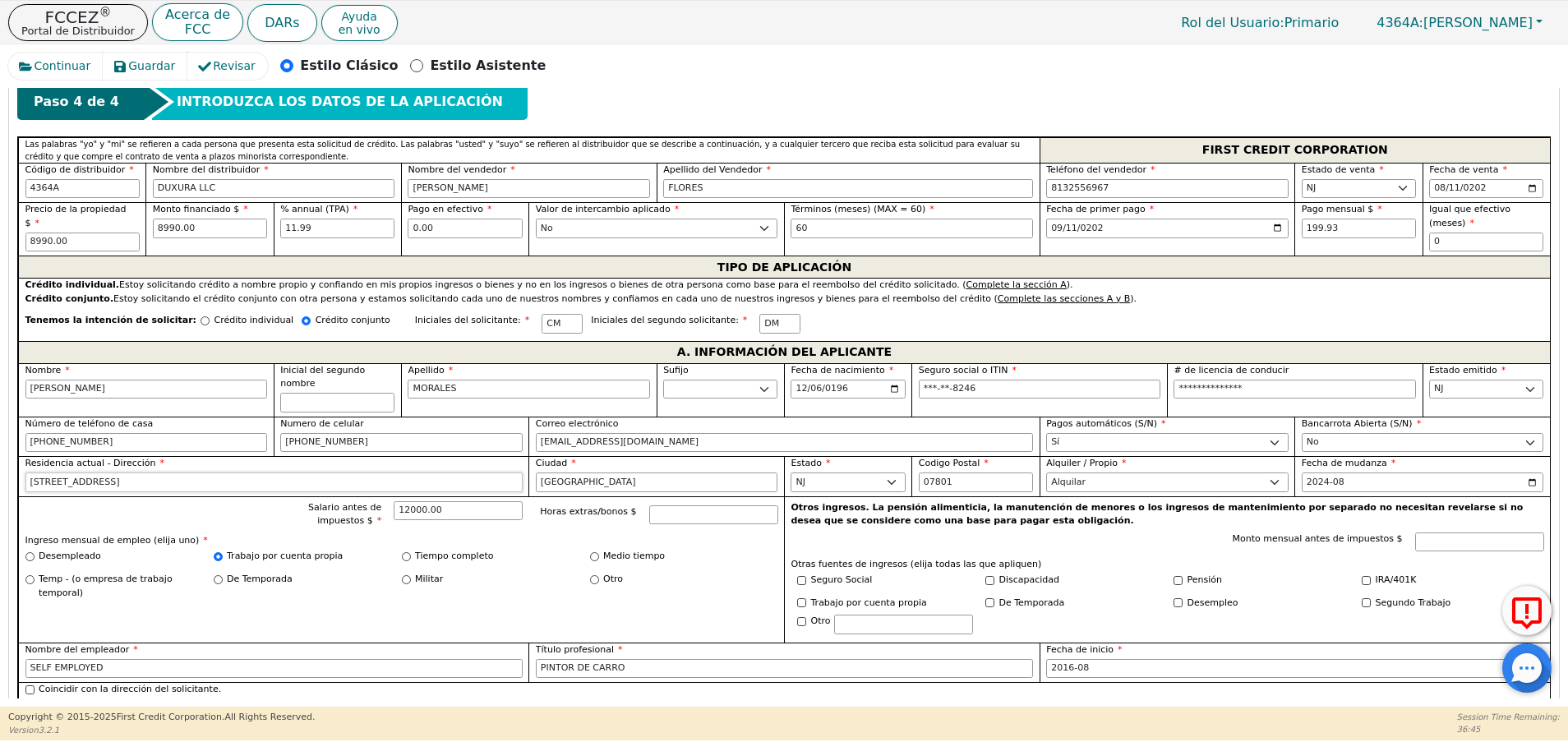
click at [254, 472] on input "[STREET_ADDRESS]" at bounding box center [274, 482] width 497 height 20
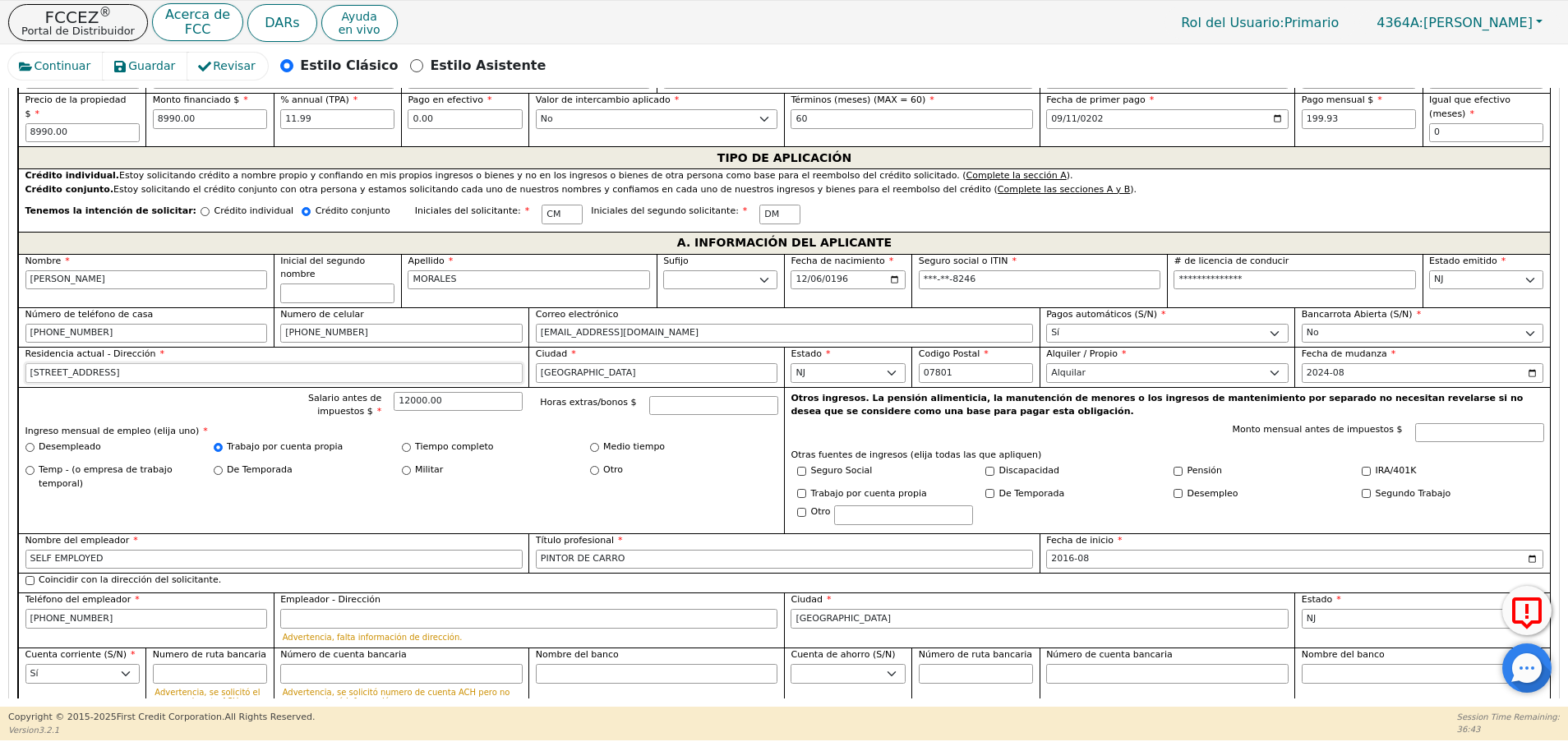
scroll to position [859, 0]
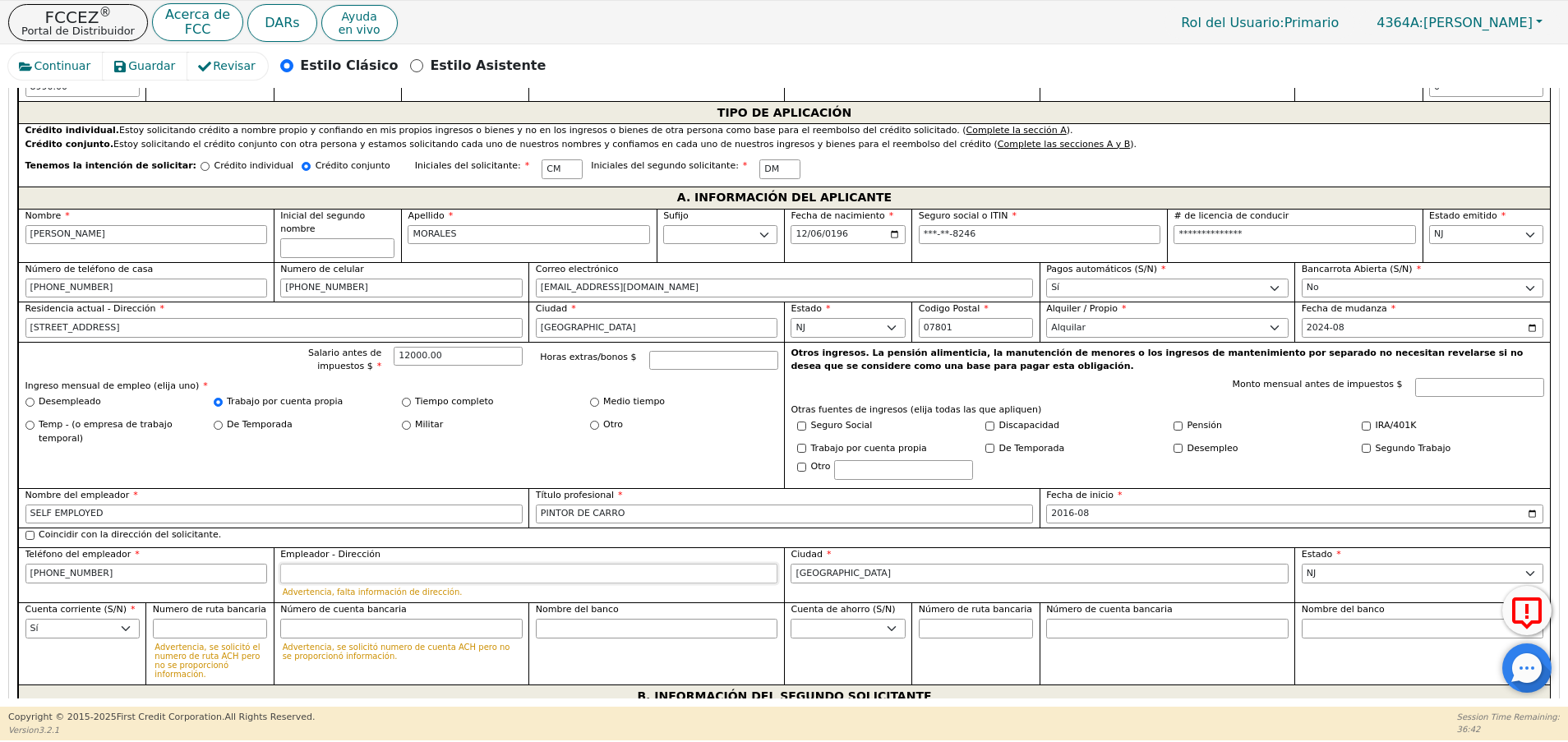
click at [461, 563] on input "Empleador - Dirección" at bounding box center [529, 573] width 497 height 20
paste input "[STREET_ADDRESS]"
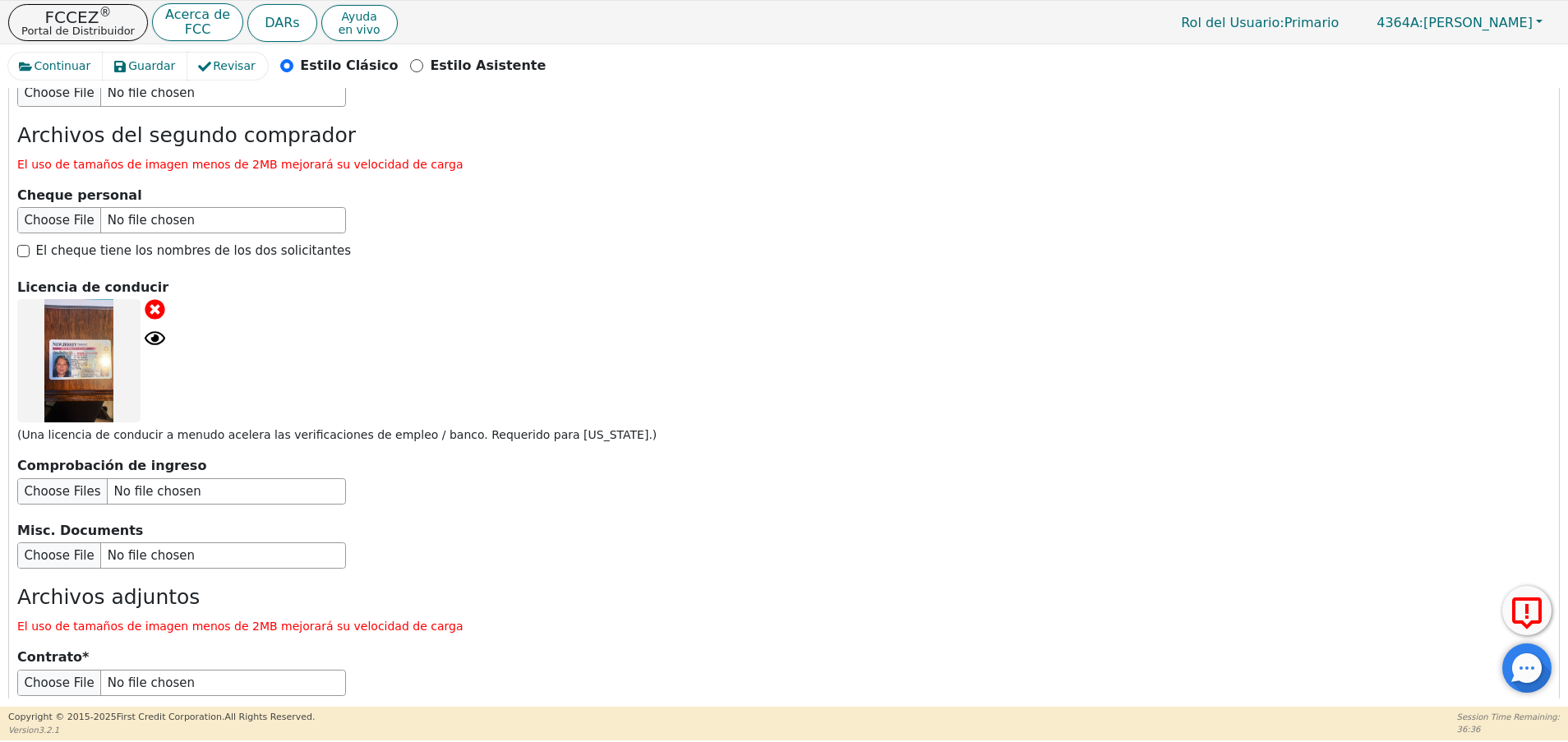
scroll to position [3086, 0]
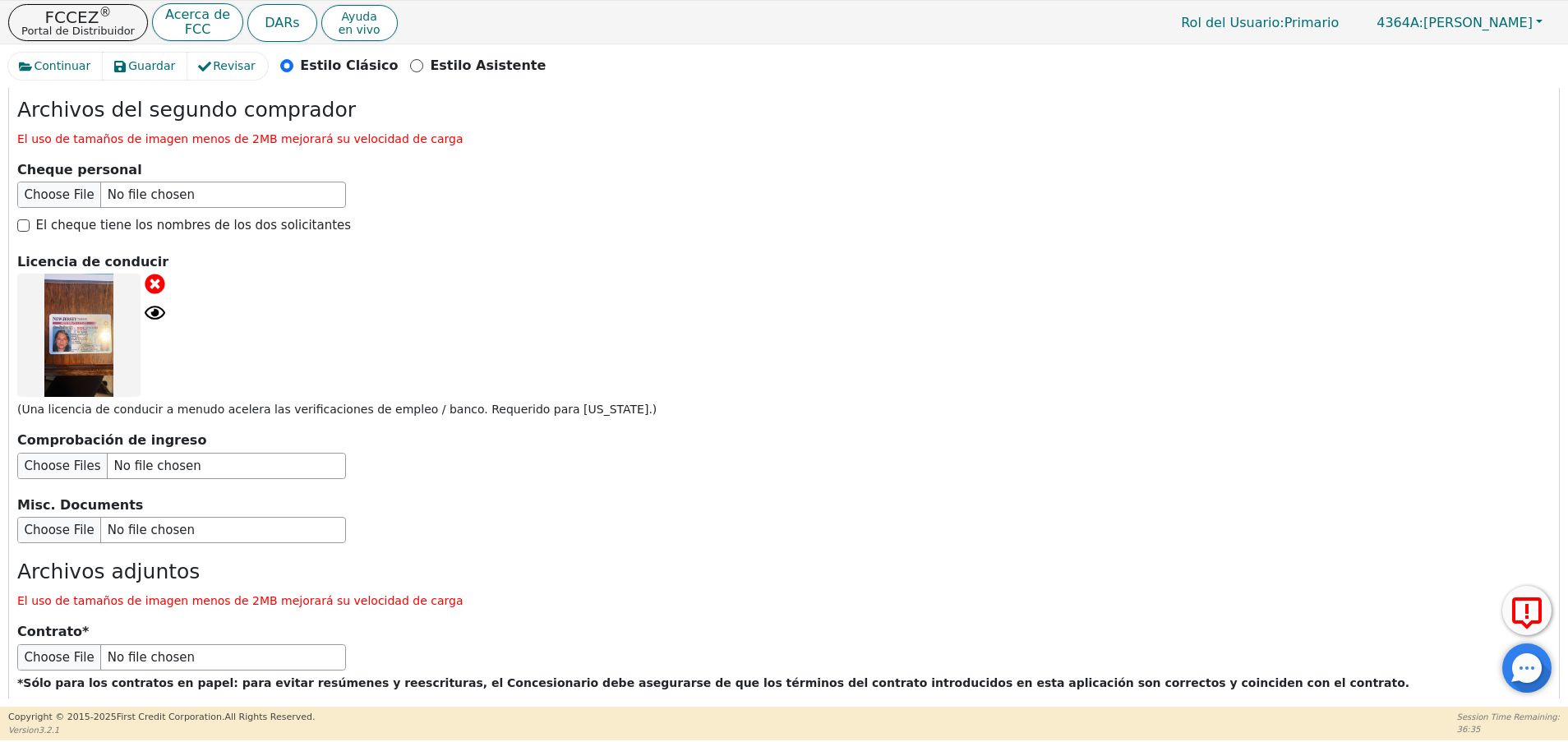
type input "[STREET_ADDRESS]"
click at [332, 717] on button "Enviar solicitud" at bounding box center [334, 746] width 205 height 58
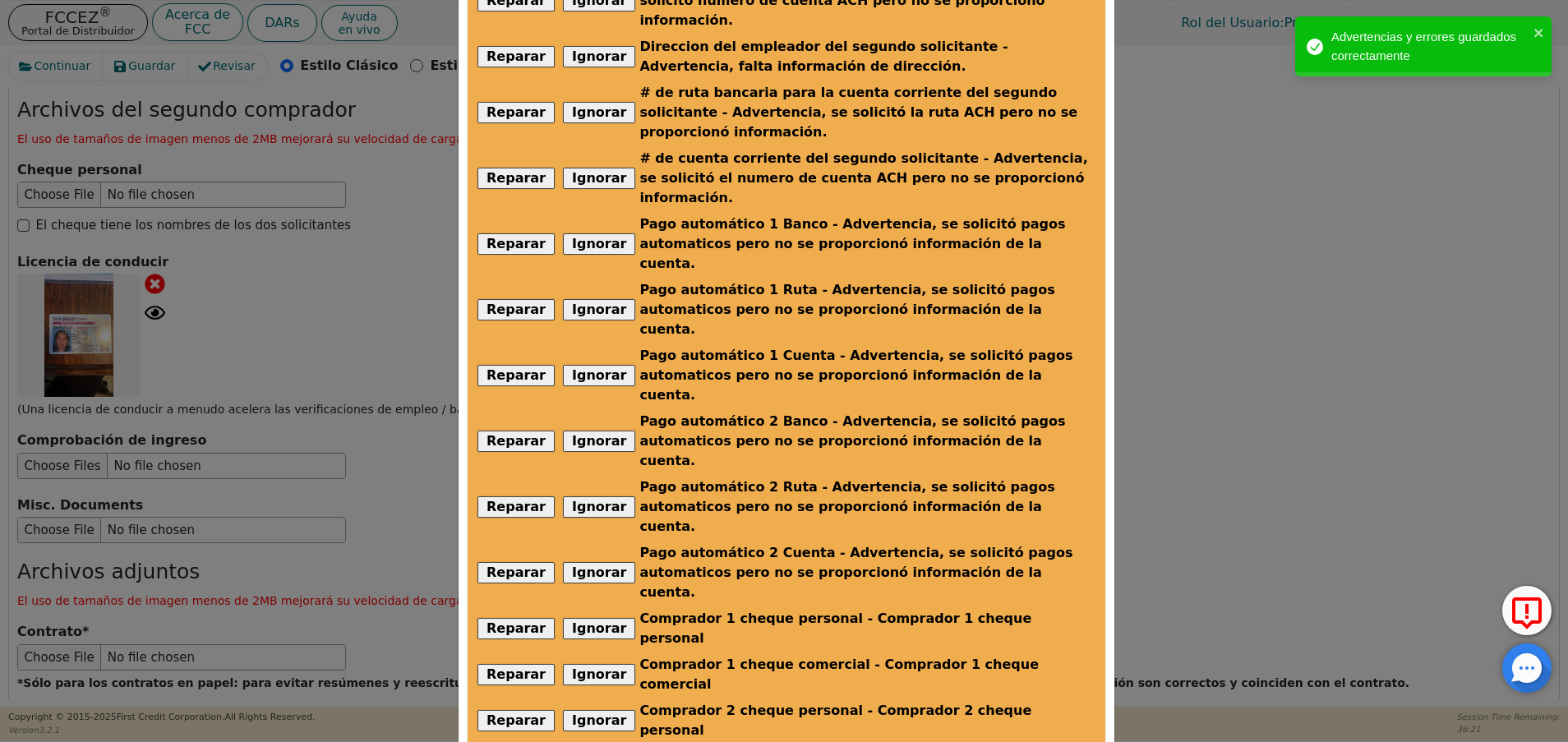
scroll to position [170, 0]
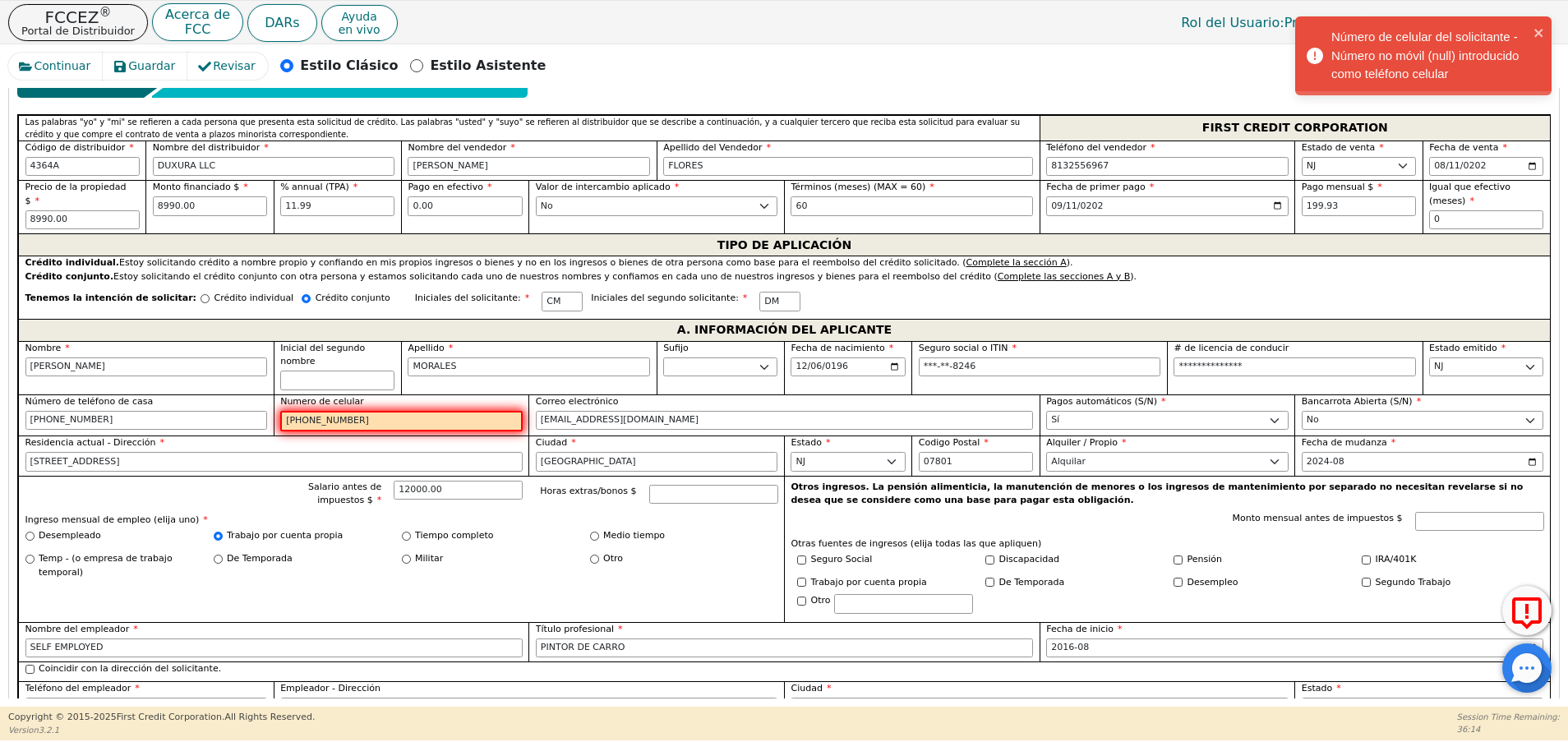
scroll to position [728, 0]
click at [297, 410] on input "[PHONE_NUMBER]" at bounding box center [401, 420] width 243 height 21
click at [368, 395] on label "Numero de celular" at bounding box center [401, 401] width 243 height 14
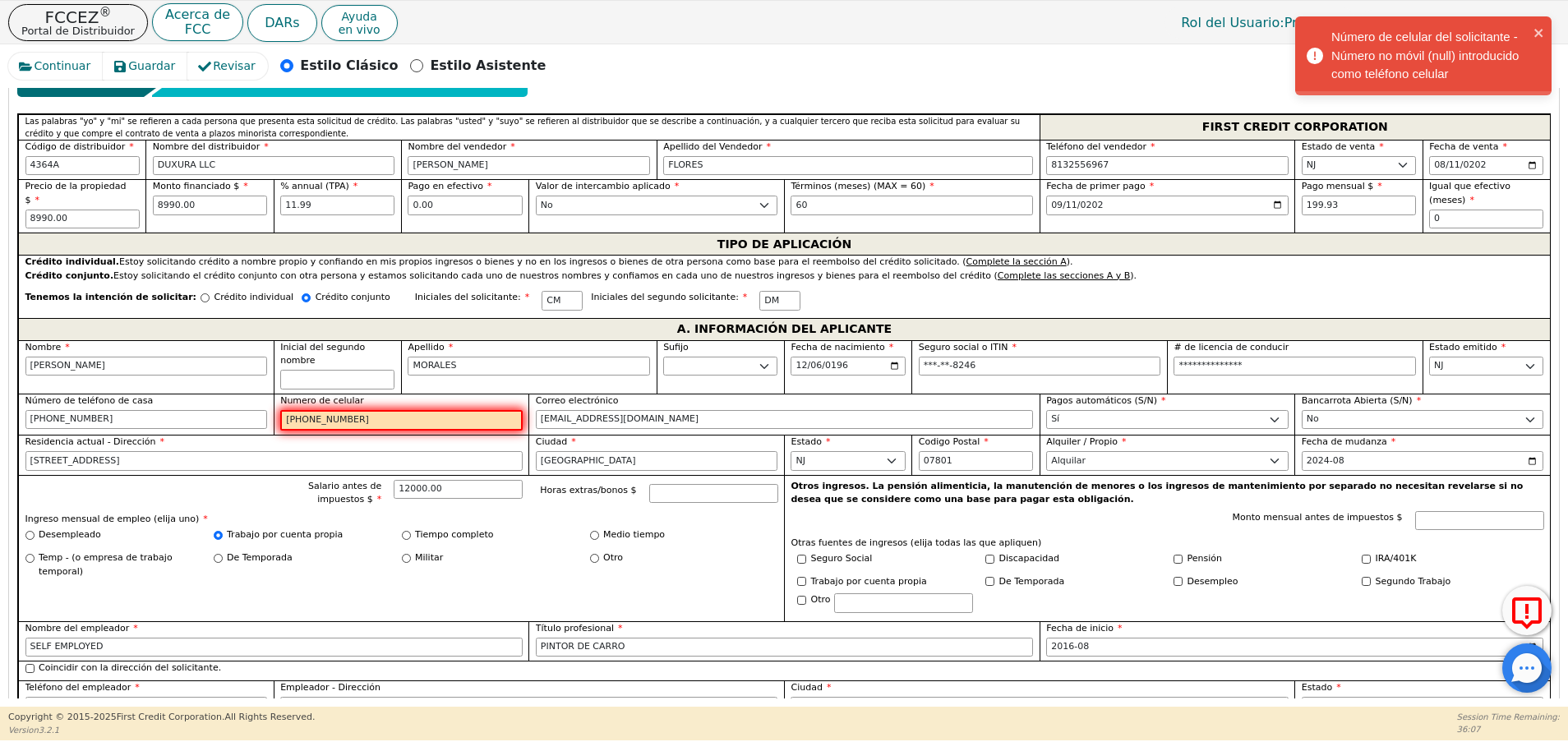
click at [368, 410] on input "[PHONE_NUMBER]" at bounding box center [401, 420] width 243 height 21
click at [159, 410] on input "[PHONE_NUMBER]" at bounding box center [147, 419] width 243 height 20
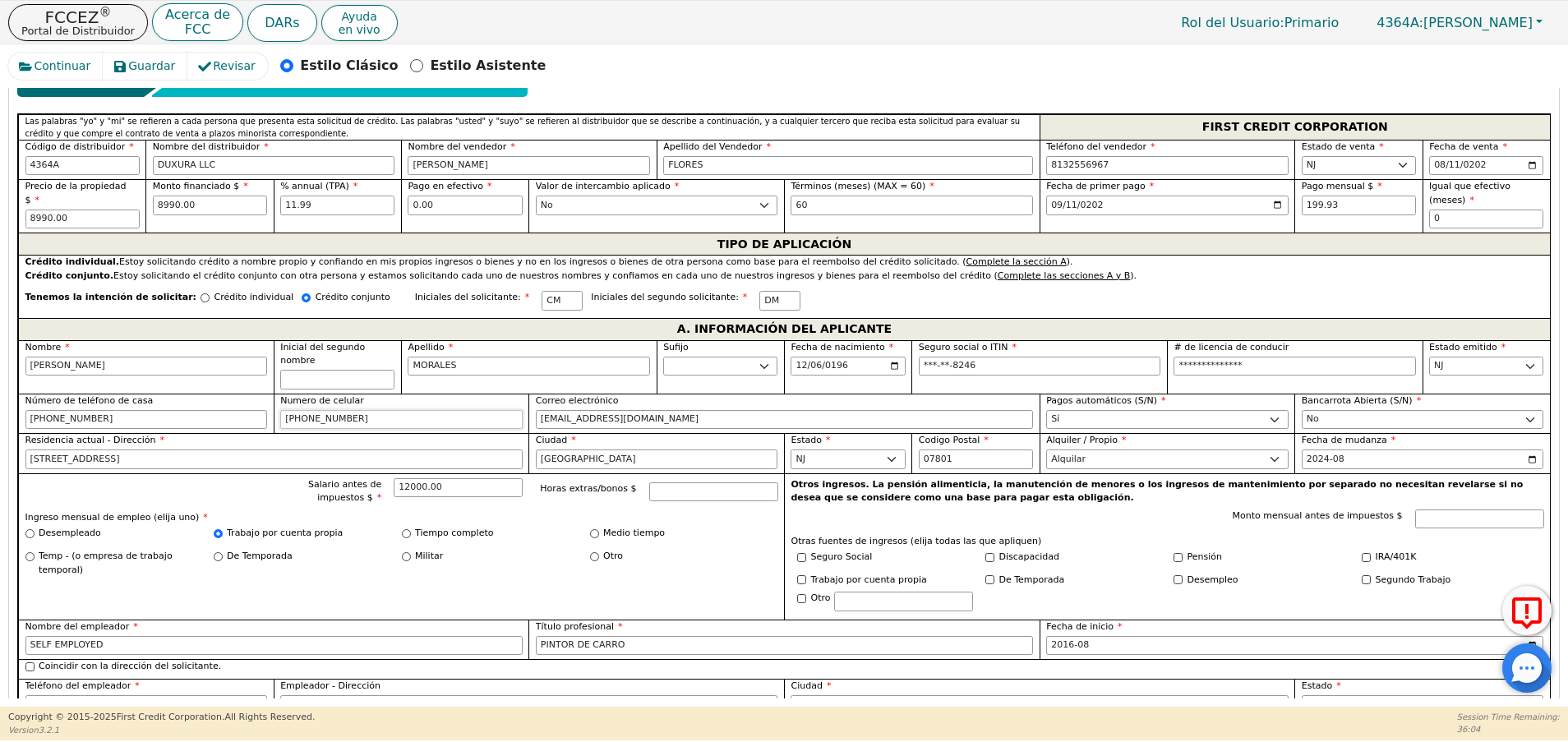
click at [341, 410] on input "[PHONE_NUMBER]" at bounding box center [401, 419] width 243 height 20
click at [230, 410] on input "[PHONE_NUMBER]" at bounding box center [147, 419] width 243 height 20
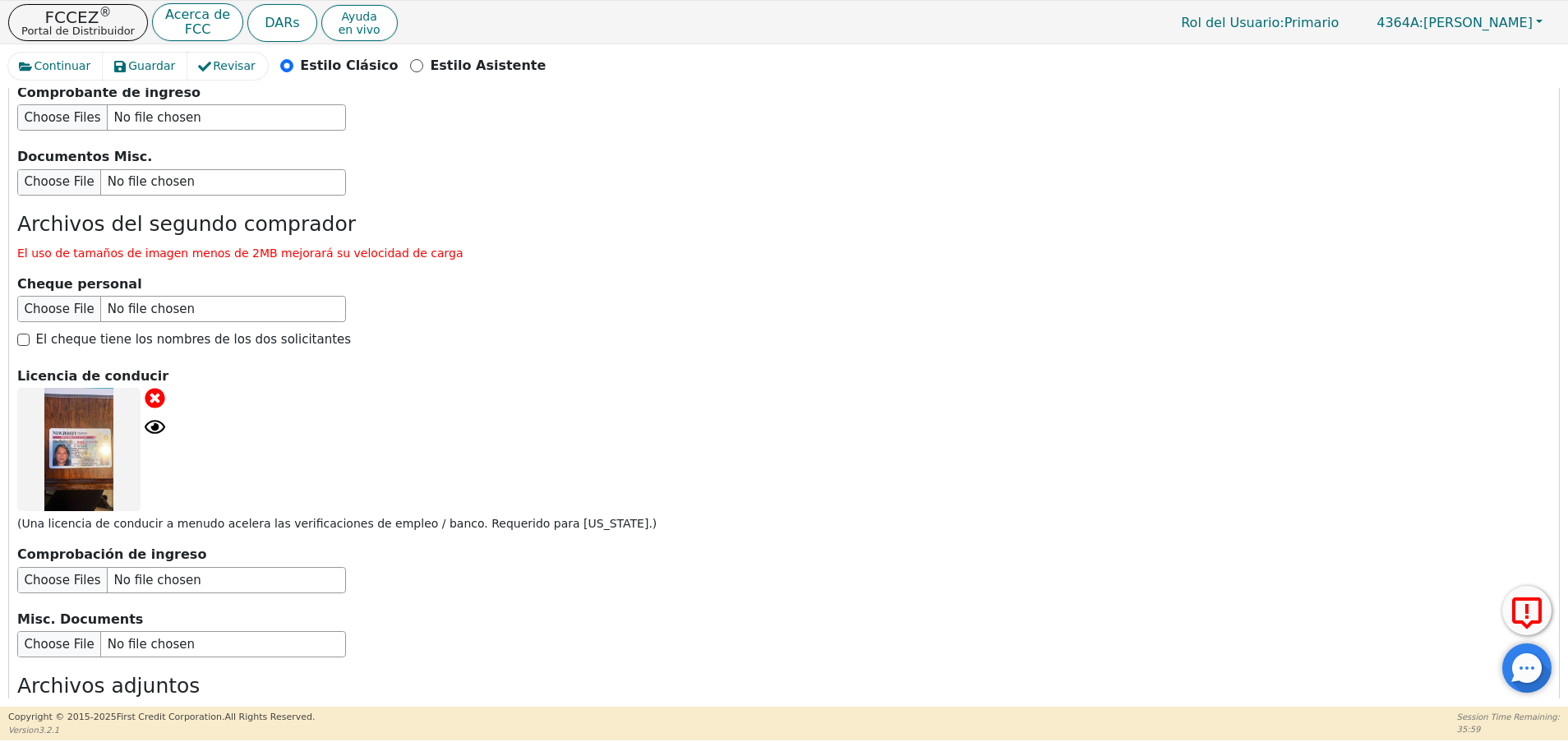
scroll to position [3086, 0]
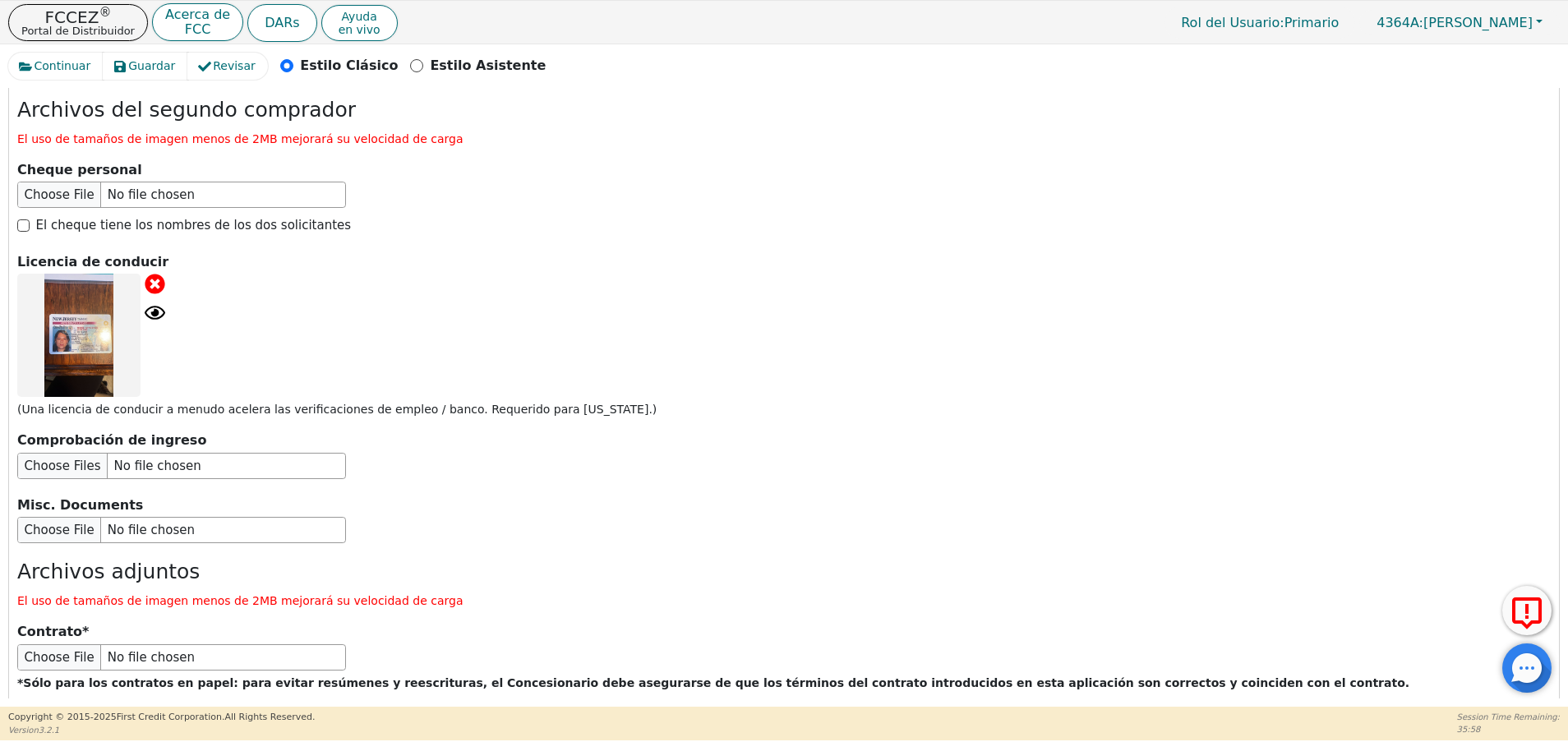
click at [316, 717] on button "Enviar solicitud" at bounding box center [334, 746] width 205 height 58
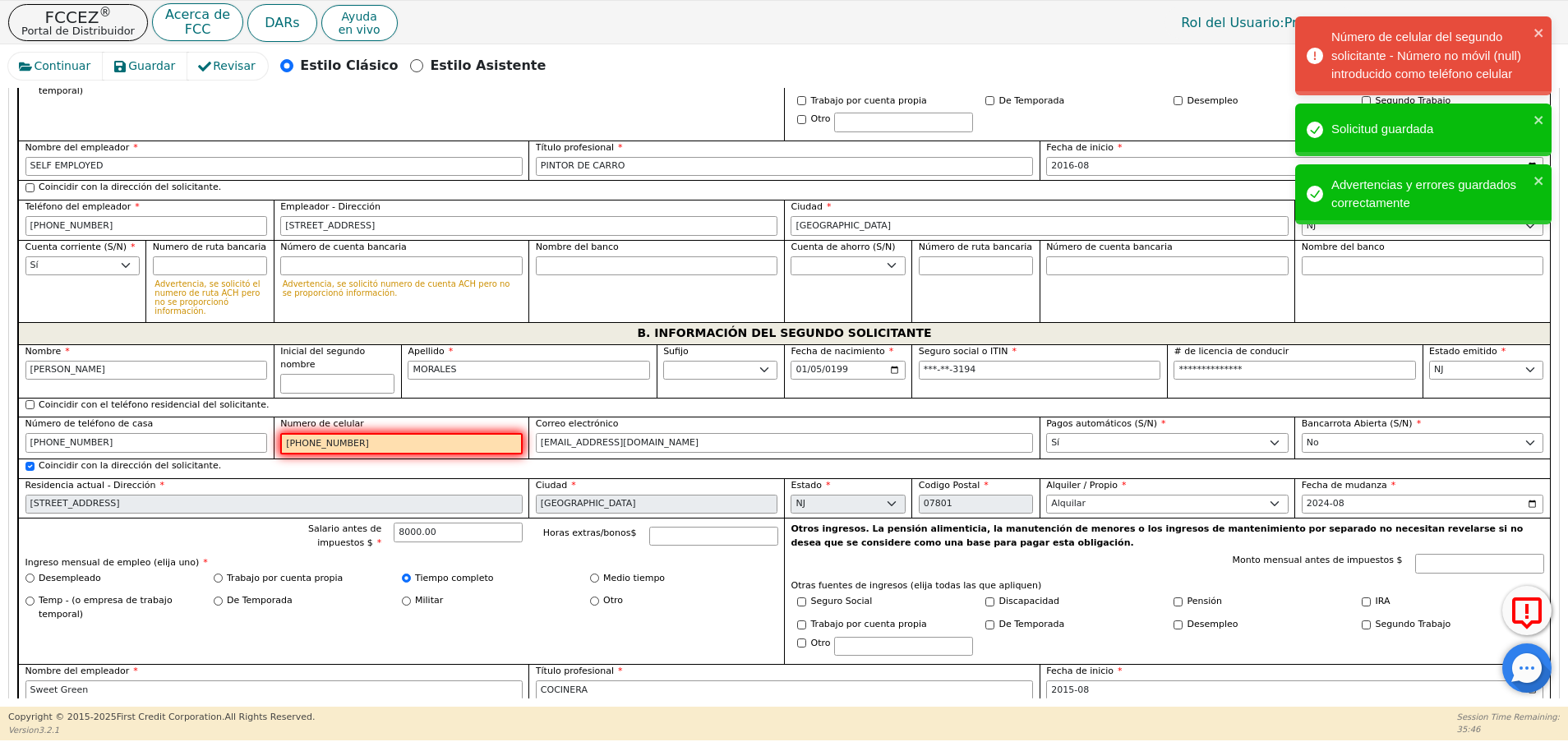
scroll to position [1208, 0]
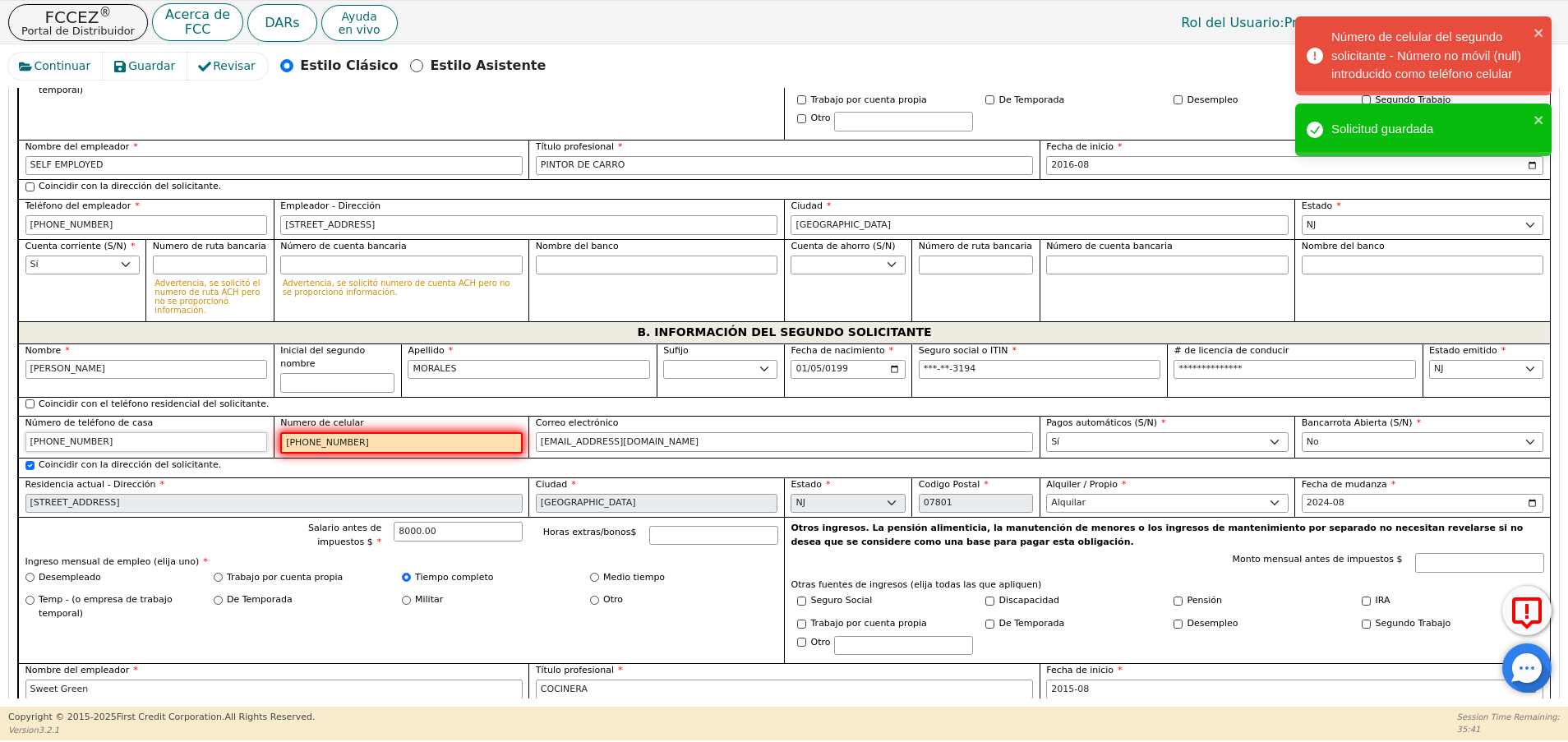
click at [110, 432] on input "[PHONE_NUMBER]" at bounding box center [147, 442] width 243 height 20
click at [425, 417] on label "Numero de celular" at bounding box center [401, 423] width 243 height 14
click at [425, 432] on input "[PHONE_NUMBER]" at bounding box center [401, 443] width 243 height 21
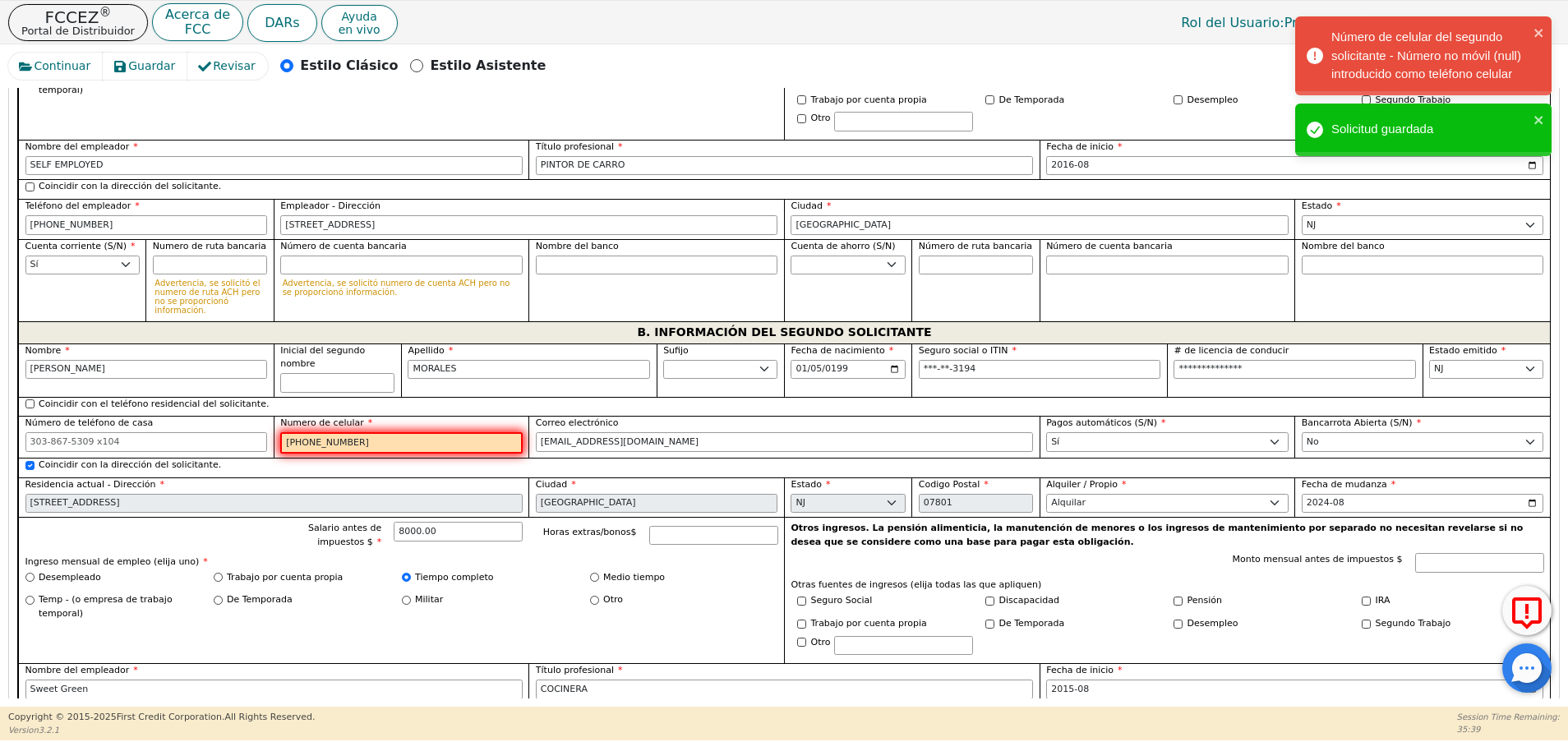
click at [408, 432] on input "[PHONE_NUMBER]" at bounding box center [401, 443] width 243 height 21
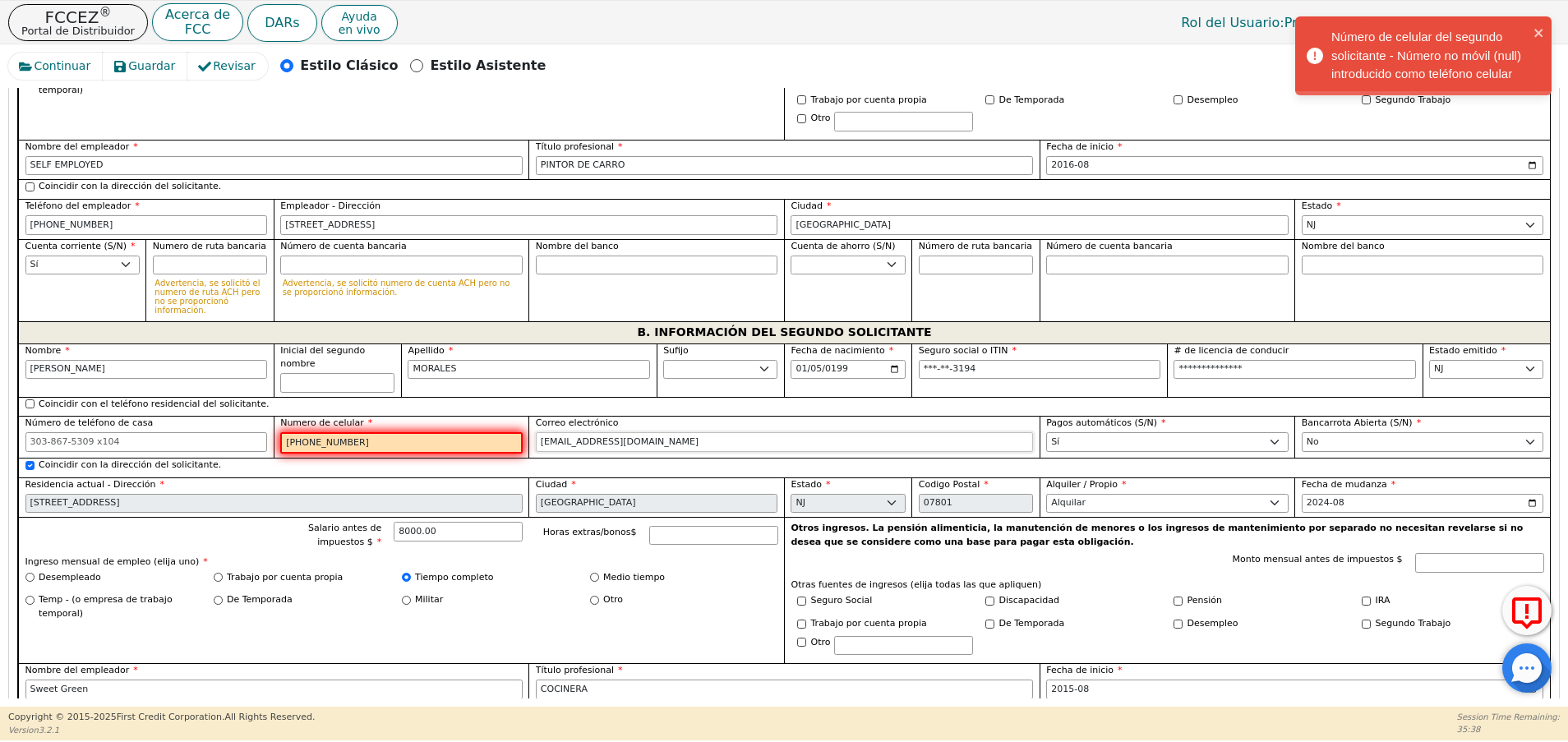
click at [616, 432] on input "[EMAIL_ADDRESS][DOMAIN_NAME]" at bounding box center [784, 442] width 497 height 20
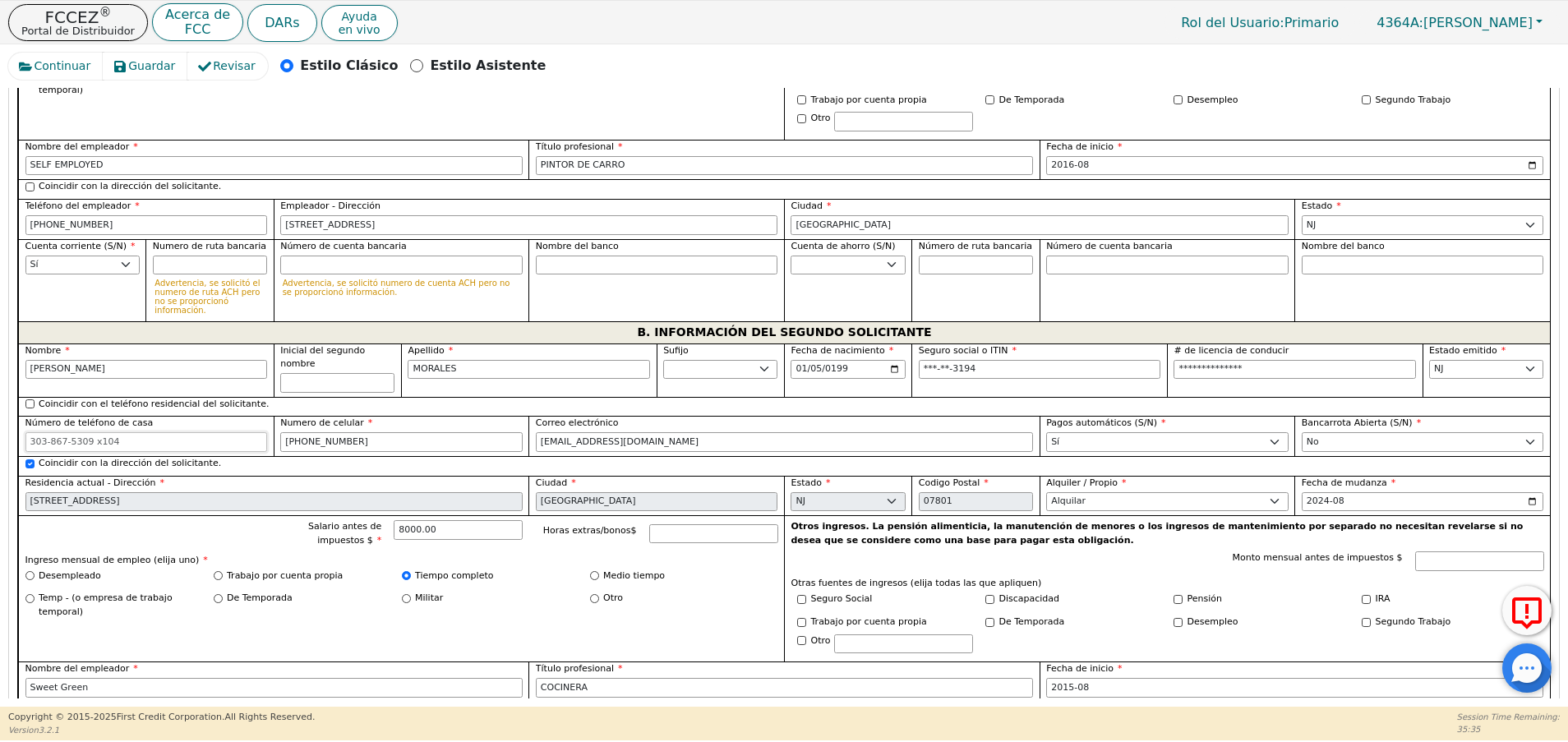
click at [260, 432] on input "Número de teléfono de casa" at bounding box center [147, 442] width 243 height 20
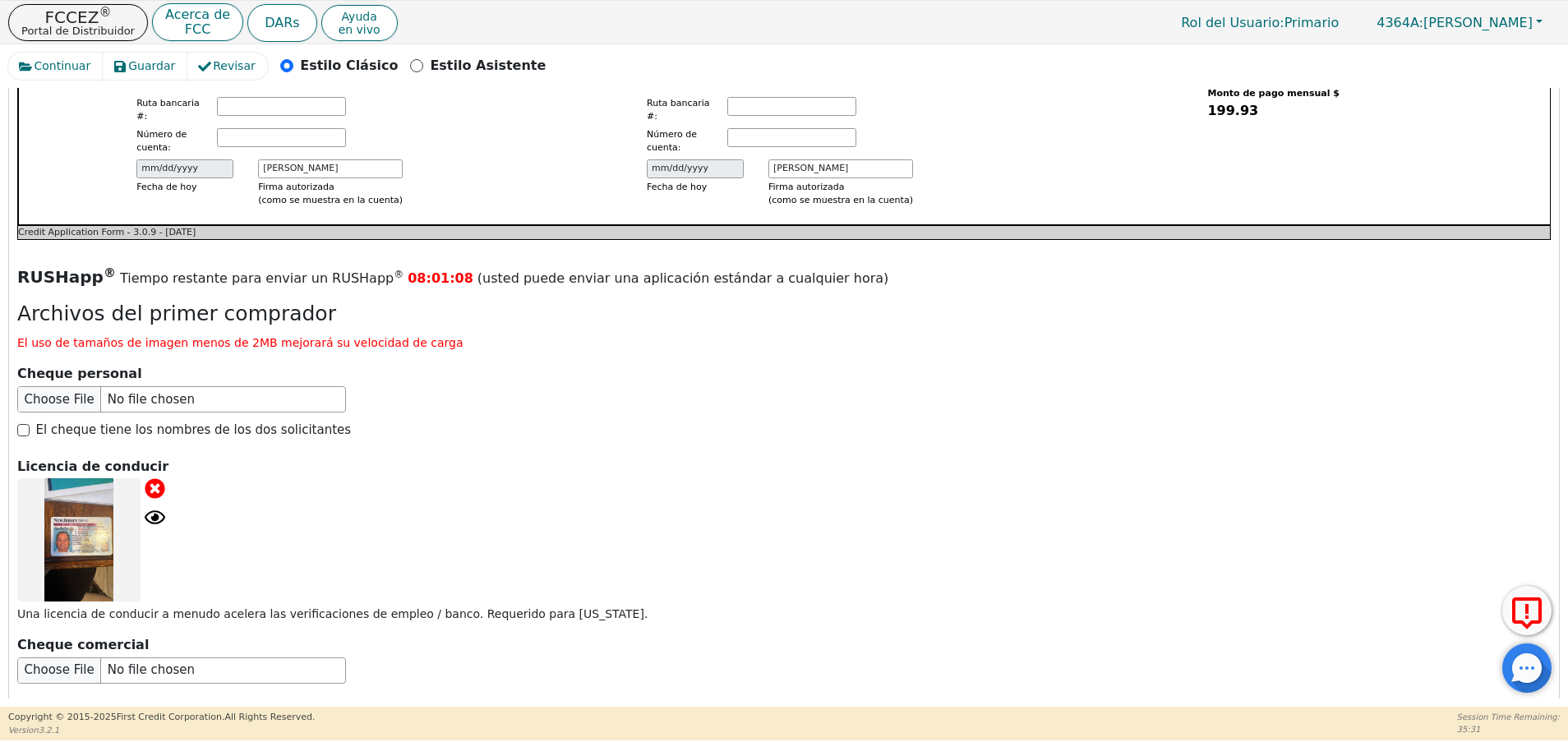
scroll to position [3086, 0]
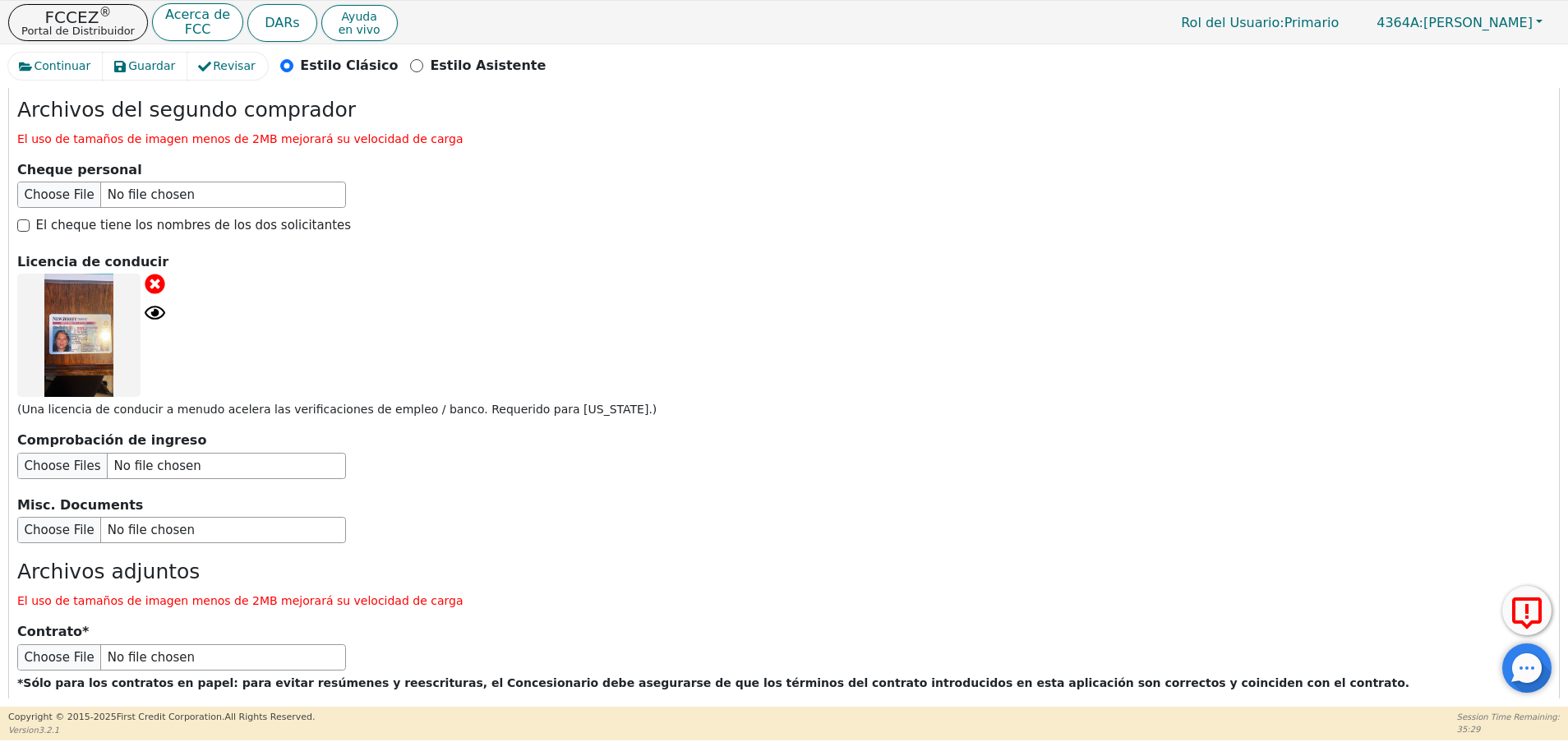
click at [598, 495] on p "Misc. Documents" at bounding box center [784, 505] width 1533 height 20
click at [335, 717] on button "Enviar solicitud" at bounding box center [334, 746] width 205 height 58
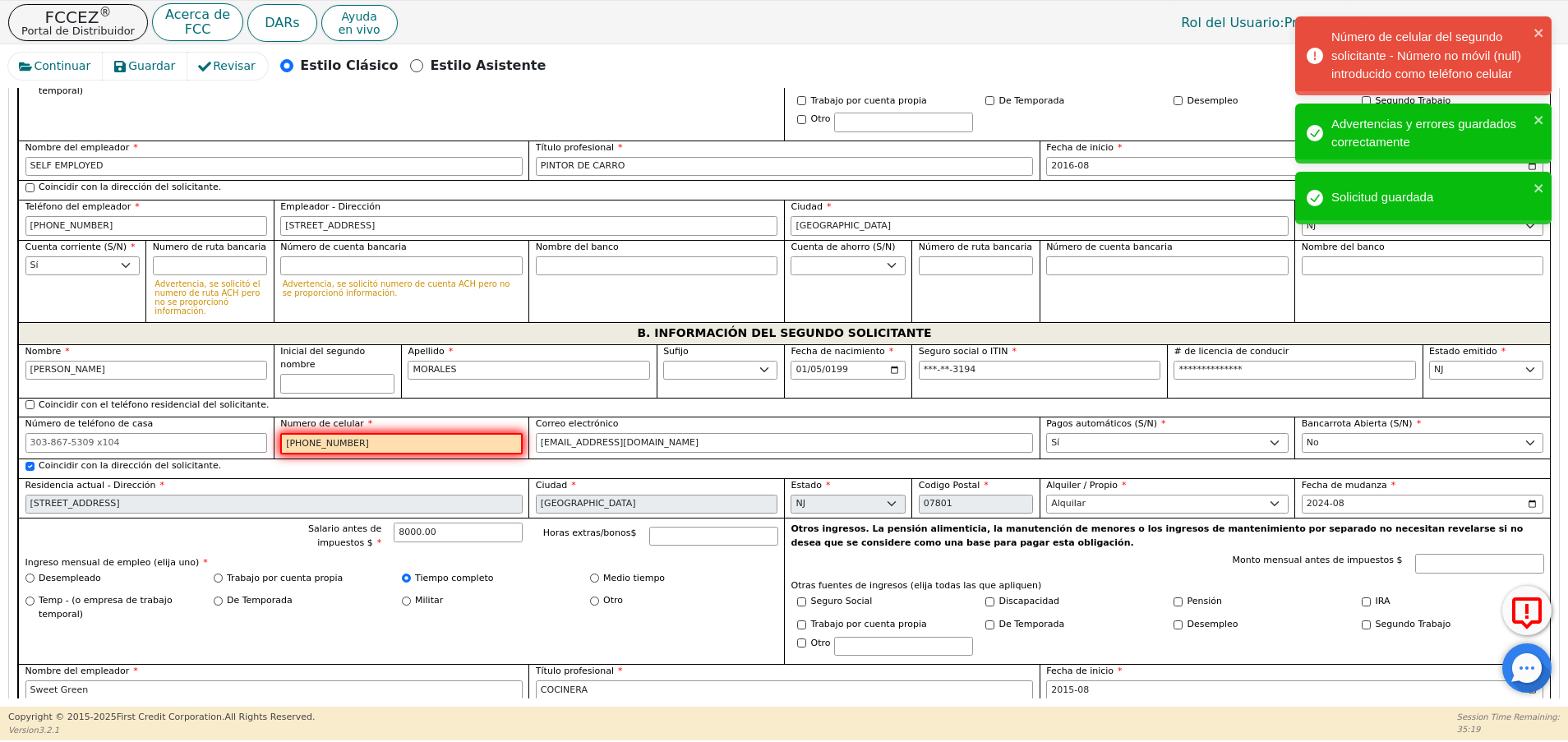
scroll to position [1208, 0]
click at [321, 432] on input "[PHONE_NUMBER]" at bounding box center [401, 443] width 243 height 21
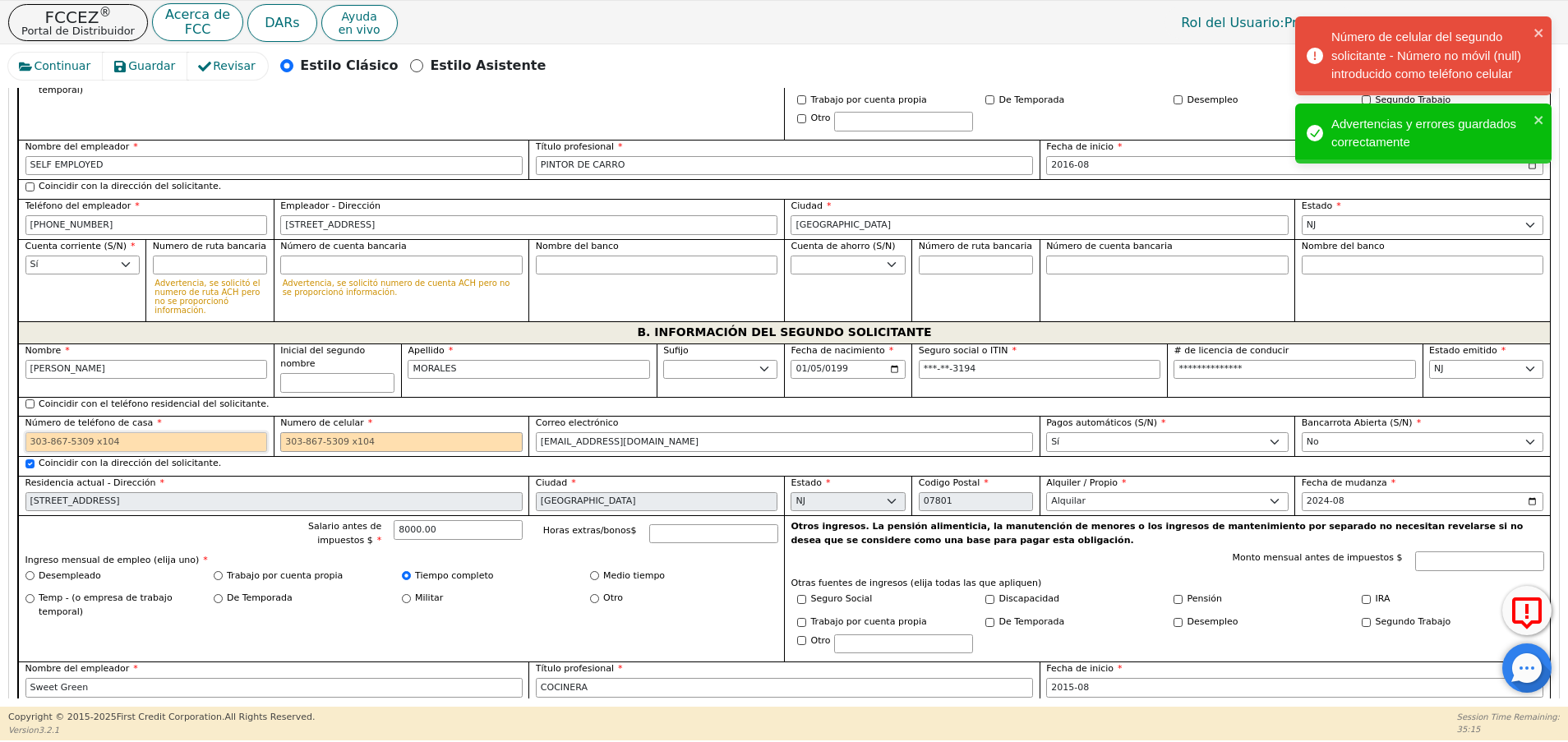
click at [91, 432] on input "Número de teléfono de casa" at bounding box center [147, 442] width 243 height 20
paste input "[PHONE_NUMBER]"
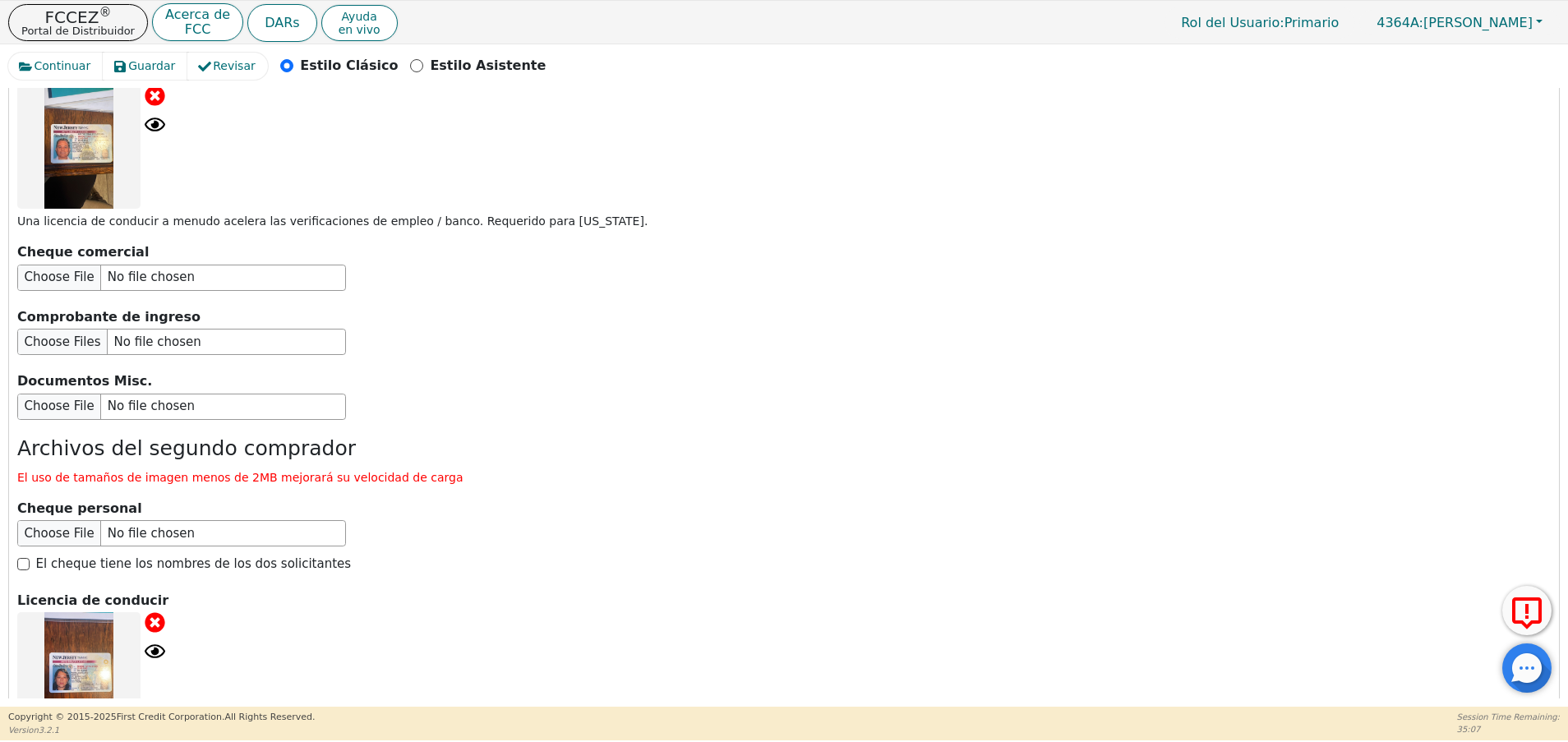
scroll to position [3086, 0]
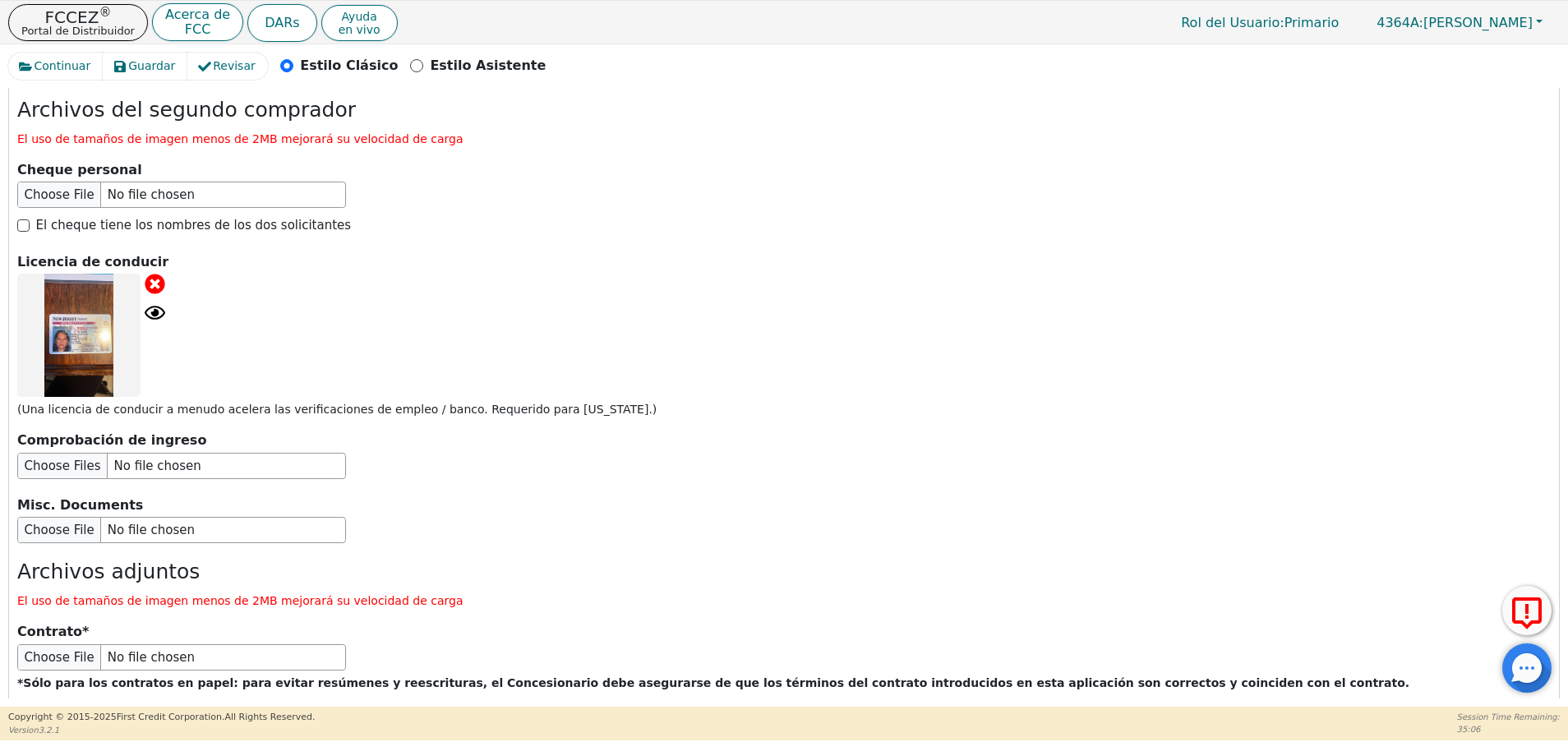
type input "[PHONE_NUMBER]"
click at [381, 717] on button "Enviar solicitud" at bounding box center [334, 746] width 205 height 58
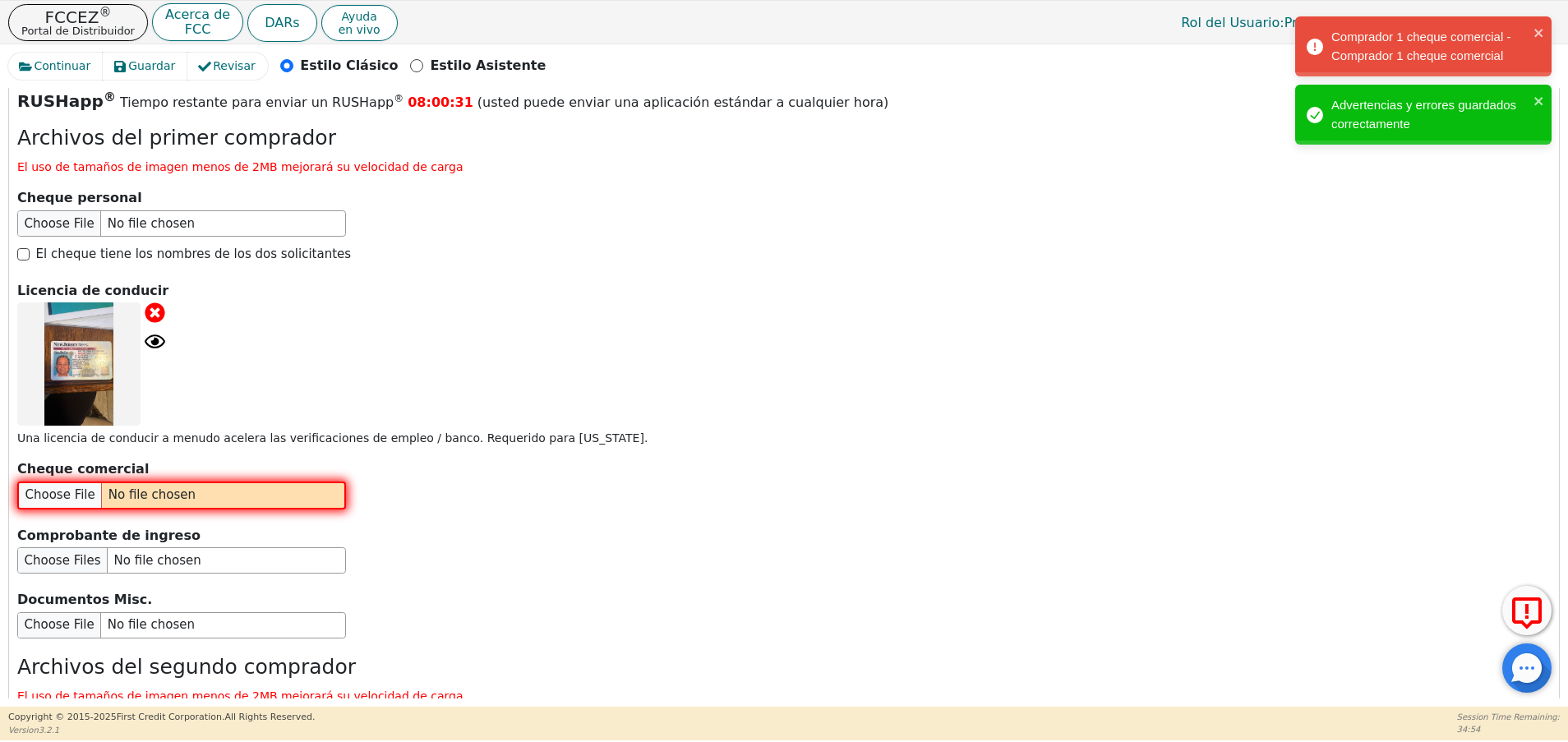
scroll to position [2531, 0]
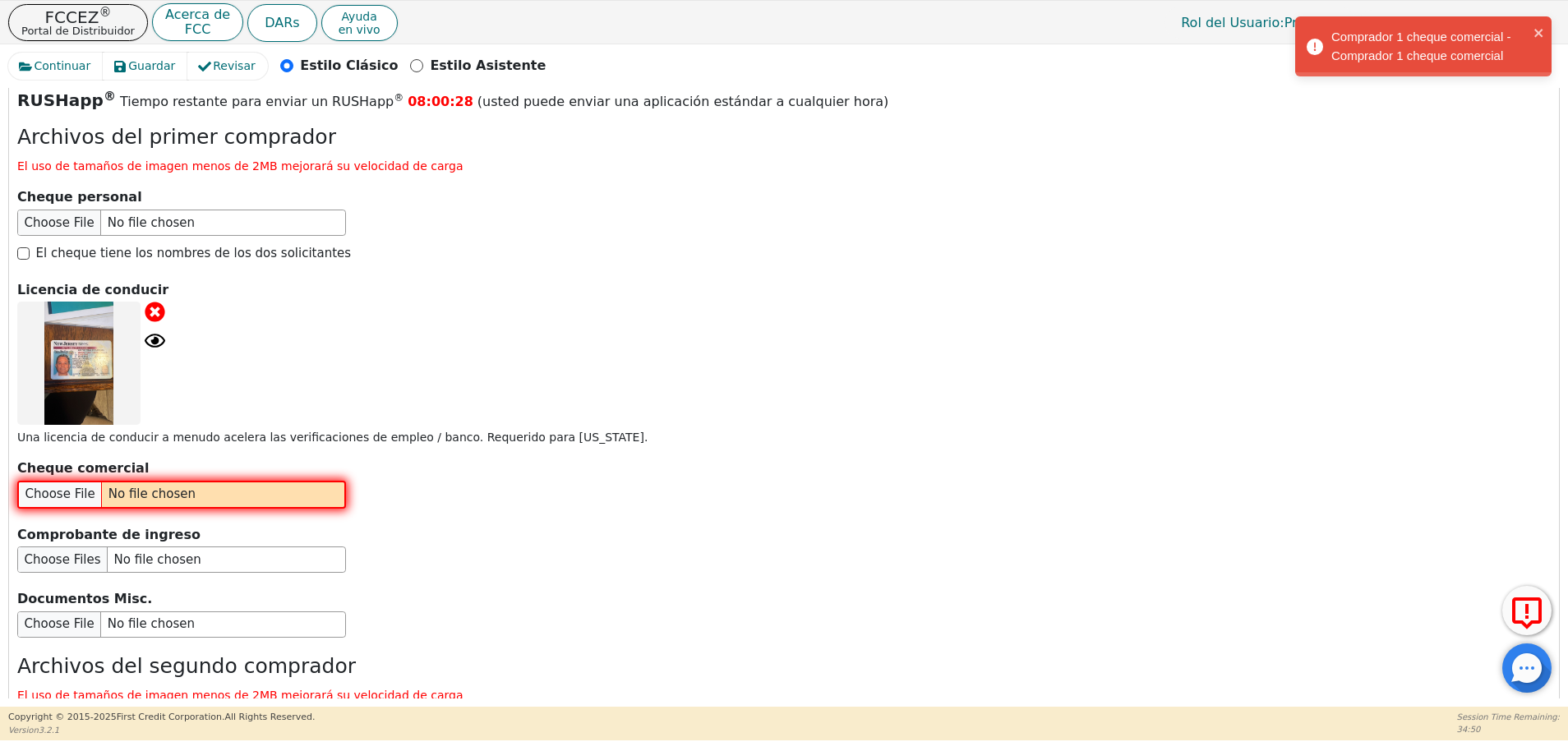
drag, startPoint x: 1554, startPoint y: 524, endPoint x: 1558, endPoint y: 533, distance: 9.8
click at [1558, 533] on div "Atrás Enviar una solicitud Seleccione el idioma de la aplicación: Inglés Paso 1…" at bounding box center [784, 394] width 1552 height 610
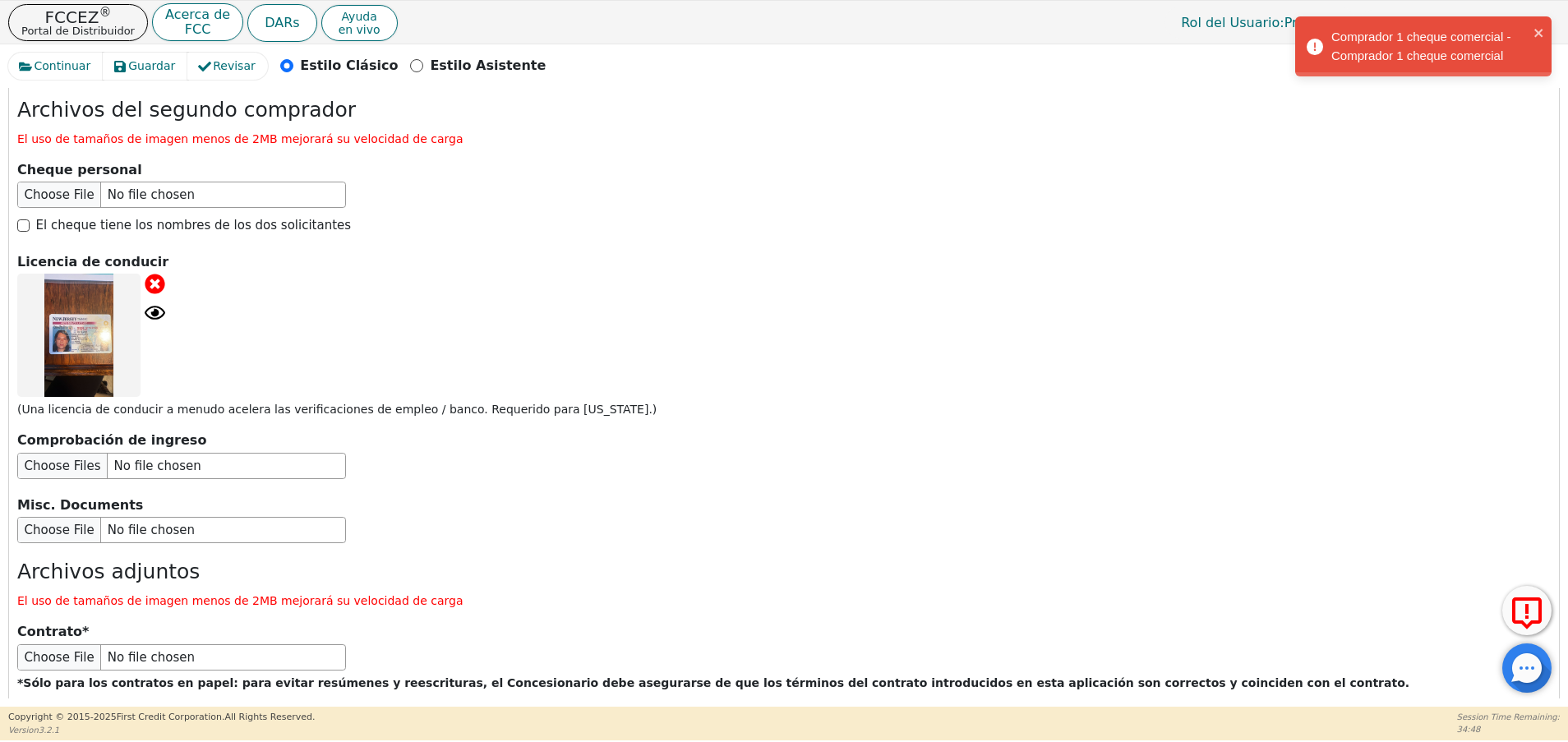
click at [322, 717] on button "Enviar solicitud" at bounding box center [334, 746] width 205 height 58
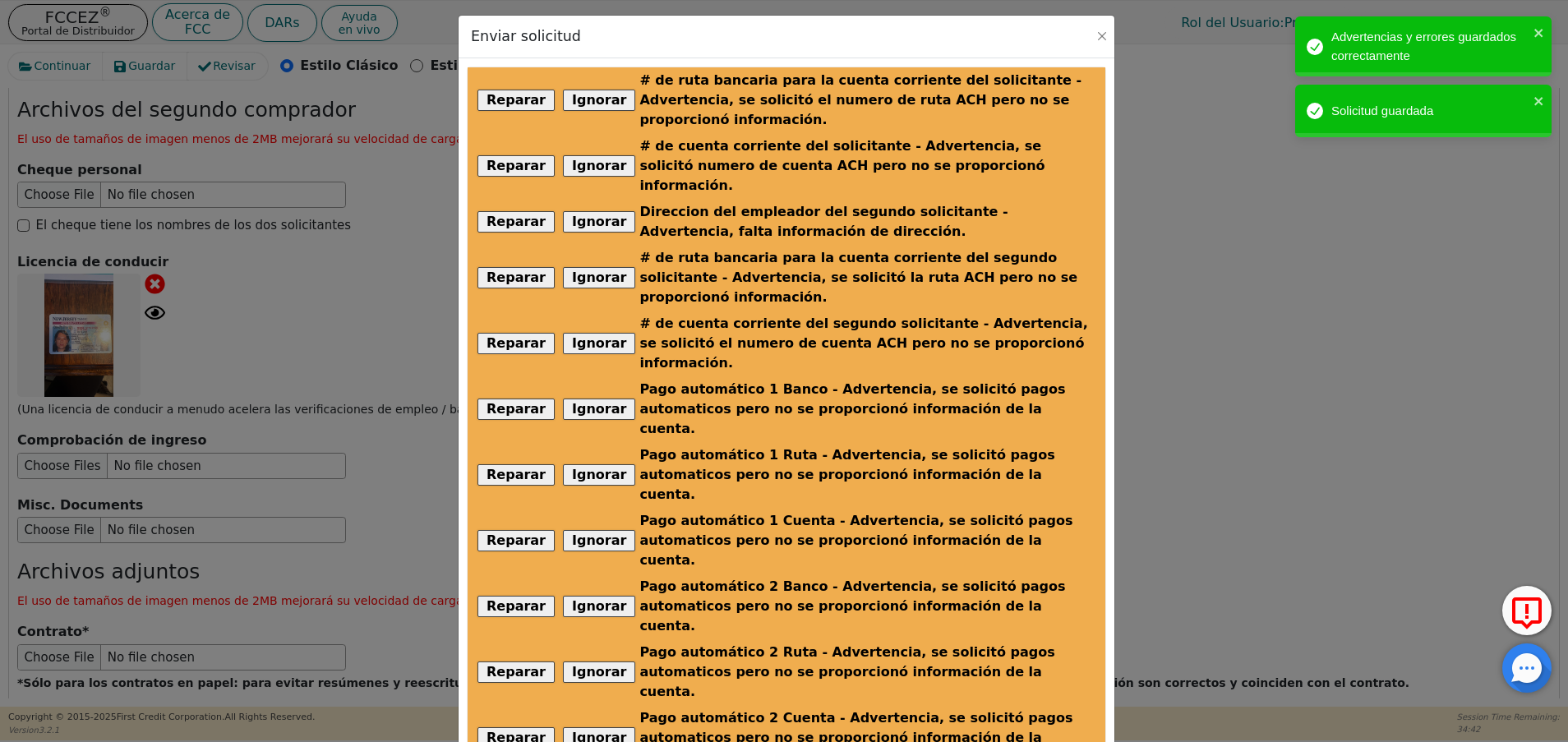
scroll to position [78, 0]
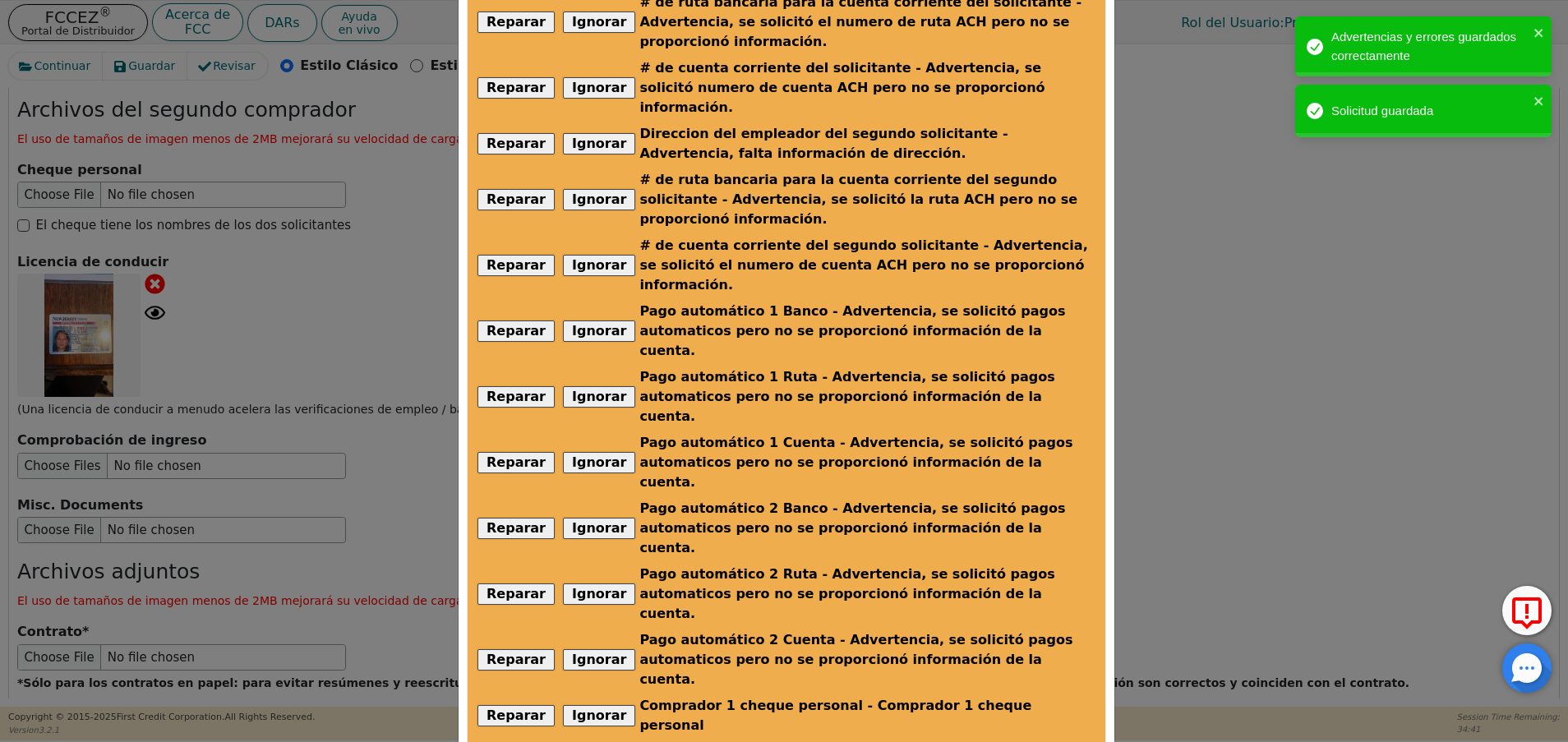
radio input "false"
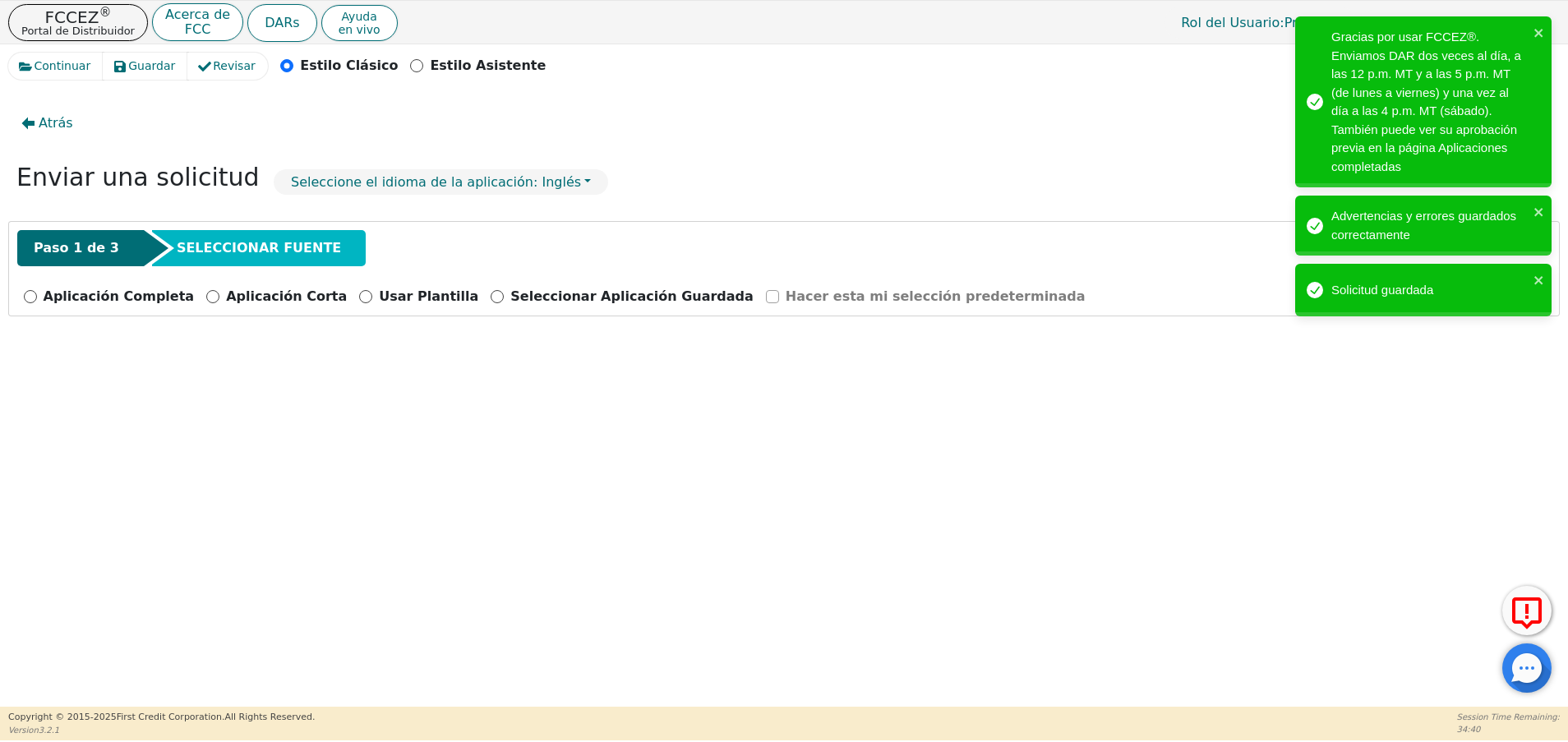
scroll to position [0, 0]
